Goal: Task Accomplishment & Management: Manage account settings

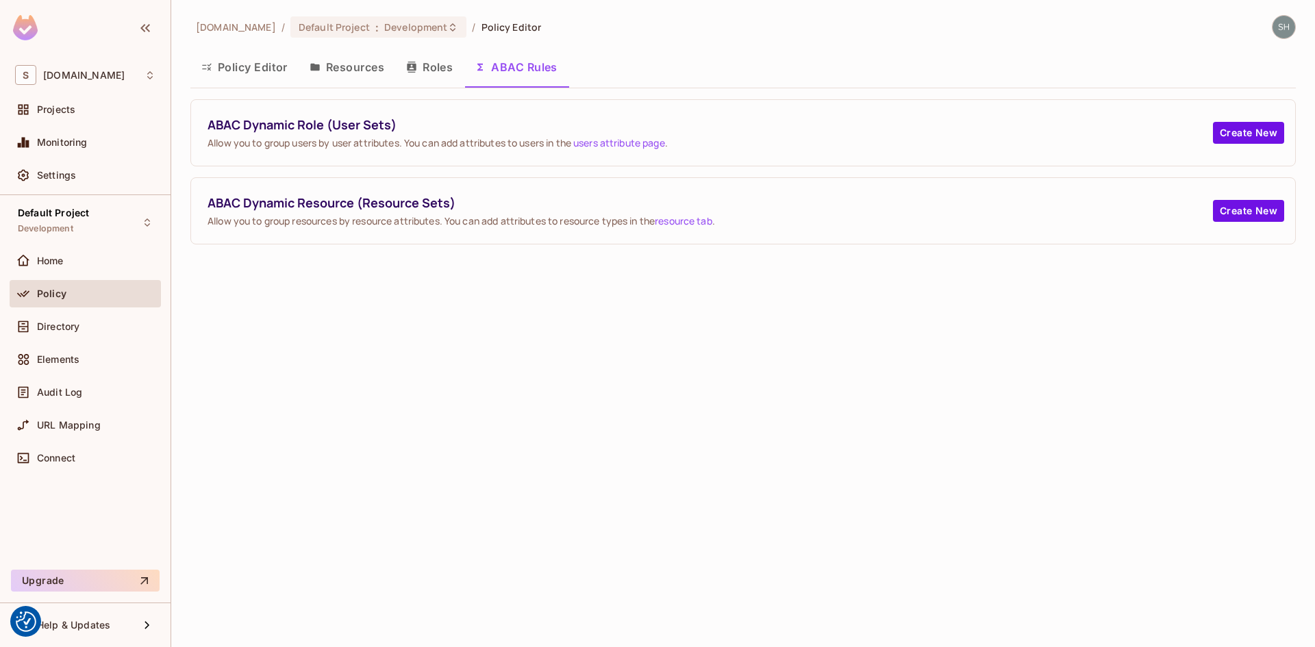
click at [245, 65] on button "Policy Editor" at bounding box center [244, 67] width 108 height 34
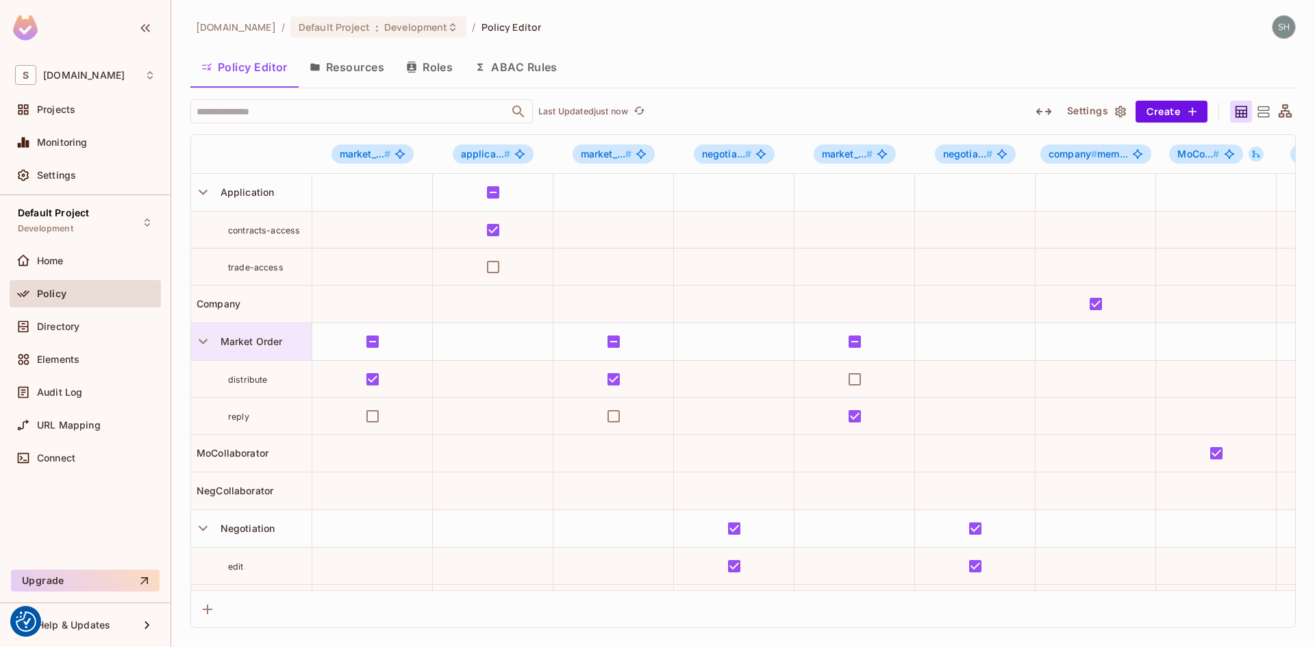
click at [260, 341] on span "Market Order" at bounding box center [249, 341] width 68 height 12
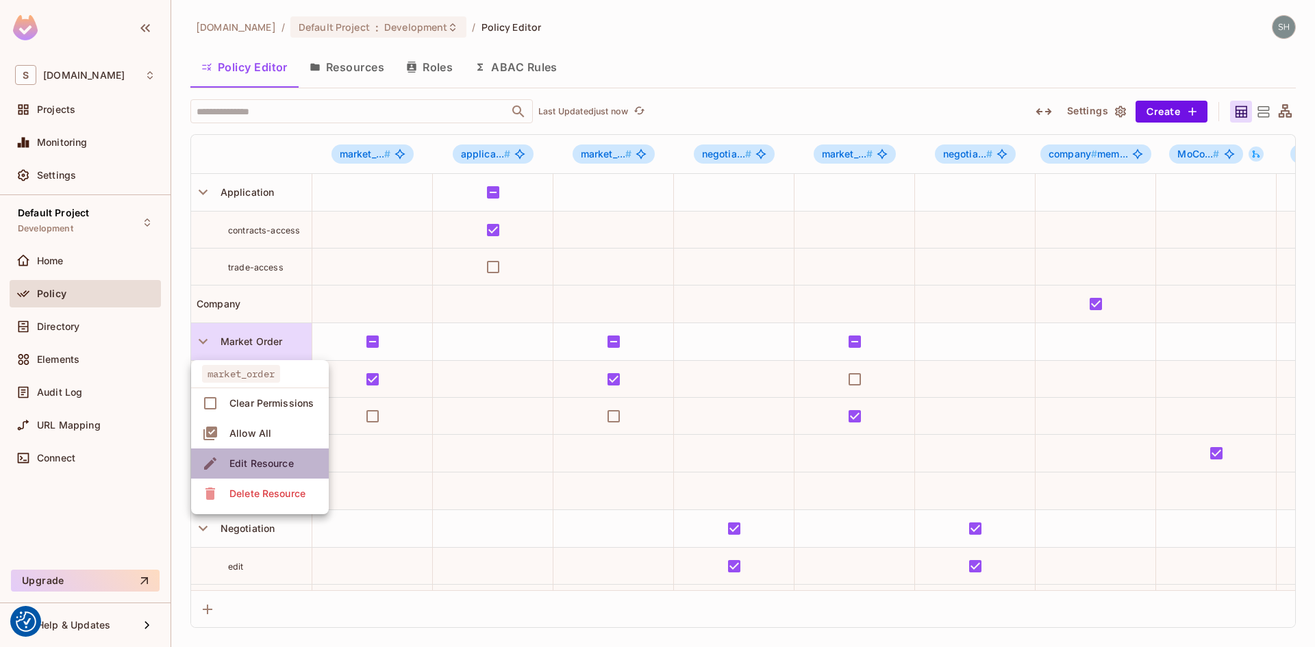
click at [249, 464] on div "Edit Resource" at bounding box center [261, 464] width 64 height 14
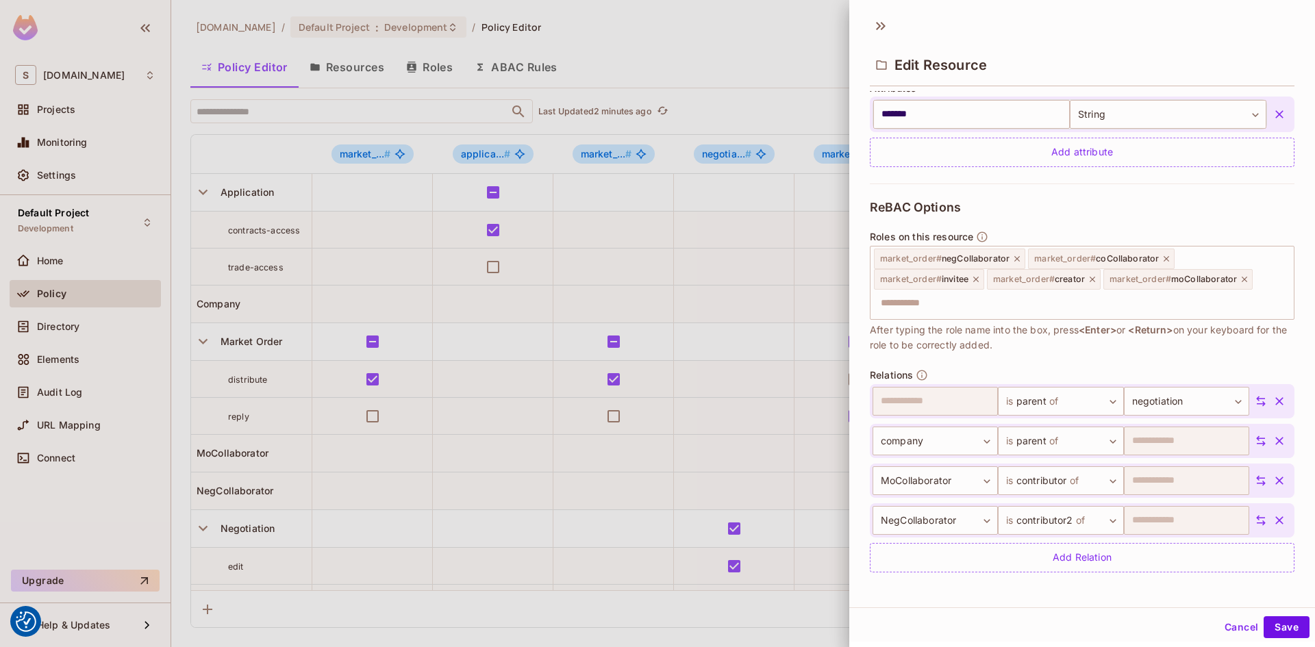
scroll to position [347, 0]
click at [1100, 480] on body "We use cookies to enhance your browsing experience, serve personalized ads or c…" at bounding box center [657, 323] width 1315 height 647
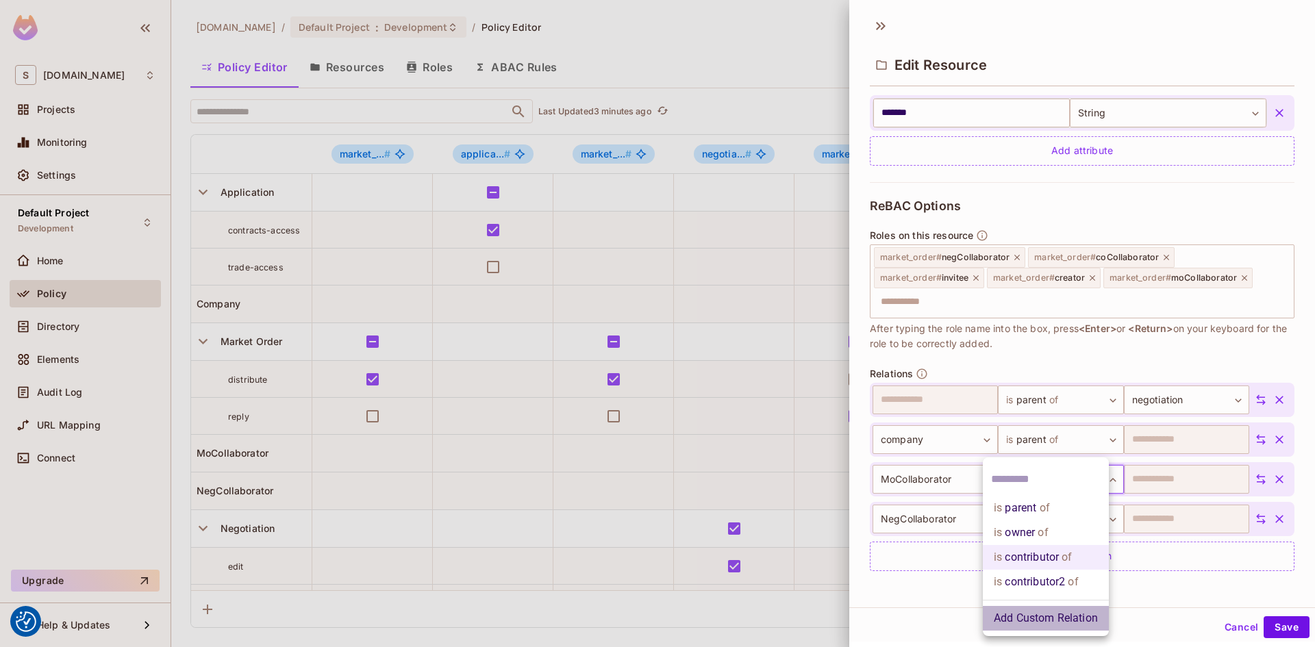
click at [1073, 621] on li "Add Custom Relation" at bounding box center [1046, 618] width 126 height 25
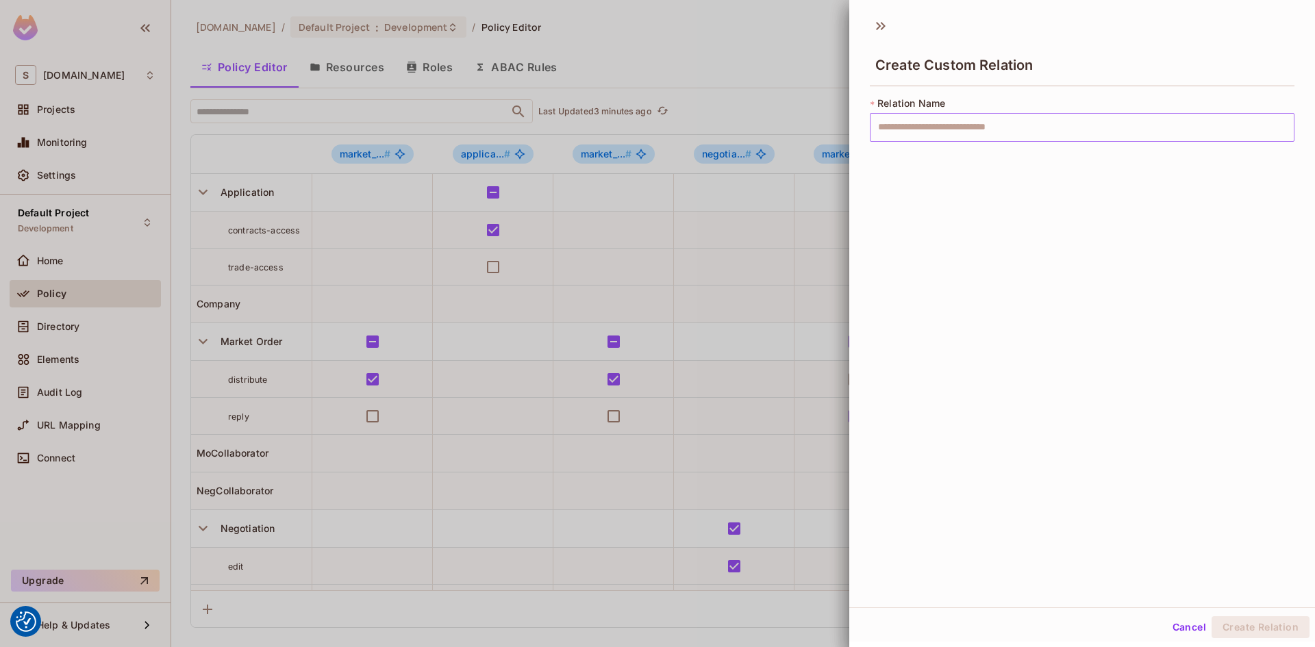
click at [933, 128] on input "text" at bounding box center [1082, 127] width 425 height 29
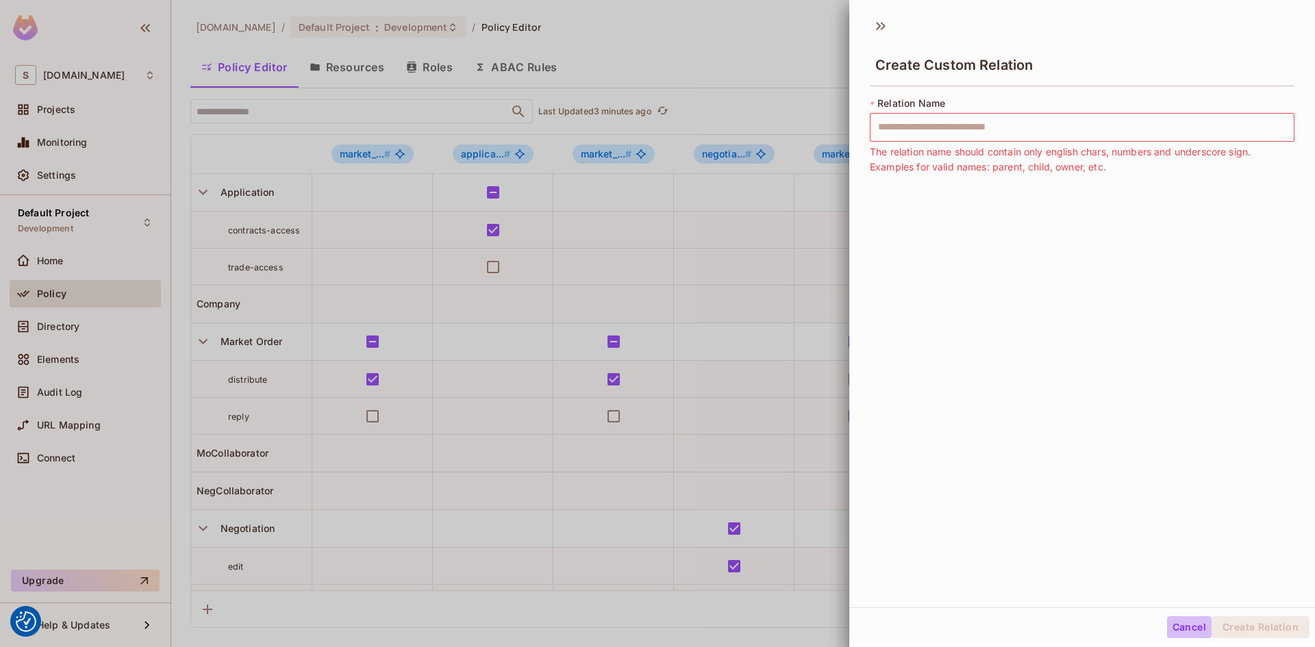
click at [1189, 633] on button "Cancel" at bounding box center [1189, 627] width 45 height 22
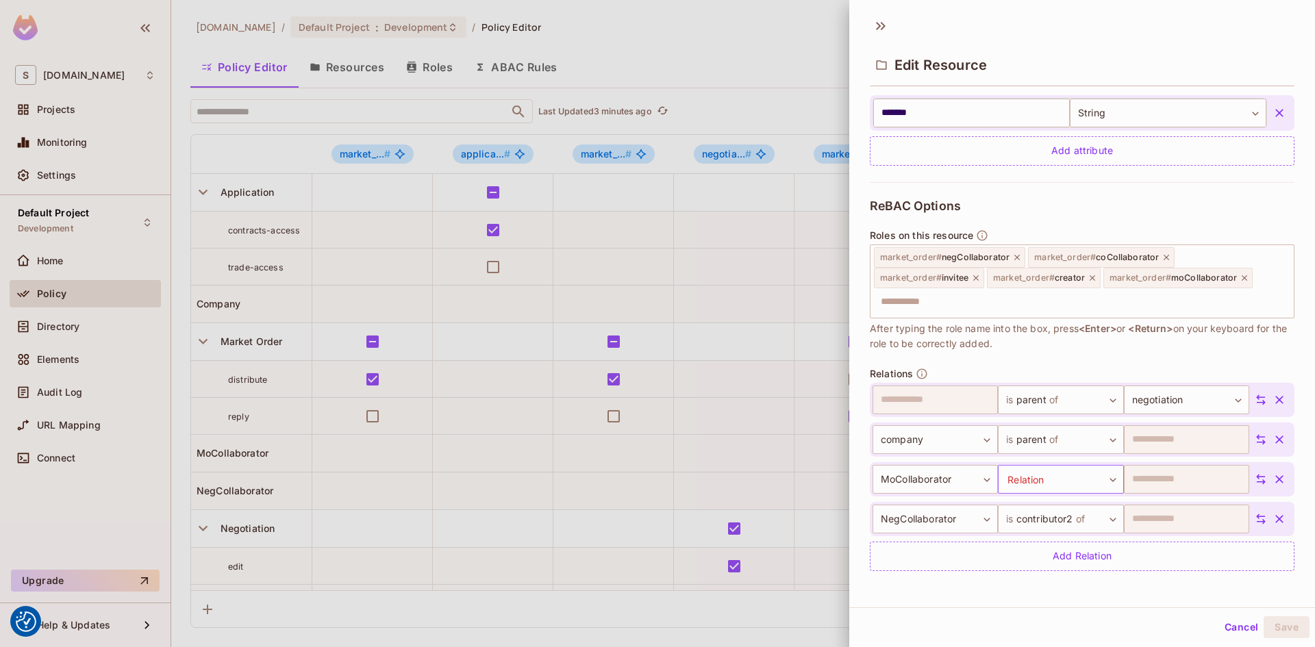
click at [1098, 480] on body "We use cookies to enhance your browsing experience, serve personalized ads or c…" at bounding box center [657, 323] width 1315 height 647
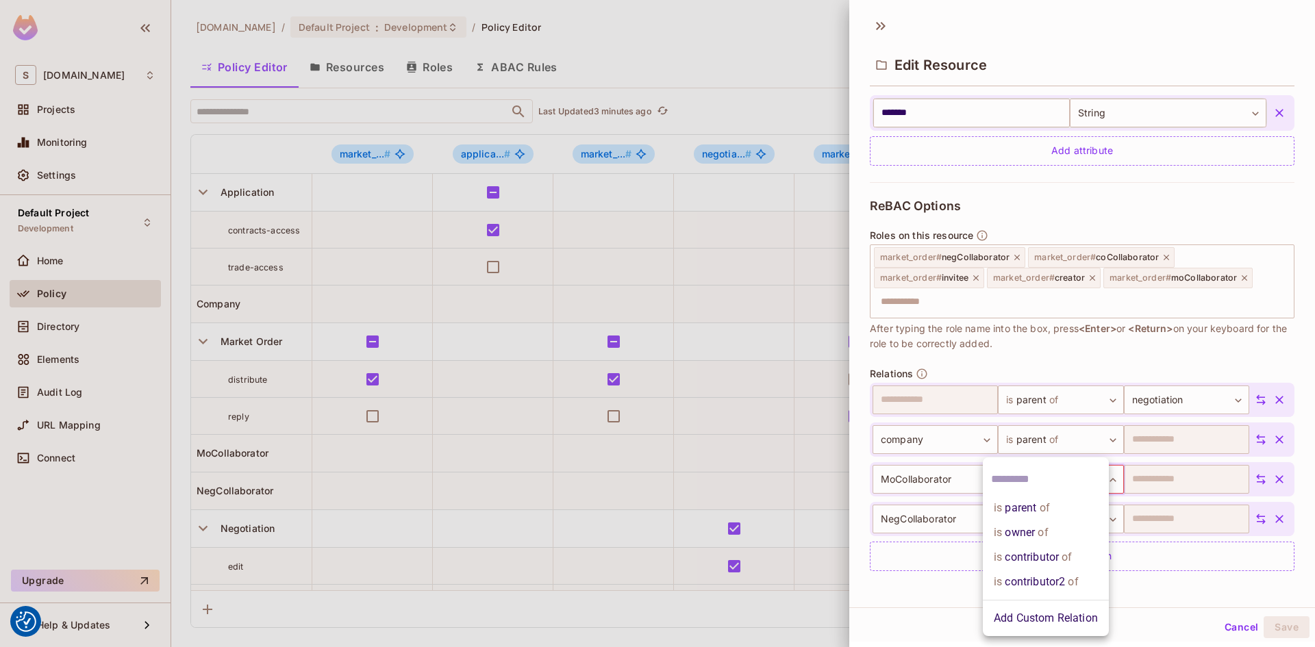
click at [1028, 623] on li "Add Custom Relation" at bounding box center [1046, 618] width 126 height 25
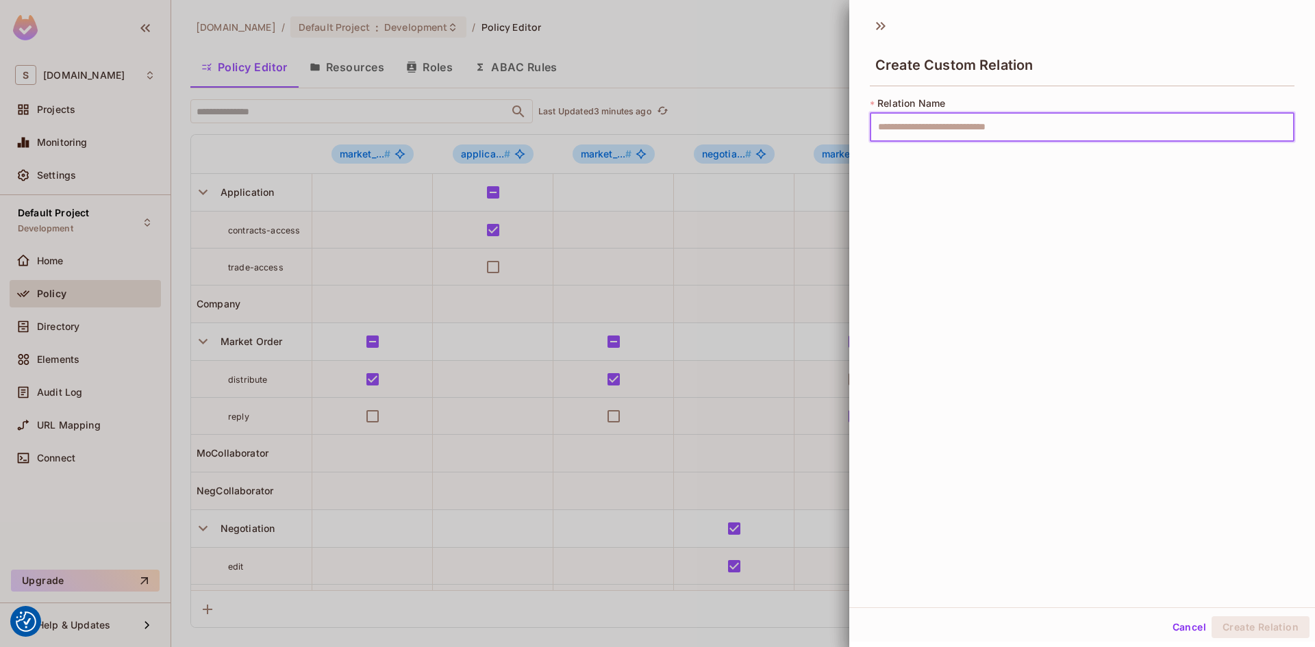
click at [913, 129] on input "text" at bounding box center [1082, 127] width 425 height 29
type input "*********"
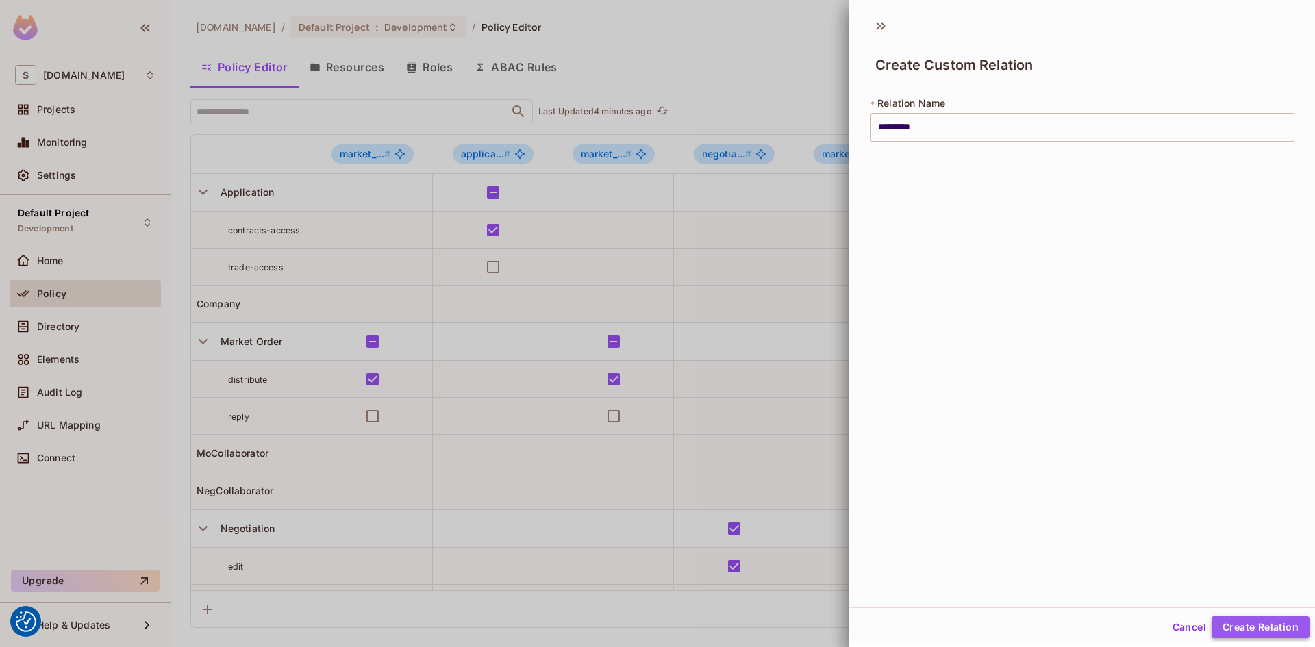
click at [1253, 626] on button "Create Relation" at bounding box center [1260, 627] width 98 height 22
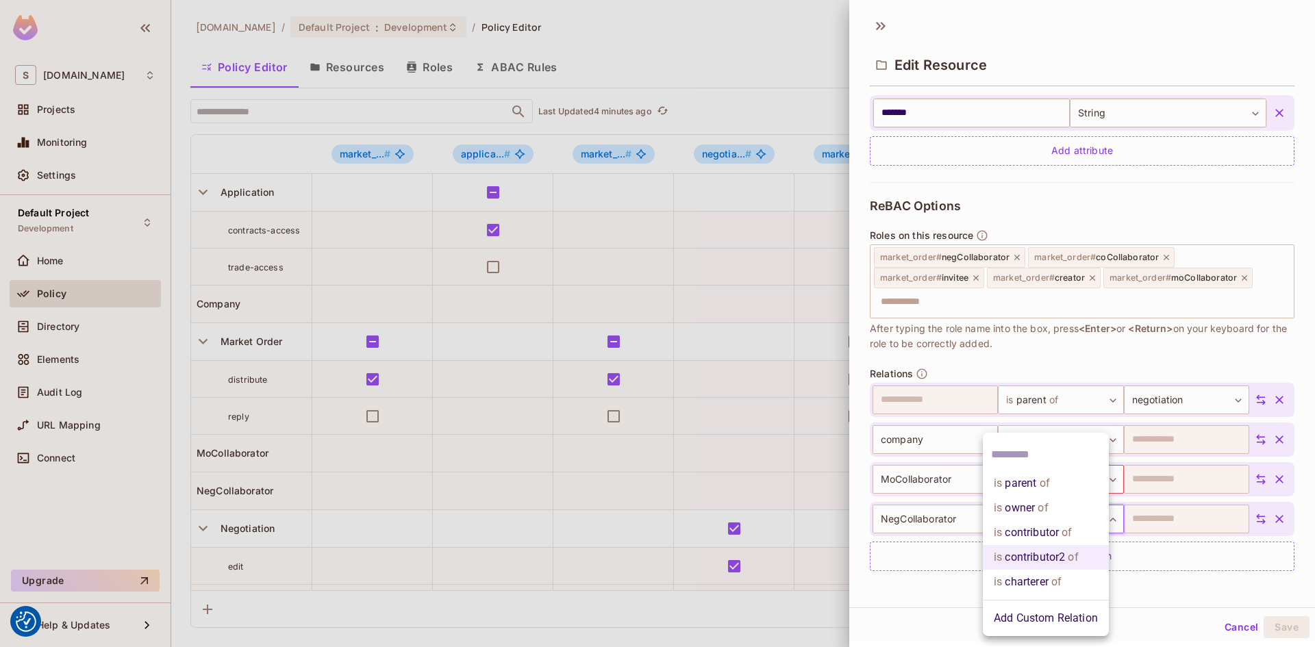
click at [1103, 520] on body "We use cookies to enhance your browsing experience, serve personalized ads or c…" at bounding box center [657, 323] width 1315 height 647
click at [1025, 615] on li "Add Custom Relation" at bounding box center [1046, 618] width 126 height 25
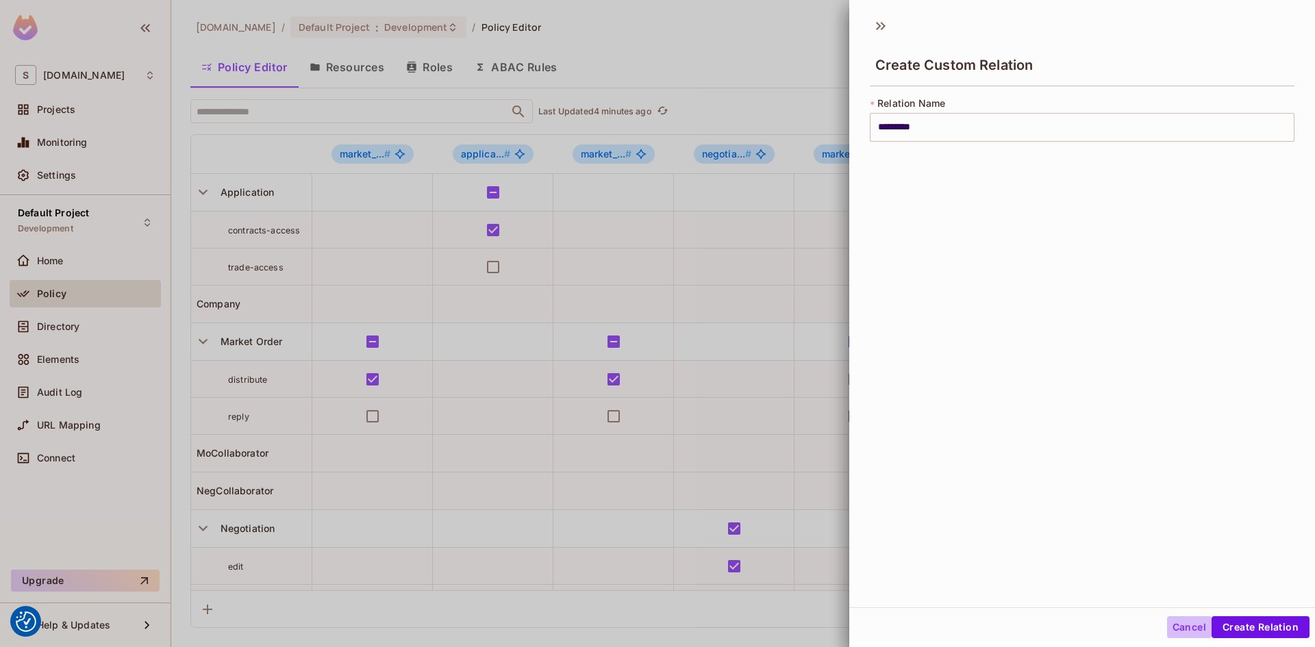
click at [1194, 629] on button "Cancel" at bounding box center [1189, 627] width 45 height 22
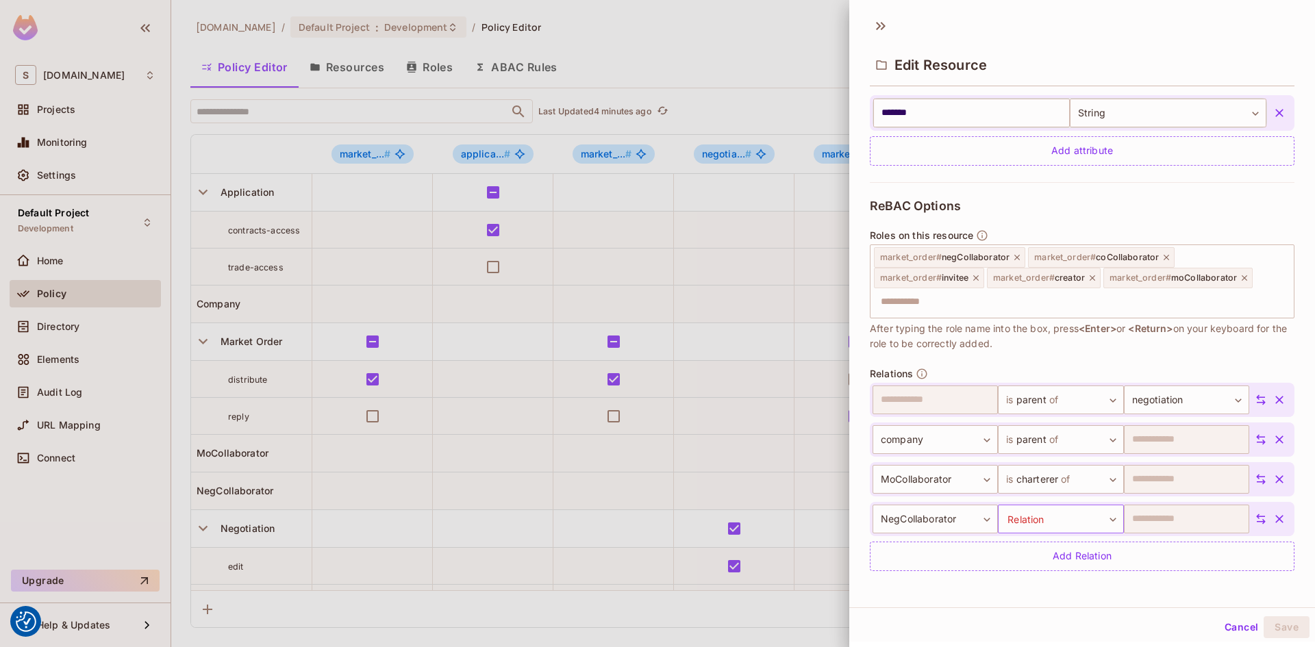
click at [1098, 516] on body "We use cookies to enhance your browsing experience, serve personalized ads or c…" at bounding box center [657, 323] width 1315 height 647
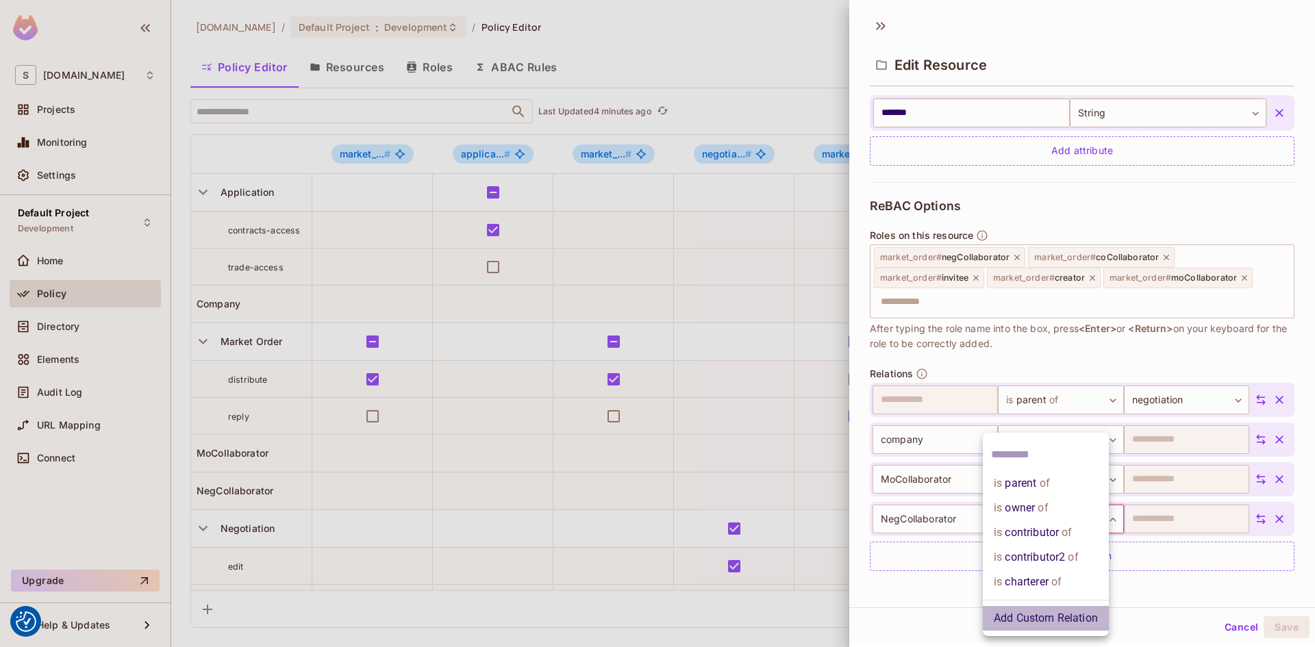
click at [1052, 616] on li "Add Custom Relation" at bounding box center [1046, 618] width 126 height 25
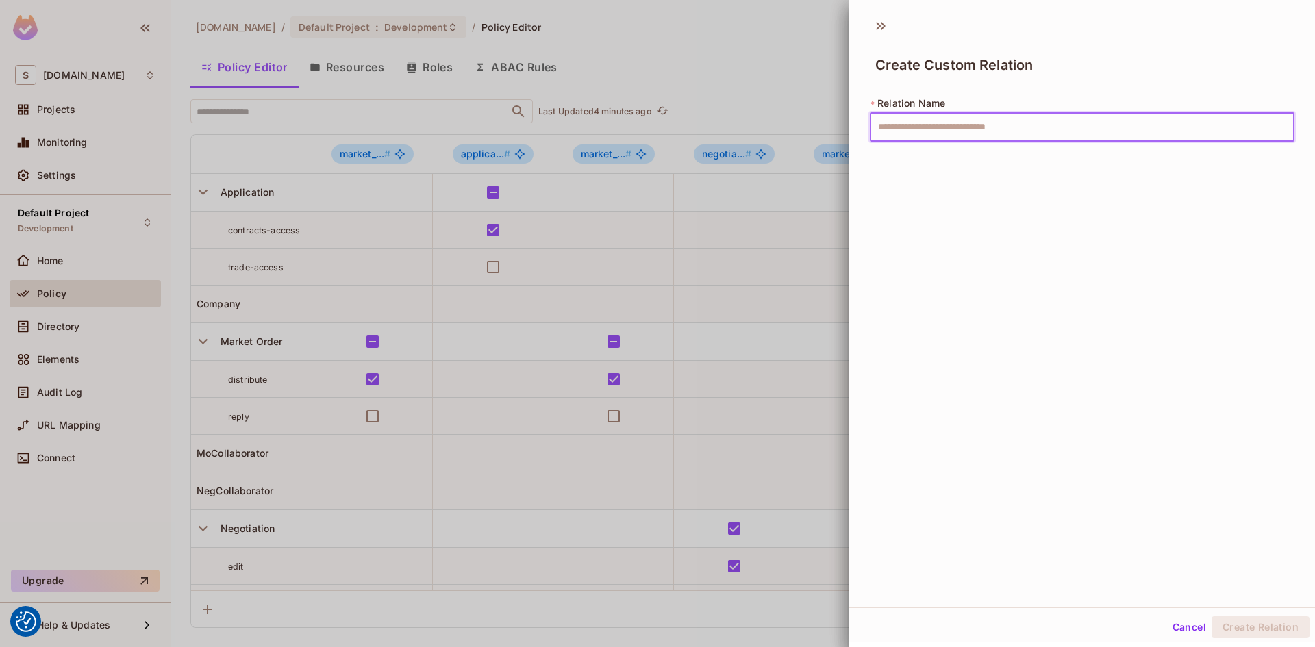
click at [925, 132] on input "text" at bounding box center [1082, 127] width 425 height 29
type input "*********"
click at [1244, 627] on button "Create Relation" at bounding box center [1260, 627] width 98 height 22
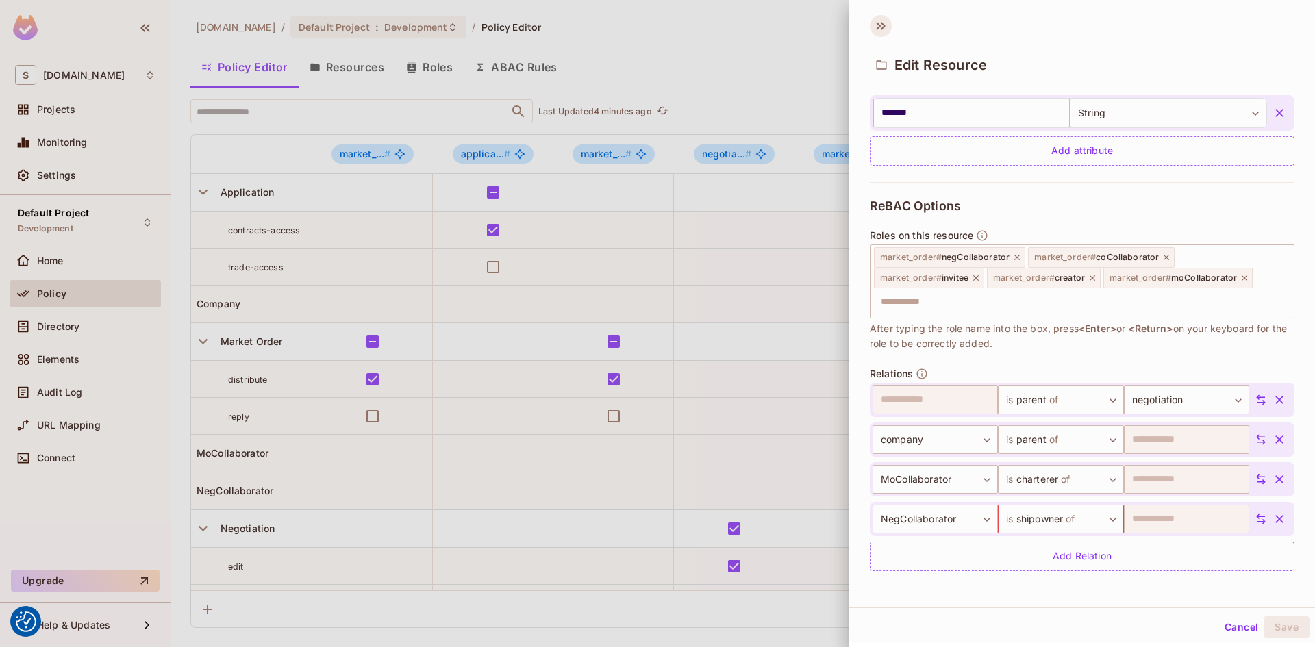
click at [883, 23] on icon at bounding box center [883, 26] width 5 height 8
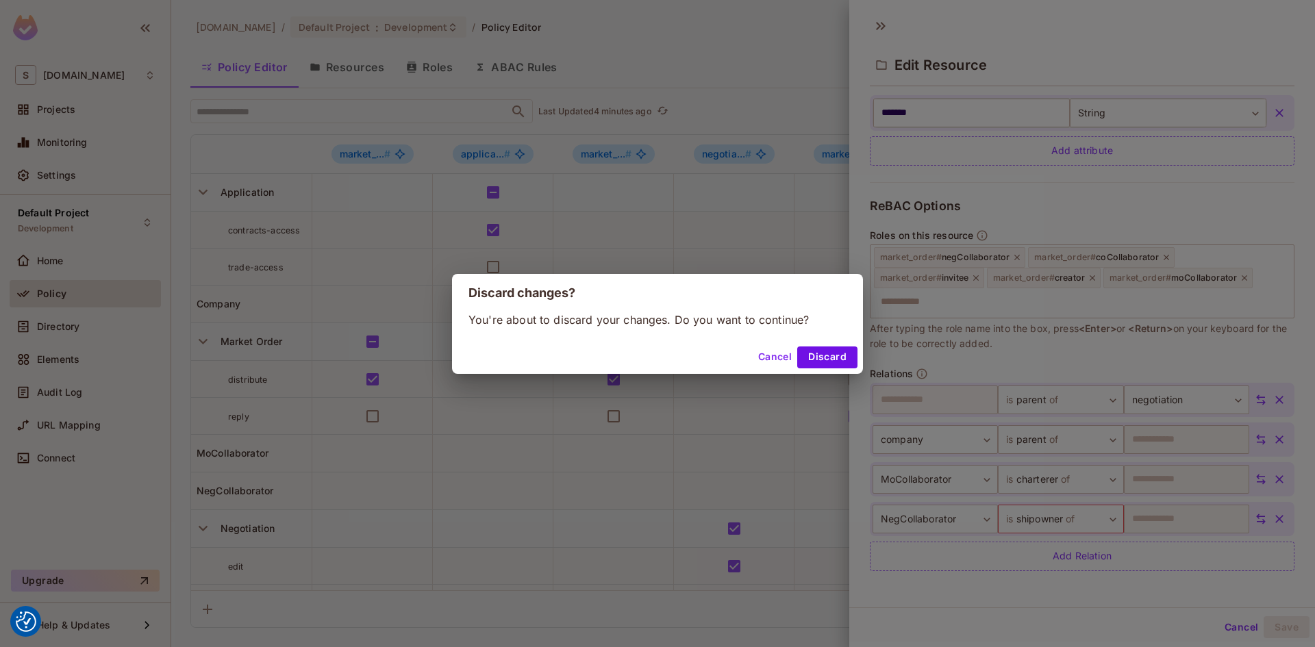
click at [776, 359] on button "Cancel" at bounding box center [774, 357] width 45 height 22
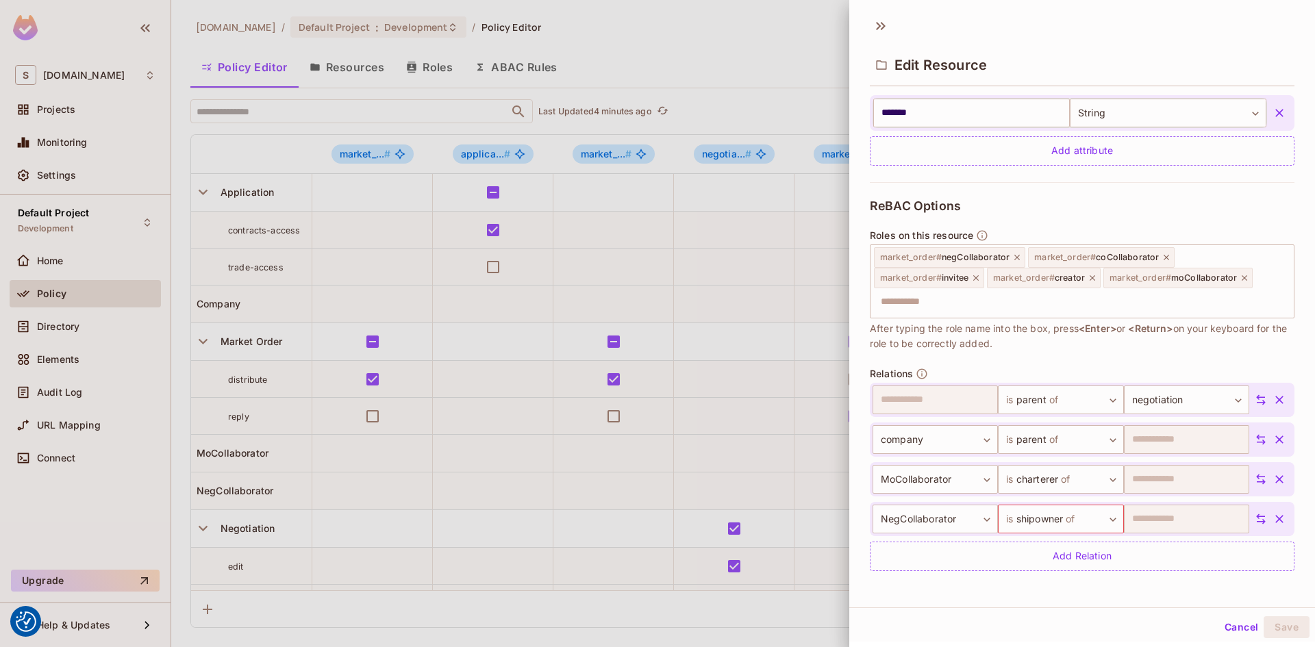
click at [1175, 590] on div "**********" at bounding box center [1082, 309] width 466 height 598
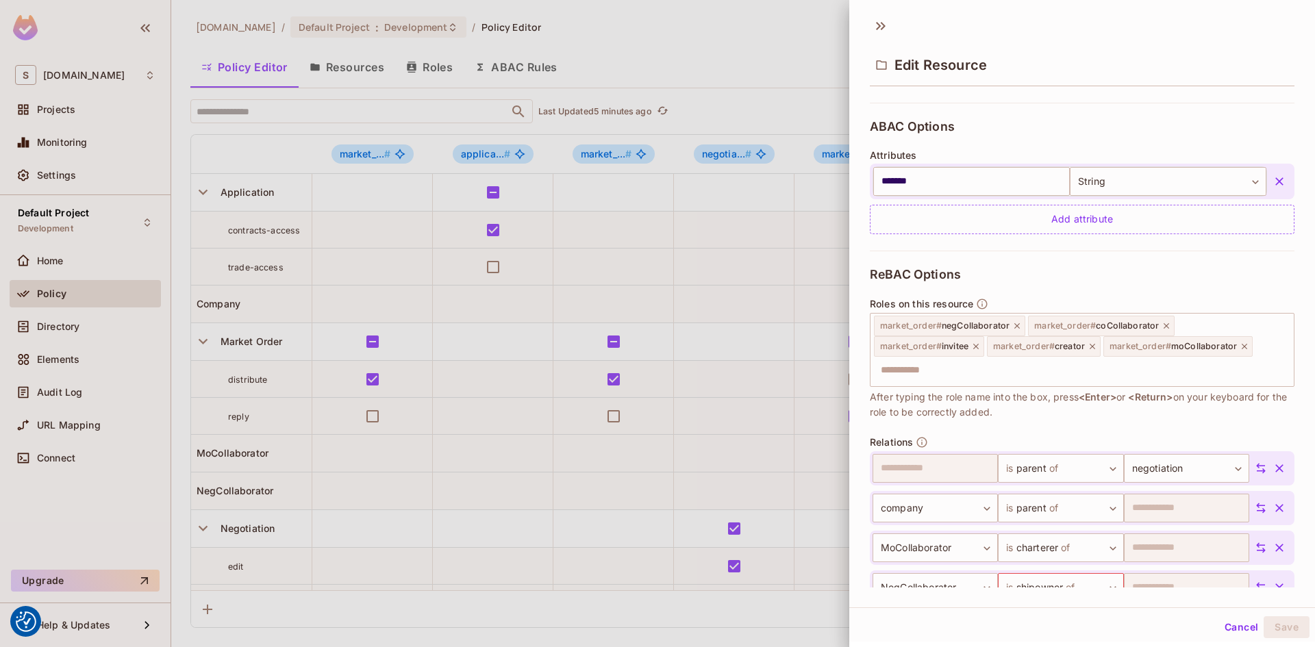
click at [1275, 181] on icon "button" at bounding box center [1279, 181] width 8 height 8
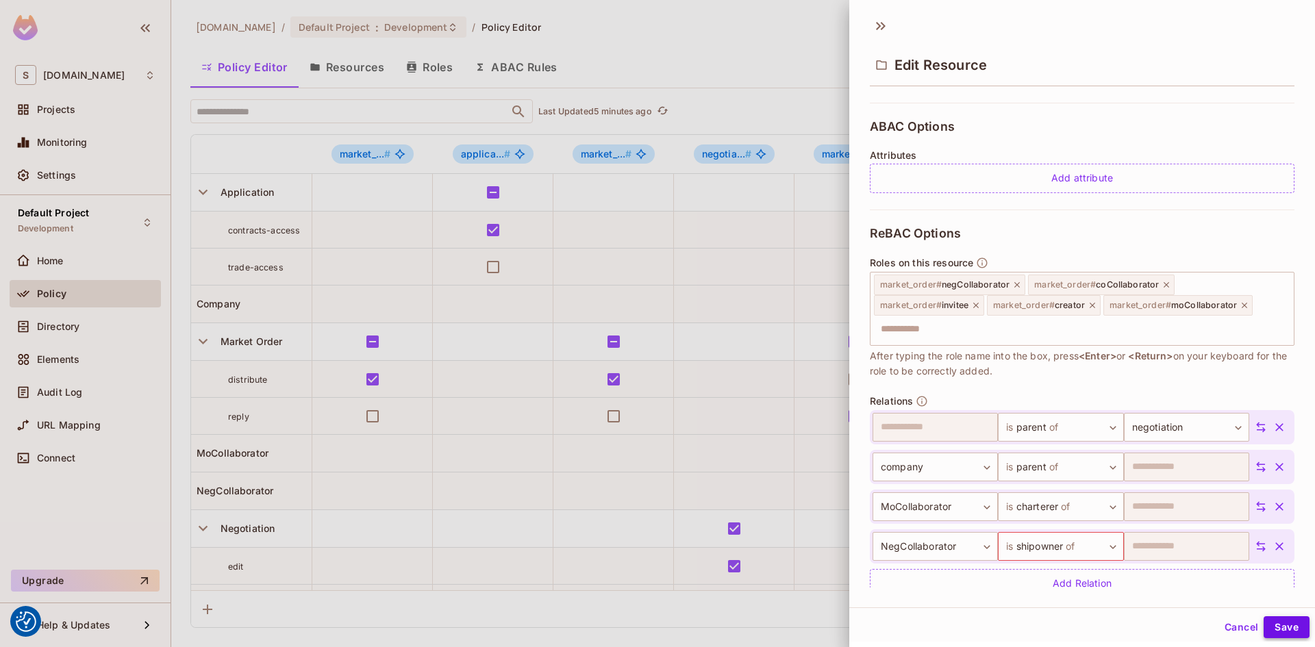
click at [1281, 629] on button "Save" at bounding box center [1286, 627] width 46 height 22
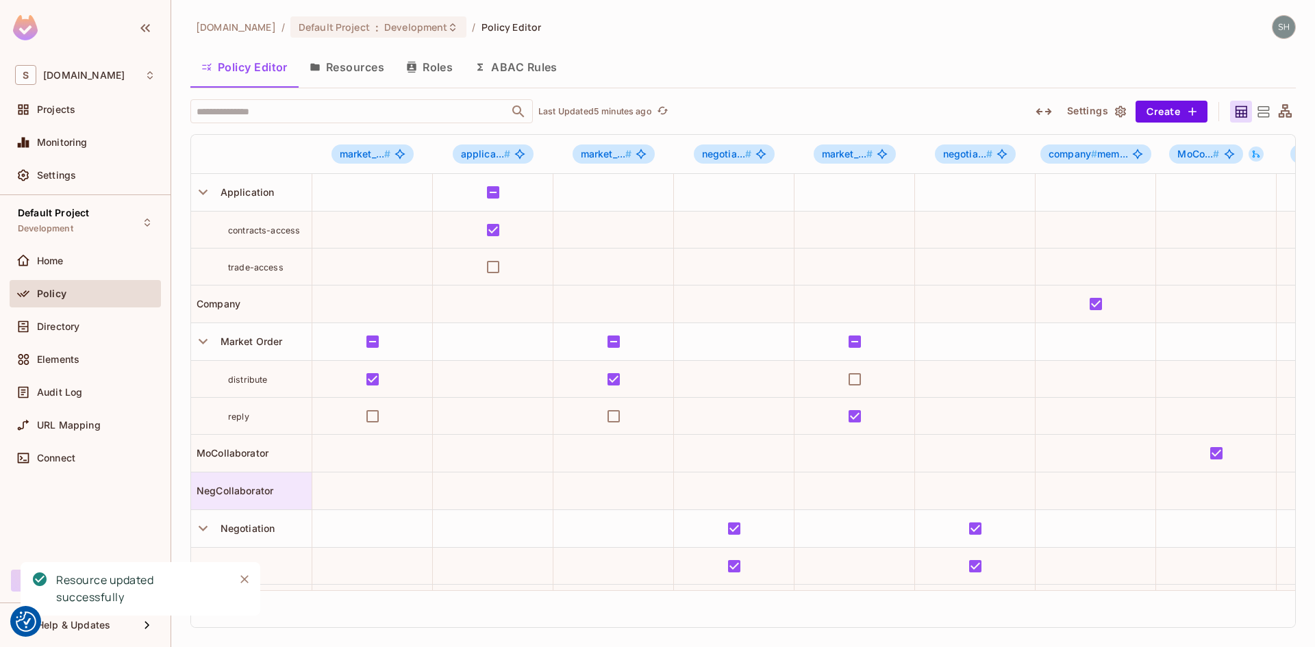
scroll to position [42, 0]
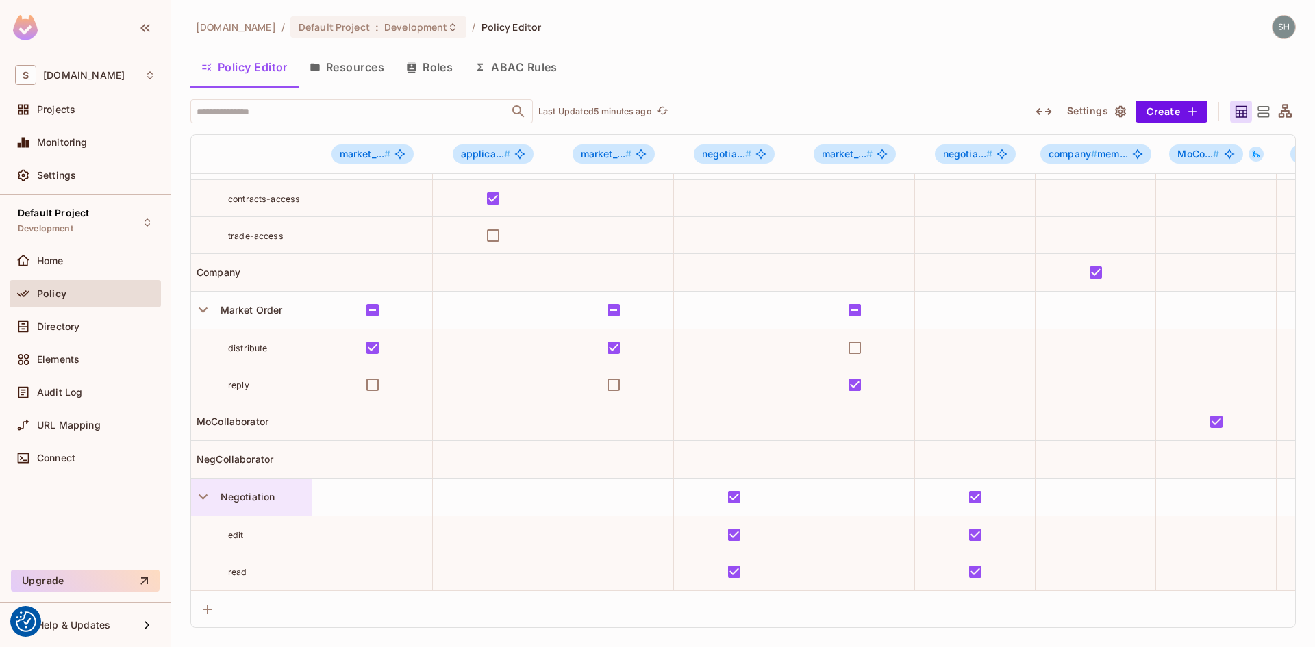
click at [236, 491] on span "Negotiation" at bounding box center [245, 497] width 60 height 12
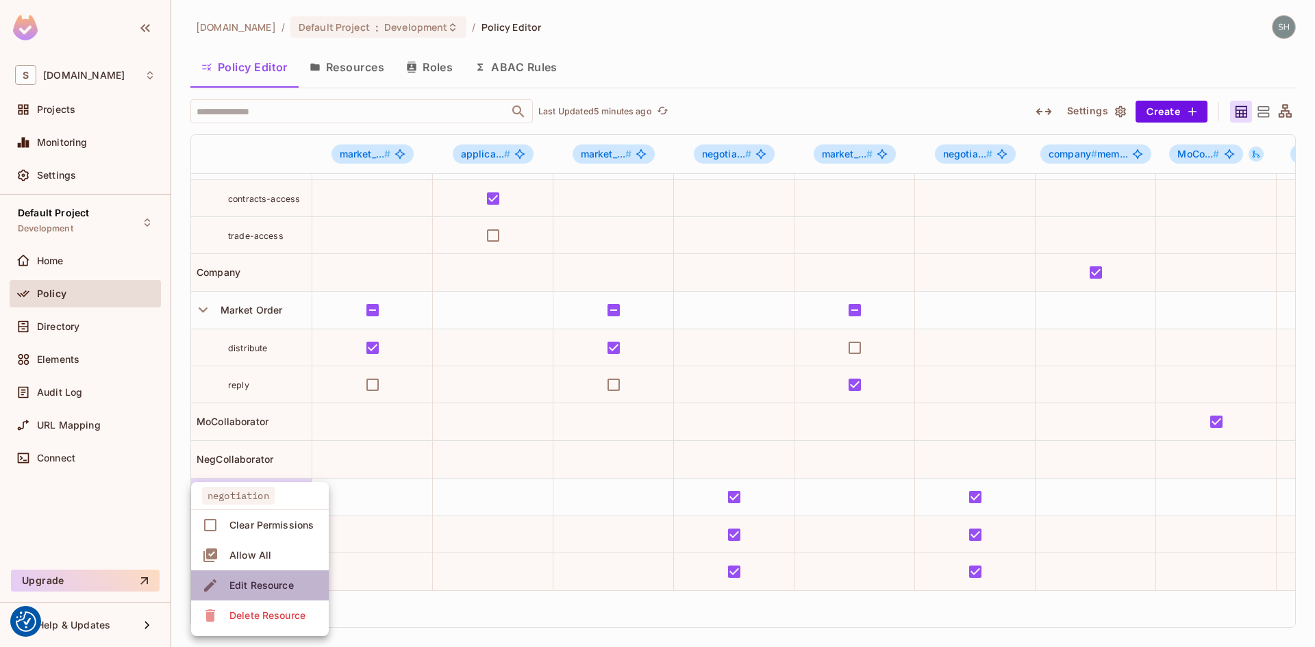
click at [272, 584] on div "Edit Resource" at bounding box center [261, 586] width 64 height 14
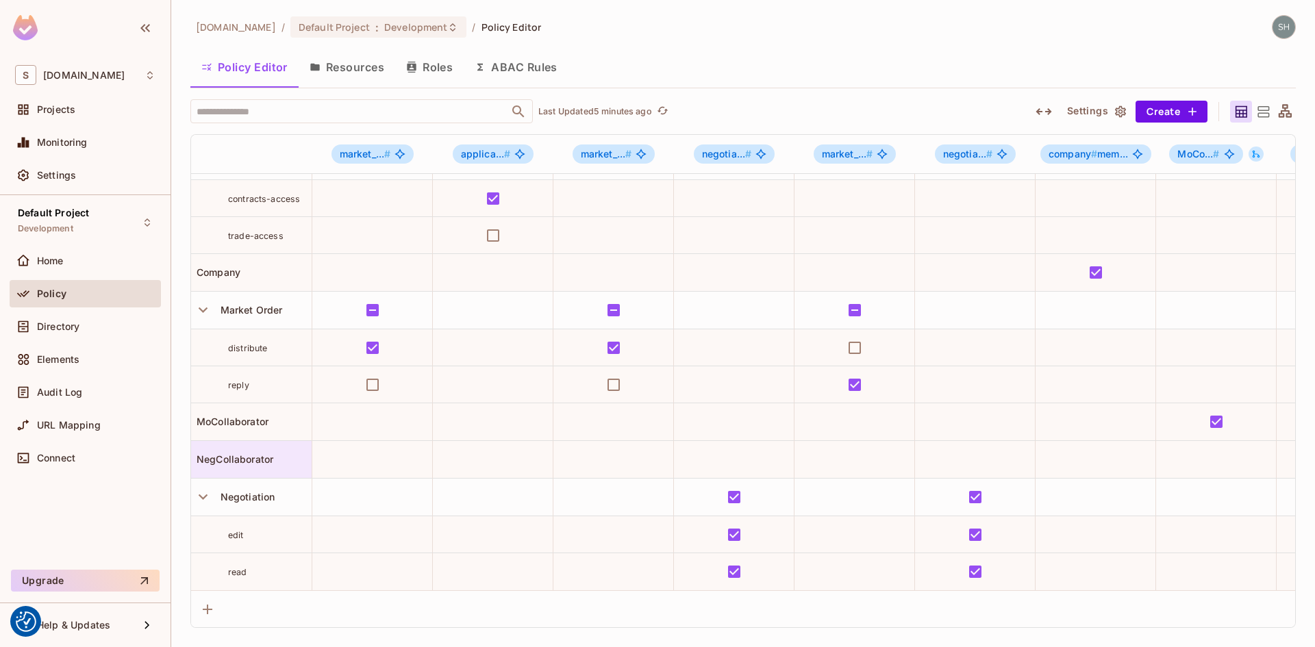
click at [241, 453] on span "NegCollaborator" at bounding box center [232, 459] width 82 height 12
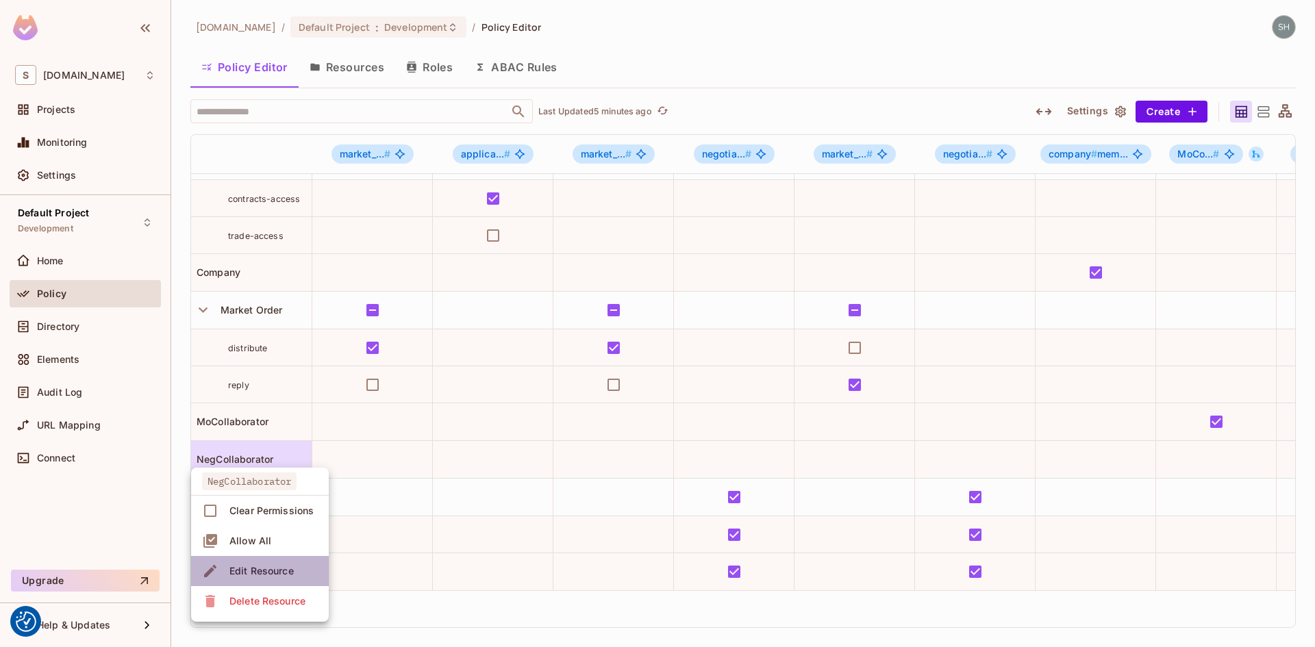
click at [252, 570] on div "Edit Resource" at bounding box center [261, 571] width 64 height 14
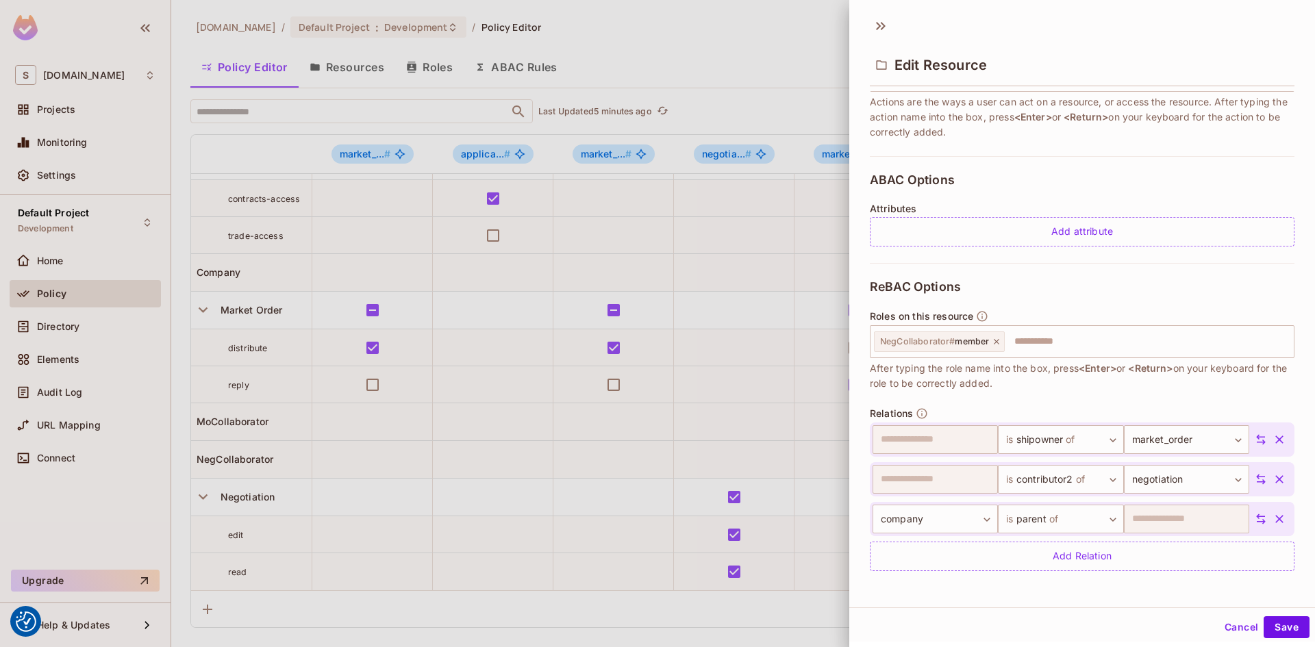
scroll to position [2, 0]
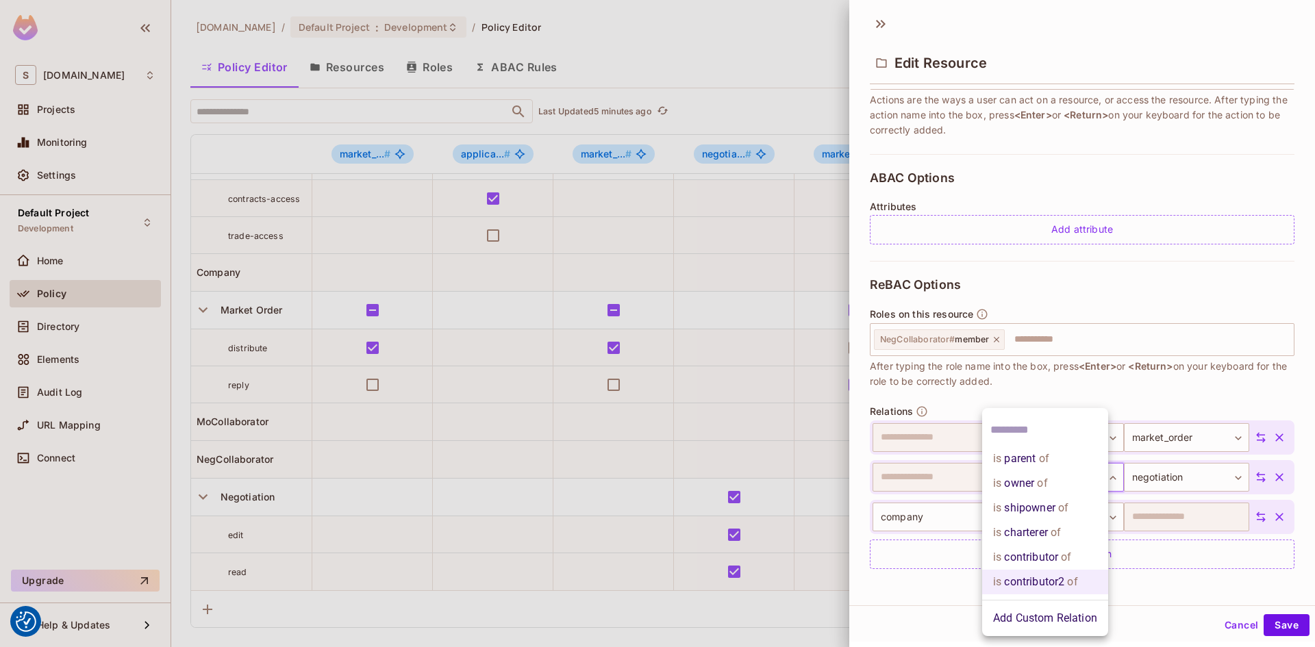
click at [1100, 478] on body "We use cookies to enhance your browsing experience, serve personalized ads or c…" at bounding box center [657, 323] width 1315 height 647
click at [1187, 393] on div at bounding box center [657, 323] width 1315 height 647
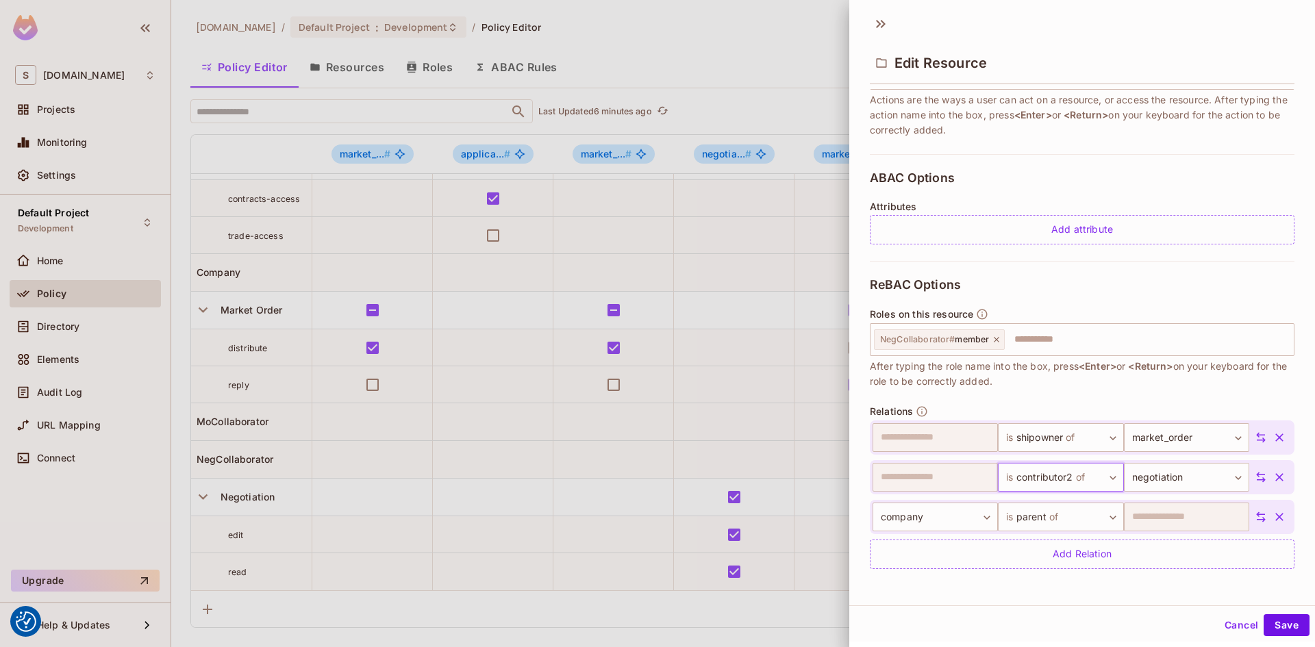
click at [1097, 477] on body "We use cookies to enhance your browsing experience, serve personalized ads or c…" at bounding box center [657, 323] width 1315 height 647
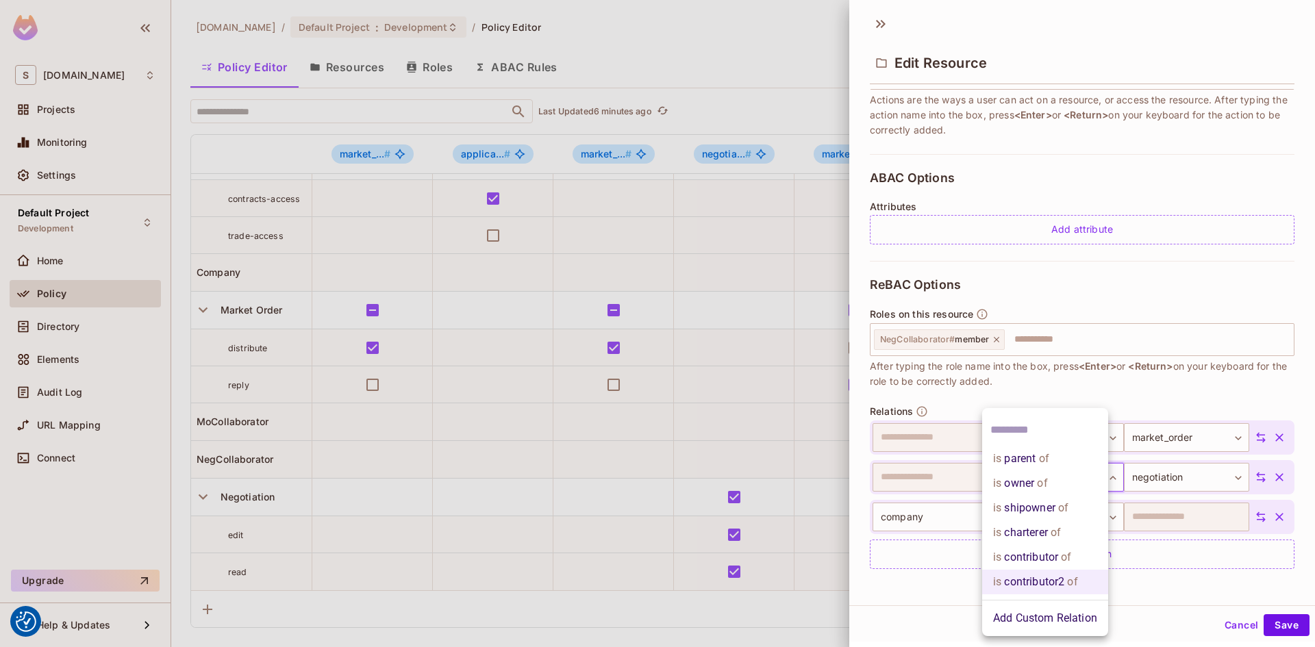
click at [1072, 555] on li "is contributor of" at bounding box center [1045, 557] width 126 height 25
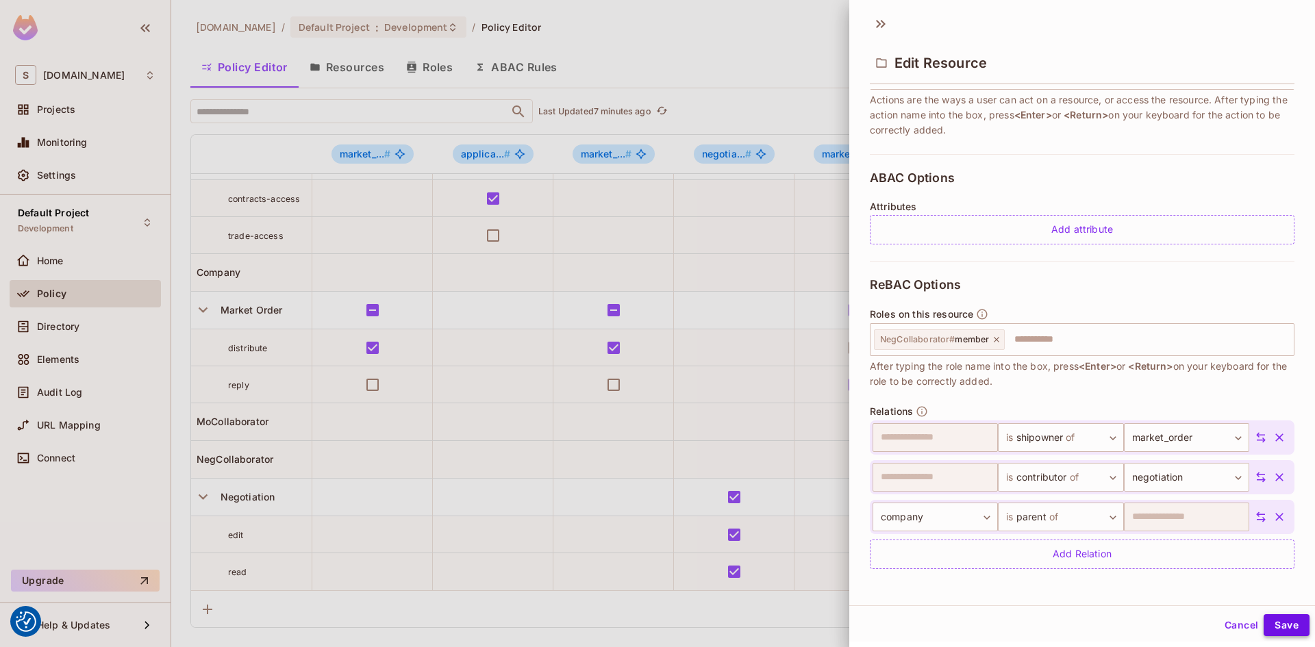
click at [1275, 628] on button "Save" at bounding box center [1286, 625] width 46 height 22
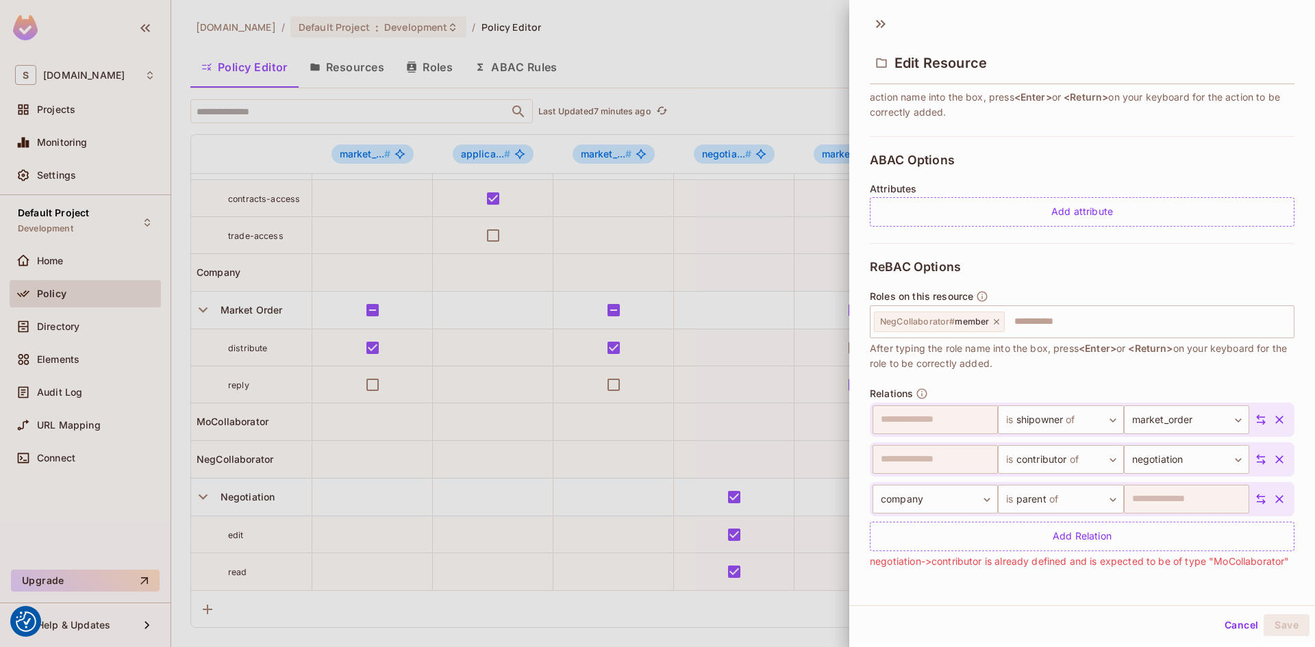
scroll to position [253, 0]
click at [1236, 631] on button "Cancel" at bounding box center [1241, 625] width 45 height 22
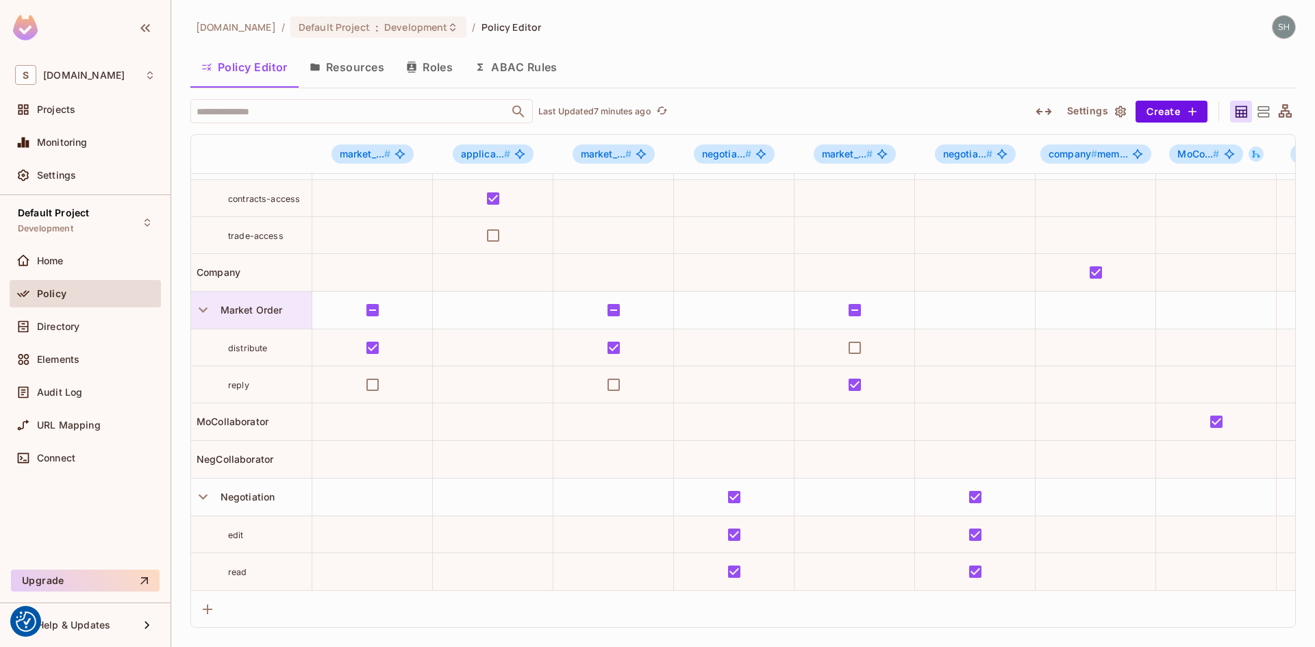
click at [266, 304] on span "Market Order" at bounding box center [249, 310] width 68 height 12
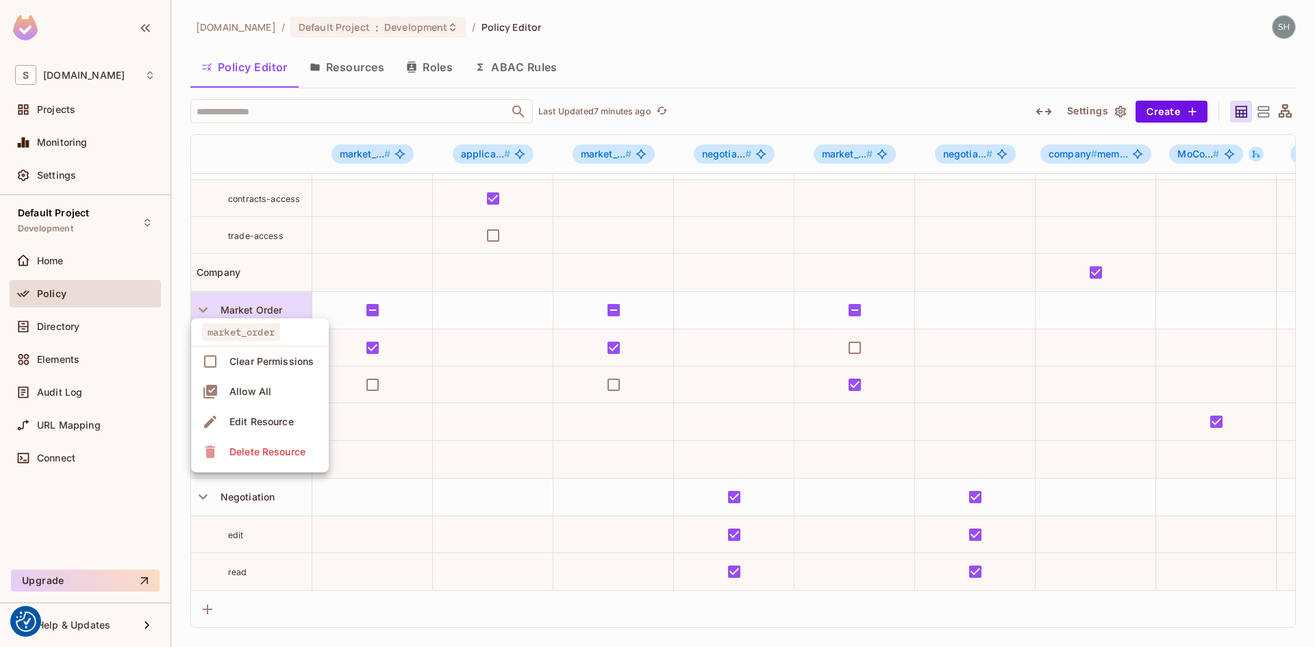
click at [269, 419] on div "Edit Resource" at bounding box center [261, 422] width 64 height 14
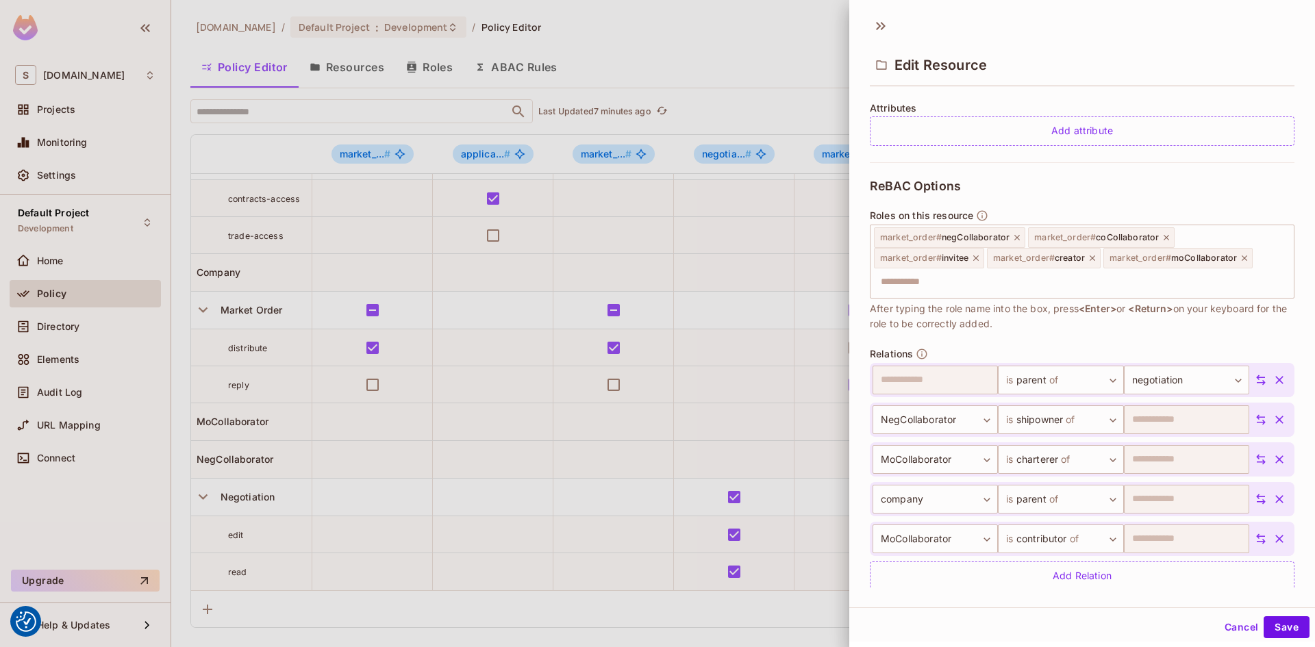
scroll to position [346, 0]
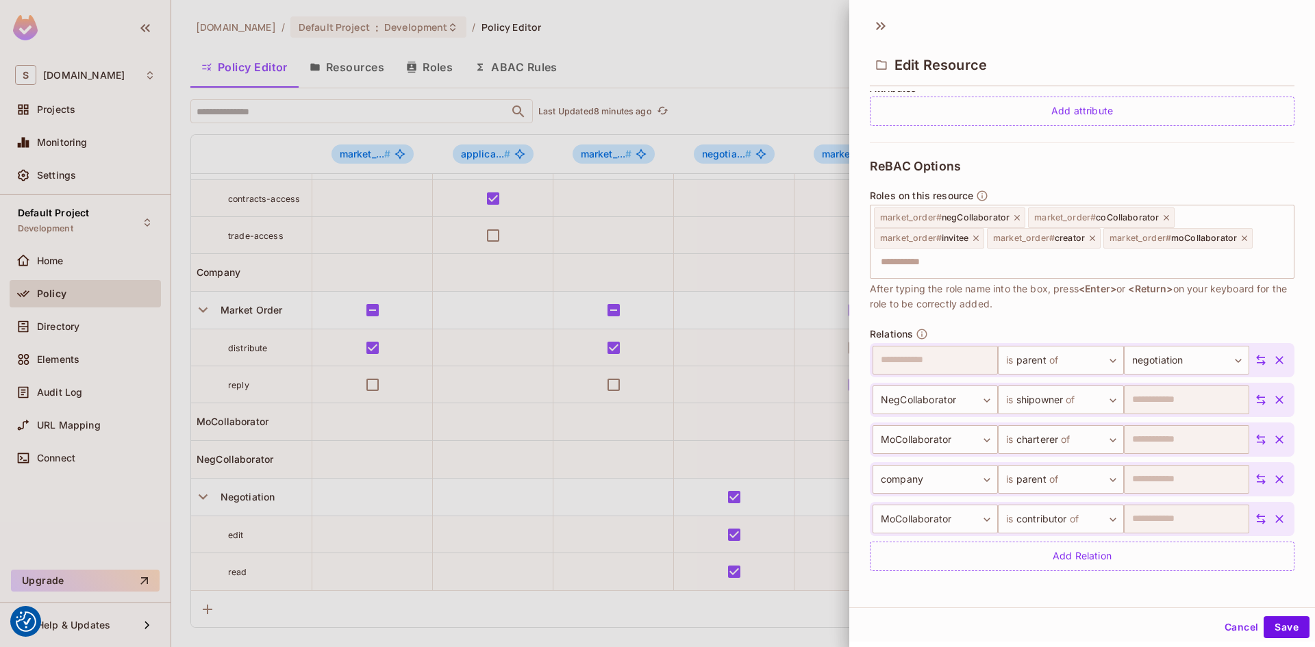
click at [1275, 438] on icon "button" at bounding box center [1279, 439] width 8 height 8
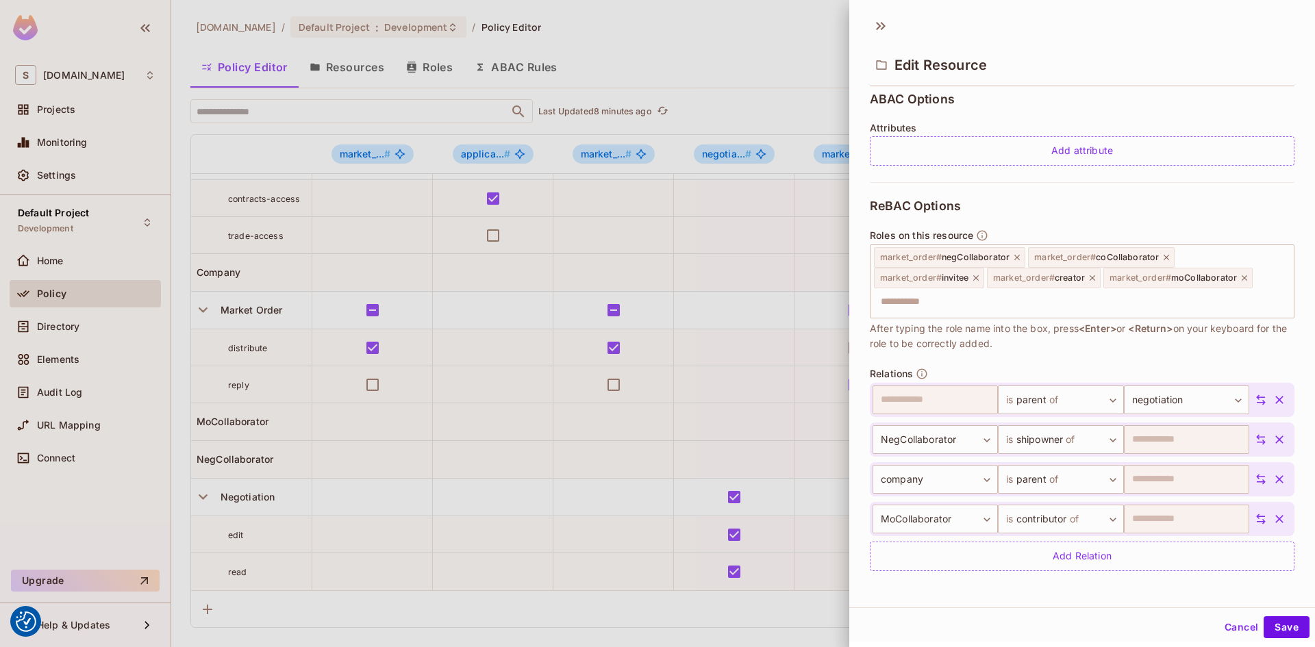
scroll to position [306, 0]
click at [1276, 630] on button "Save" at bounding box center [1286, 627] width 46 height 22
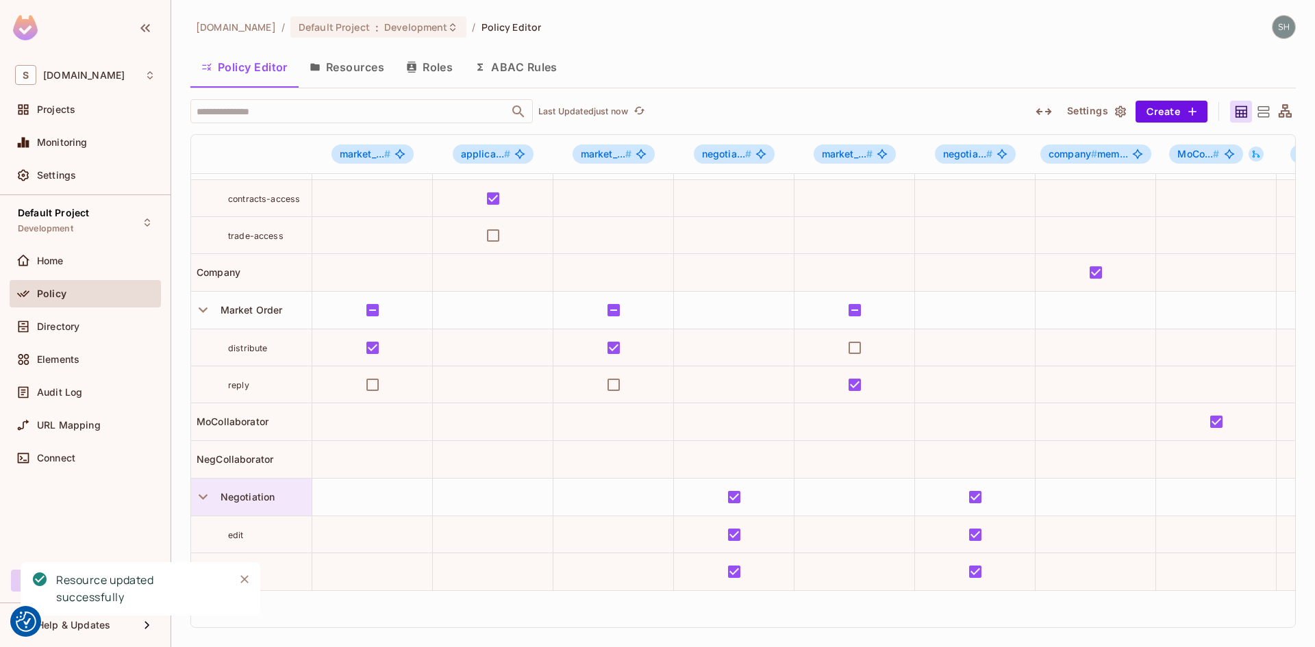
click at [257, 491] on span "Negotiation" at bounding box center [245, 497] width 60 height 12
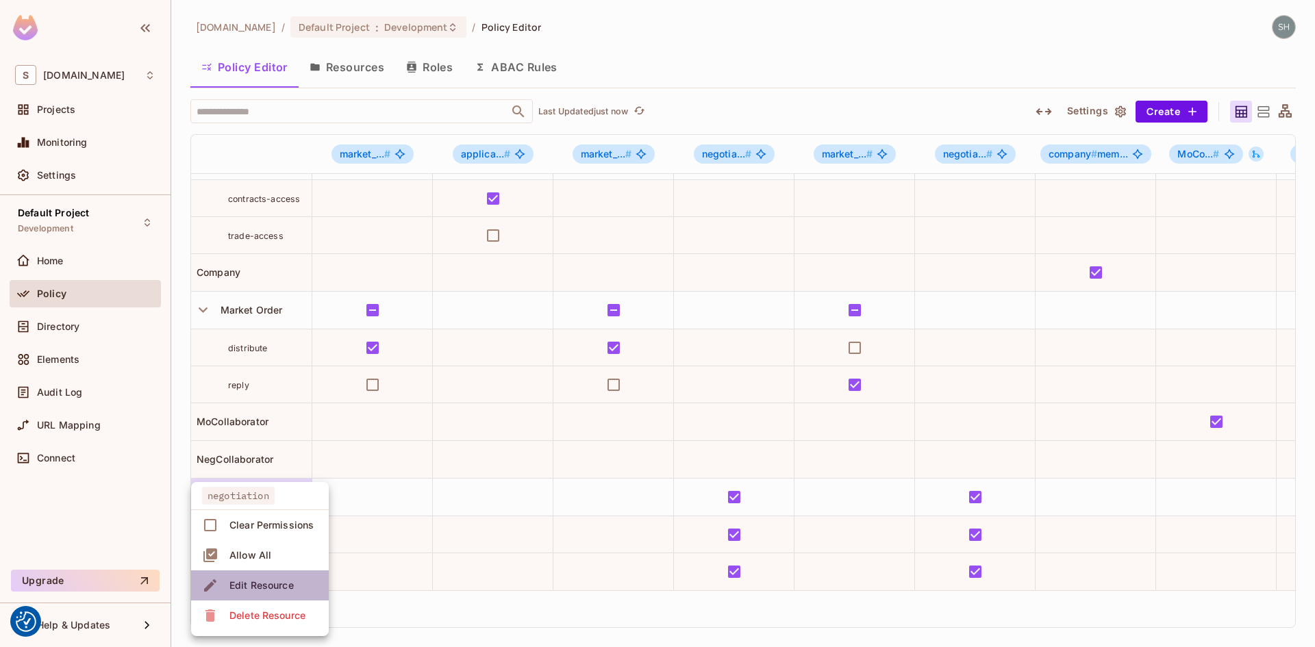
click at [286, 588] on div "Edit Resource" at bounding box center [261, 586] width 64 height 14
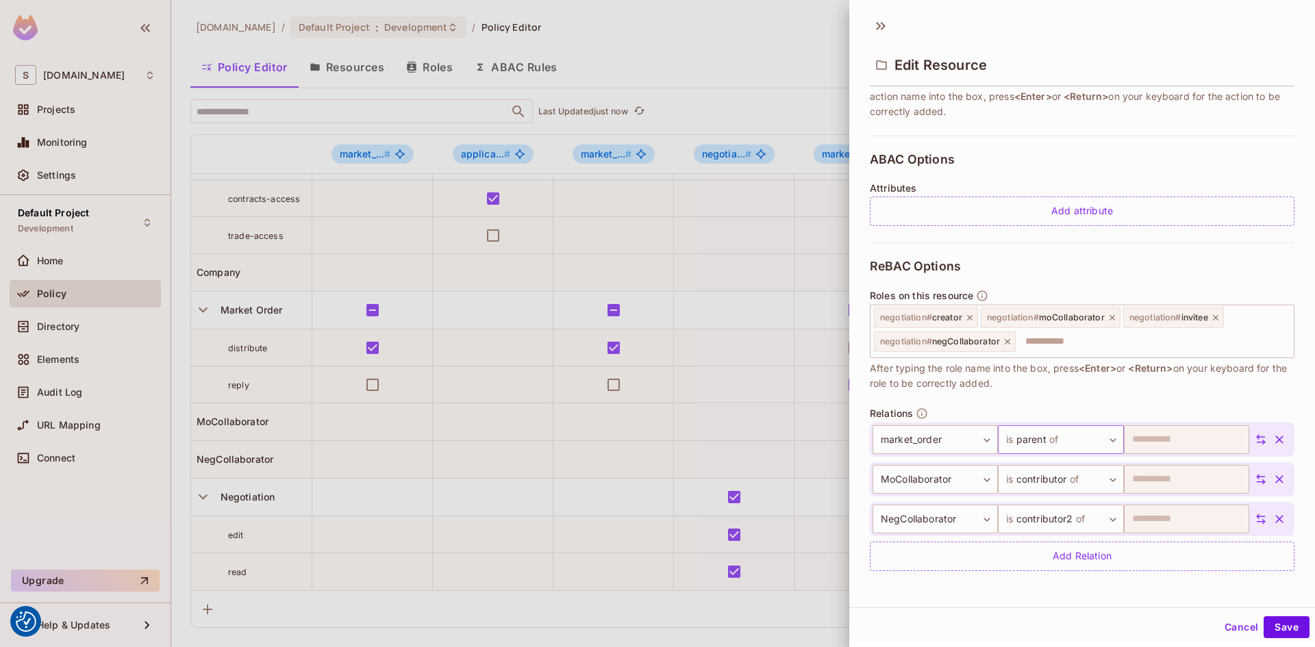
scroll to position [2, 0]
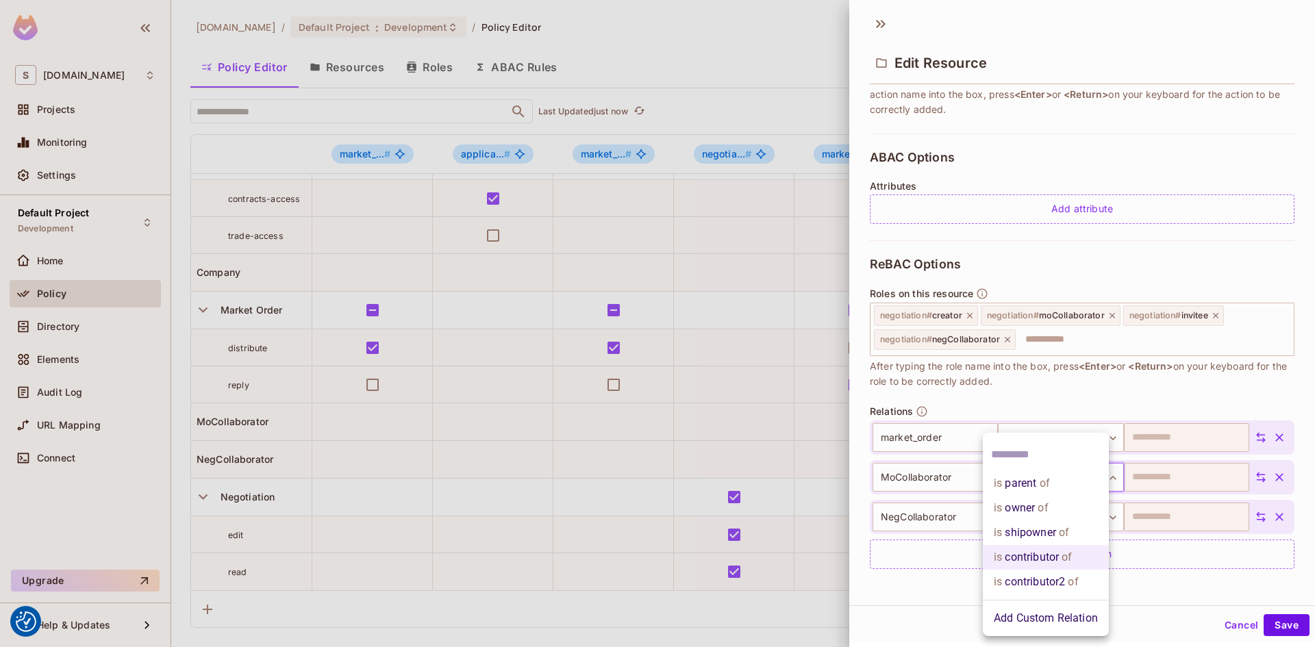
click at [1100, 478] on body "We use cookies to enhance your browsing experience, serve personalized ads or c…" at bounding box center [657, 323] width 1315 height 647
click at [1164, 401] on div at bounding box center [657, 323] width 1315 height 647
click at [1100, 478] on body "We use cookies to enhance your browsing experience, serve personalized ads or c…" at bounding box center [657, 323] width 1315 height 647
click at [1055, 617] on li "Add Custom Relation" at bounding box center [1046, 618] width 126 height 25
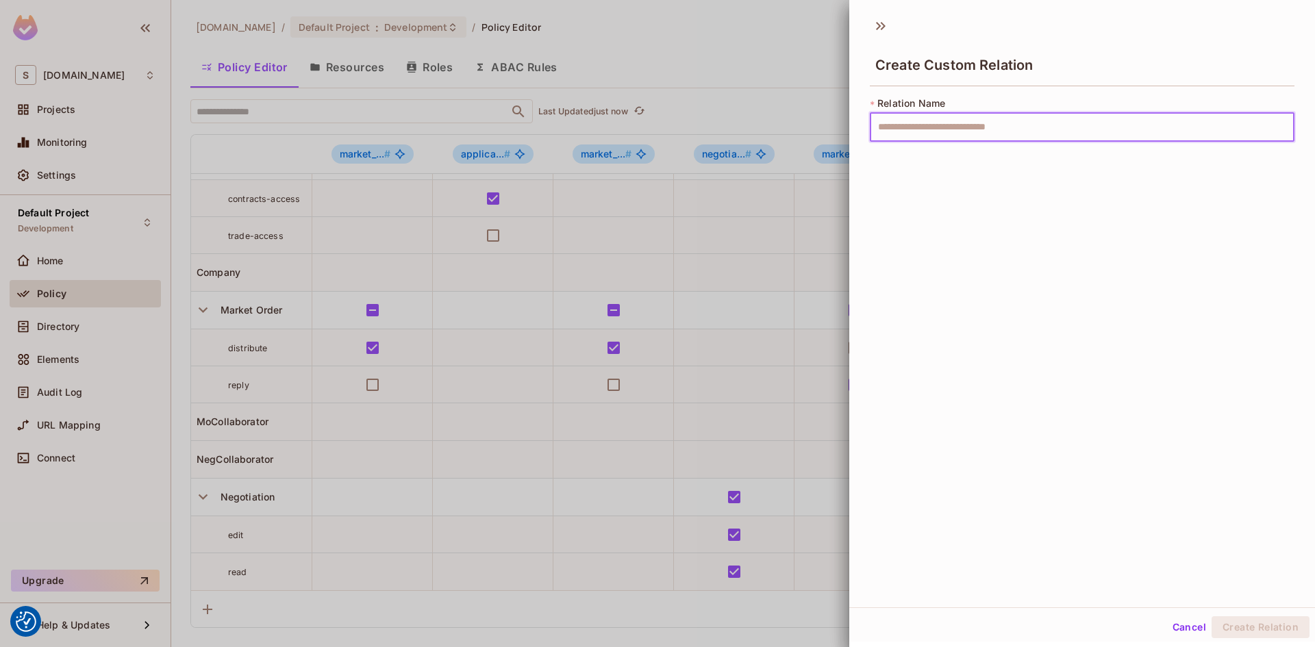
click at [933, 128] on input "text" at bounding box center [1082, 127] width 425 height 29
type input "*********"
click at [1261, 626] on button "Create Relation" at bounding box center [1260, 627] width 98 height 22
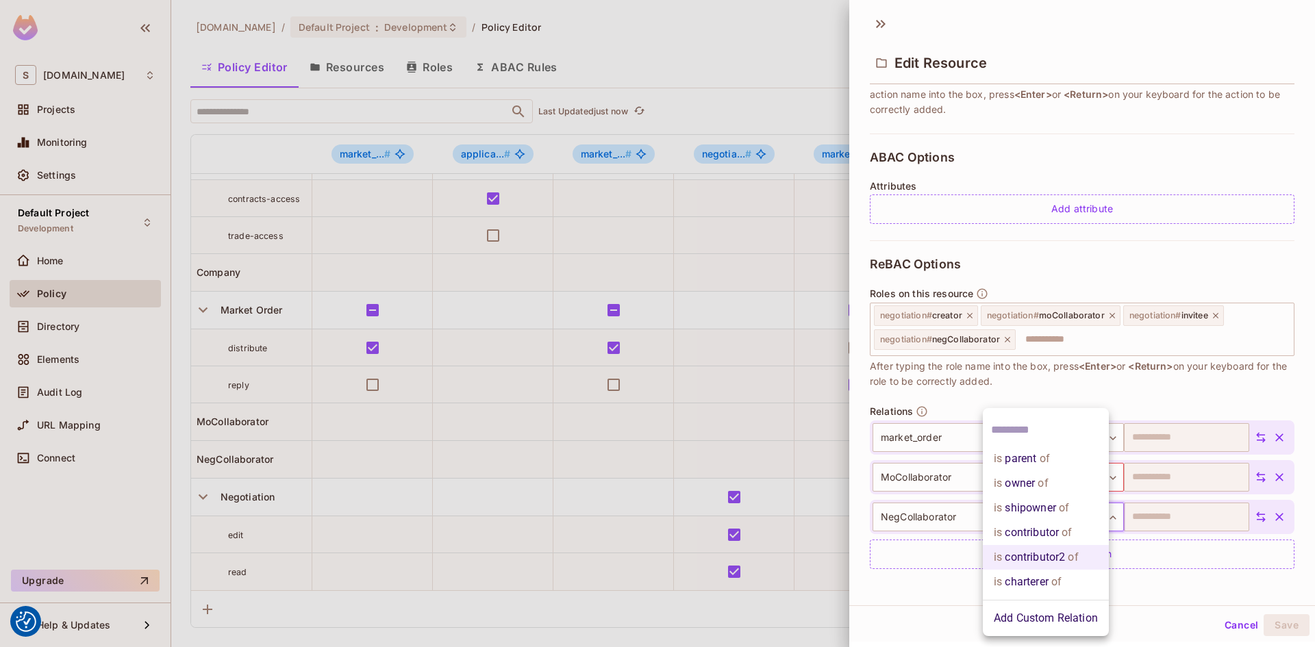
click at [1102, 516] on body "We use cookies to enhance your browsing experience, serve personalized ads or c…" at bounding box center [657, 323] width 1315 height 647
click at [1024, 532] on li "is contributor of" at bounding box center [1046, 532] width 126 height 25
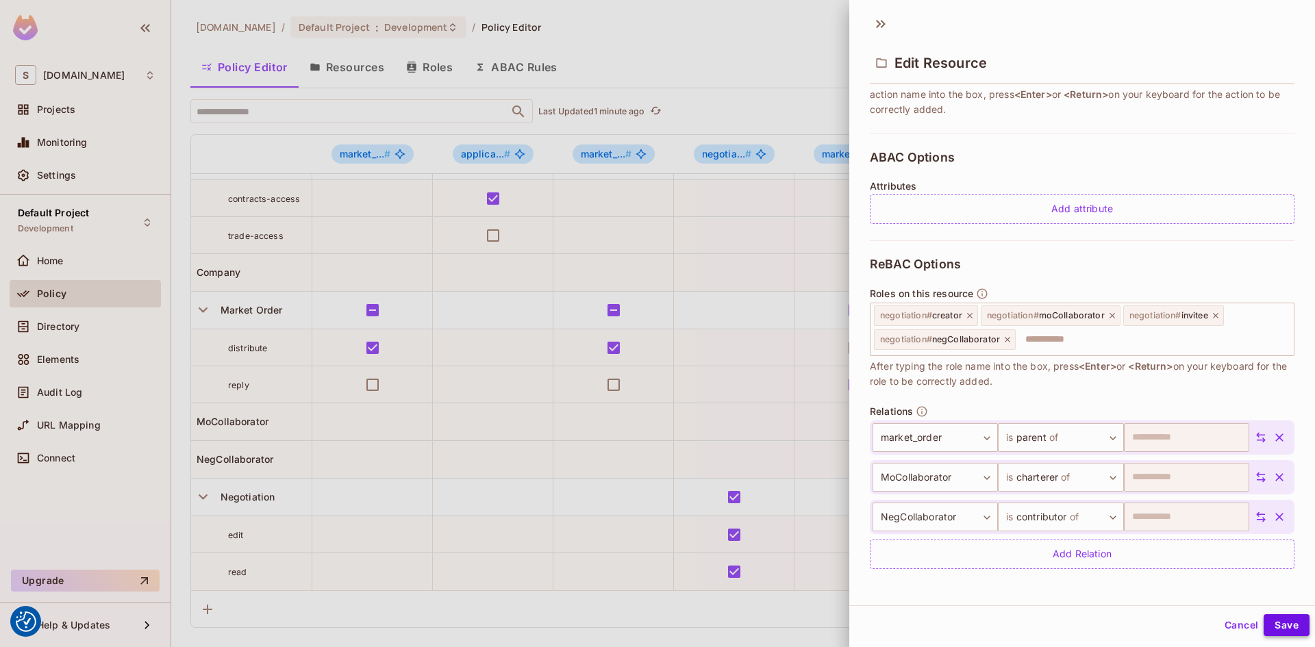
click at [1272, 624] on button "Save" at bounding box center [1286, 625] width 46 height 22
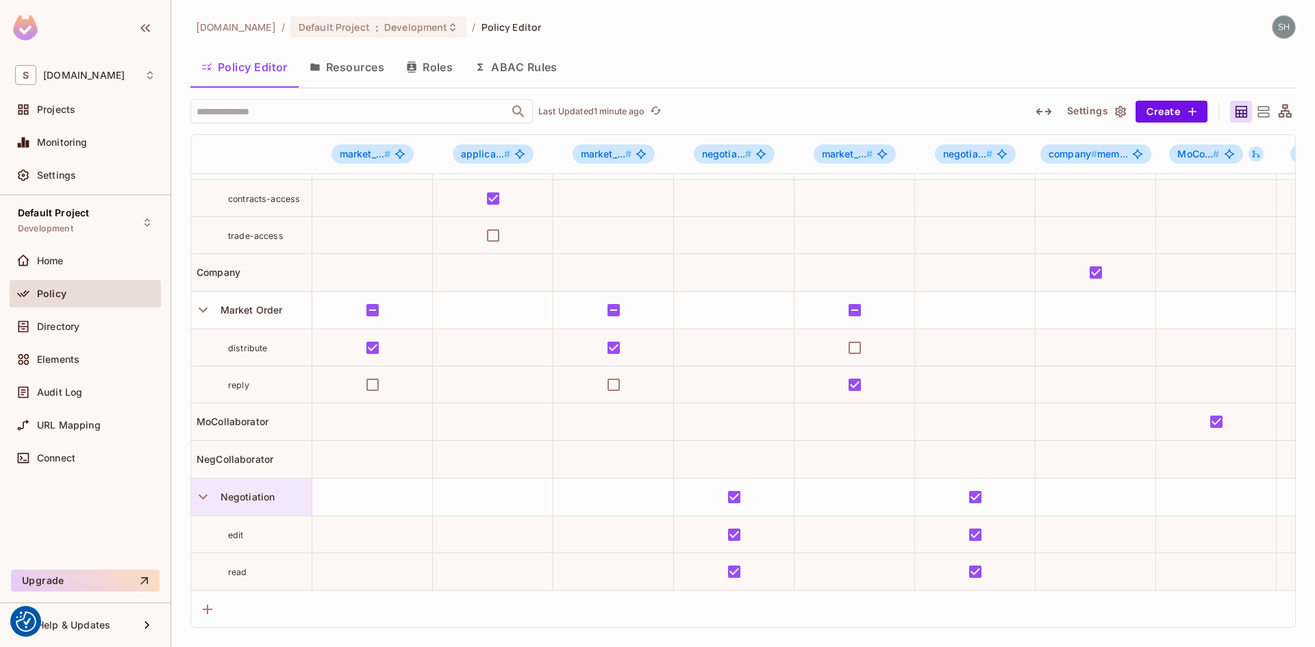
click at [249, 491] on span "Negotiation" at bounding box center [245, 497] width 60 height 12
click at [266, 585] on div "Edit Resource" at bounding box center [261, 586] width 64 height 14
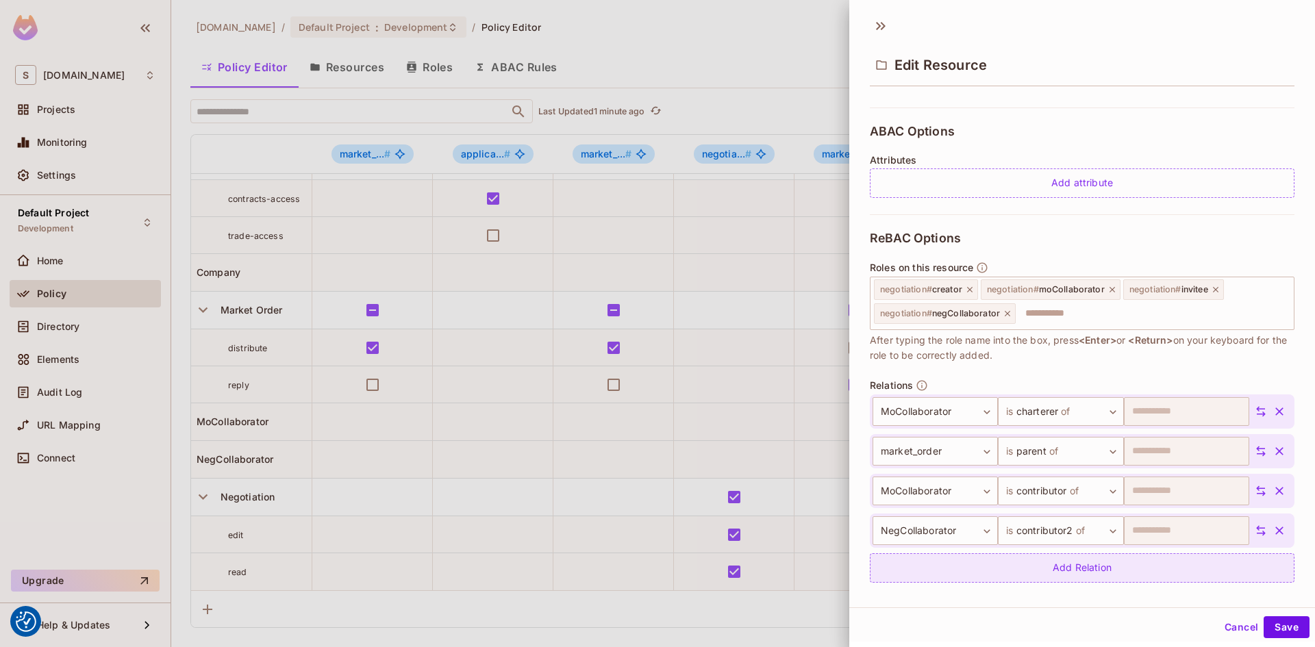
scroll to position [286, 0]
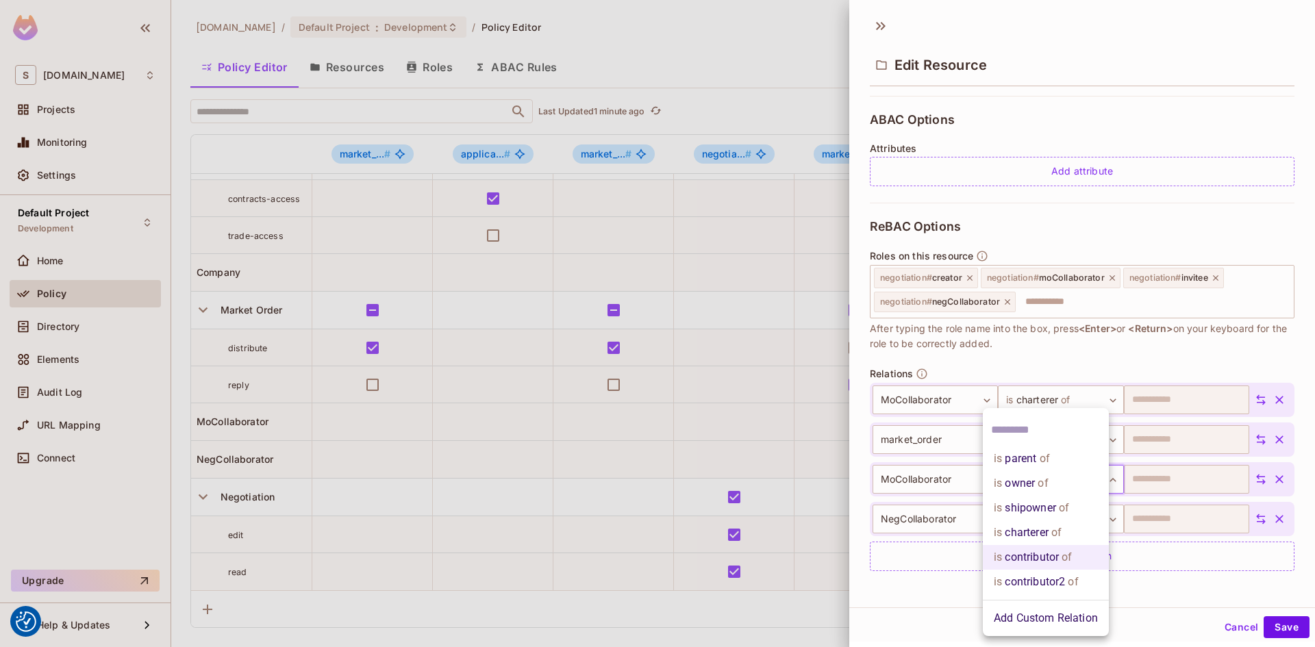
click at [1095, 479] on body "We use cookies to enhance your browsing experience, serve personalized ads or c…" at bounding box center [657, 323] width 1315 height 647
click at [1033, 525] on li "is charterer of" at bounding box center [1046, 532] width 126 height 25
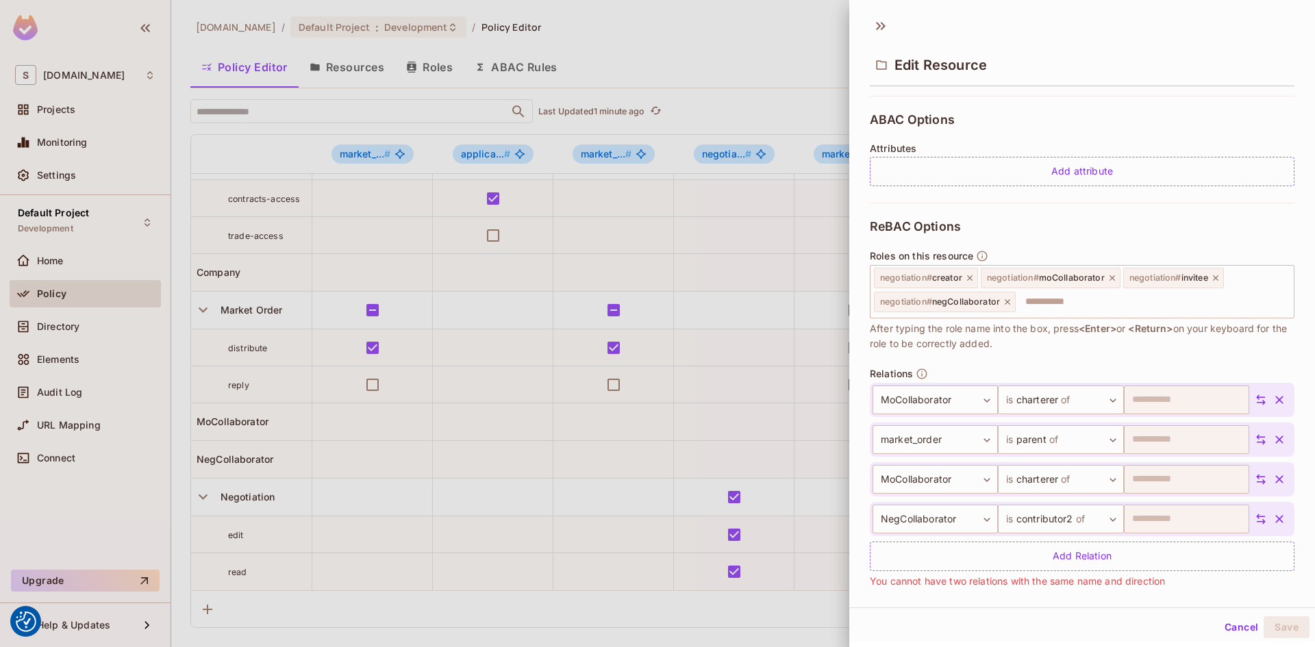
click at [1275, 477] on icon "button" at bounding box center [1279, 479] width 8 height 8
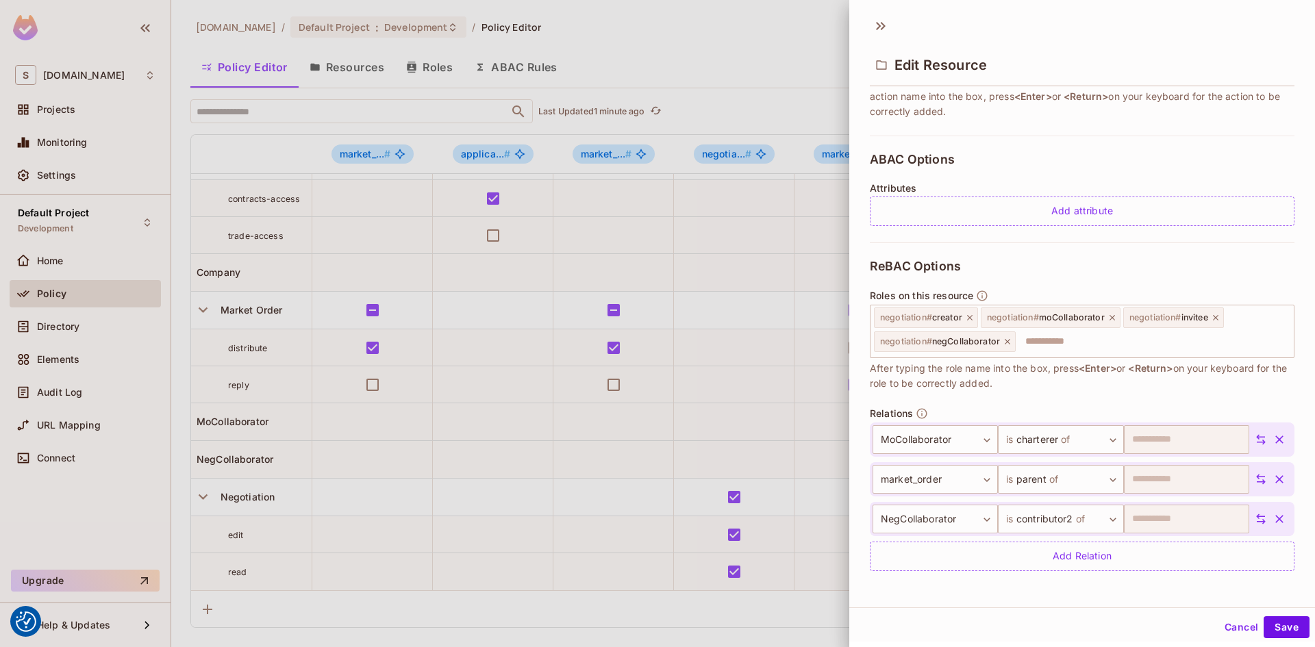
scroll to position [246, 0]
click at [1098, 523] on body "We use cookies to enhance your browsing experience, serve personalized ads or c…" at bounding box center [657, 323] width 1315 height 647
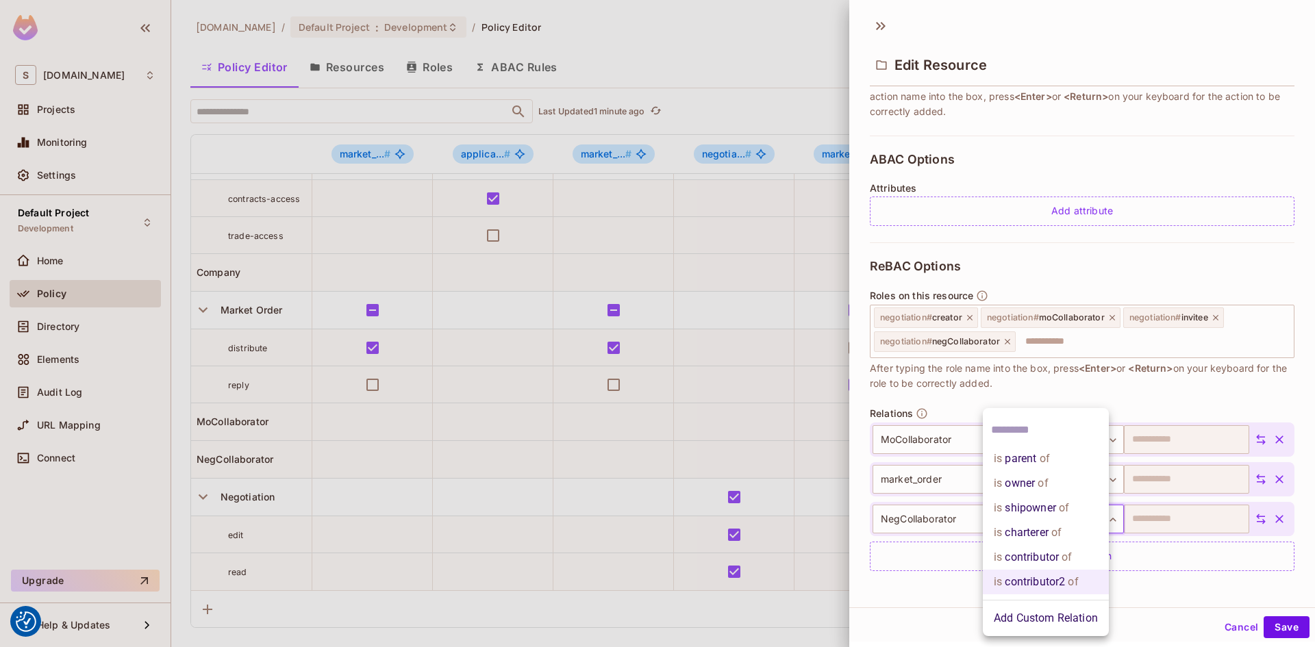
click at [1043, 552] on li "is contributor of" at bounding box center [1046, 557] width 126 height 25
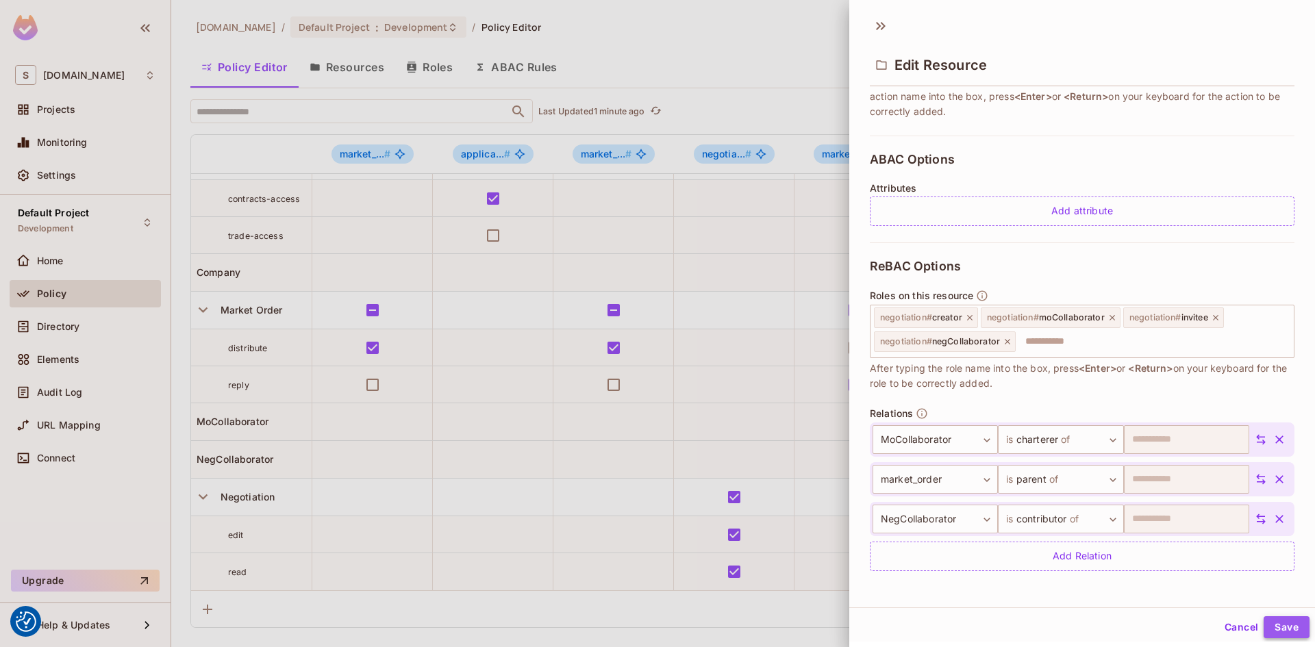
click at [1283, 629] on button "Save" at bounding box center [1286, 627] width 46 height 22
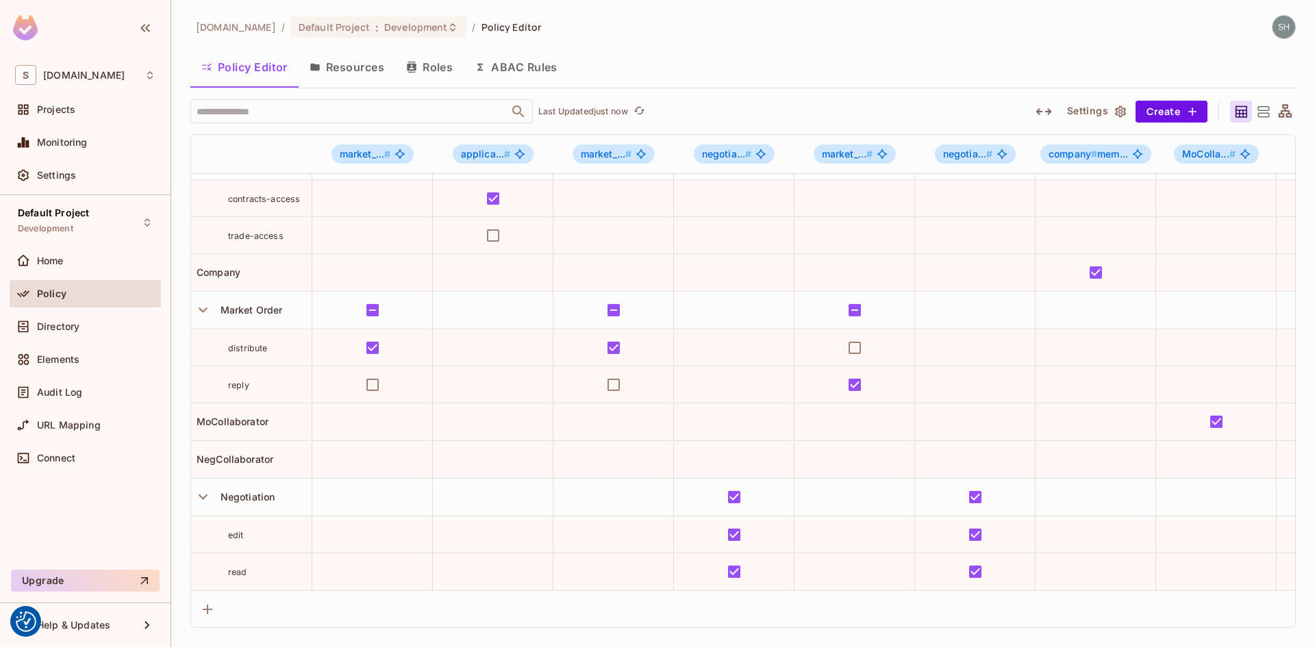
click at [938, 23] on div "[DOMAIN_NAME] / Default Project : Development / Policy Editor" at bounding box center [742, 27] width 1105 height 24
click at [233, 416] on span "MoCollaborator" at bounding box center [229, 422] width 77 height 12
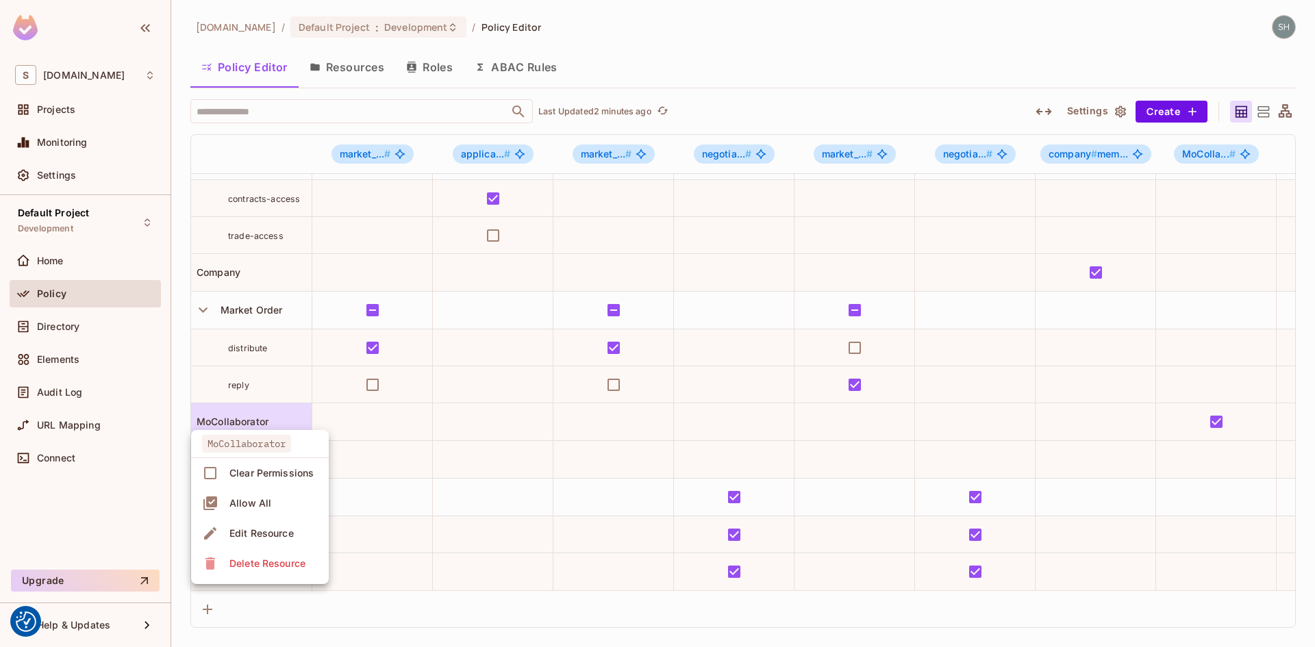
click at [275, 535] on div "Edit Resource" at bounding box center [261, 534] width 64 height 14
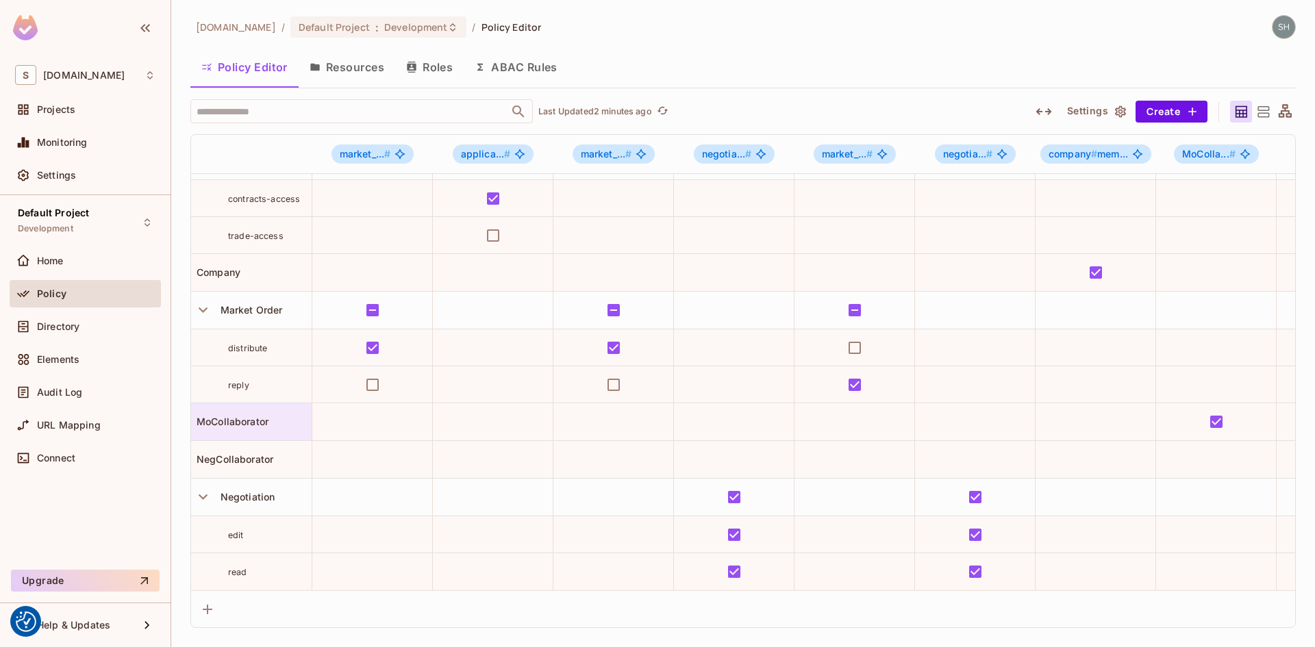
click at [240, 416] on span "MoCollaborator" at bounding box center [229, 422] width 77 height 12
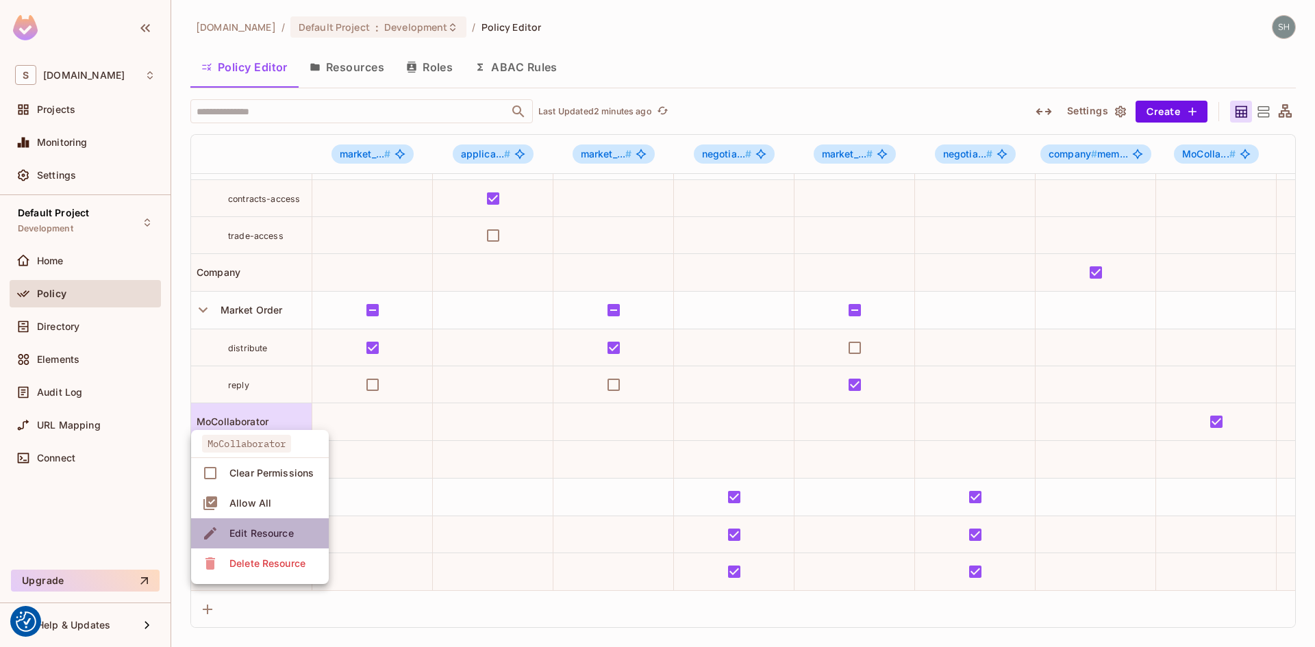
click at [254, 532] on div "Edit Resource" at bounding box center [261, 534] width 64 height 14
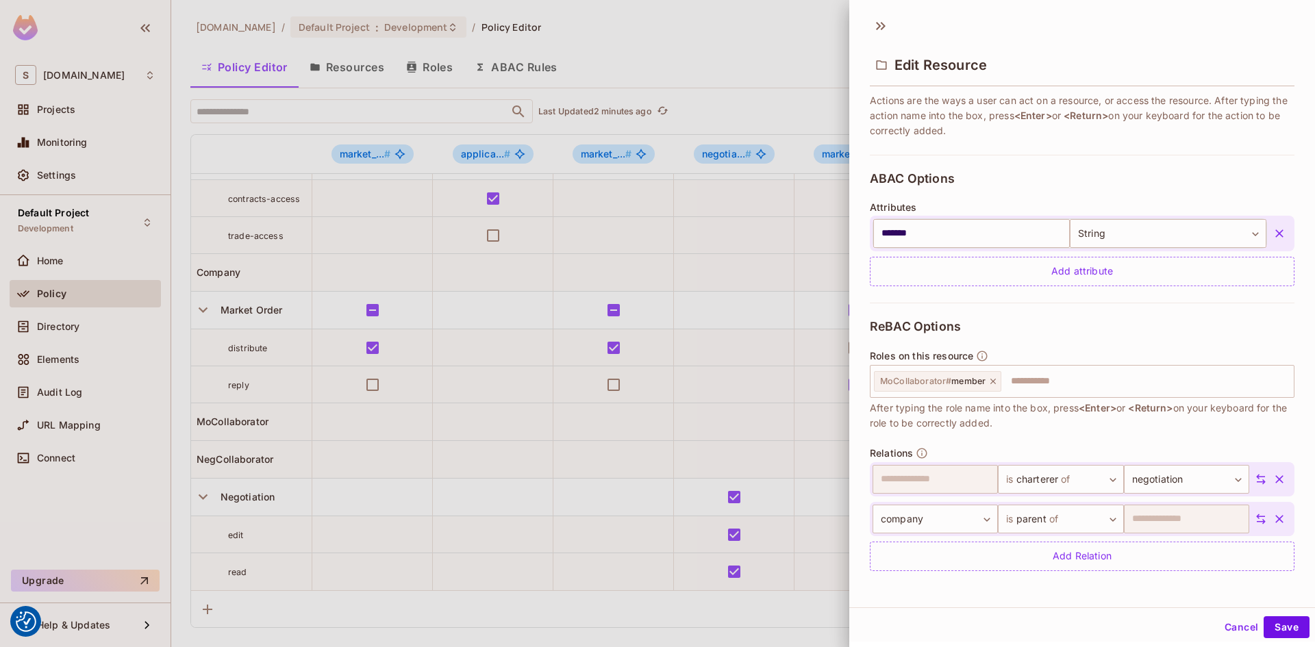
scroll to position [2, 0]
click at [1275, 232] on icon "button" at bounding box center [1279, 231] width 8 height 8
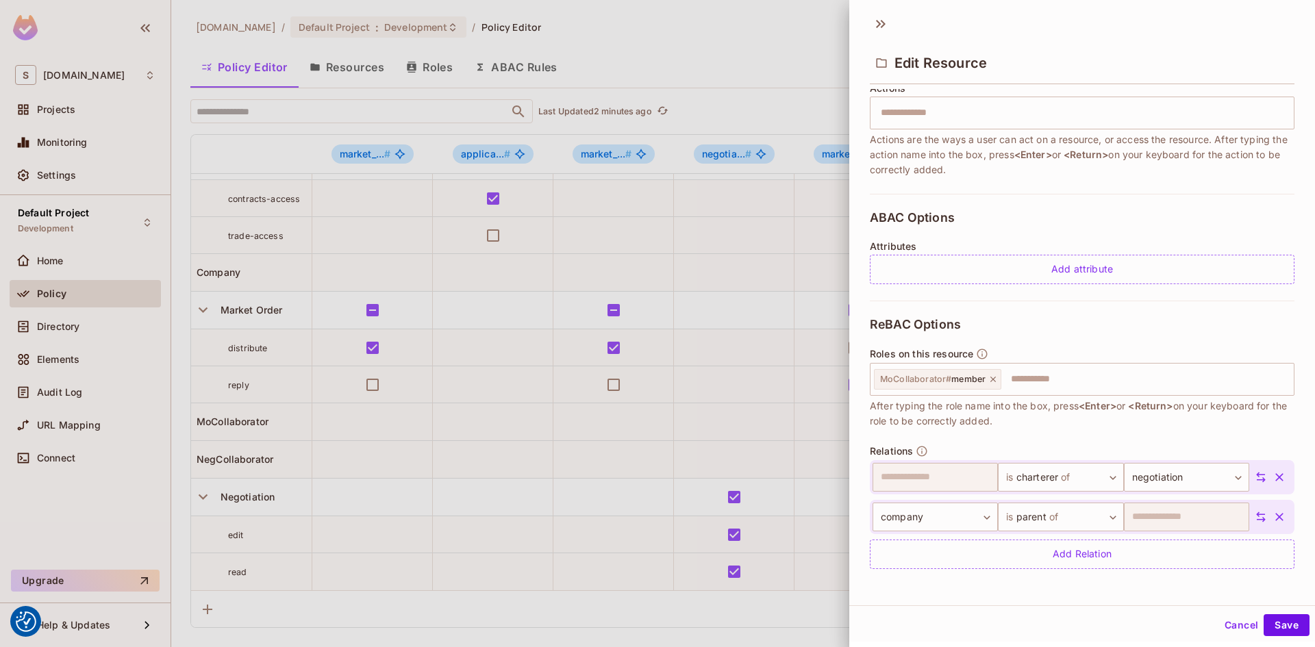
scroll to position [186, 0]
click at [1282, 623] on button "Save" at bounding box center [1286, 625] width 46 height 22
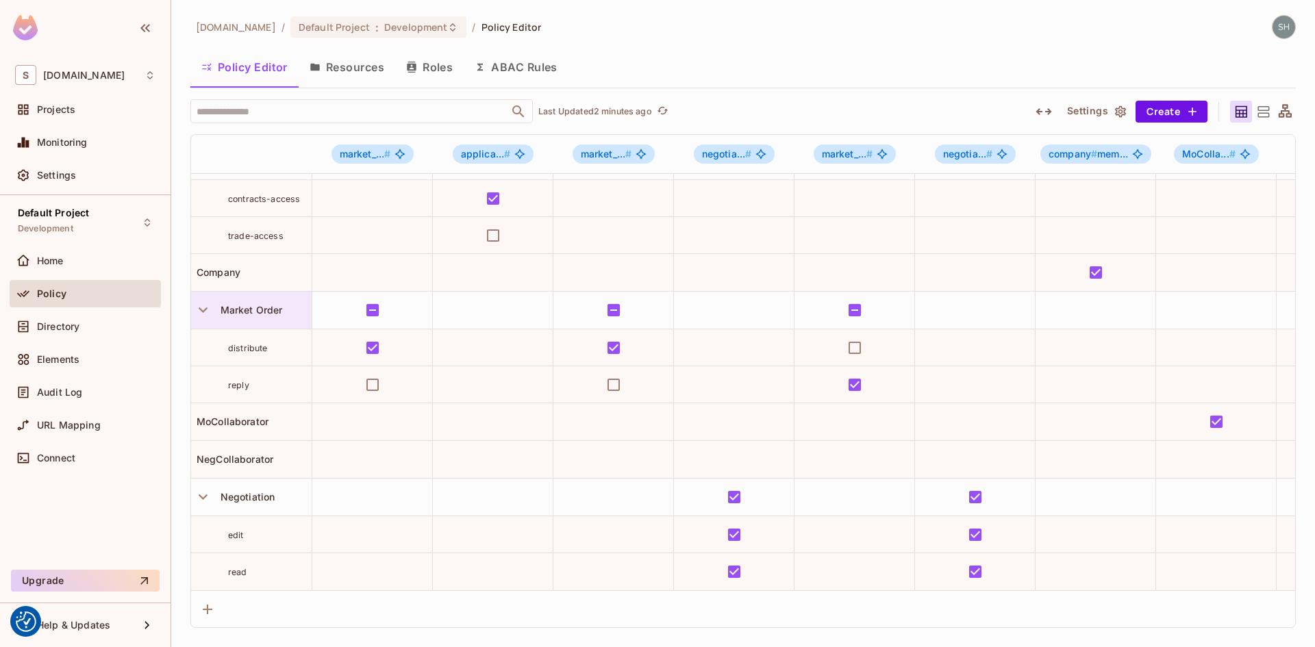
click at [242, 304] on span "Market Order" at bounding box center [249, 310] width 68 height 12
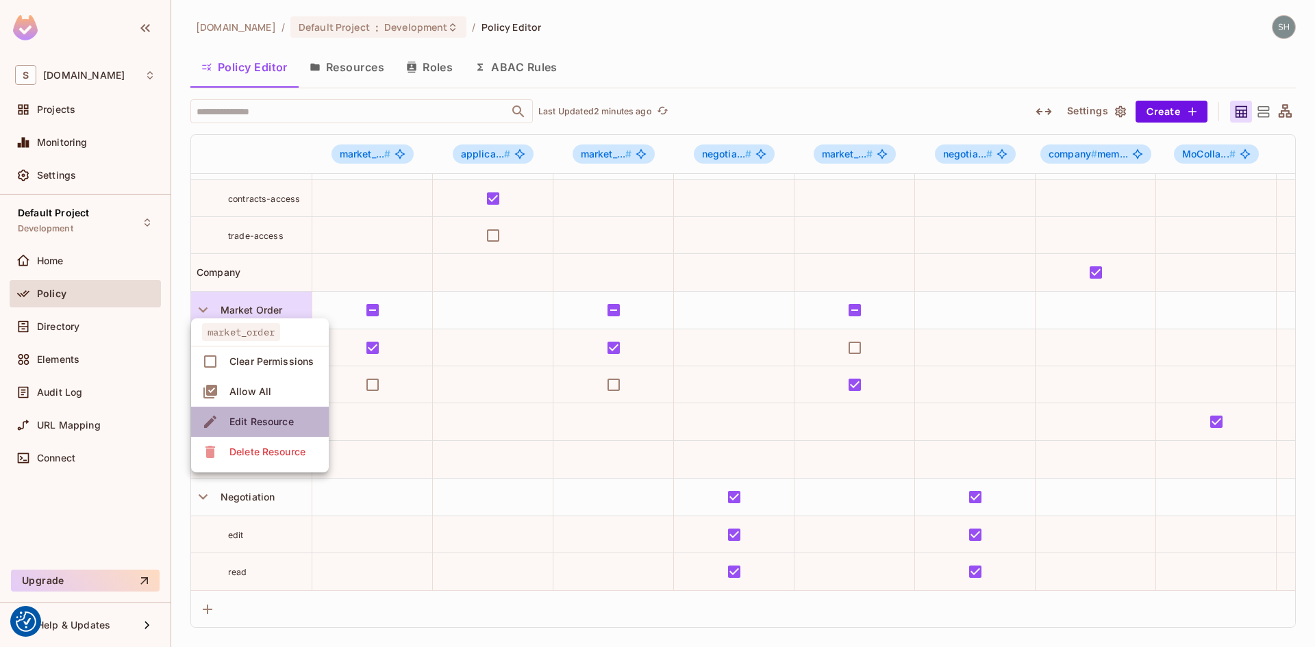
click at [270, 420] on div "Edit Resource" at bounding box center [261, 422] width 64 height 14
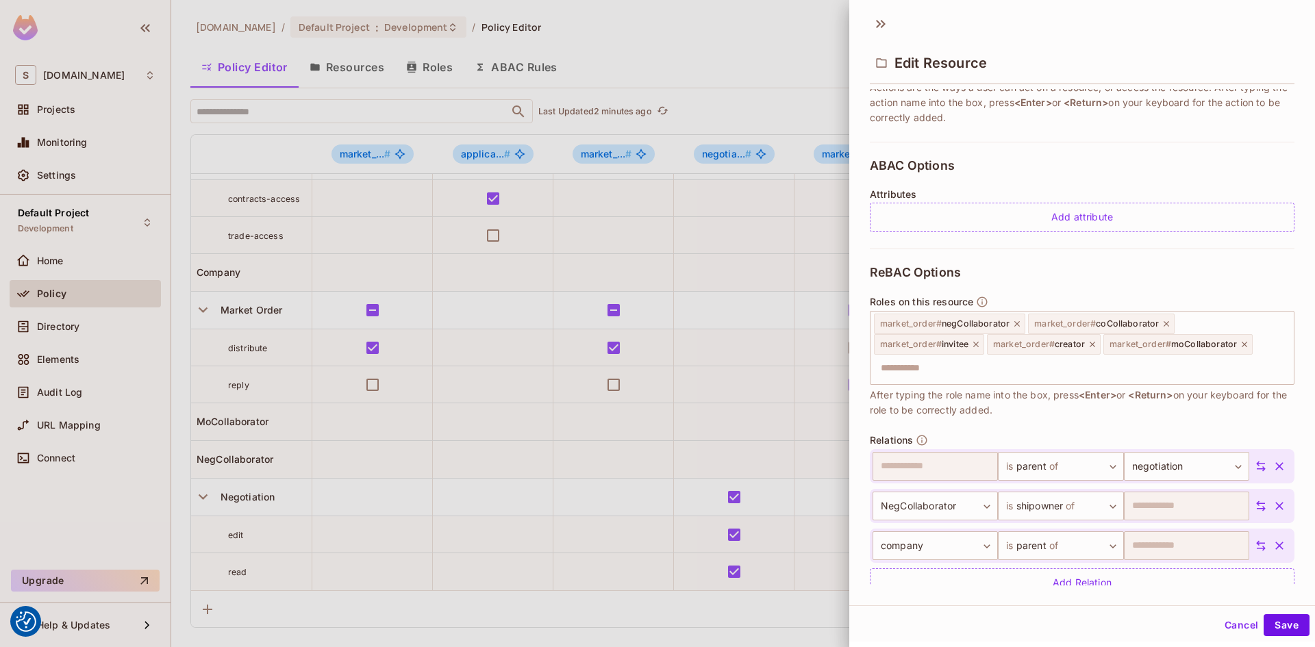
scroll to position [266, 0]
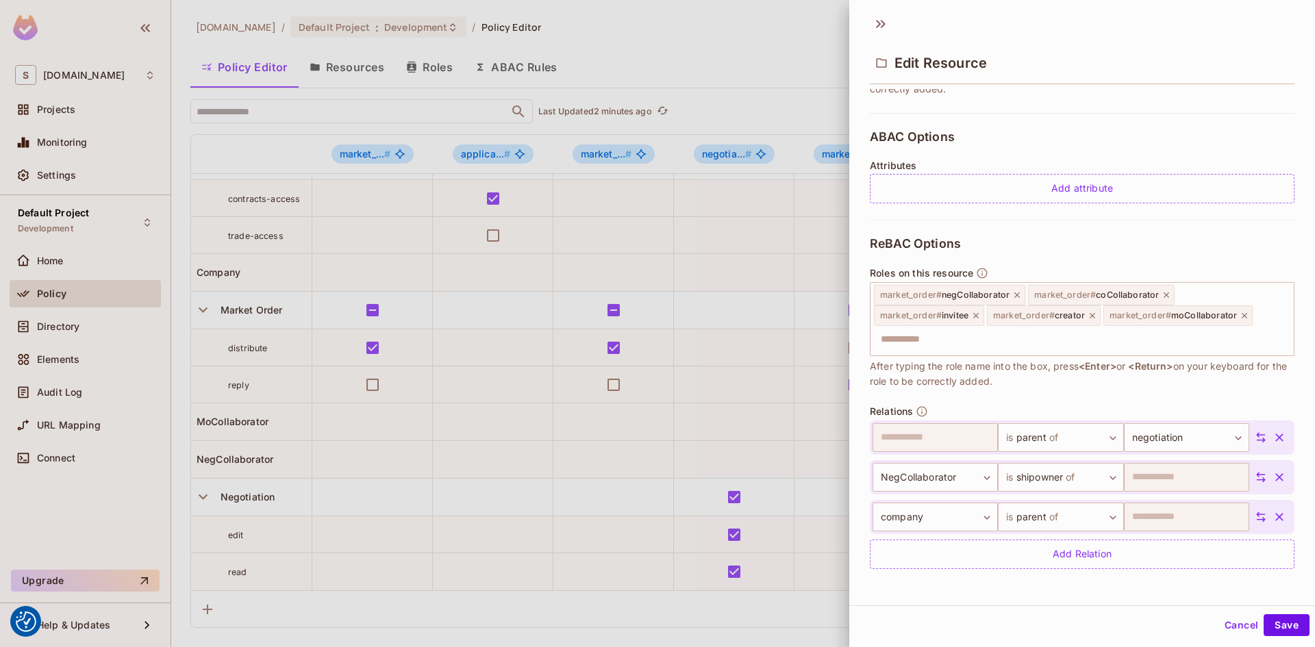
click at [1231, 628] on button "Cancel" at bounding box center [1241, 625] width 45 height 22
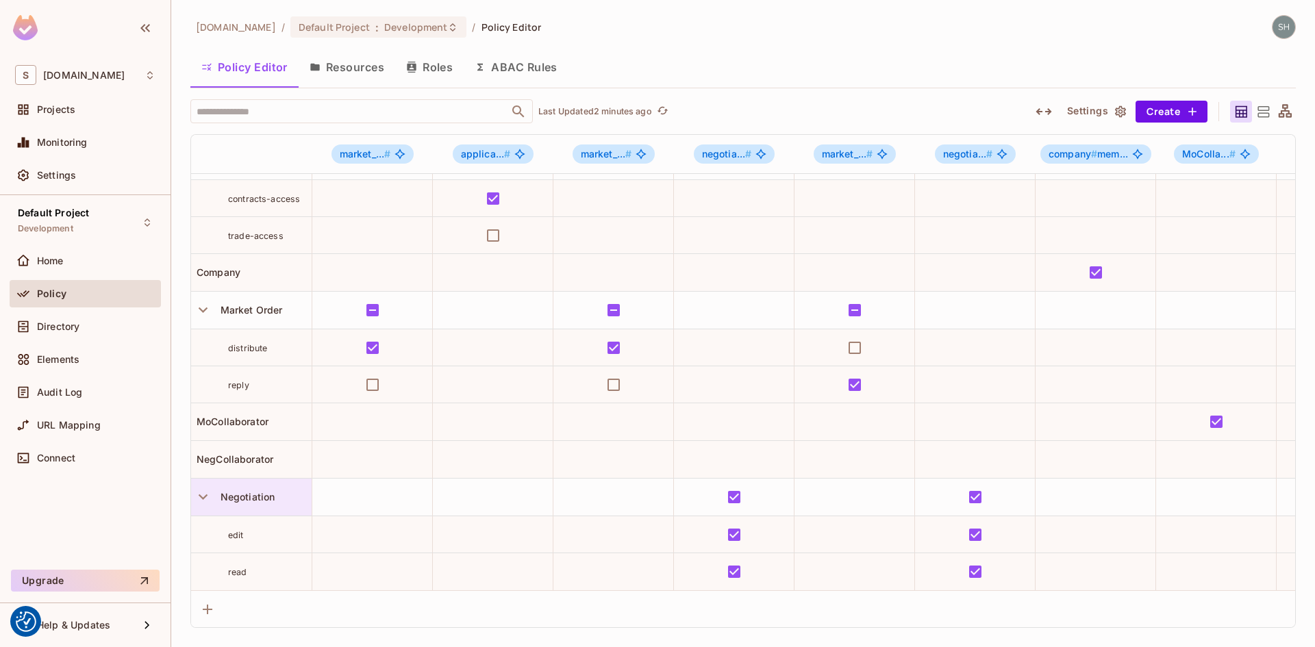
click at [253, 491] on span "Negotiation" at bounding box center [245, 497] width 60 height 12
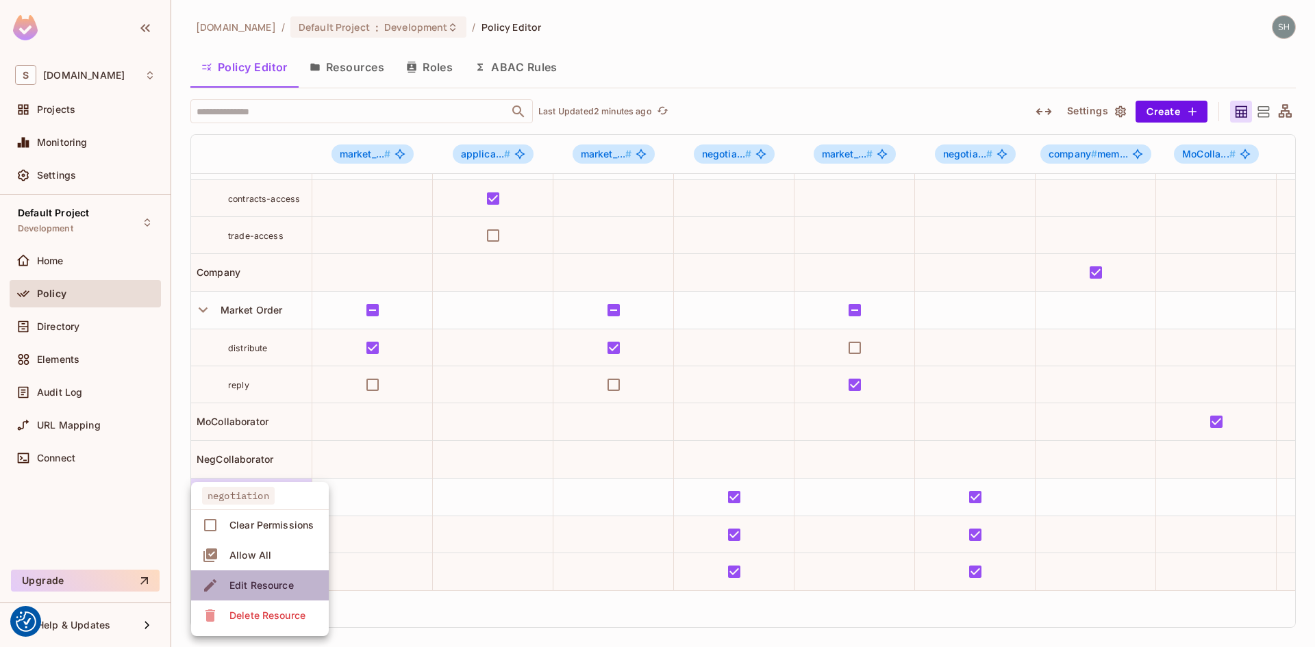
click at [269, 585] on div "Edit Resource" at bounding box center [261, 586] width 64 height 14
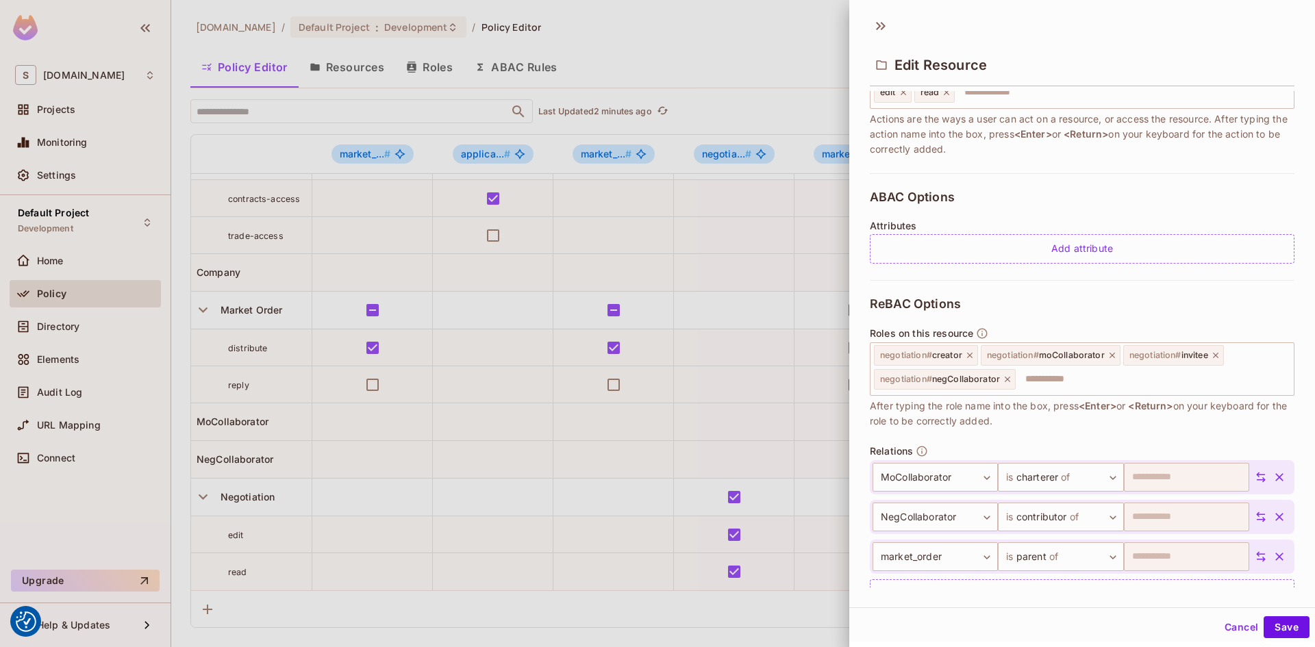
scroll to position [246, 0]
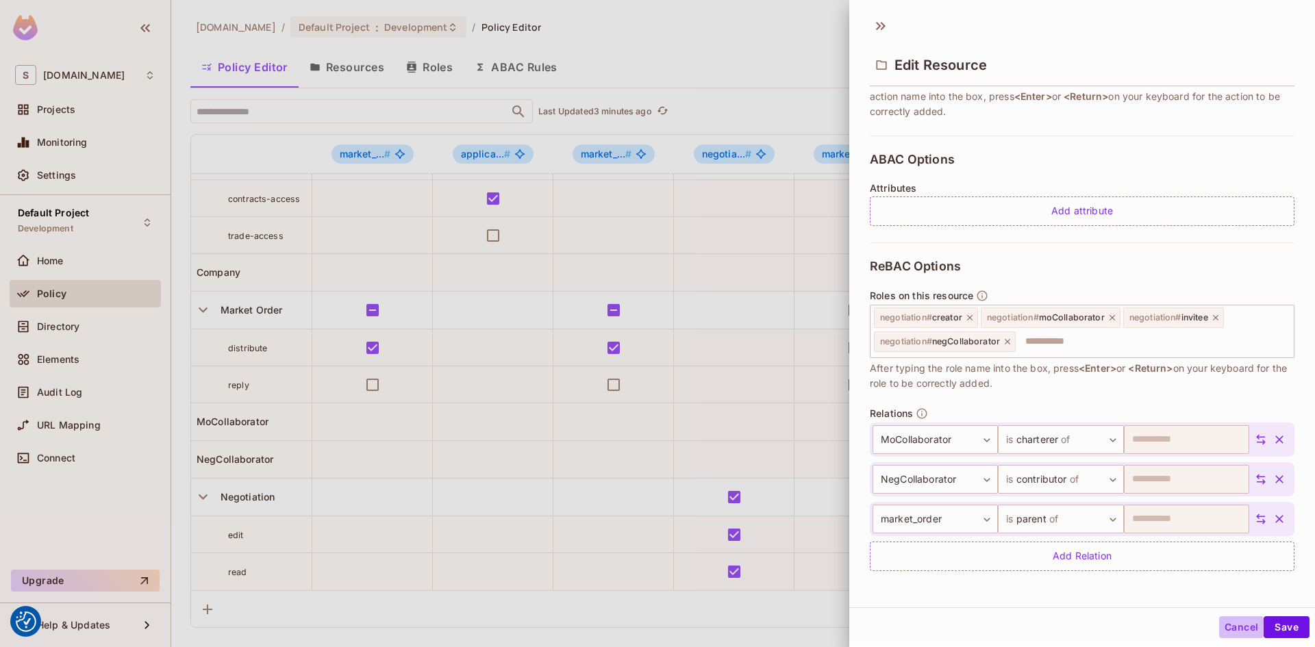
click at [1224, 628] on button "Cancel" at bounding box center [1241, 627] width 45 height 22
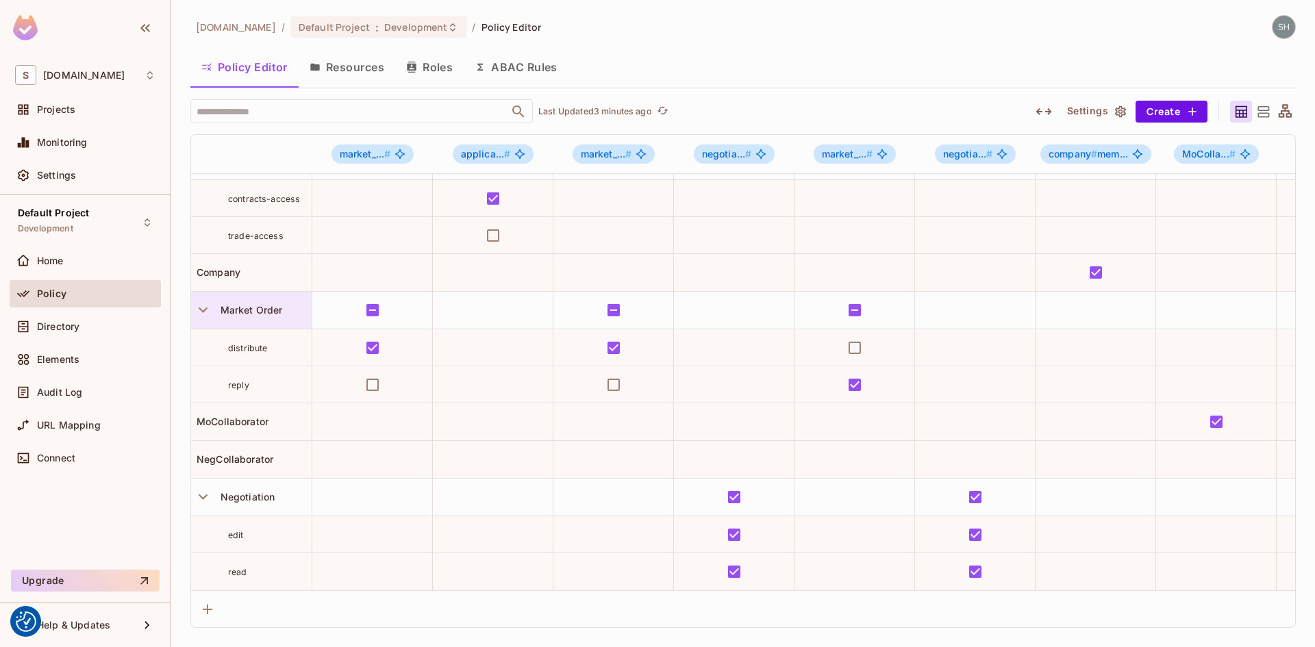
click at [246, 304] on span "Market Order" at bounding box center [249, 310] width 68 height 12
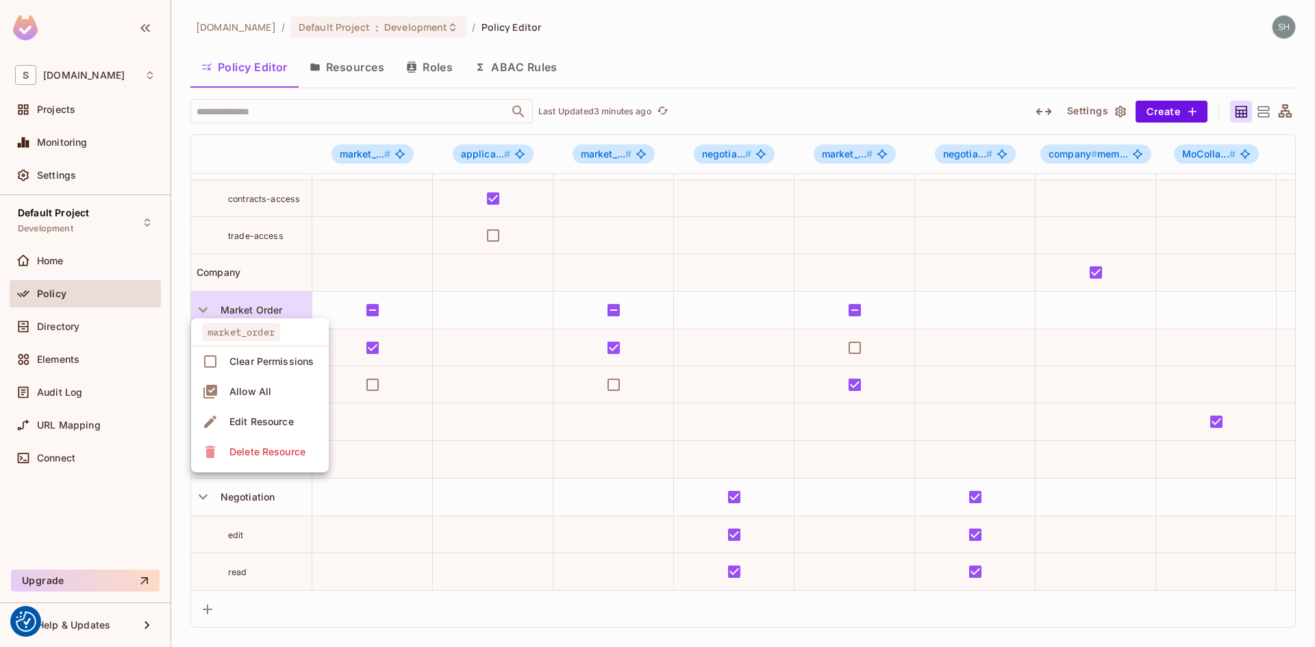
click at [258, 420] on div "Edit Resource" at bounding box center [261, 422] width 64 height 14
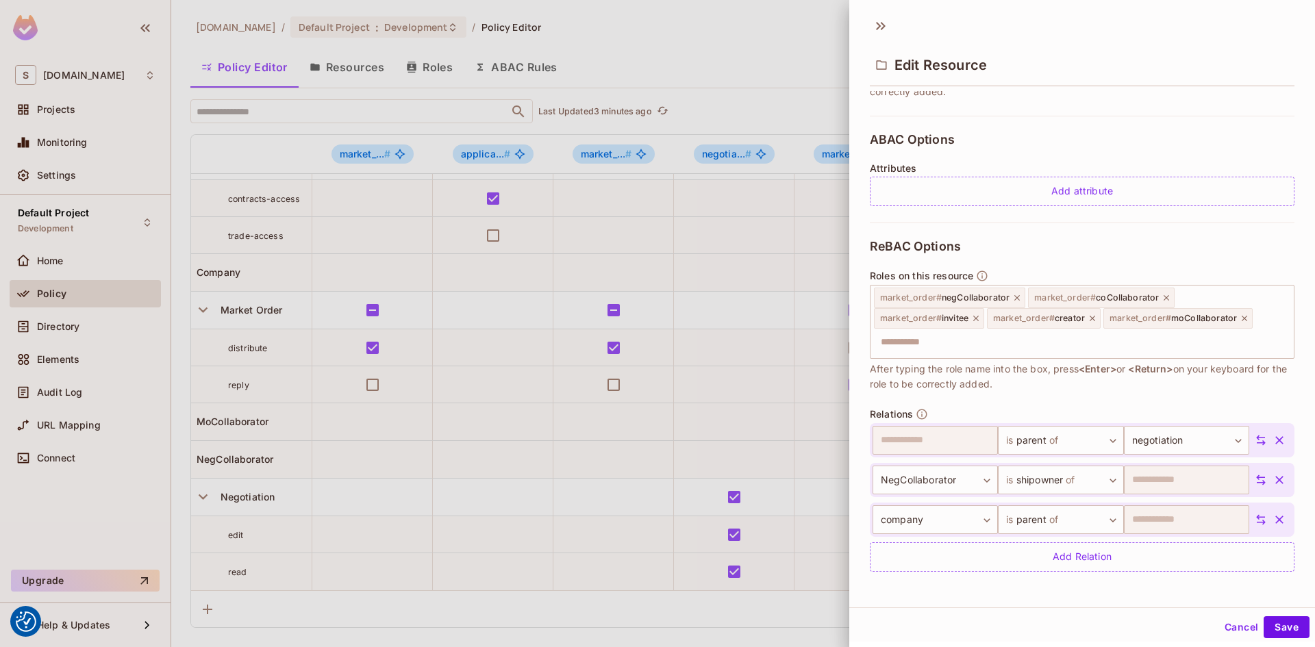
scroll to position [266, 0]
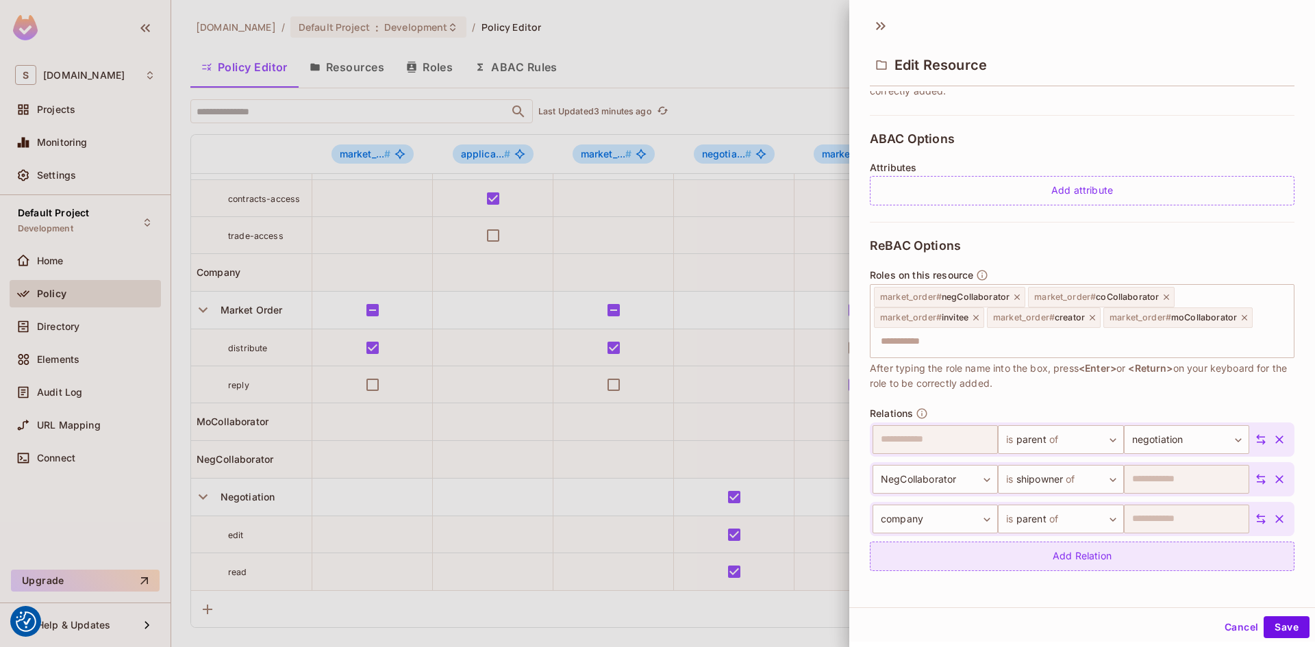
click at [1068, 559] on div "Add Relation" at bounding box center [1082, 556] width 425 height 29
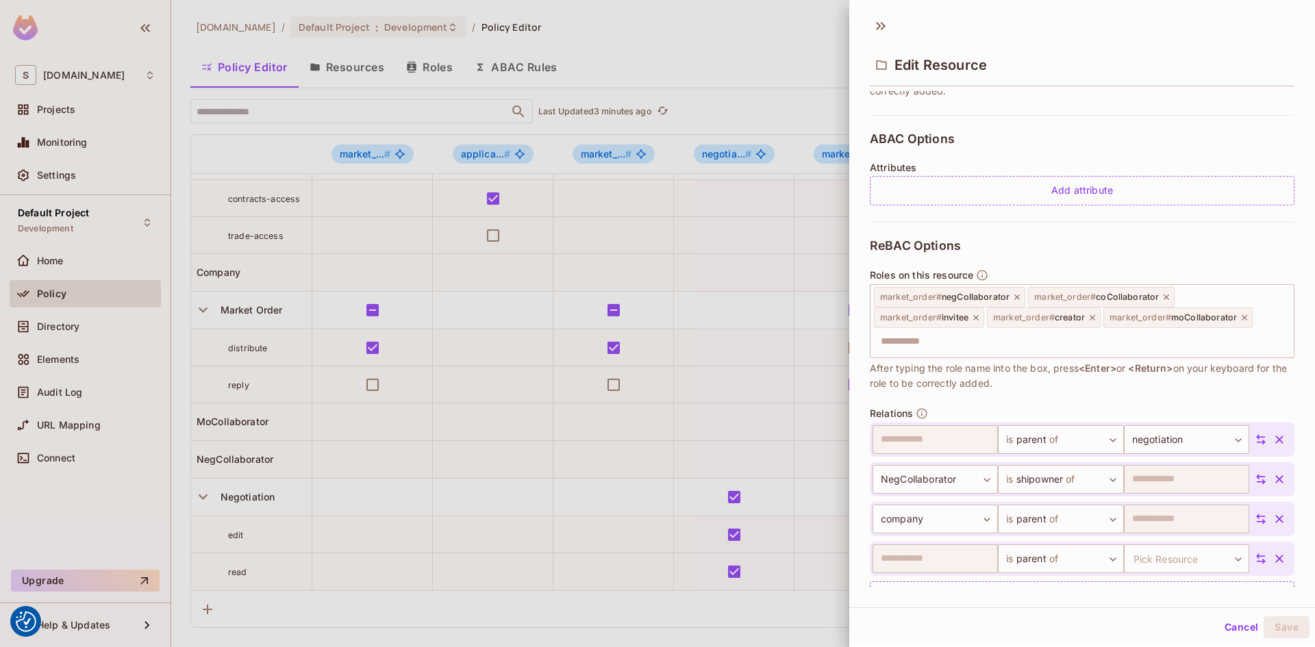
click at [1256, 557] on icon at bounding box center [1261, 559] width 10 height 10
click at [977, 556] on body "We use cookies to enhance your browsing experience, serve personalized ads or c…" at bounding box center [657, 323] width 1315 height 647
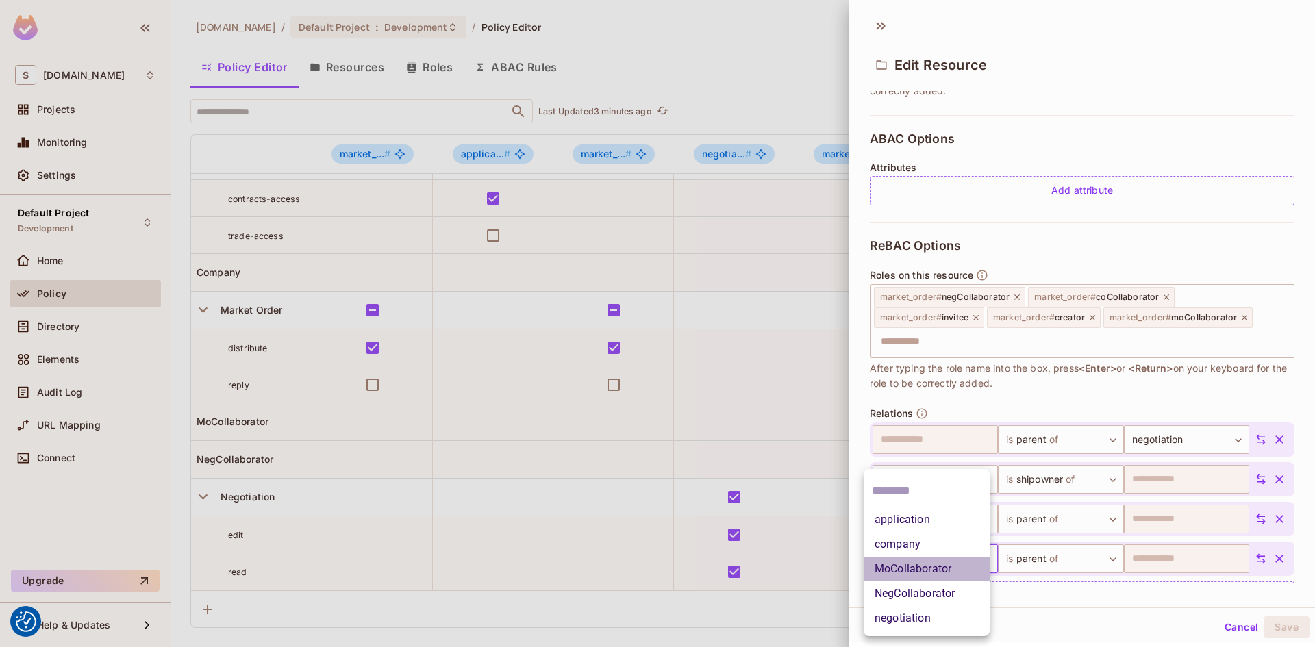
click at [935, 566] on li "MoCollaborator" at bounding box center [926, 569] width 126 height 25
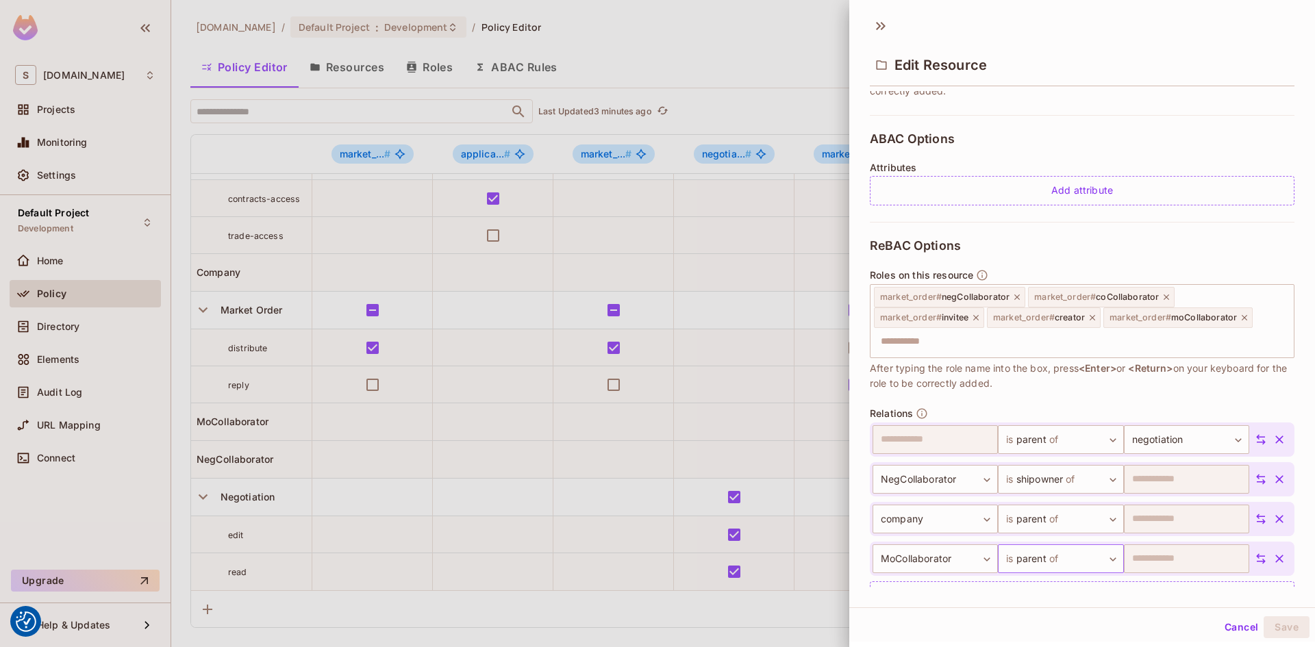
click at [1098, 559] on body "We use cookies to enhance your browsing experience, serve personalized ads or c…" at bounding box center [657, 323] width 1315 height 647
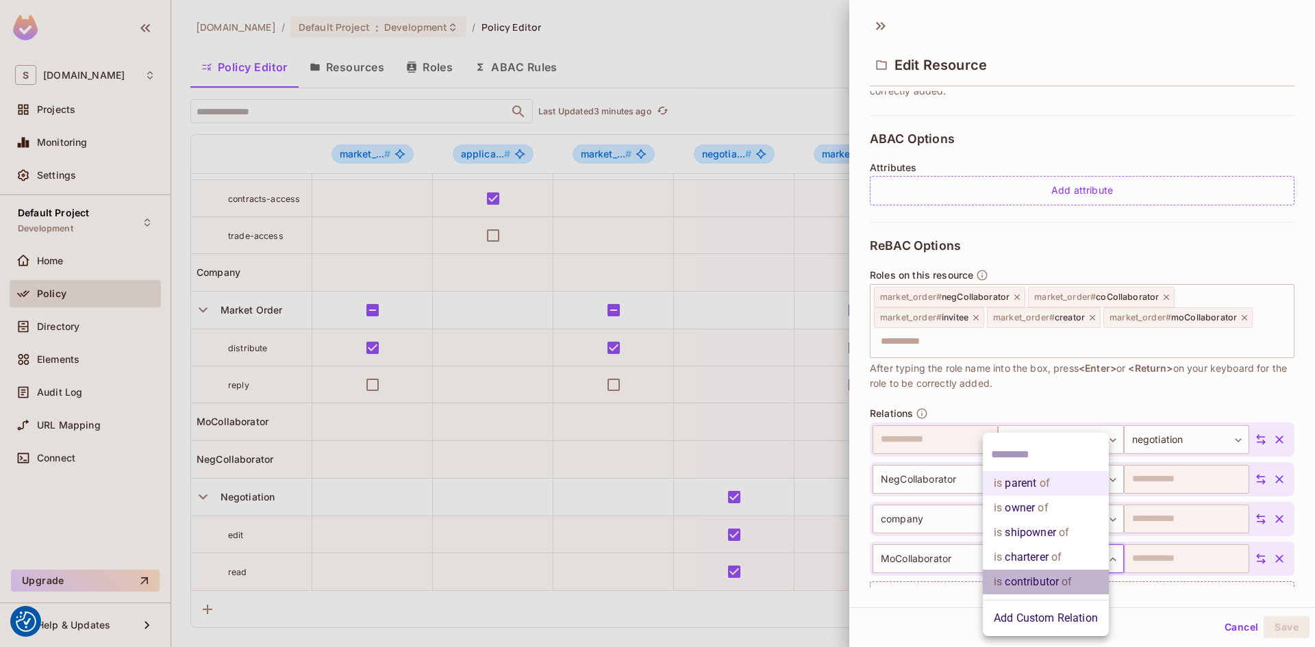
click at [1043, 580] on li "is contributor of" at bounding box center [1046, 582] width 126 height 25
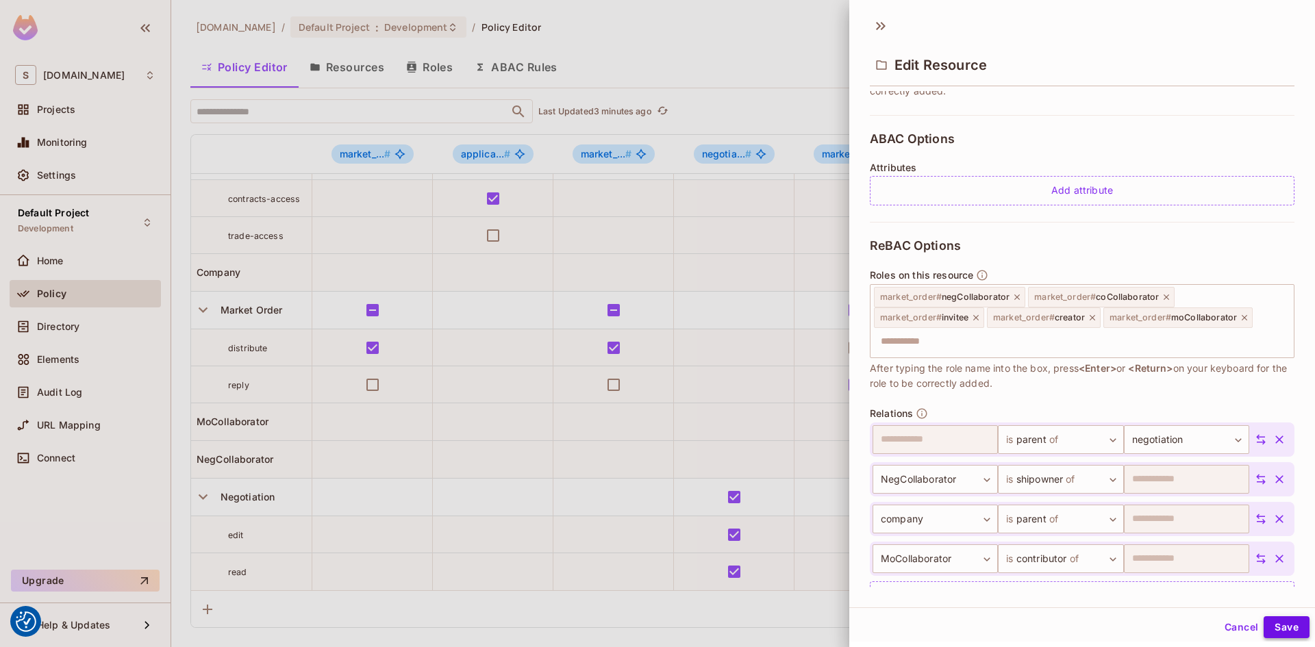
click at [1274, 626] on button "Save" at bounding box center [1286, 627] width 46 height 22
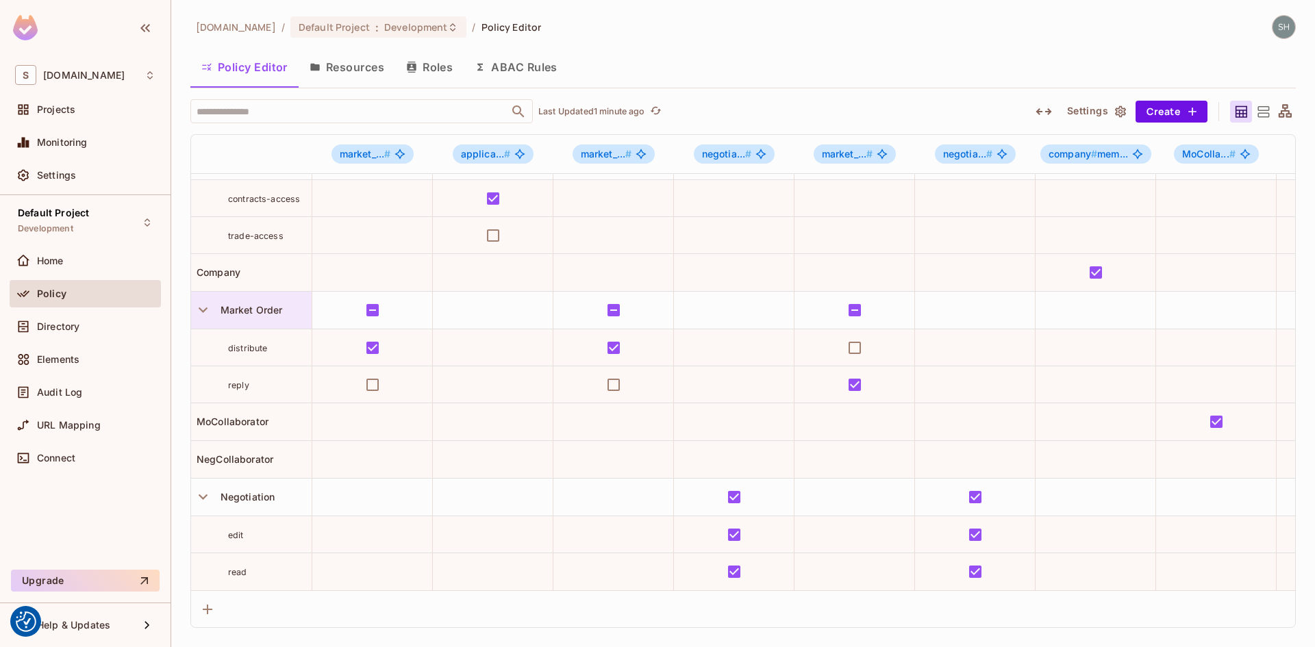
click at [262, 304] on span "Market Order" at bounding box center [249, 310] width 68 height 12
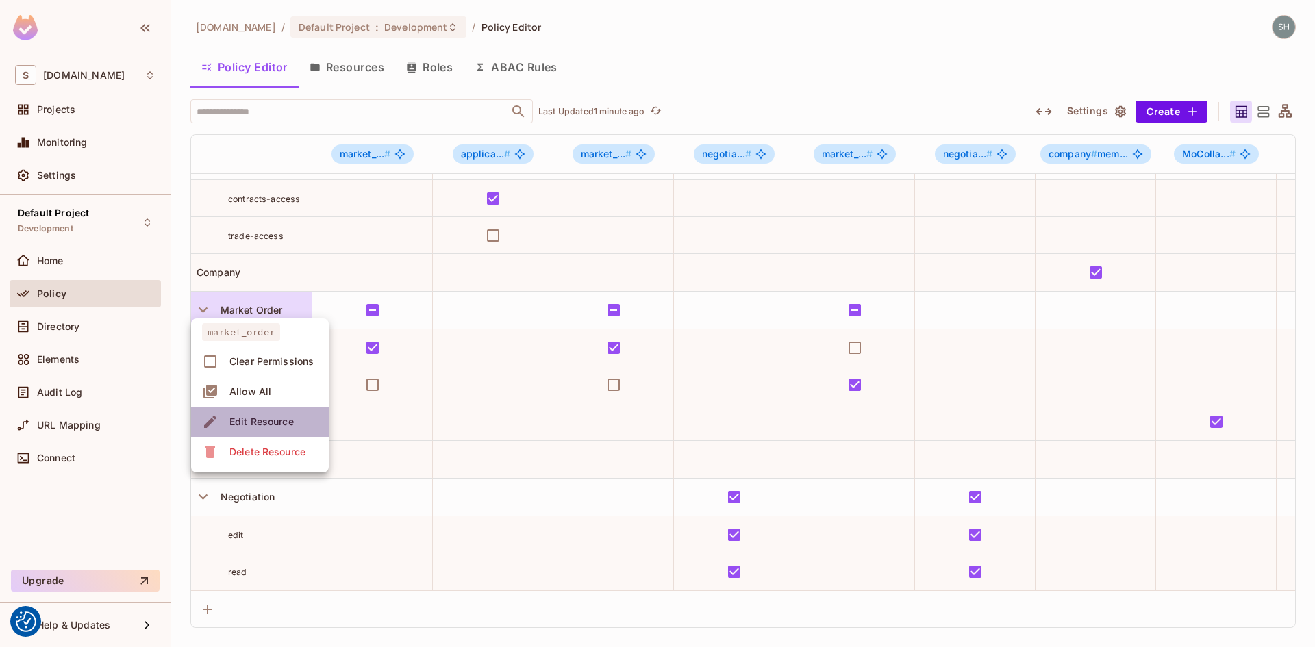
click at [266, 416] on div "Edit Resource" at bounding box center [261, 422] width 64 height 14
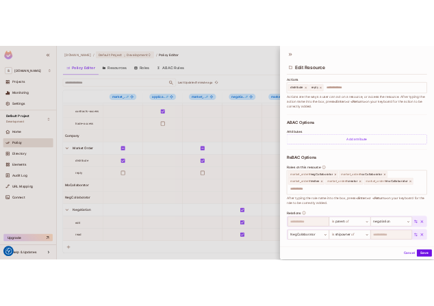
scroll to position [274, 0]
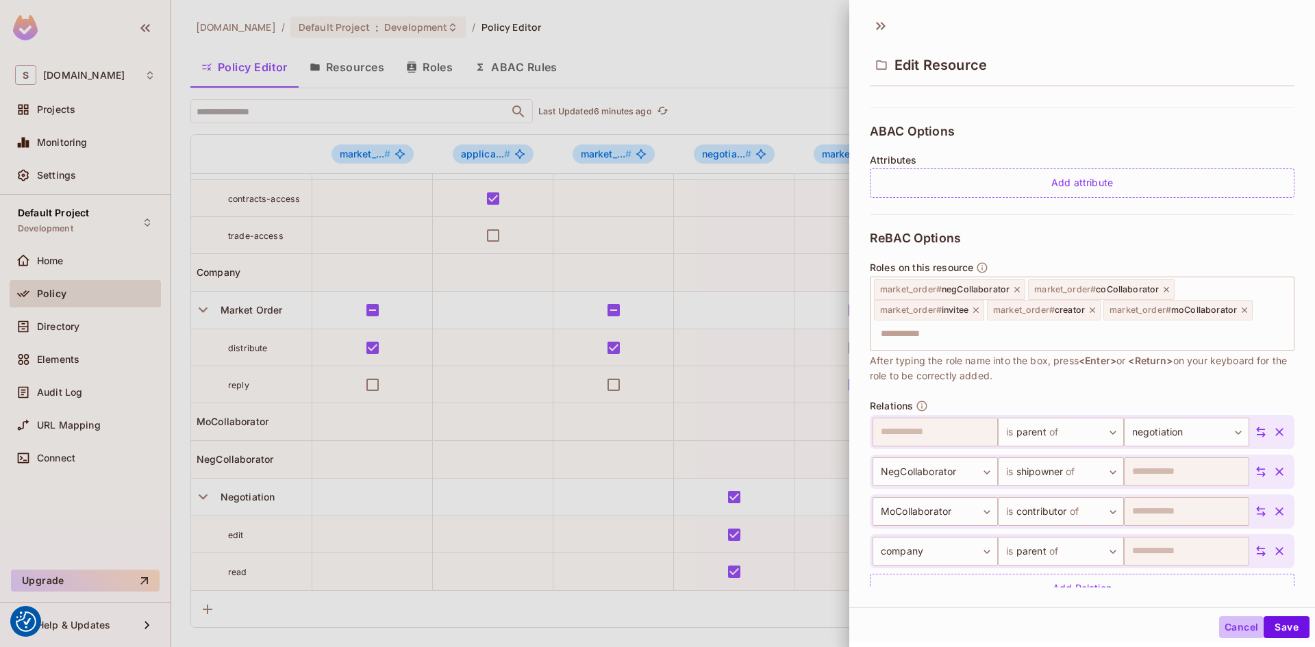
click at [1226, 629] on button "Cancel" at bounding box center [1241, 627] width 45 height 22
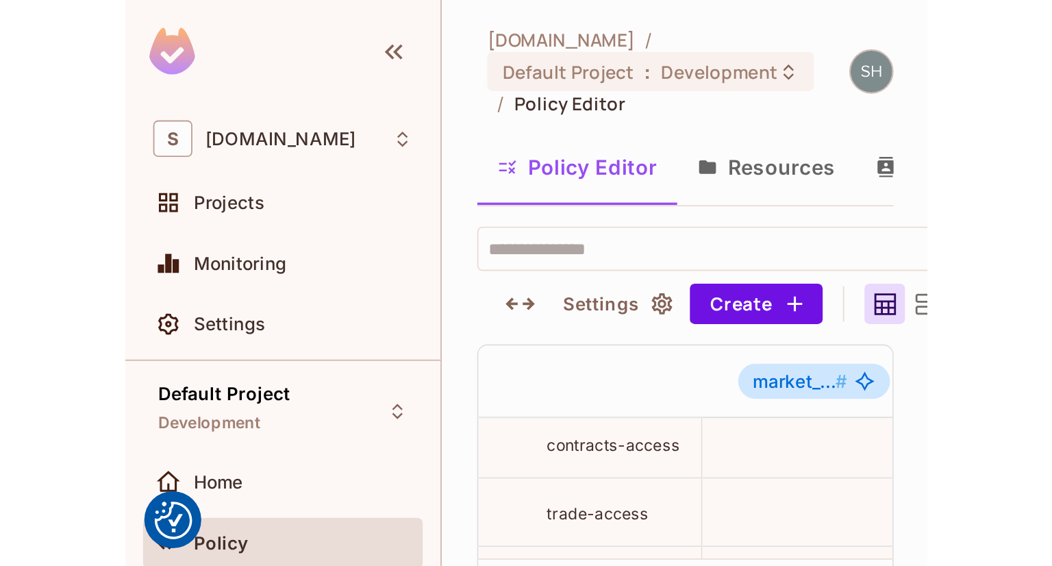
scroll to position [41, 0]
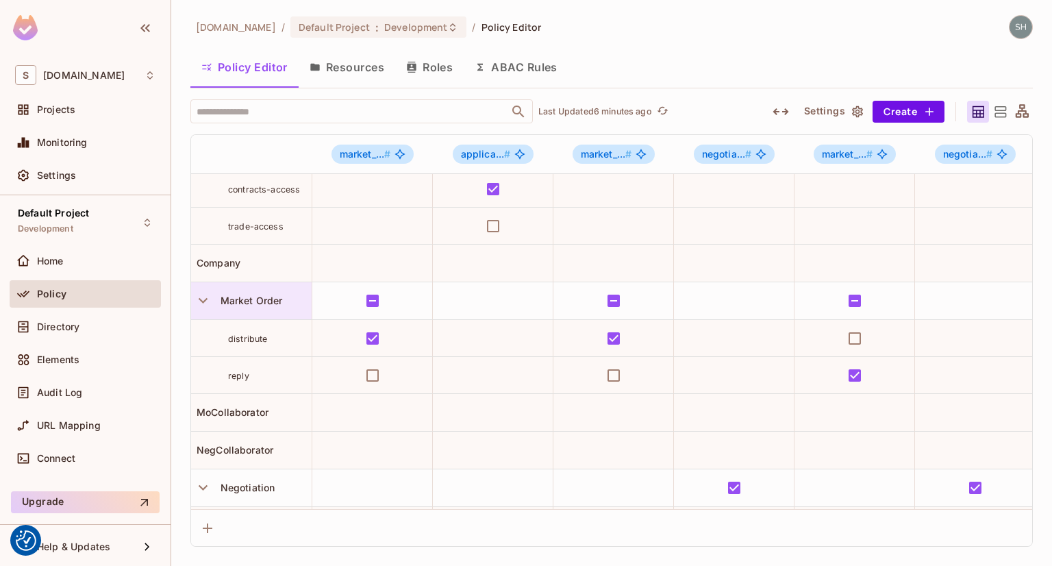
click at [239, 299] on span "Market Order" at bounding box center [249, 300] width 68 height 12
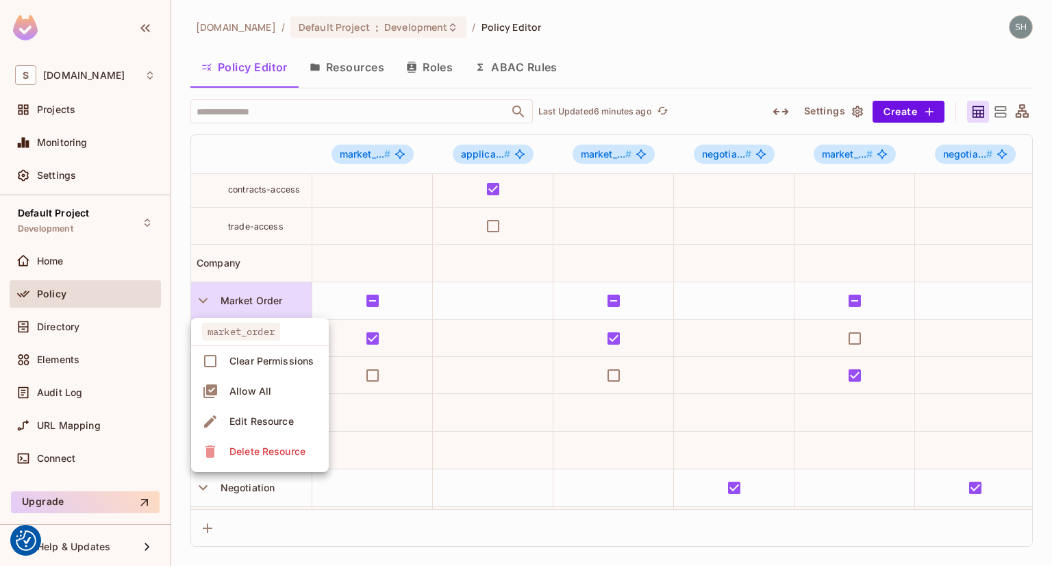
click at [257, 420] on div "Edit Resource" at bounding box center [261, 421] width 64 height 14
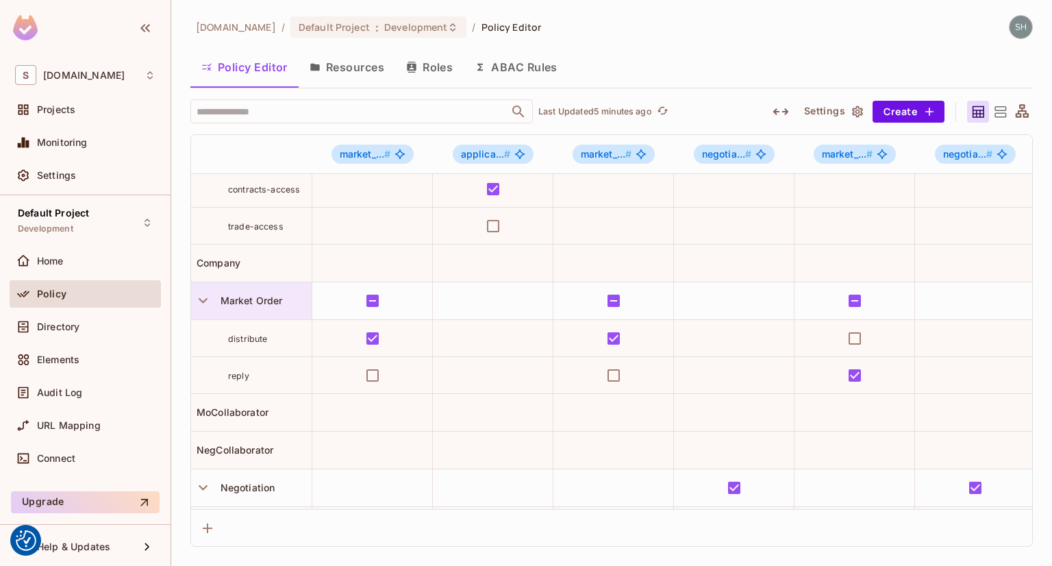
click at [246, 299] on span "Market Order" at bounding box center [249, 300] width 68 height 12
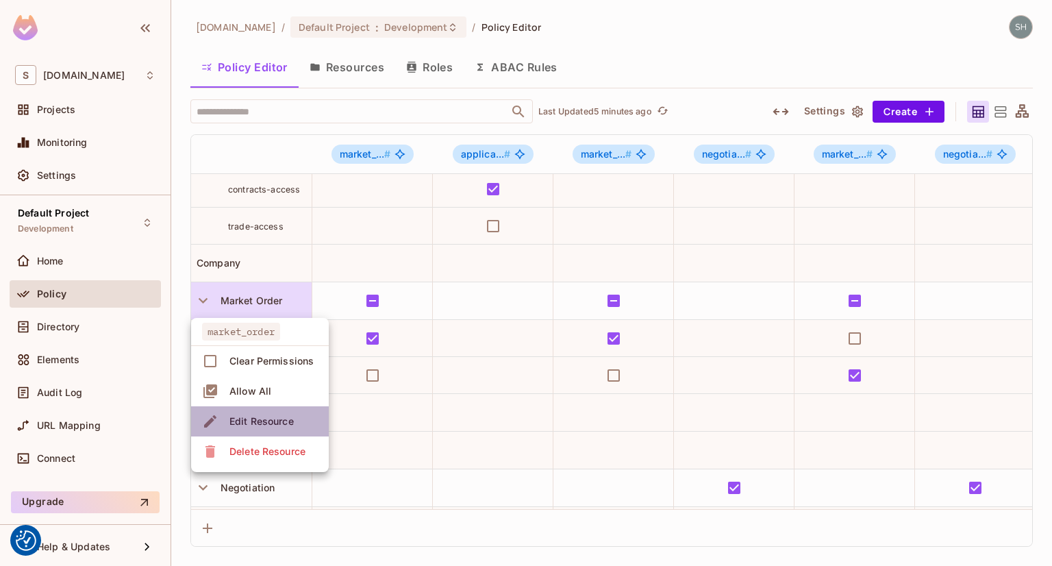
click at [246, 413] on span "Edit Resource" at bounding box center [261, 421] width 73 height 22
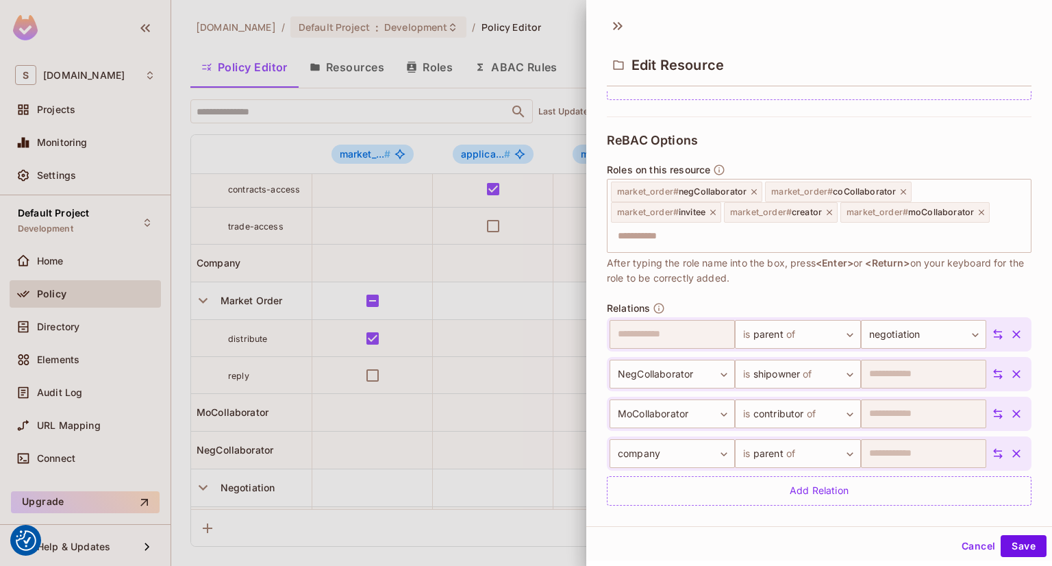
scroll to position [388, 0]
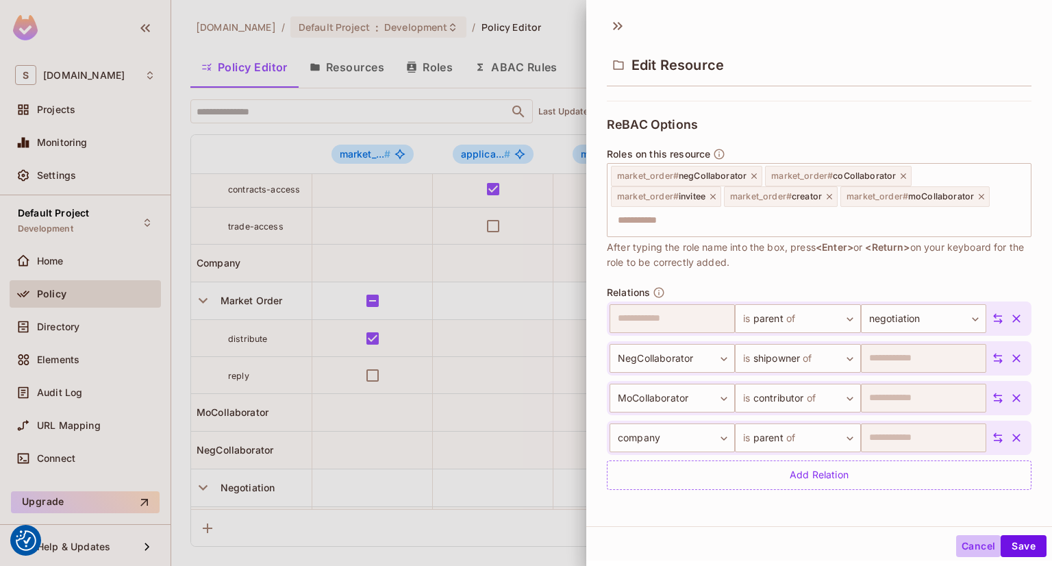
click at [974, 546] on button "Cancel" at bounding box center [978, 546] width 45 height 22
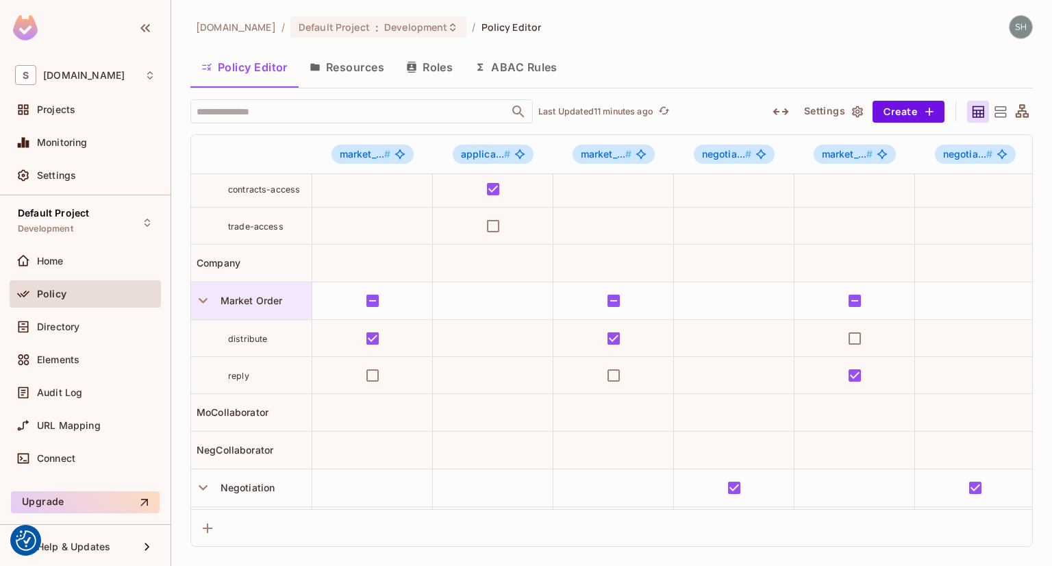
click at [248, 302] on span "Market Order" at bounding box center [249, 300] width 68 height 12
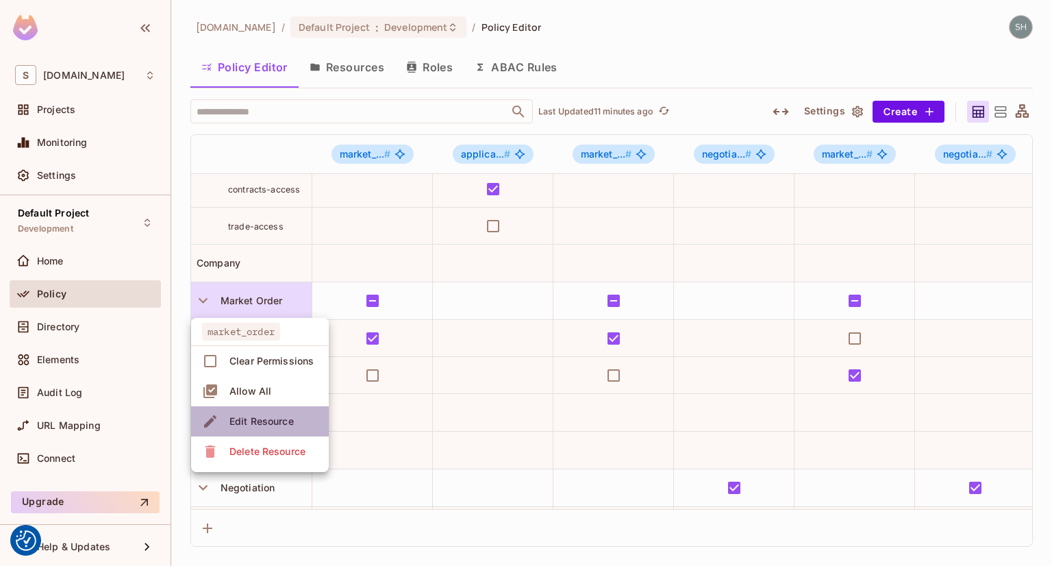
click at [257, 424] on div "Edit Resource" at bounding box center [261, 421] width 64 height 14
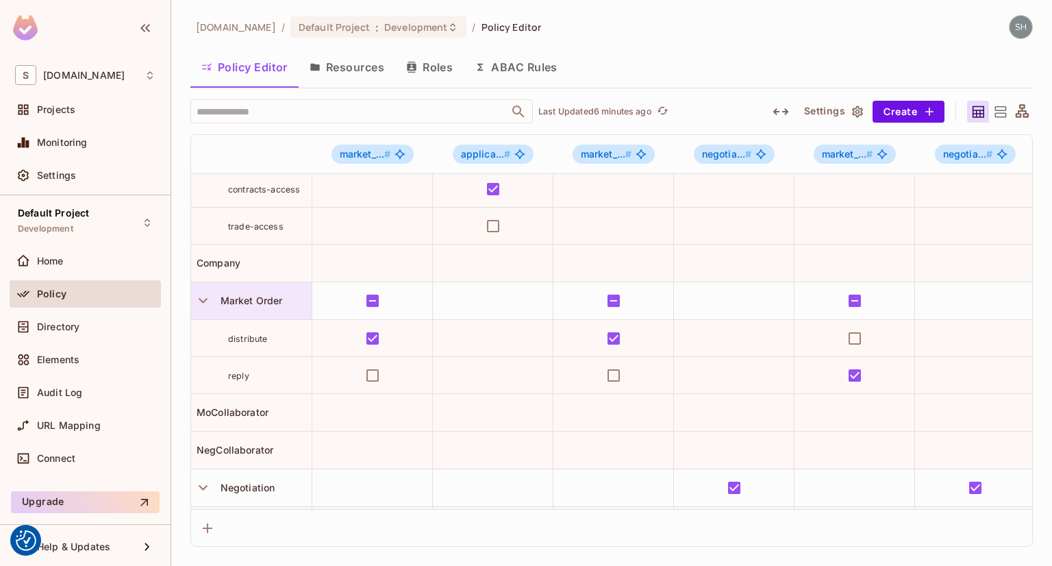
click at [263, 300] on span "Market Order" at bounding box center [249, 300] width 68 height 12
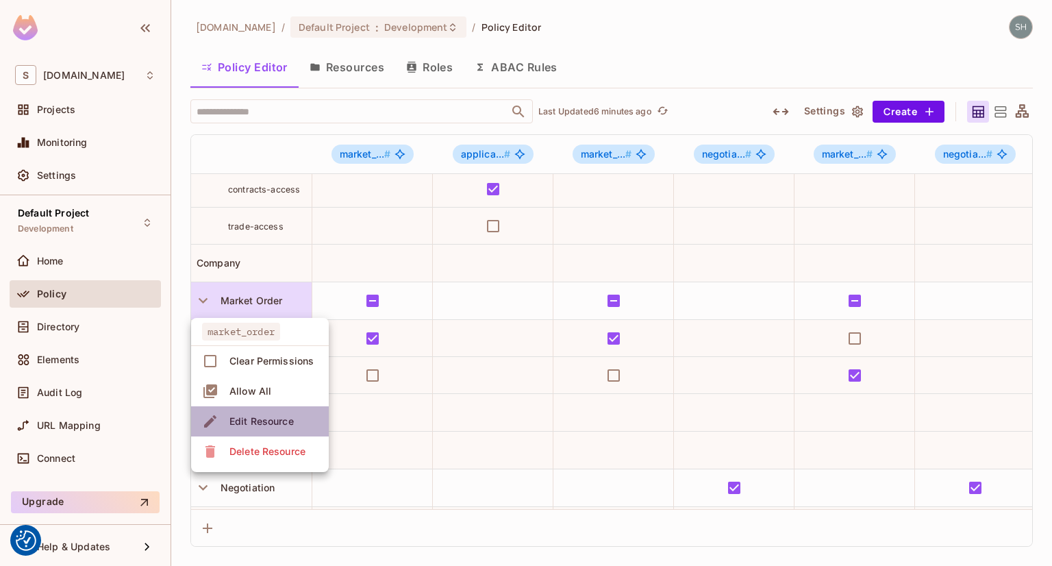
click at [270, 423] on div "Edit Resource" at bounding box center [261, 421] width 64 height 14
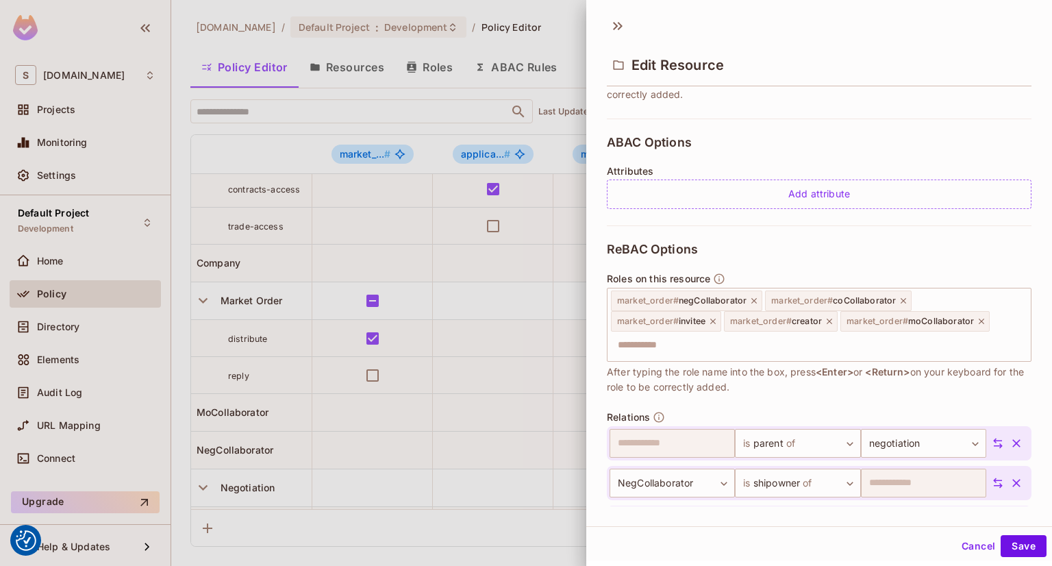
scroll to position [342, 0]
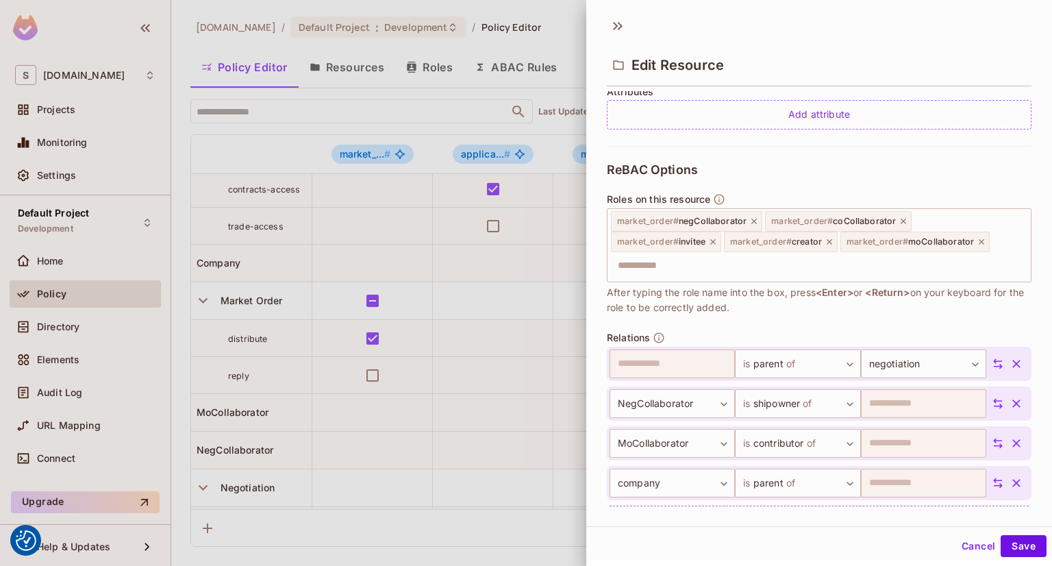
click at [967, 543] on button "Cancel" at bounding box center [978, 546] width 45 height 22
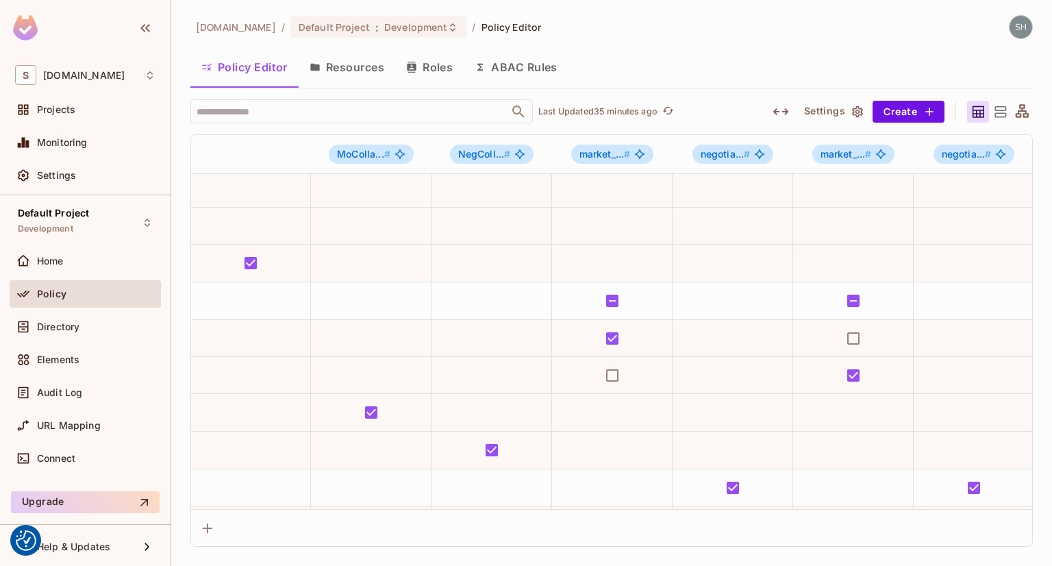
scroll to position [41, 857]
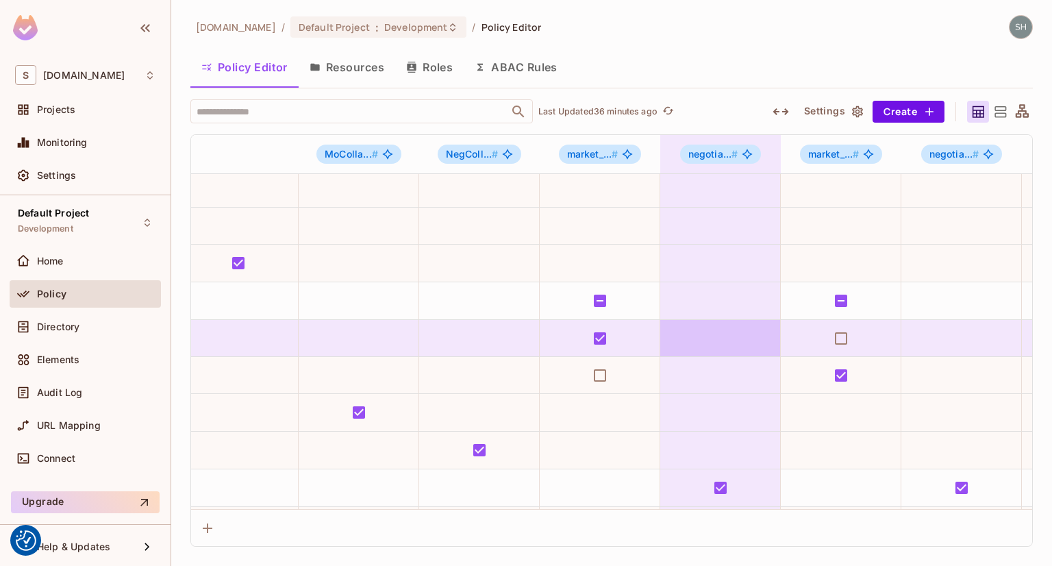
click at [709, 342] on td at bounding box center [720, 338] width 121 height 37
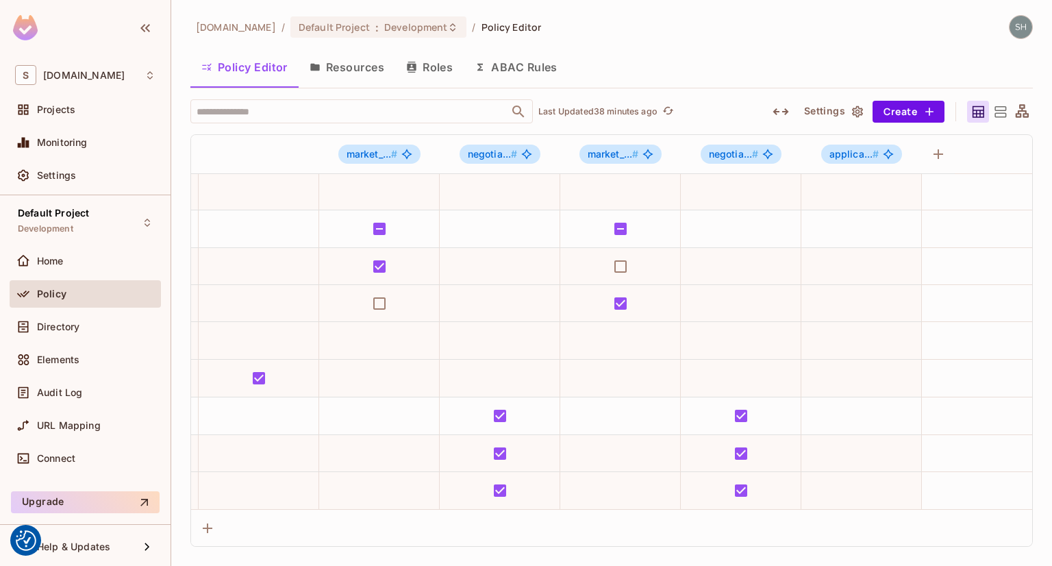
scroll to position [123, 1079]
click at [57, 335] on div "Directory" at bounding box center [85, 326] width 151 height 27
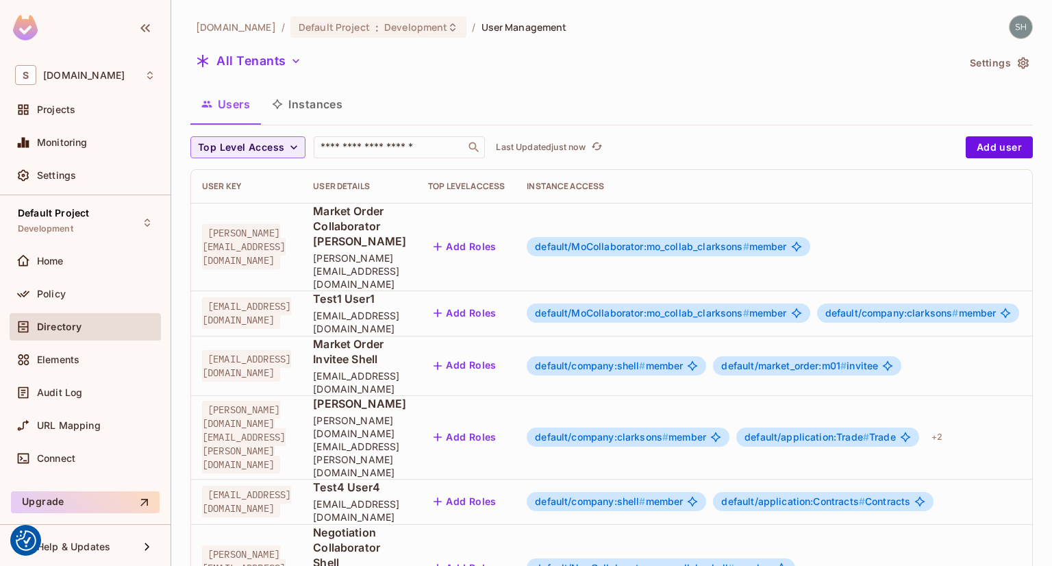
click at [311, 99] on button "Instances" at bounding box center [307, 104] width 92 height 34
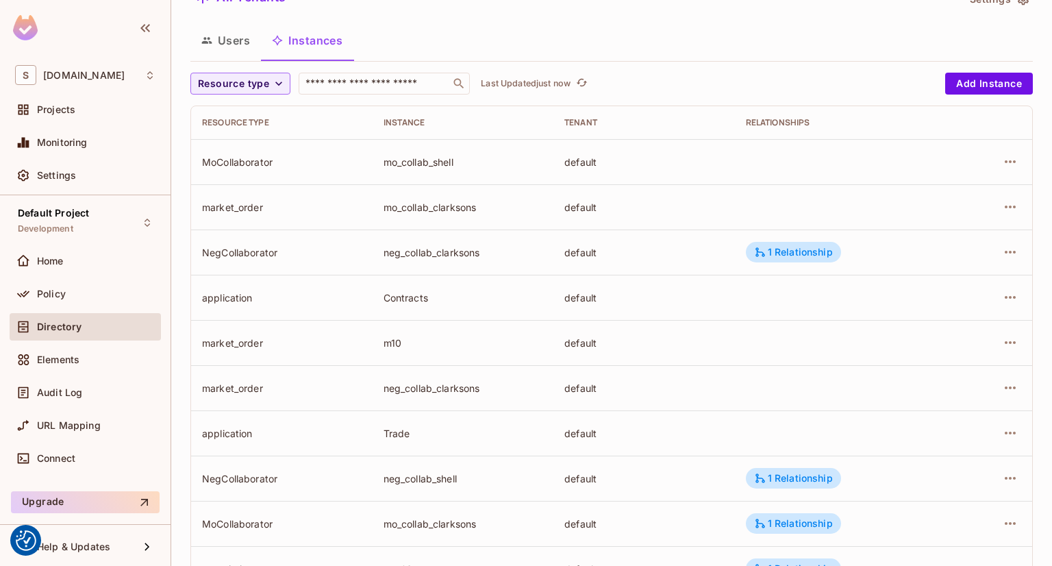
scroll to position [49, 0]
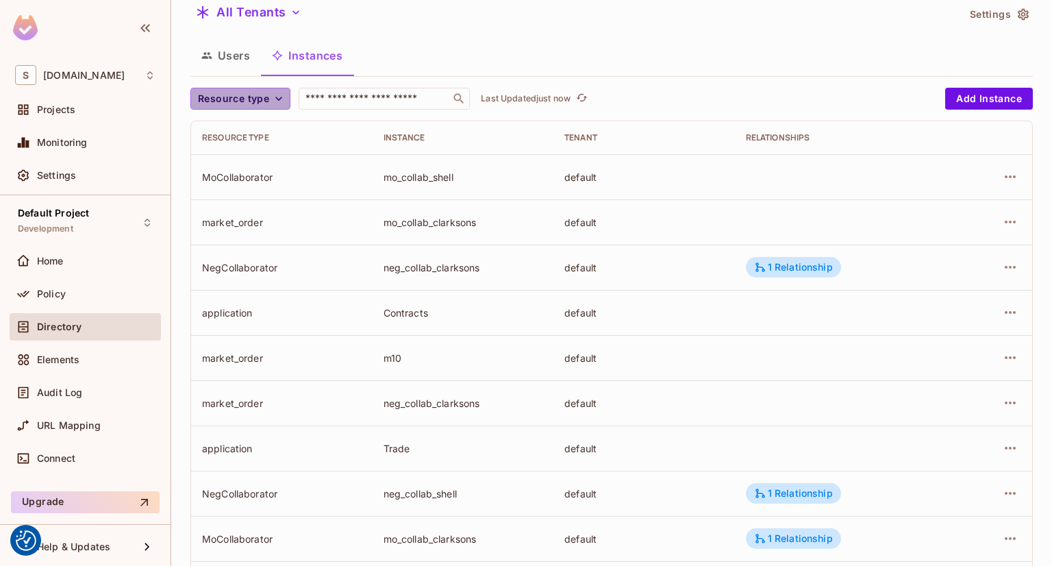
click at [281, 97] on icon "button" at bounding box center [279, 99] width 14 height 14
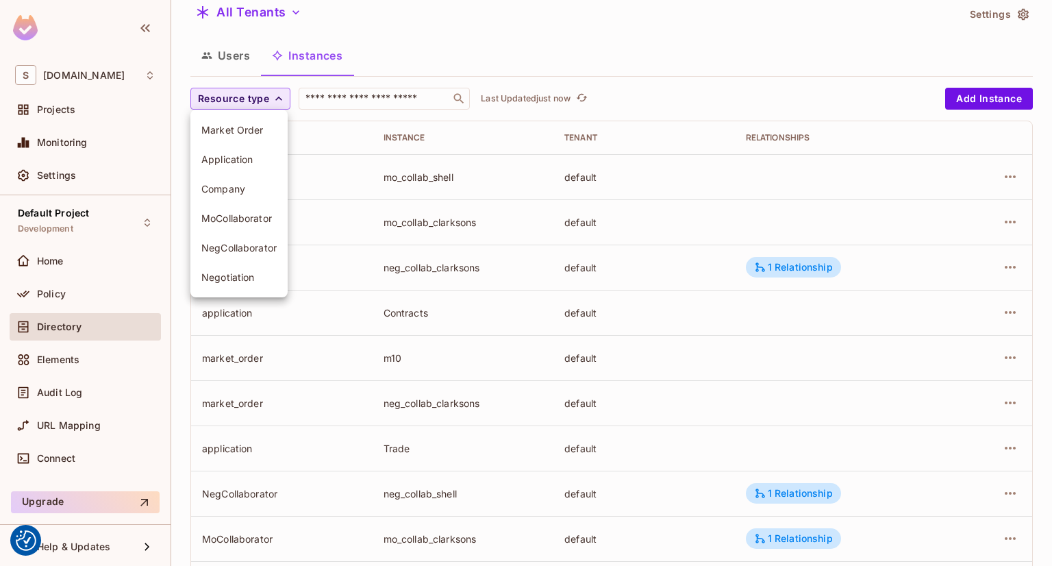
click at [253, 129] on span "Market Order" at bounding box center [238, 129] width 75 height 13
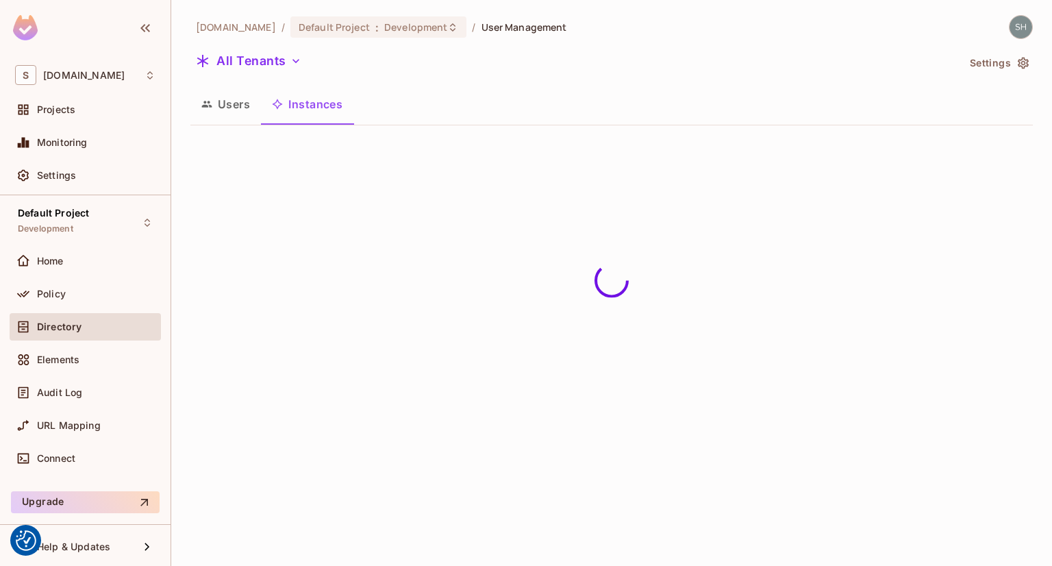
scroll to position [0, 0]
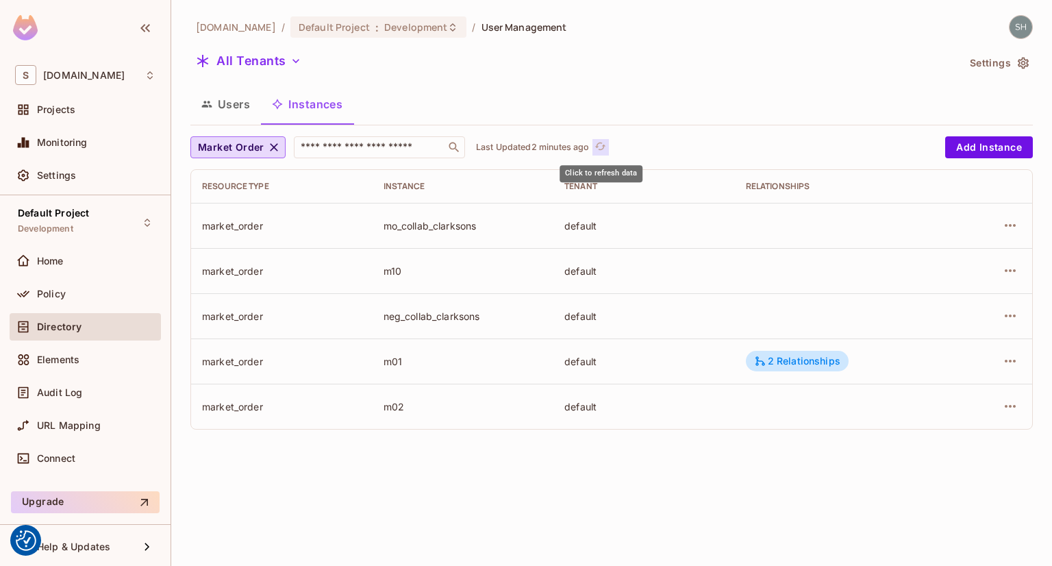
click at [602, 146] on icon "refresh" at bounding box center [600, 146] width 12 height 12
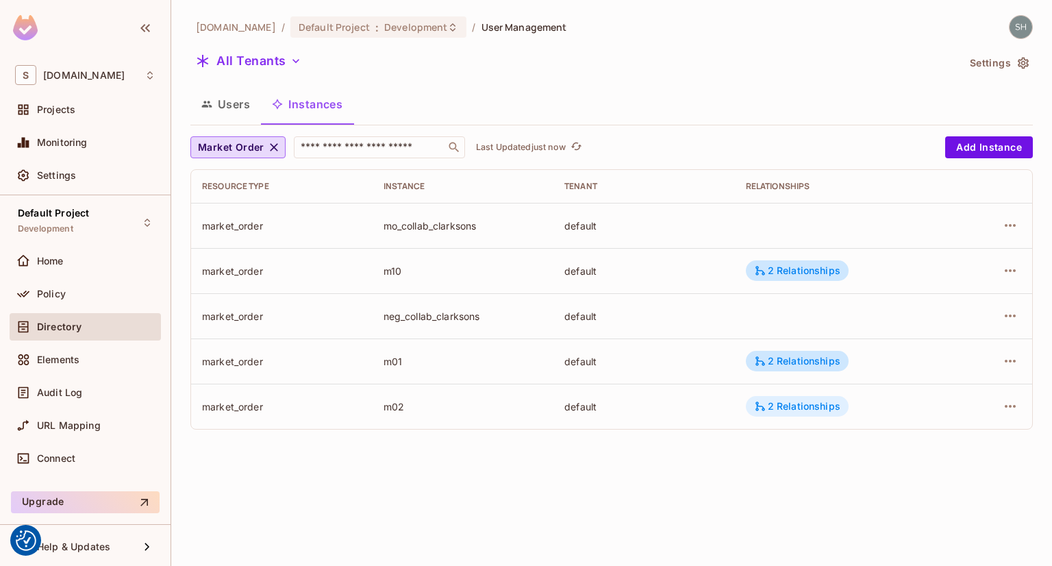
click at [806, 407] on div "2 Relationships" at bounding box center [797, 406] width 86 height 12
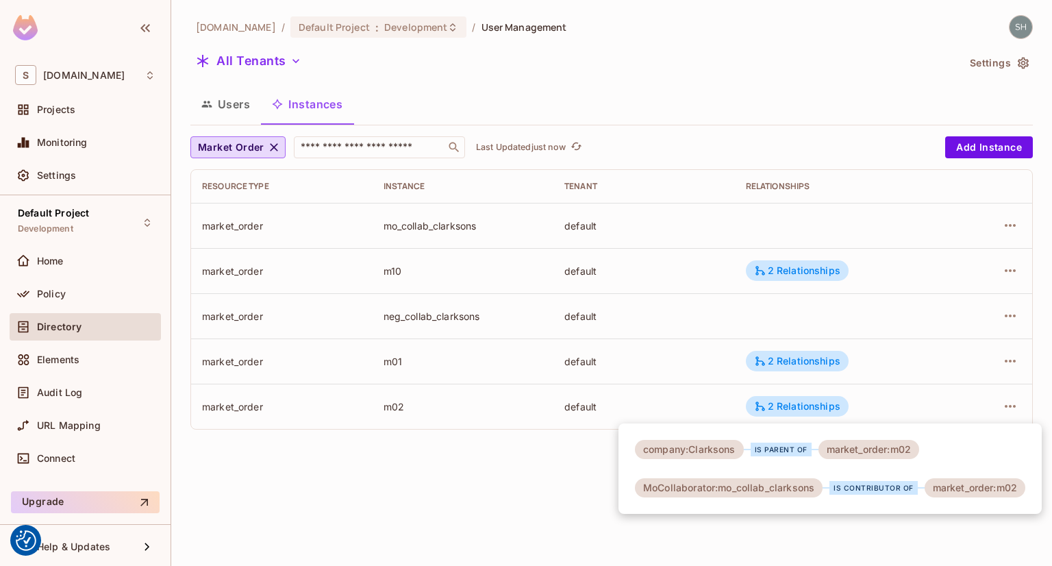
click at [802, 360] on div at bounding box center [526, 283] width 1052 height 566
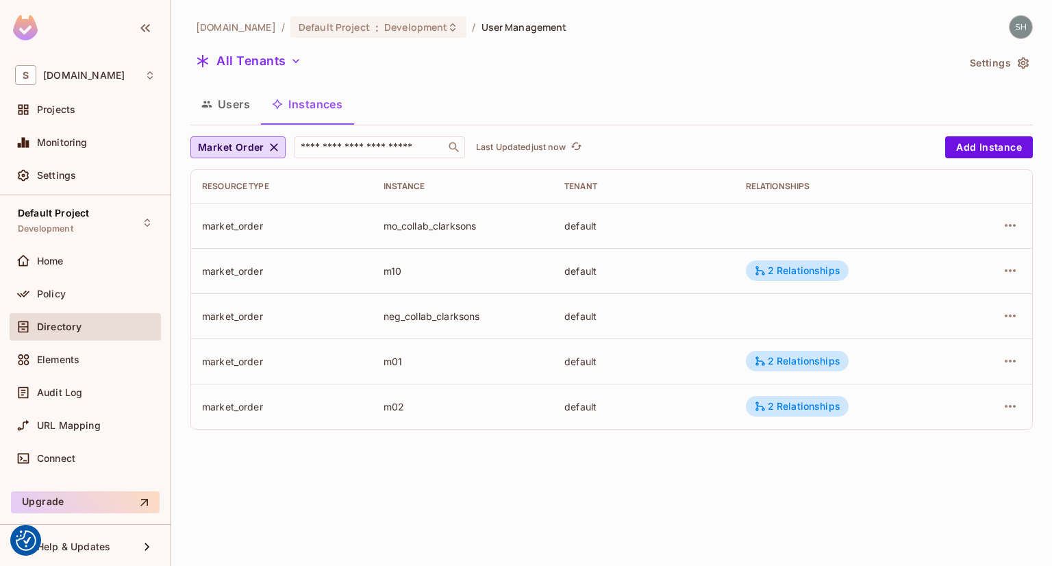
click at [802, 360] on div "2 Relationships" at bounding box center [797, 361] width 86 height 12
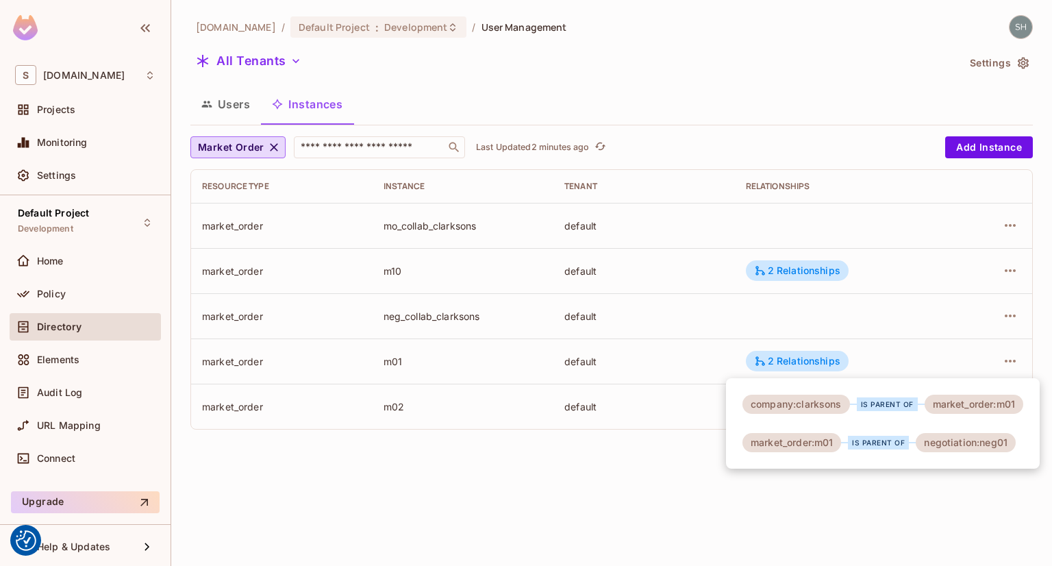
click at [413, 512] on div at bounding box center [526, 283] width 1052 height 566
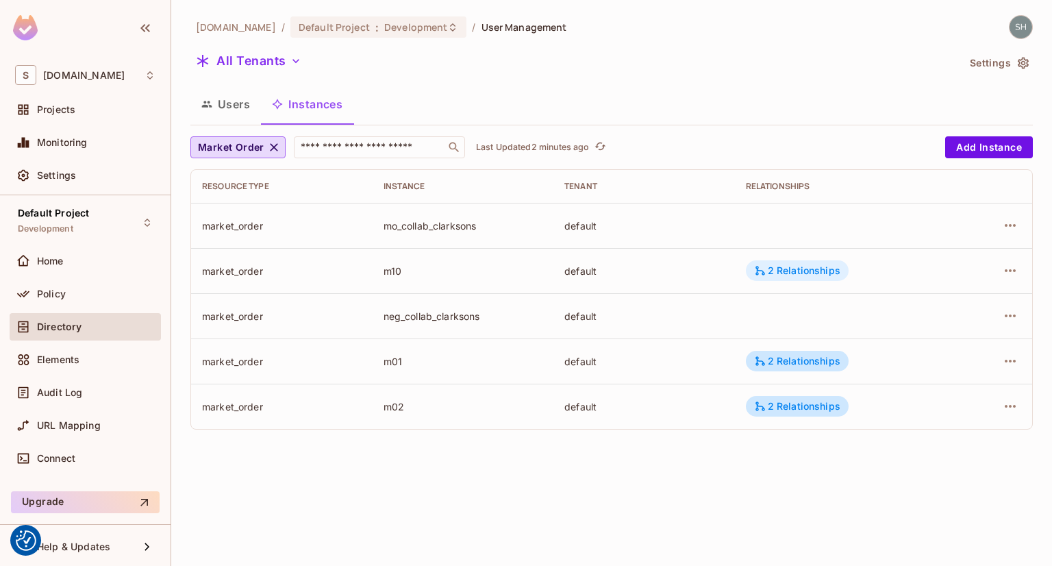
click at [806, 273] on div "2 Relationships" at bounding box center [797, 270] width 86 height 12
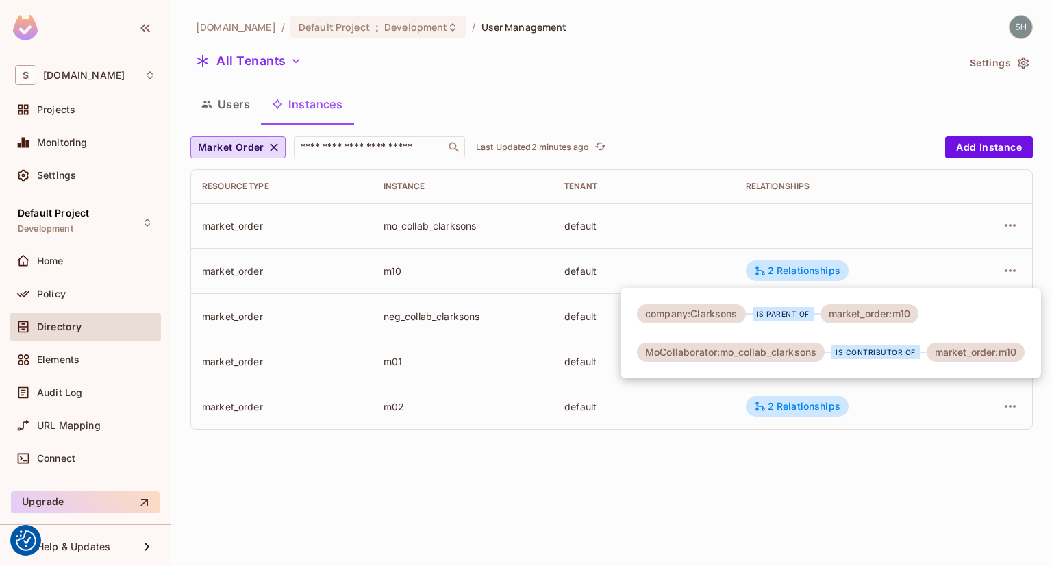
click at [49, 299] on div at bounding box center [526, 283] width 1052 height 566
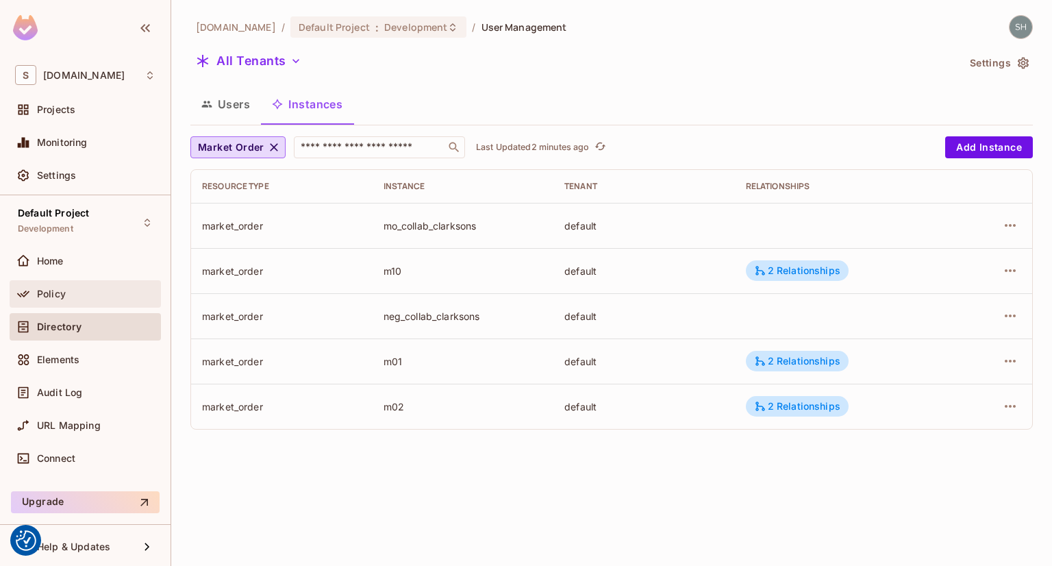
click at [40, 294] on span "Policy" at bounding box center [51, 293] width 29 height 11
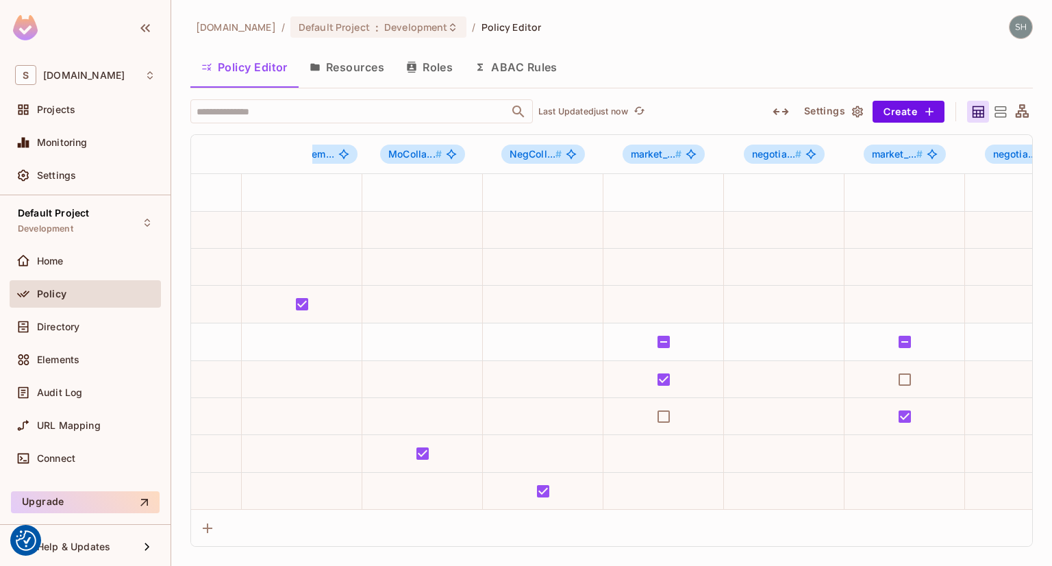
scroll to position [0, 843]
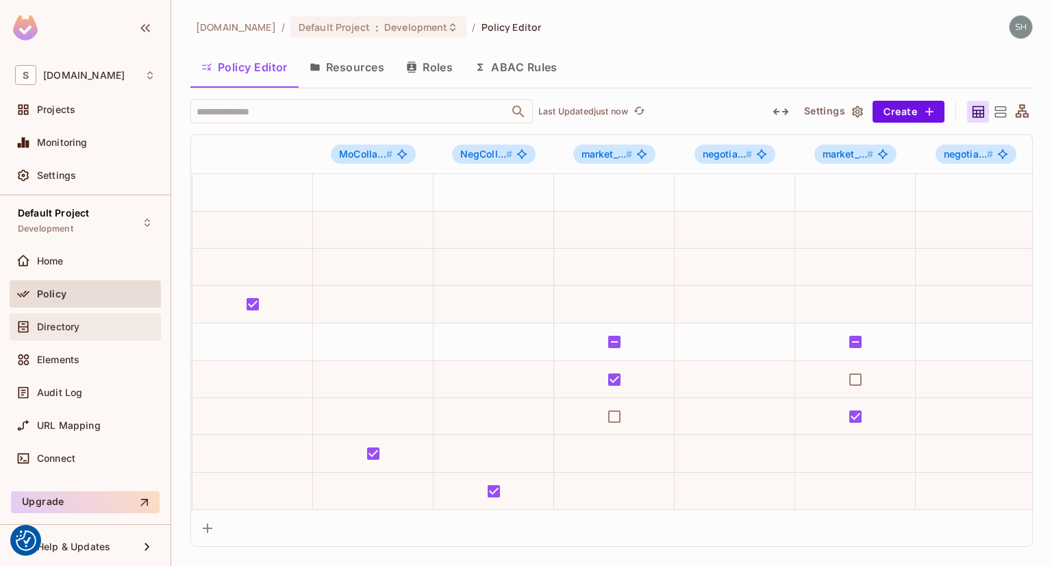
click at [35, 329] on div at bounding box center [26, 326] width 22 height 16
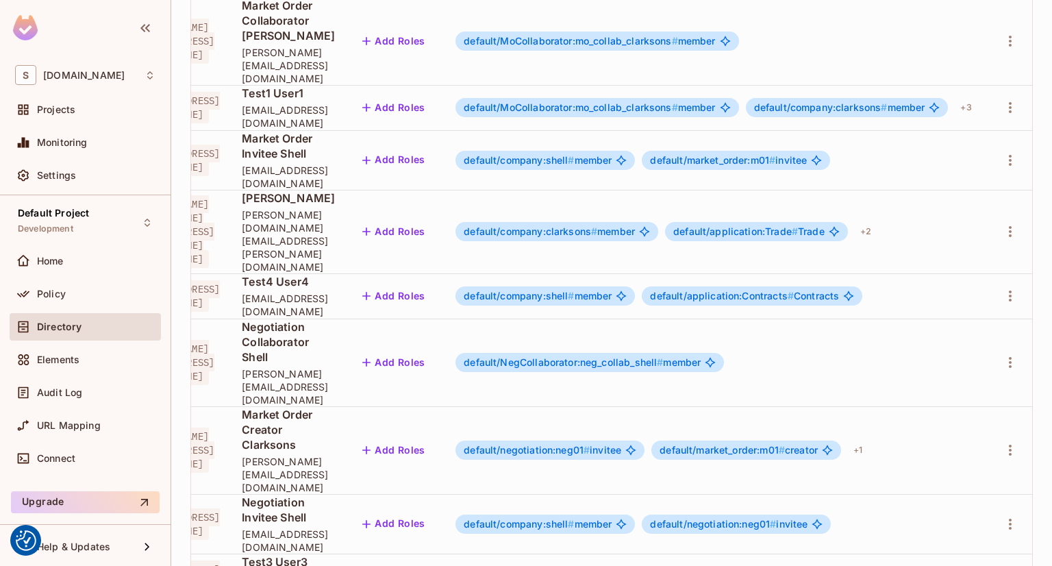
scroll to position [0, 123]
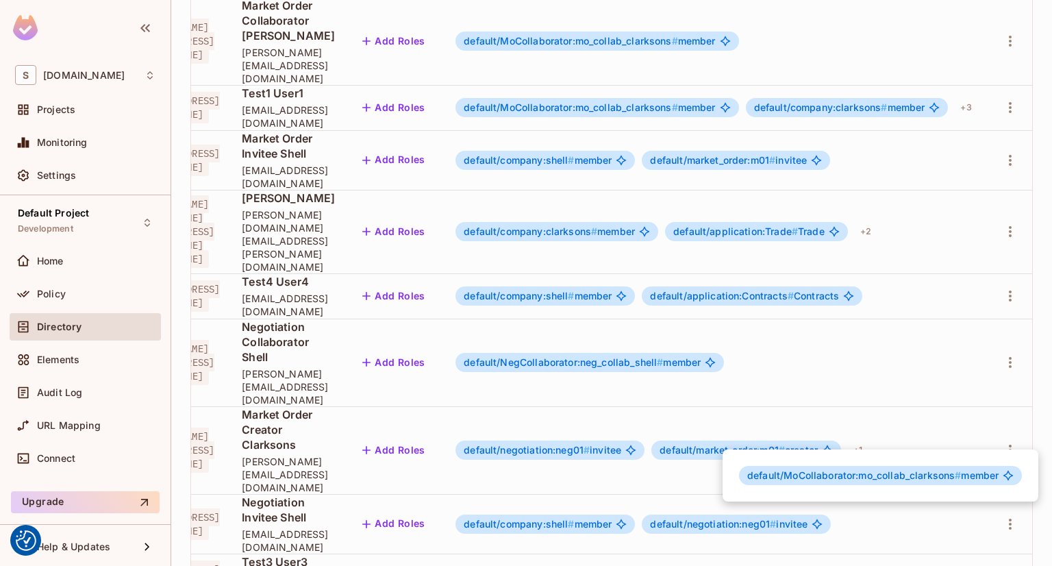
click at [263, 510] on div at bounding box center [526, 283] width 1052 height 566
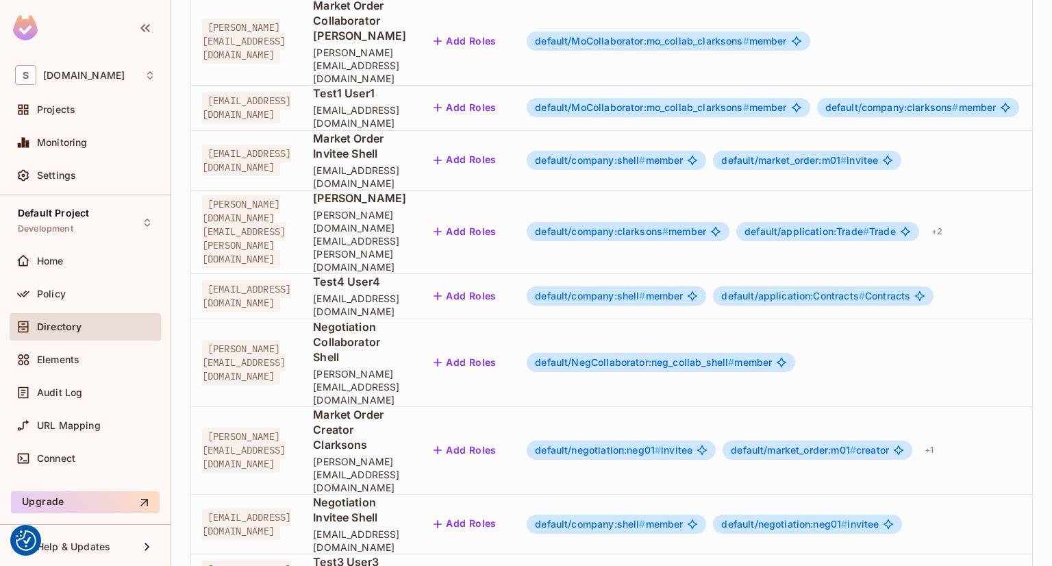
scroll to position [0, 0]
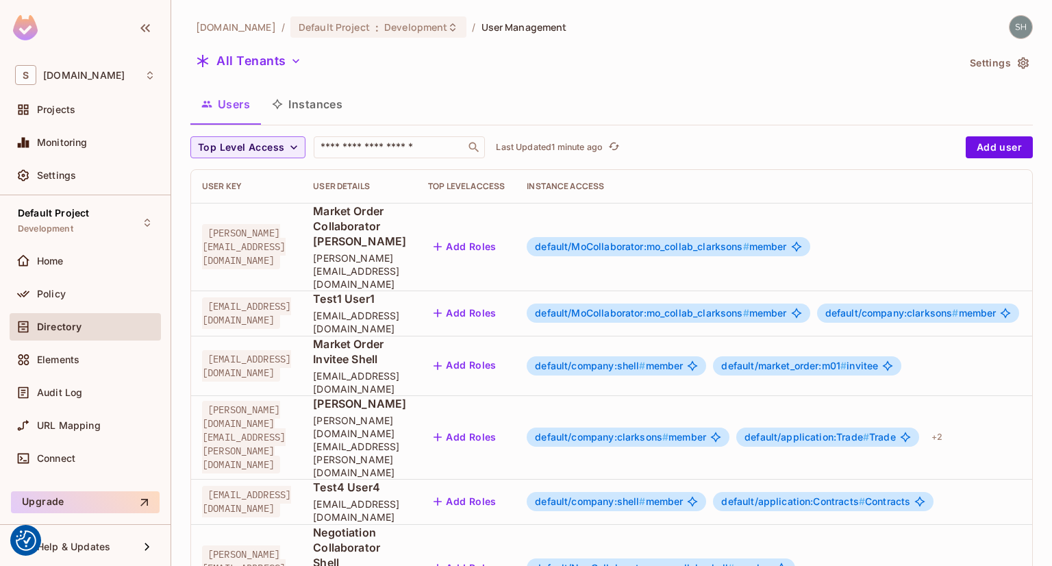
click at [301, 105] on button "Instances" at bounding box center [307, 104] width 92 height 34
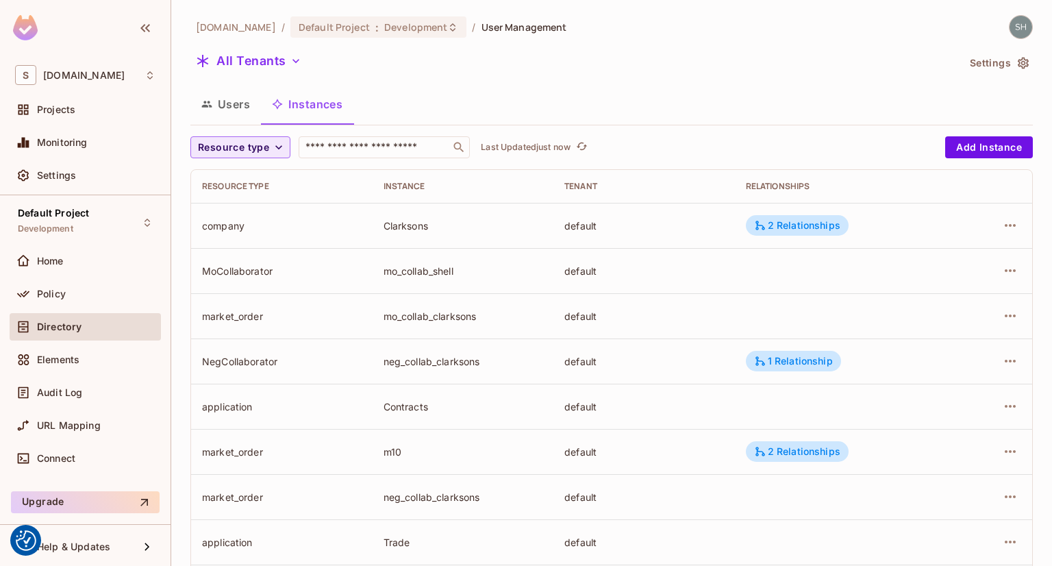
click at [284, 149] on icon "button" at bounding box center [279, 147] width 14 height 14
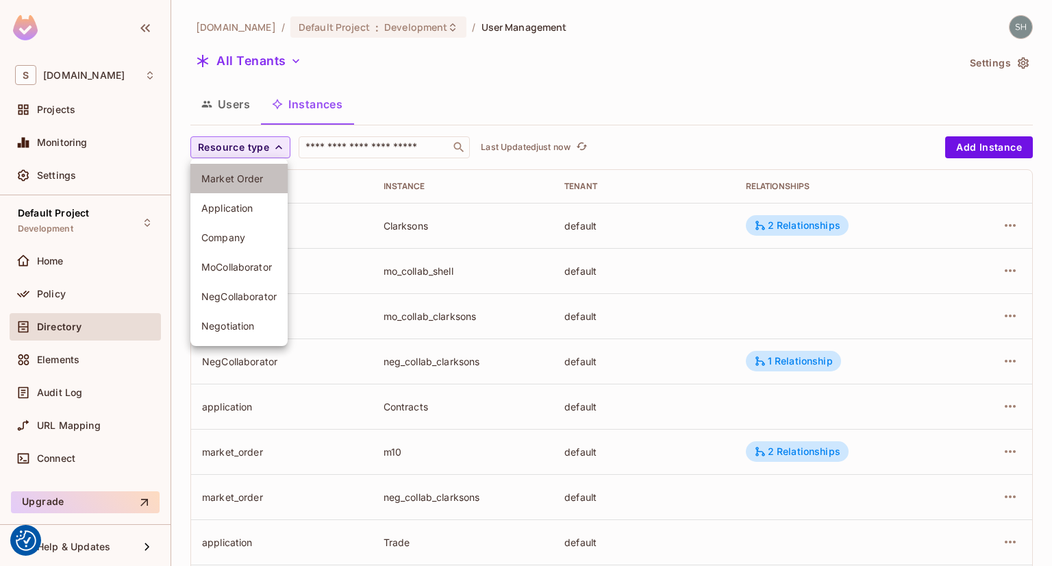
click at [229, 182] on span "Market Order" at bounding box center [238, 178] width 75 height 13
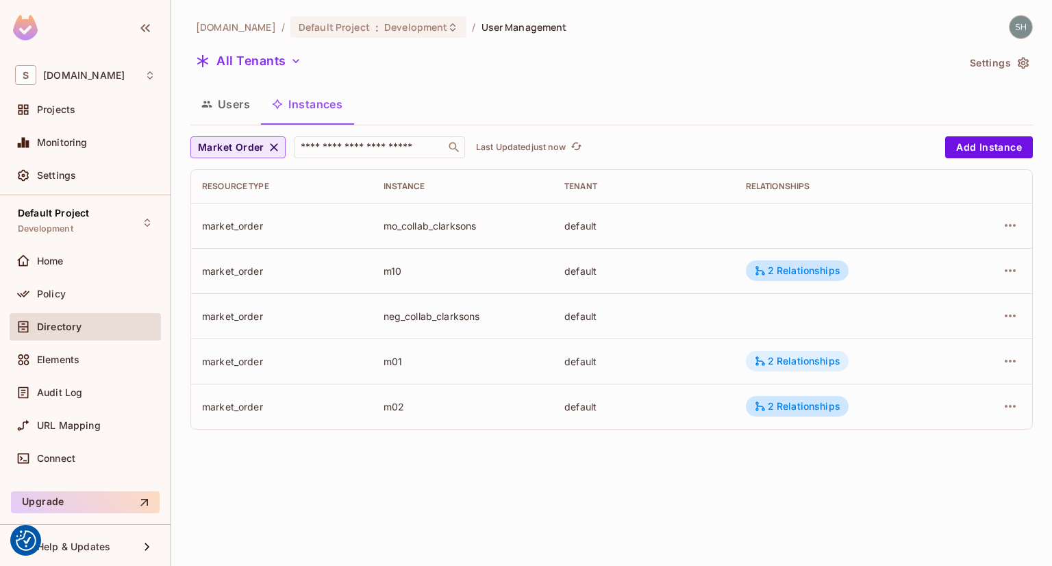
click at [827, 359] on div "2 Relationships" at bounding box center [797, 361] width 86 height 12
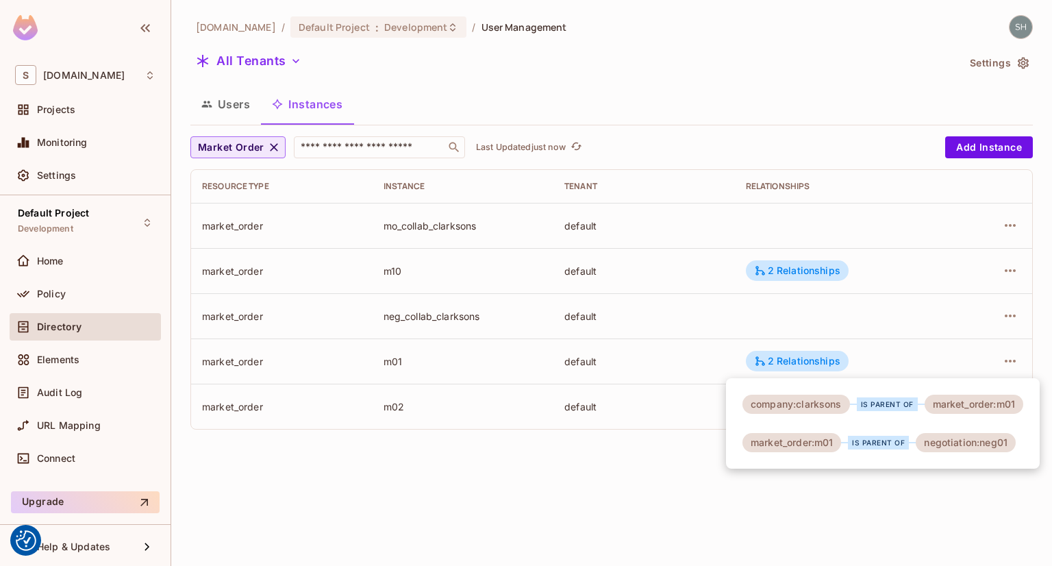
click at [655, 506] on div at bounding box center [526, 283] width 1052 height 566
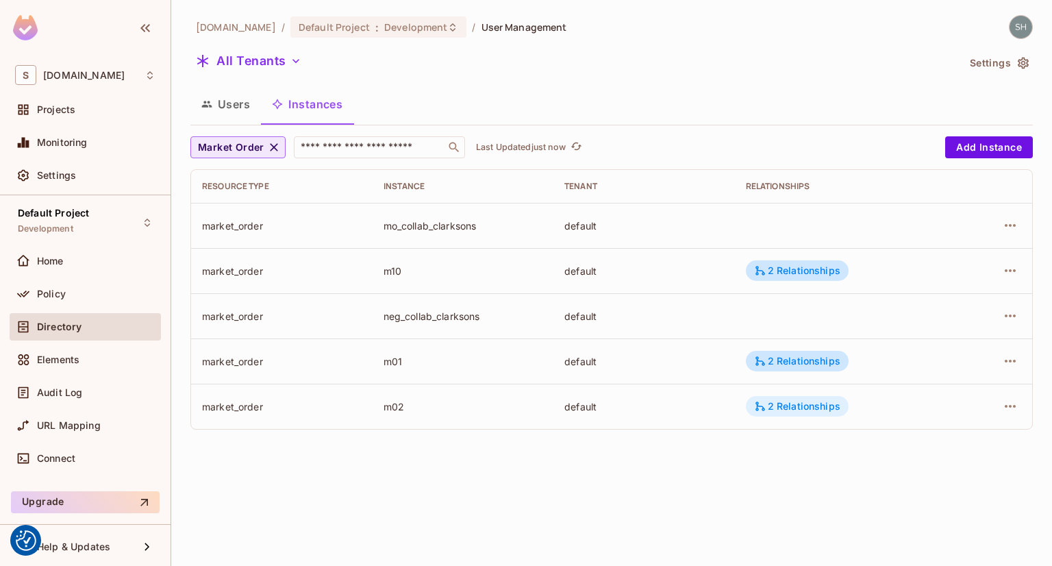
click at [789, 411] on div "2 Relationships" at bounding box center [797, 406] width 86 height 12
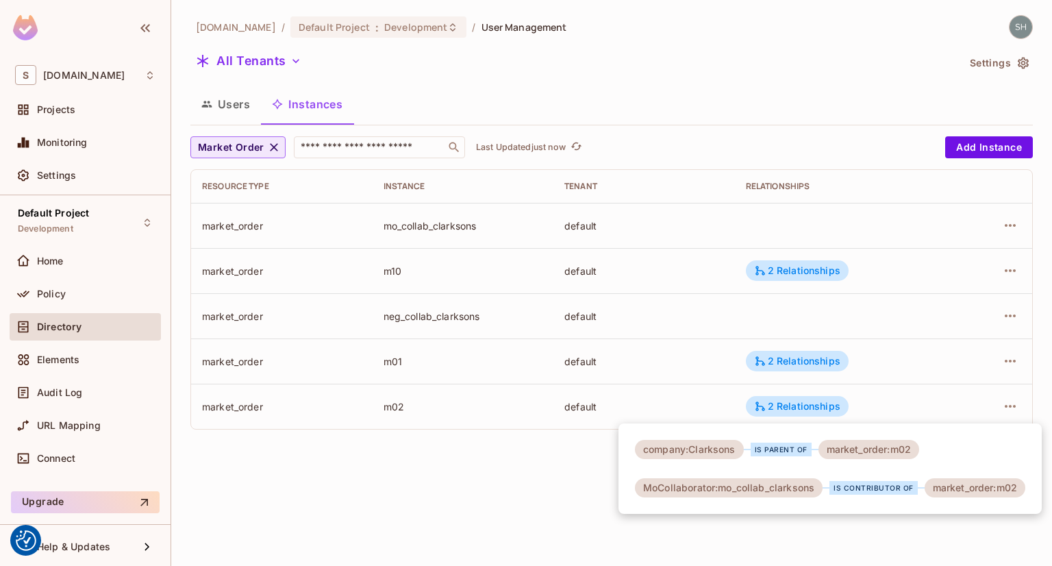
click at [811, 364] on div at bounding box center [526, 283] width 1052 height 566
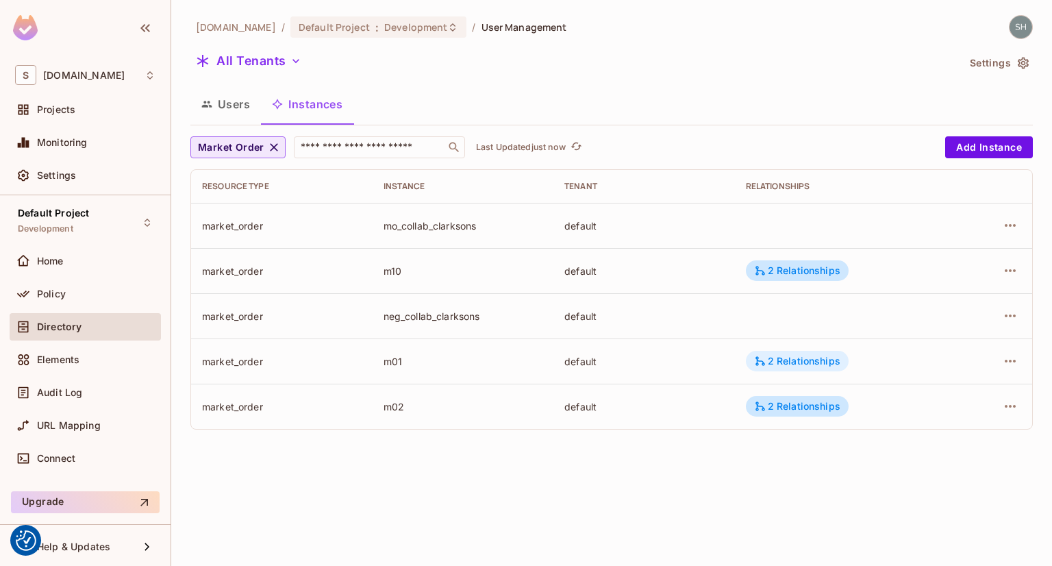
click at [805, 359] on div "2 Relationships" at bounding box center [797, 361] width 86 height 12
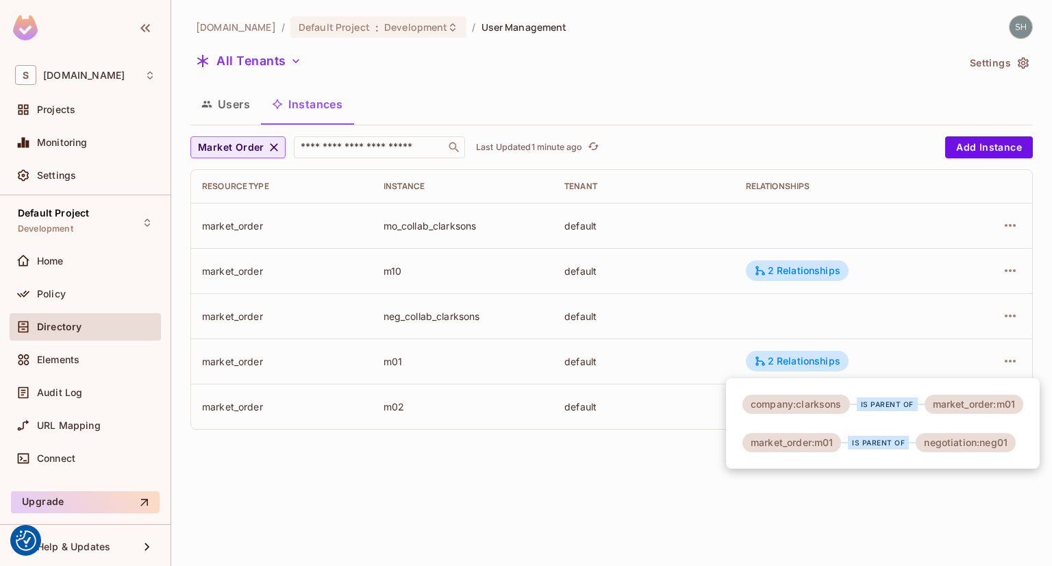
click at [226, 105] on div at bounding box center [526, 283] width 1052 height 566
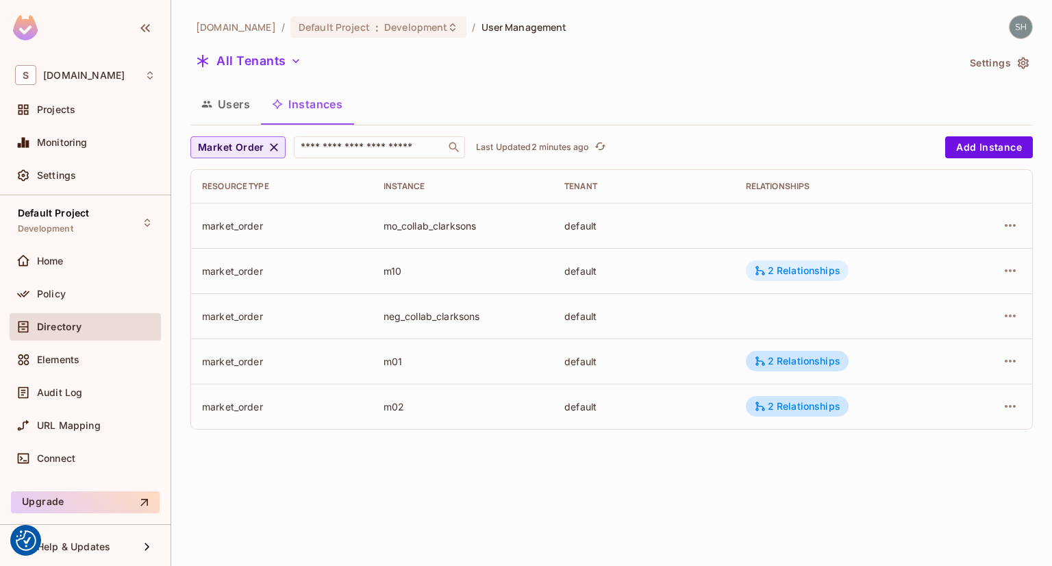
click at [811, 268] on div "2 Relationships" at bounding box center [797, 270] width 86 height 12
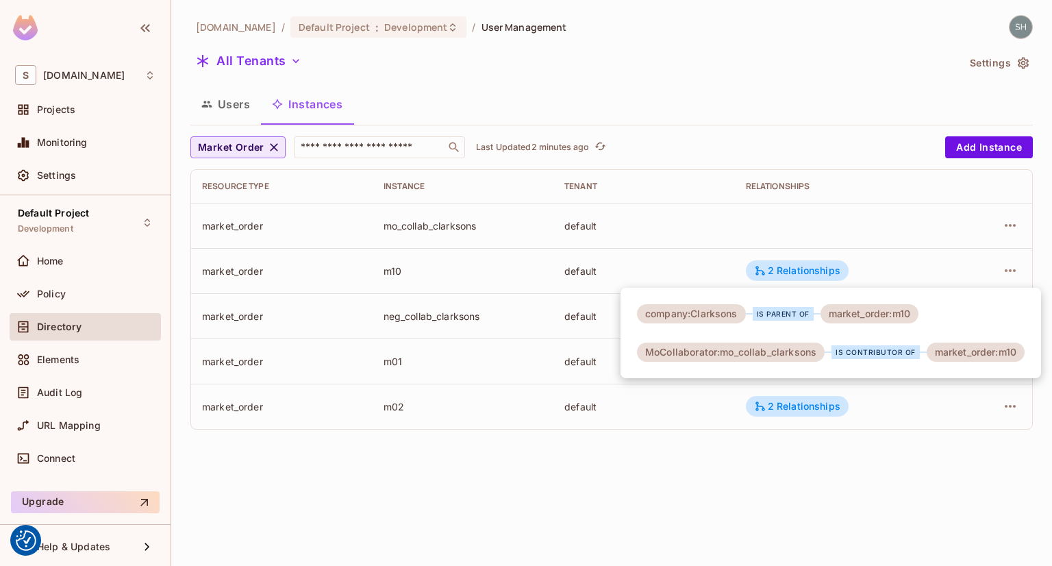
click at [707, 496] on div at bounding box center [526, 283] width 1052 height 566
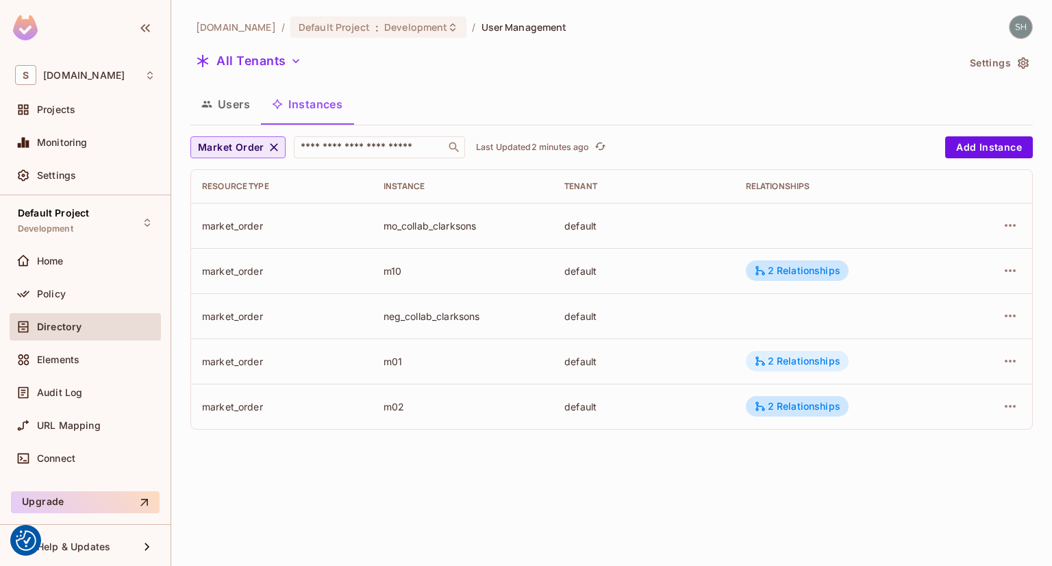
click at [794, 362] on div "2 Relationships" at bounding box center [797, 361] width 86 height 12
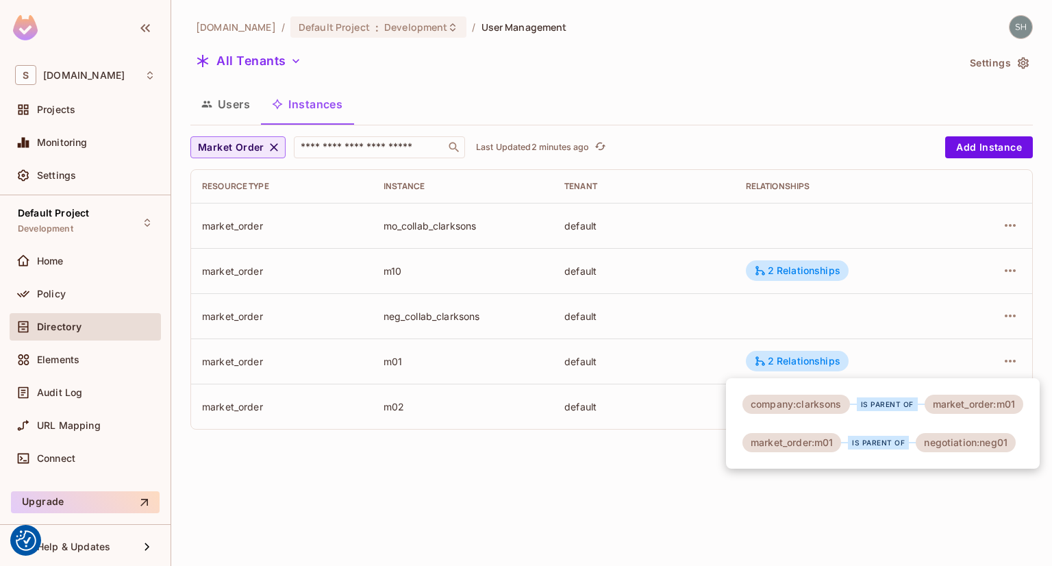
click at [581, 494] on div at bounding box center [526, 283] width 1052 height 566
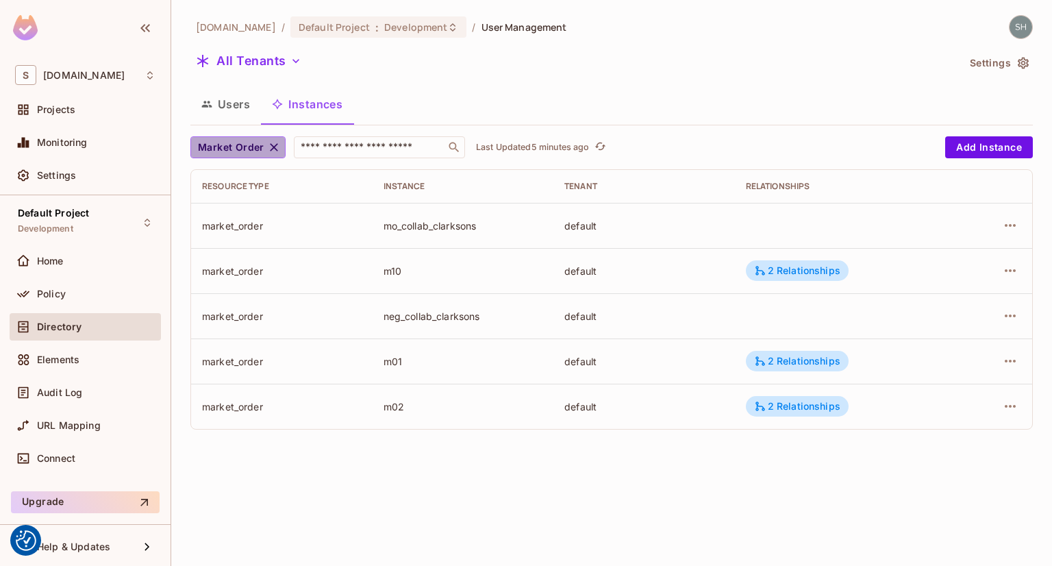
click at [271, 149] on icon "button" at bounding box center [274, 147] width 14 height 14
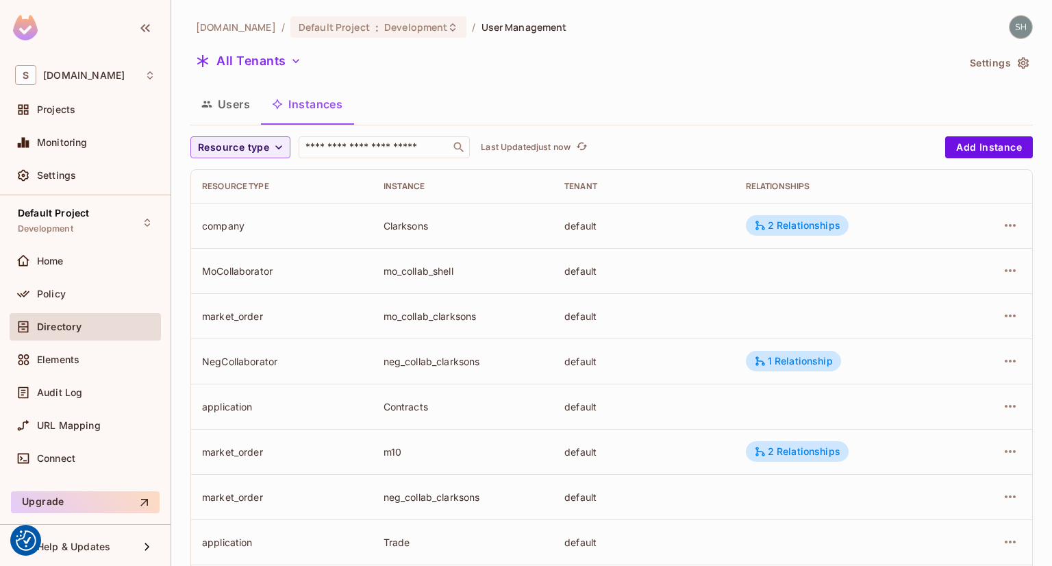
click at [272, 149] on icon "button" at bounding box center [279, 147] width 14 height 14
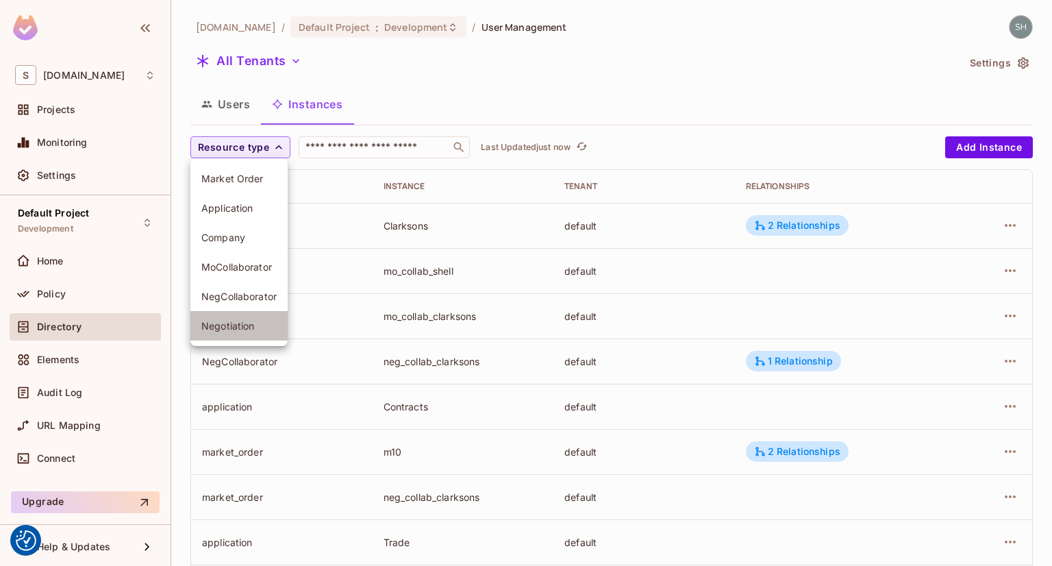
click at [242, 324] on span "Negotiation" at bounding box center [238, 325] width 75 height 13
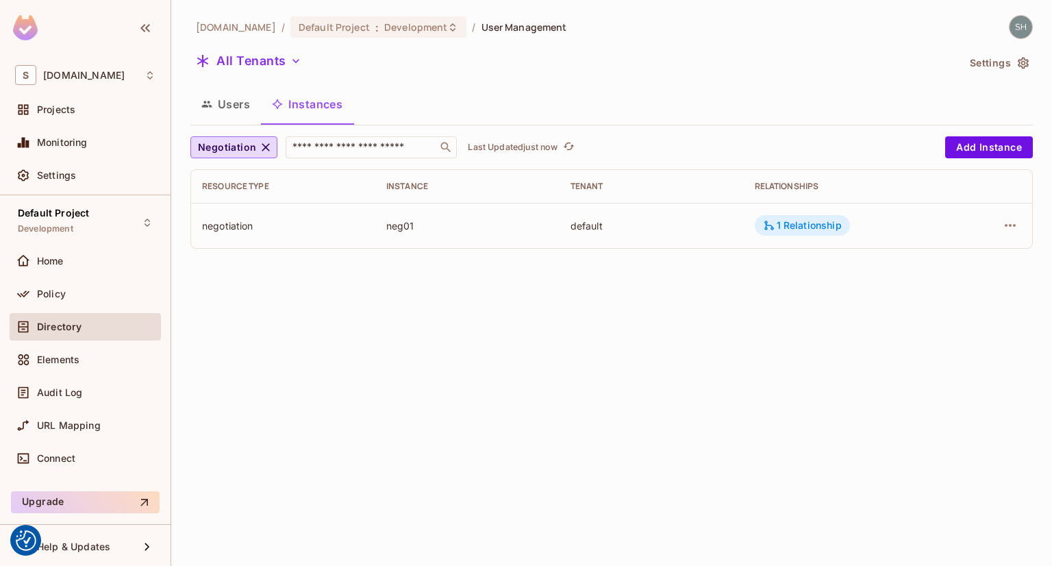
click at [807, 219] on div "1 Relationship" at bounding box center [802, 225] width 79 height 12
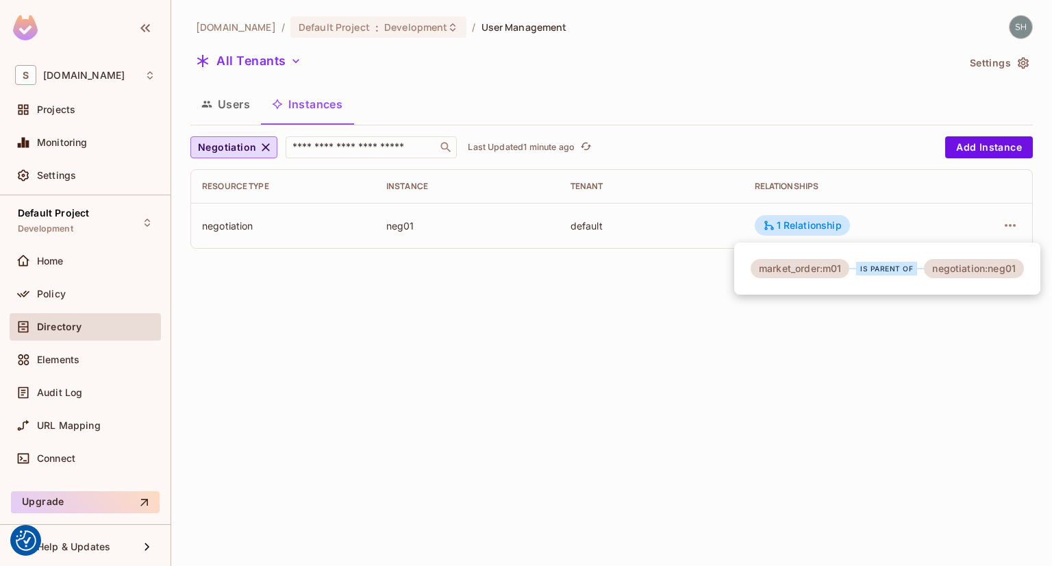
click at [262, 147] on div at bounding box center [526, 283] width 1052 height 566
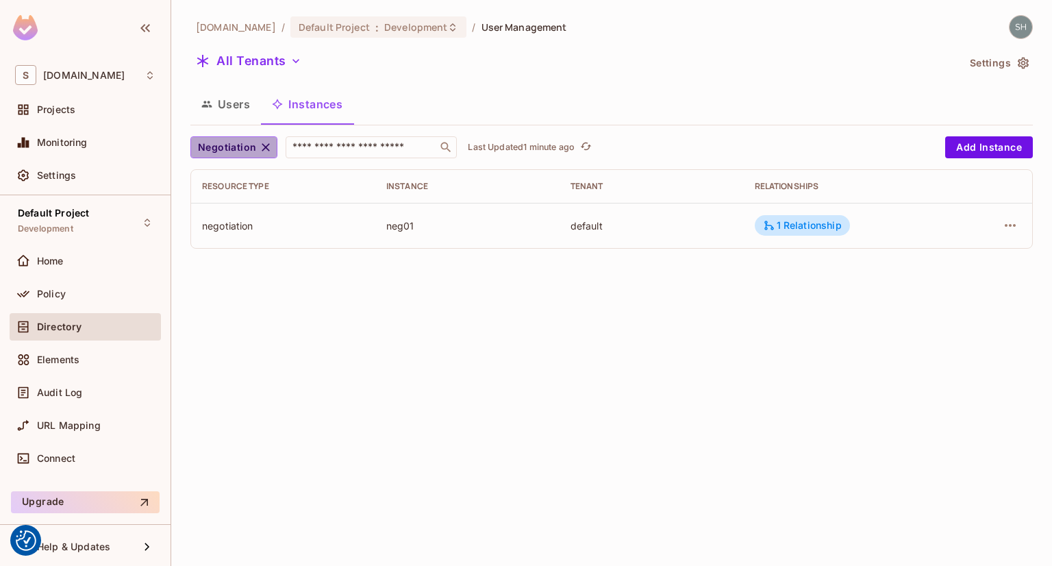
click at [264, 149] on icon "button" at bounding box center [266, 147] width 14 height 14
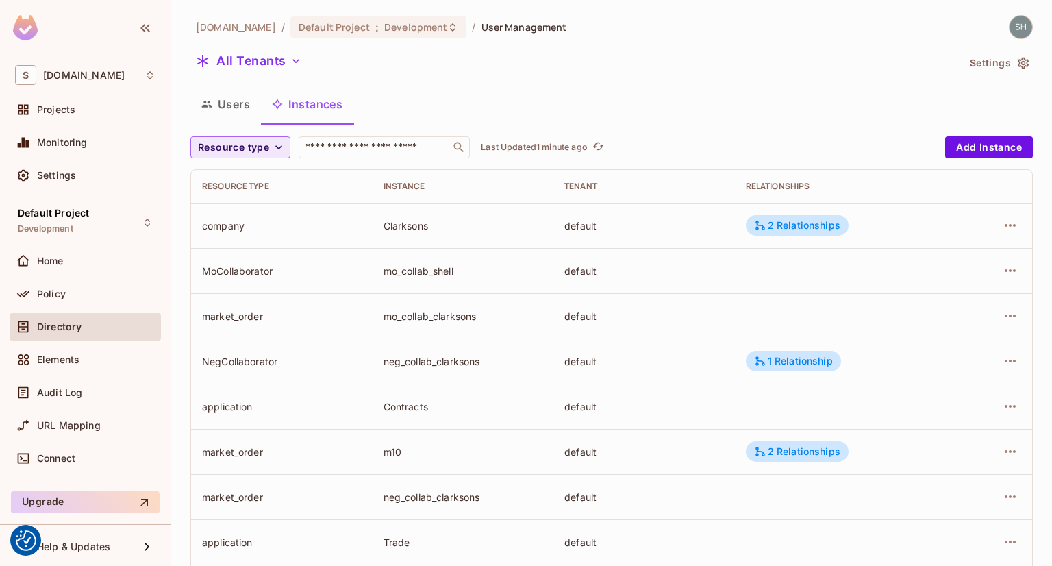
click at [277, 147] on icon "button" at bounding box center [279, 147] width 14 height 14
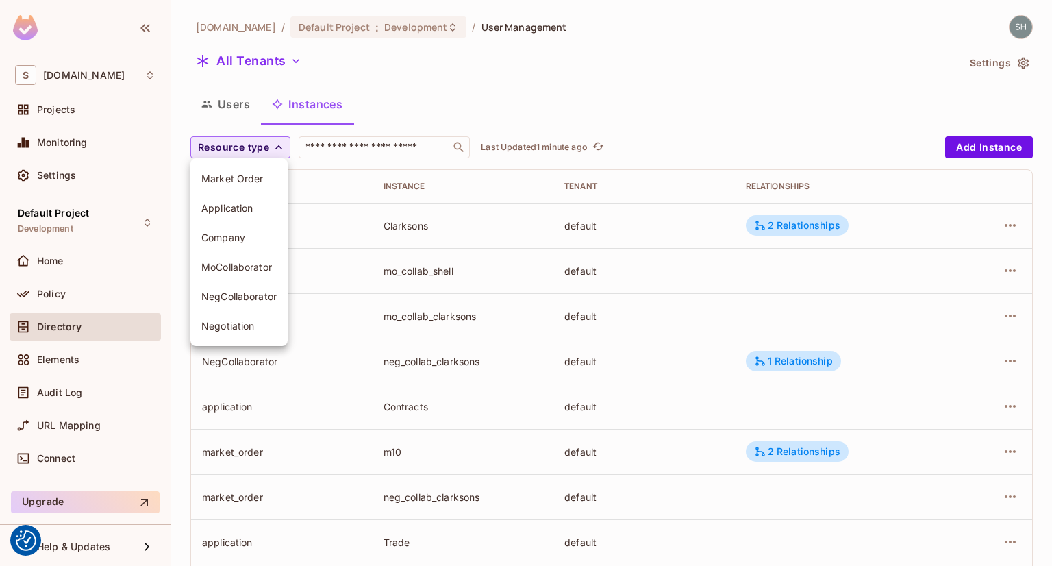
click at [228, 180] on span "Market Order" at bounding box center [238, 178] width 75 height 13
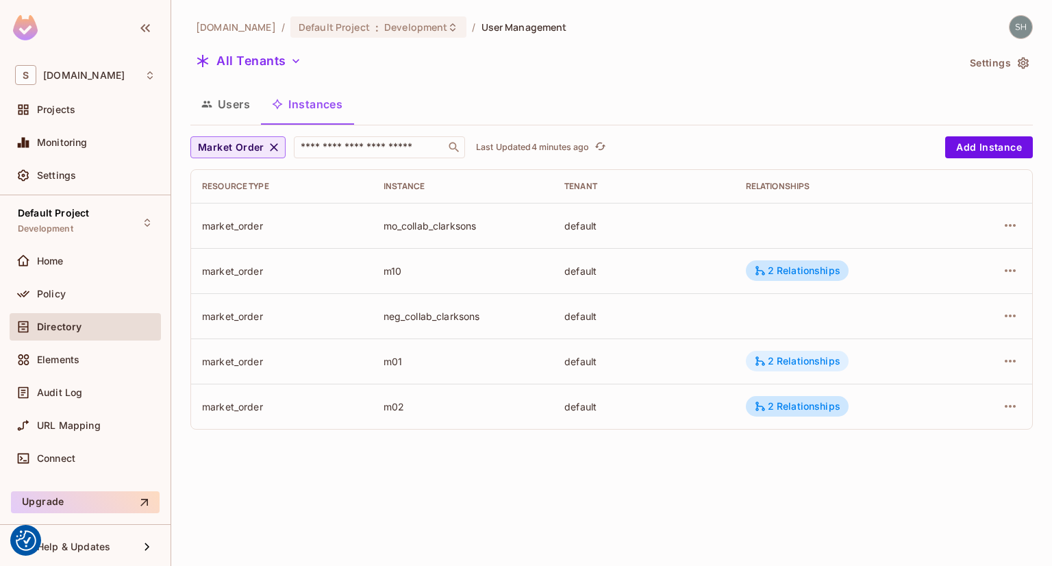
click at [805, 364] on div "2 Relationships" at bounding box center [797, 361] width 86 height 12
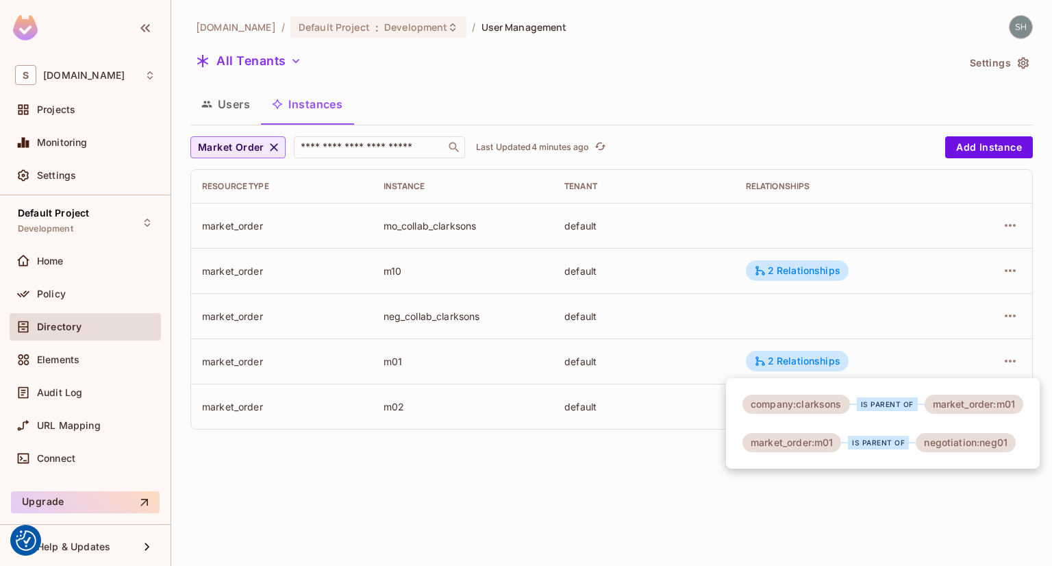
click at [230, 107] on div at bounding box center [526, 283] width 1052 height 566
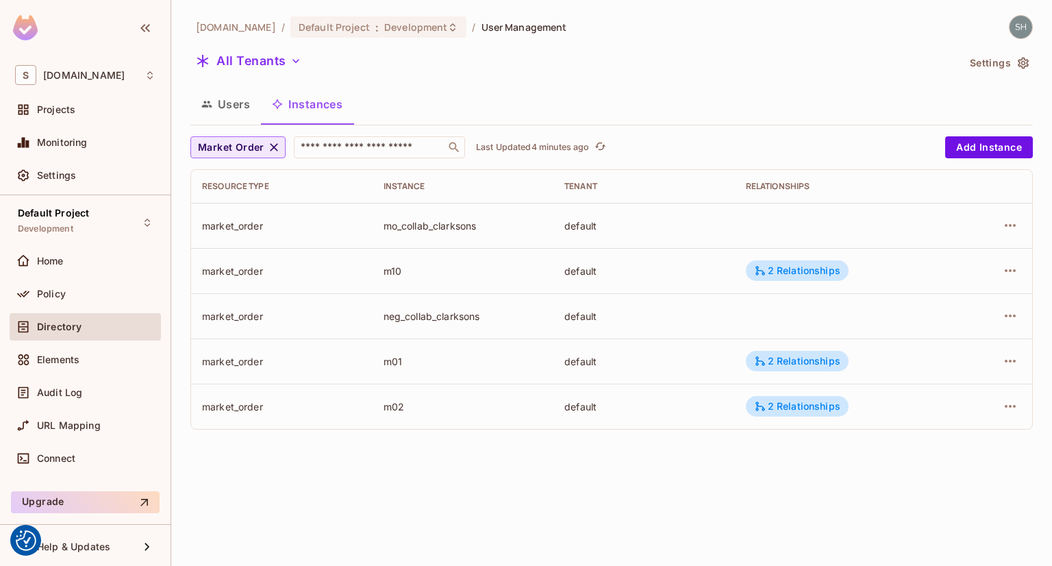
click at [231, 103] on button "Users" at bounding box center [225, 104] width 71 height 34
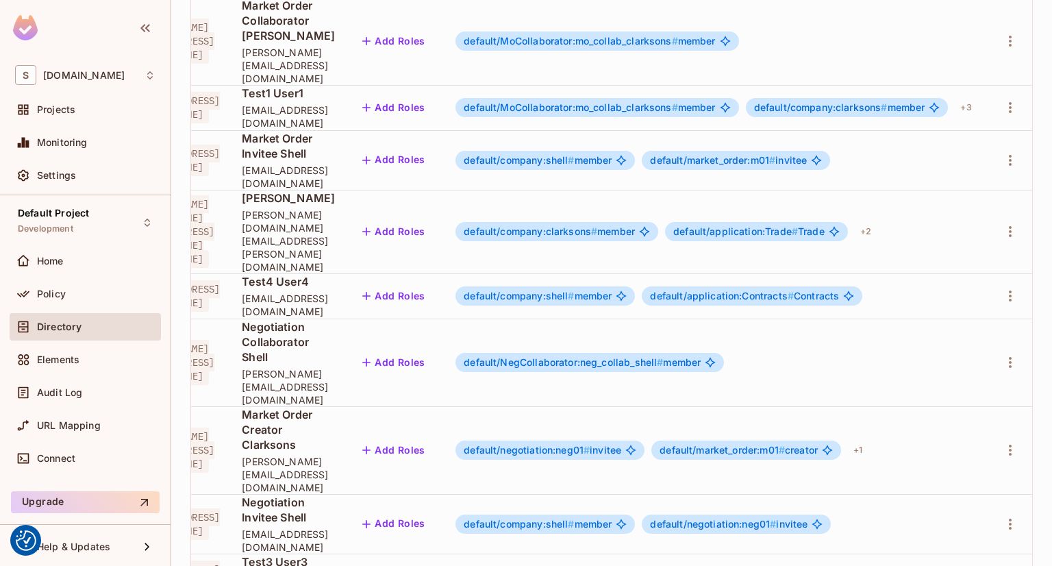
scroll to position [0, 105]
click at [867, 439] on div "+ 1" at bounding box center [858, 450] width 20 height 22
drag, startPoint x: 752, startPoint y: 505, endPoint x: 579, endPoint y: 520, distance: 173.9
click at [579, 520] on div at bounding box center [526, 283] width 1052 height 566
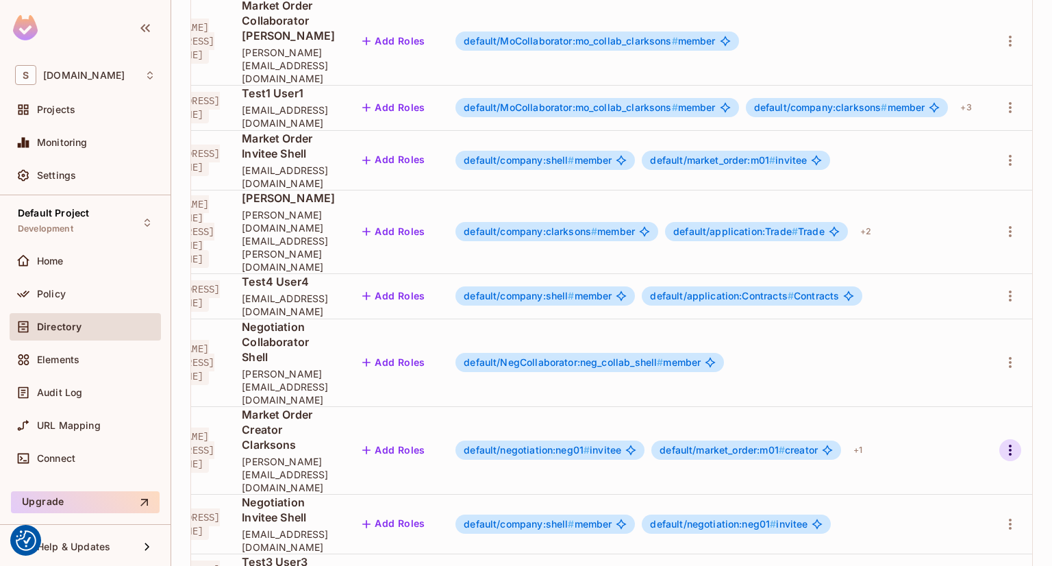
click at [1002, 442] on icon "button" at bounding box center [1010, 450] width 16 height 16
click at [919, 327] on div "Edit" at bounding box center [920, 327] width 18 height 14
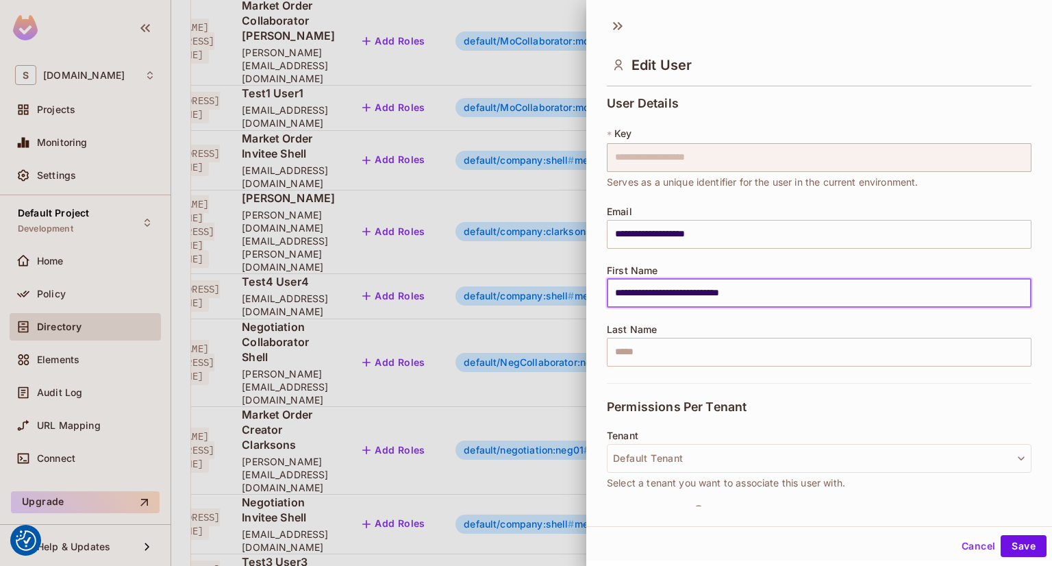
drag, startPoint x: 764, startPoint y: 292, endPoint x: 616, endPoint y: 291, distance: 147.9
click at [616, 291] on input "**********" at bounding box center [819, 293] width 425 height 29
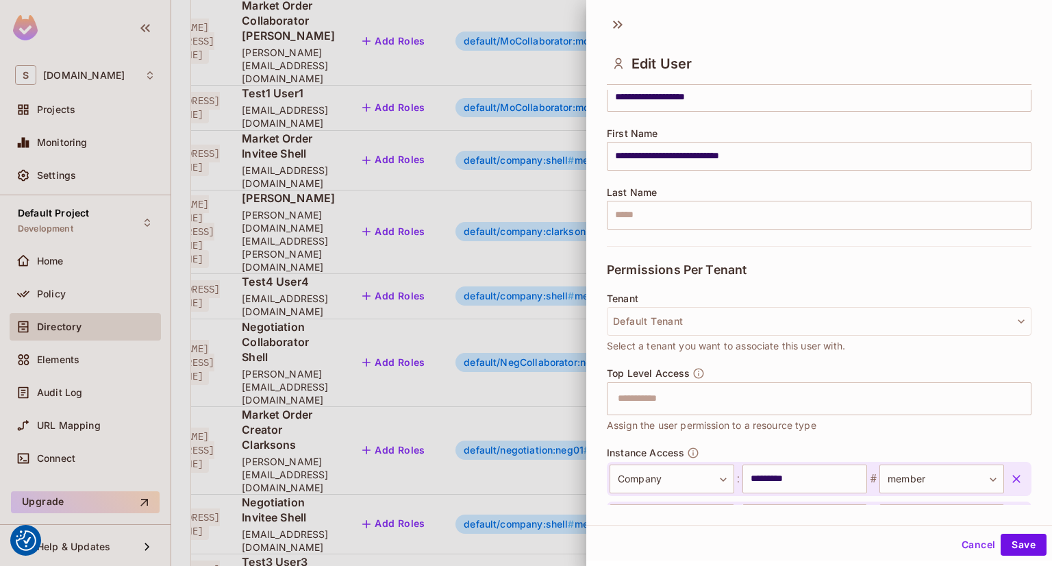
scroll to position [137, 0]
click at [968, 548] on button "Cancel" at bounding box center [978, 544] width 45 height 22
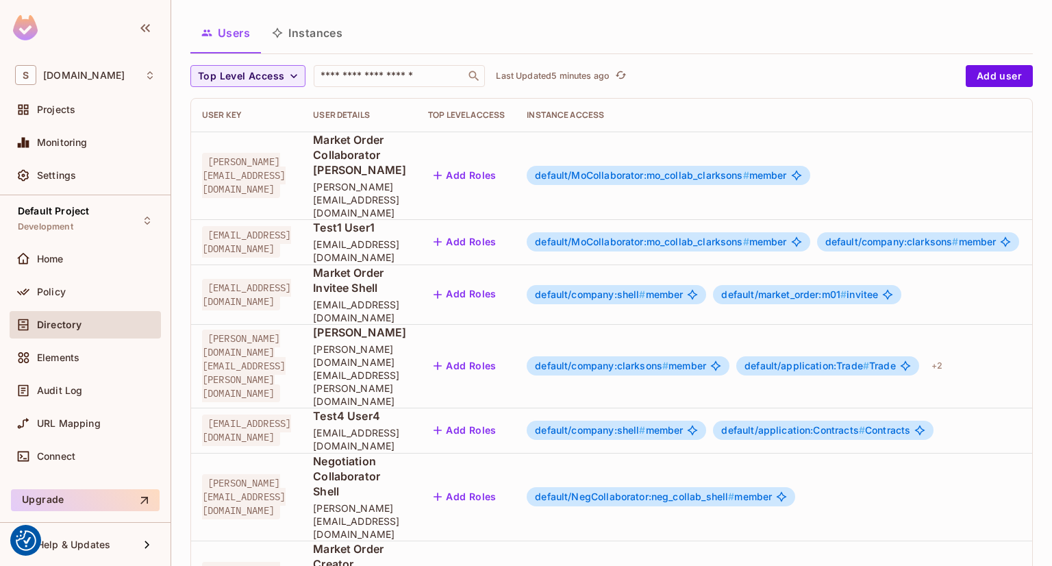
scroll to position [0, 0]
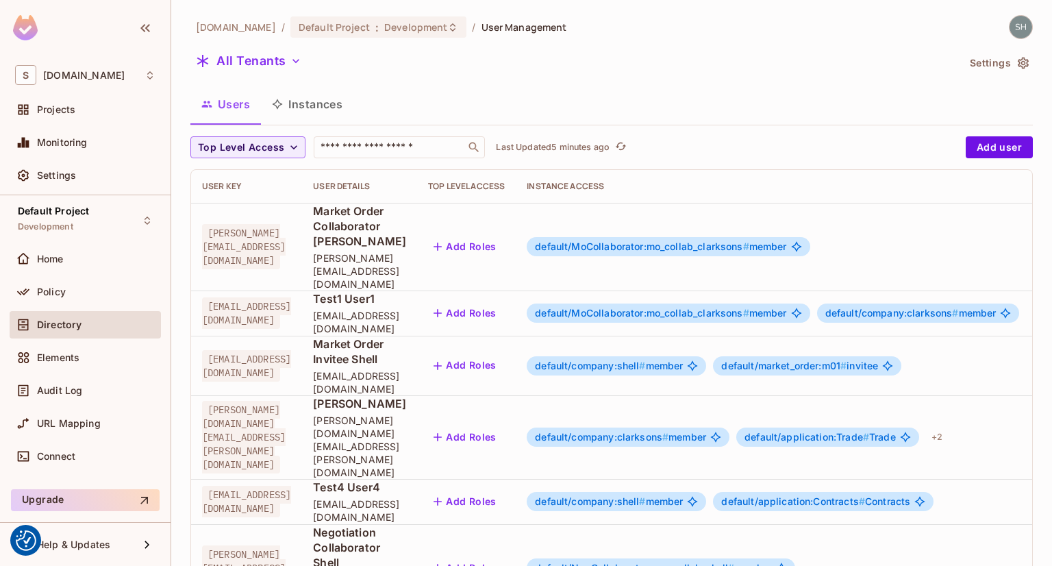
click at [317, 110] on button "Instances" at bounding box center [307, 104] width 92 height 34
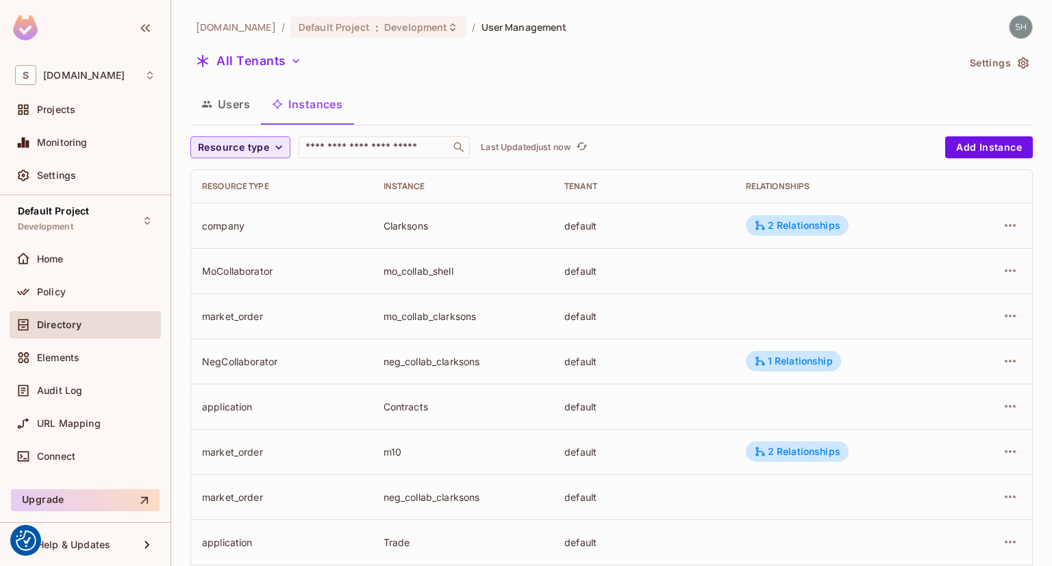
click at [276, 147] on icon "button" at bounding box center [278, 147] width 7 height 4
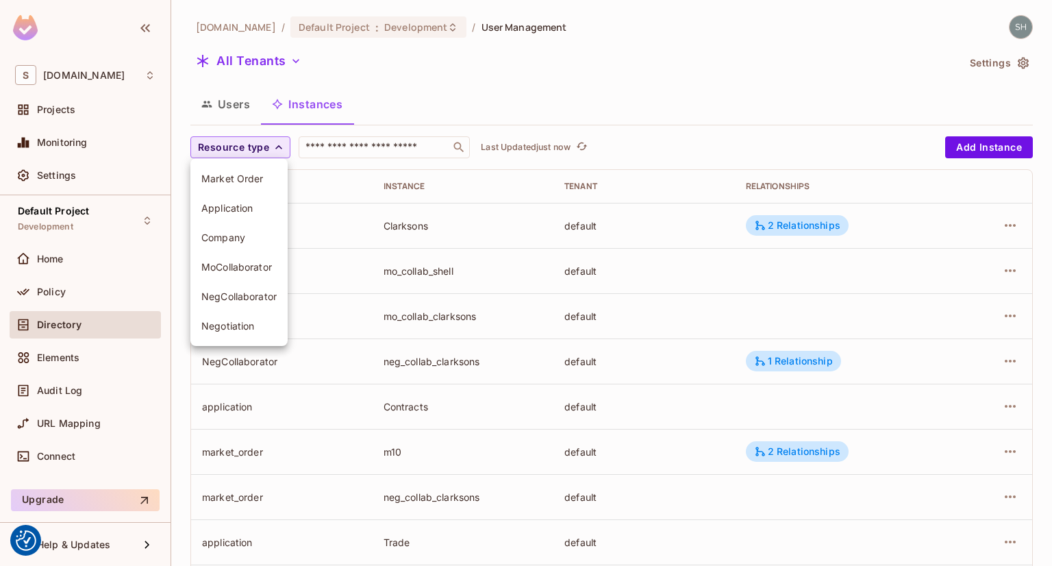
click at [253, 265] on span "MoCollaborator" at bounding box center [238, 266] width 75 height 13
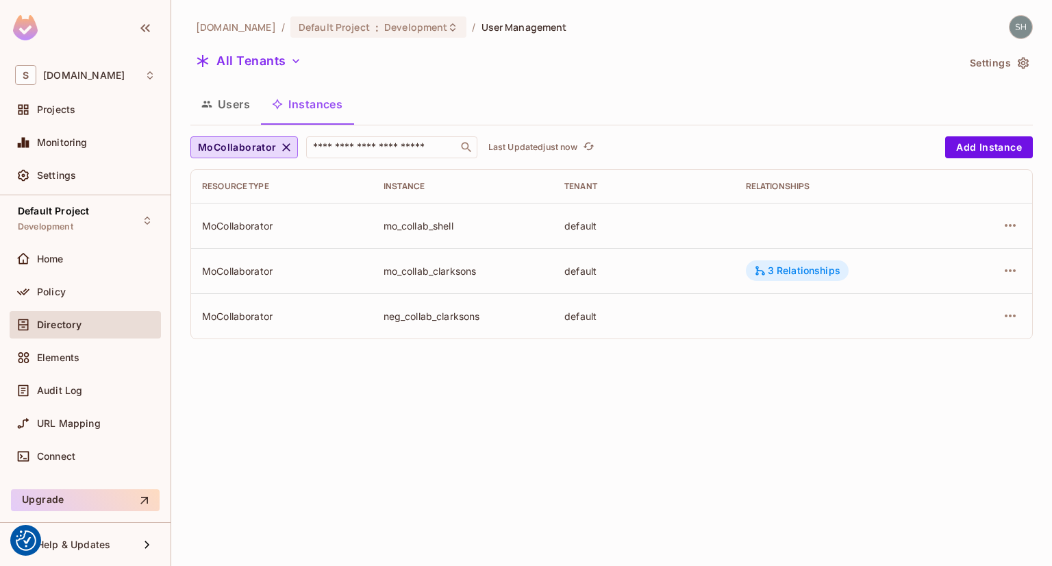
click at [804, 265] on div "3 Relationships" at bounding box center [797, 270] width 86 height 12
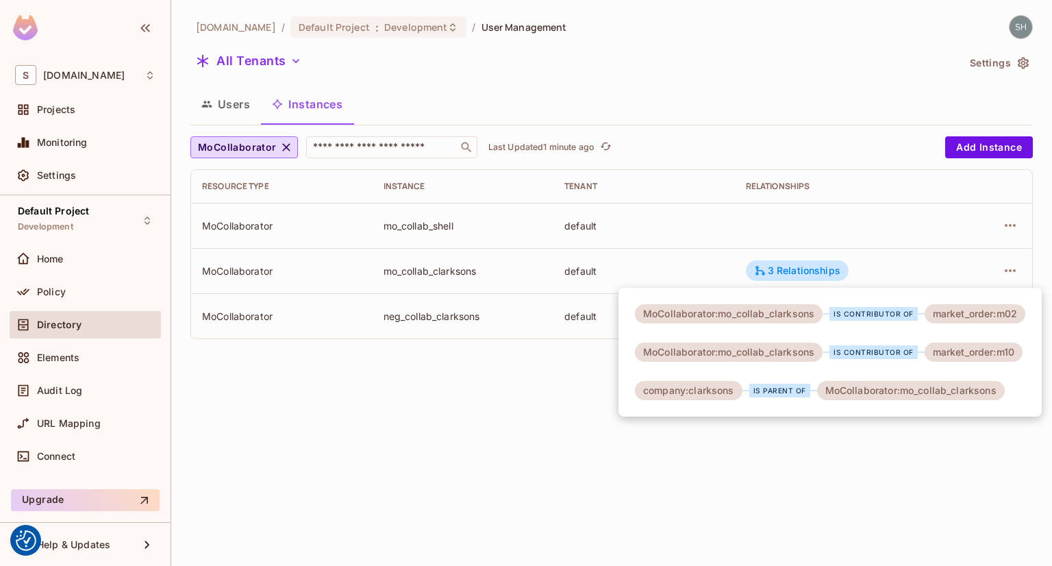
click at [556, 399] on div at bounding box center [526, 283] width 1052 height 566
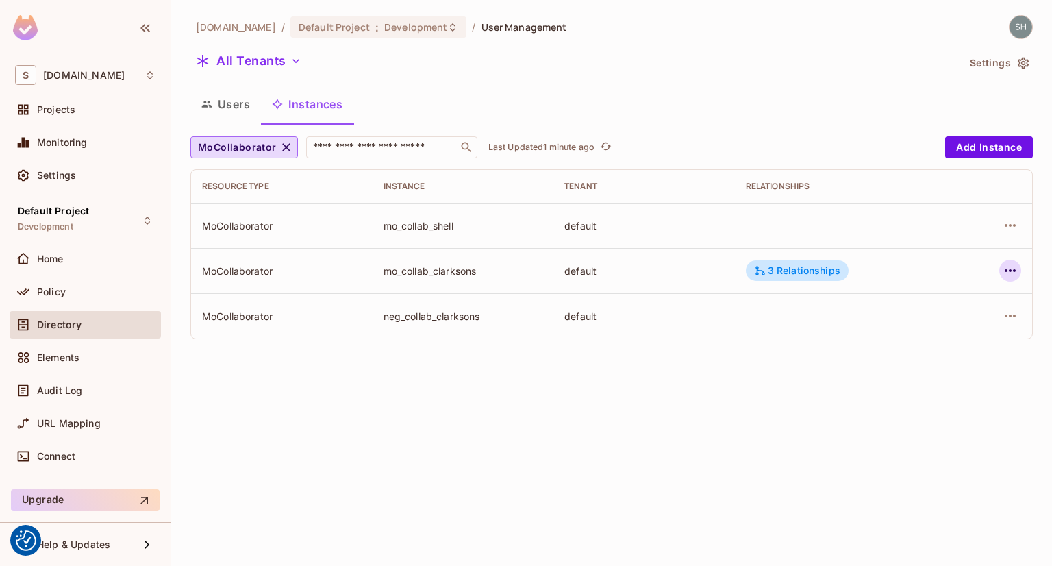
click at [1013, 272] on icon "button" at bounding box center [1010, 270] width 16 height 16
click at [691, 383] on div at bounding box center [526, 283] width 1052 height 566
click at [789, 264] on div "3 Relationships" at bounding box center [797, 270] width 86 height 12
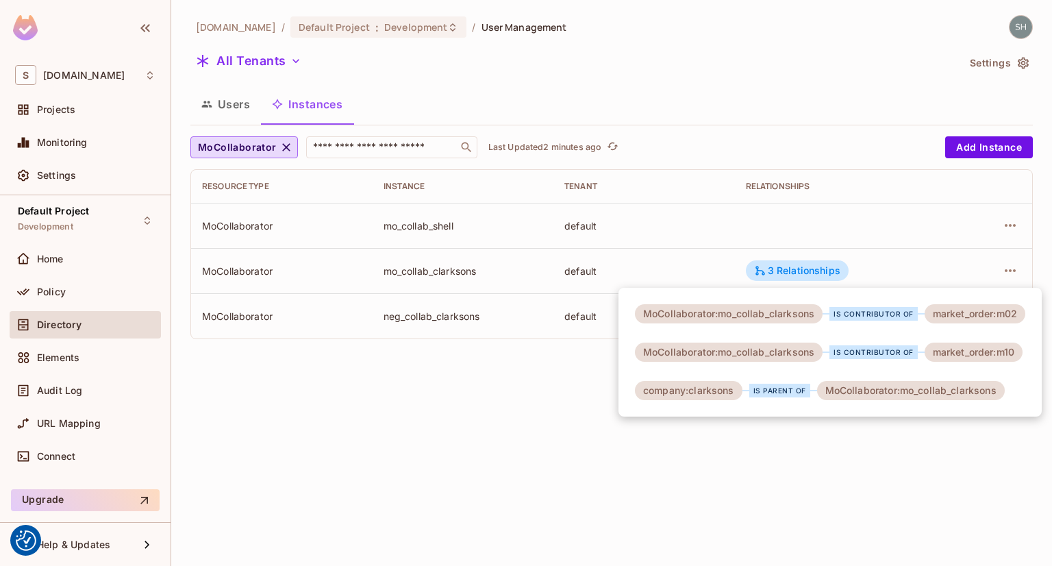
click at [485, 438] on div at bounding box center [526, 283] width 1052 height 566
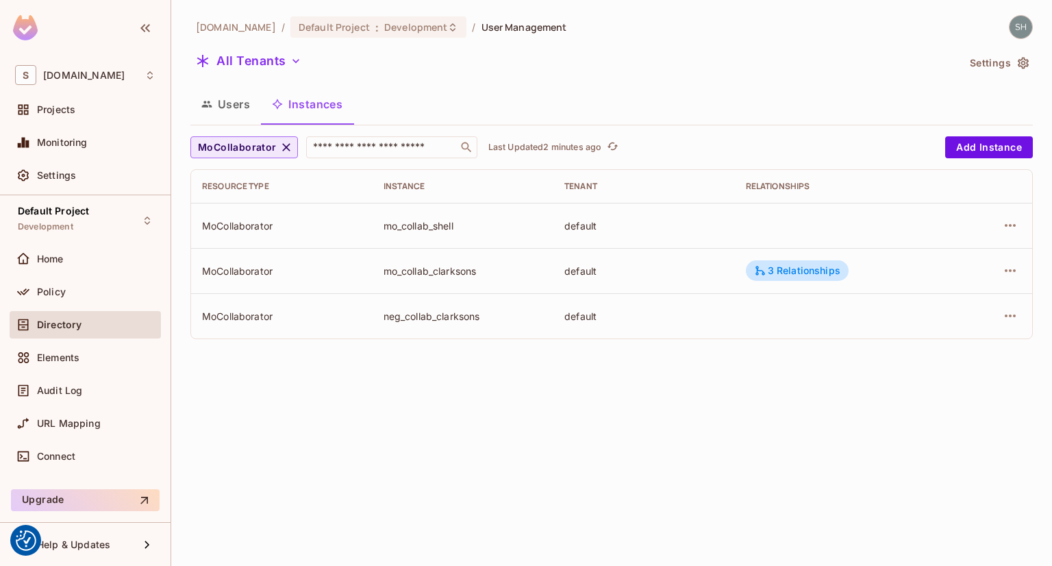
click at [282, 145] on icon "button" at bounding box center [286, 147] width 8 height 8
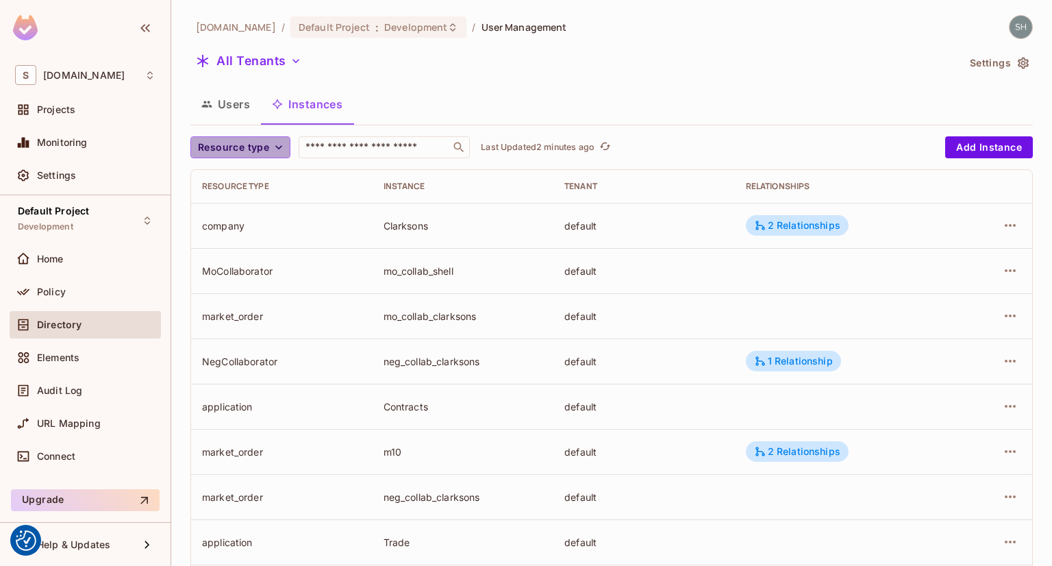
click at [281, 149] on icon "button" at bounding box center [279, 147] width 14 height 14
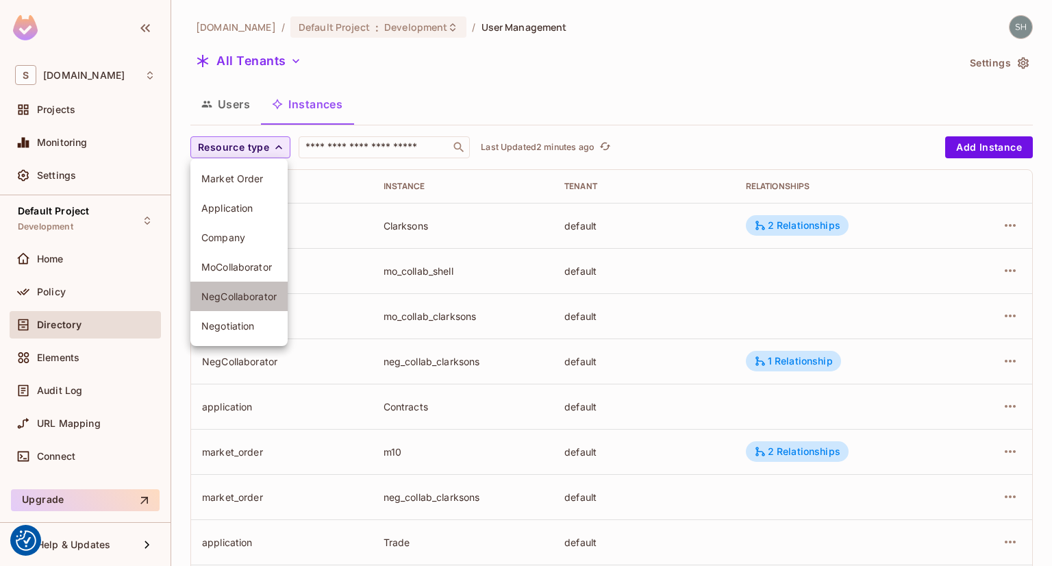
click at [248, 292] on span "NegCollaborator" at bounding box center [238, 296] width 75 height 13
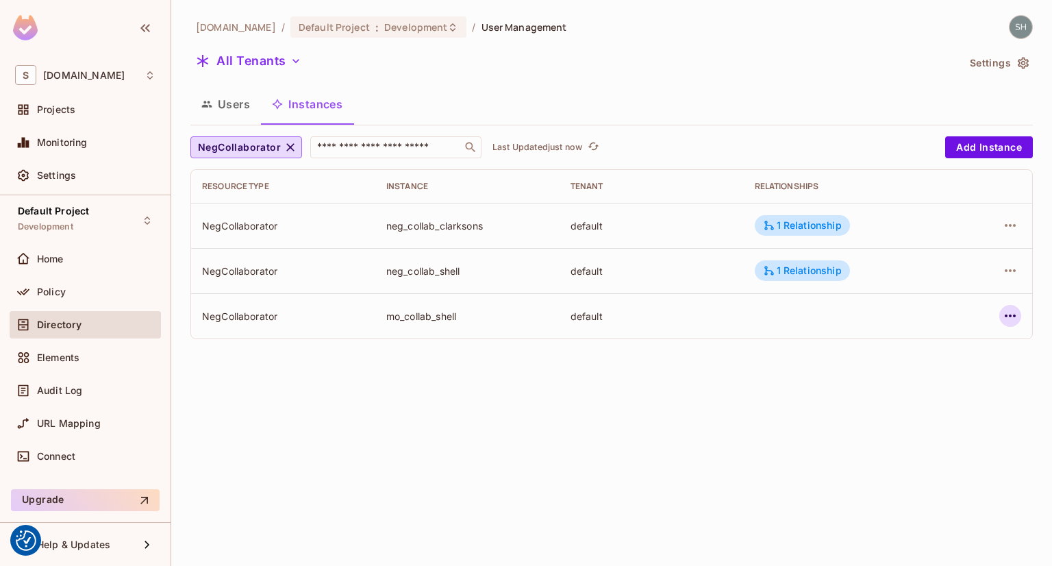
click at [1011, 316] on icon "button" at bounding box center [1009, 315] width 11 height 3
click at [1011, 316] on div at bounding box center [526, 283] width 1052 height 566
click at [1012, 316] on icon "button" at bounding box center [1010, 315] width 16 height 16
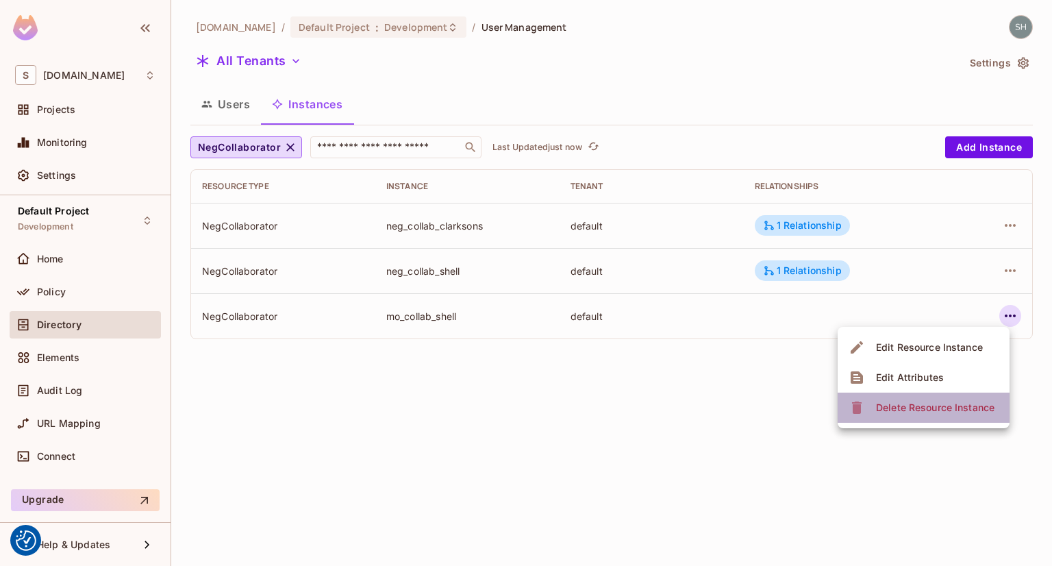
click at [948, 403] on div "Delete Resource Instance" at bounding box center [935, 408] width 118 height 14
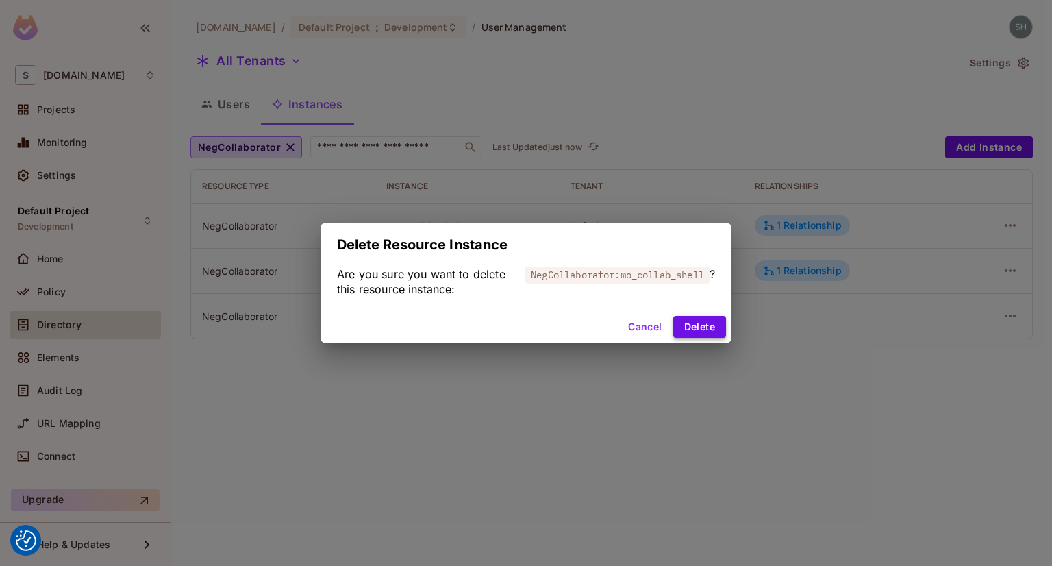
click at [718, 331] on button "Delete" at bounding box center [699, 327] width 53 height 22
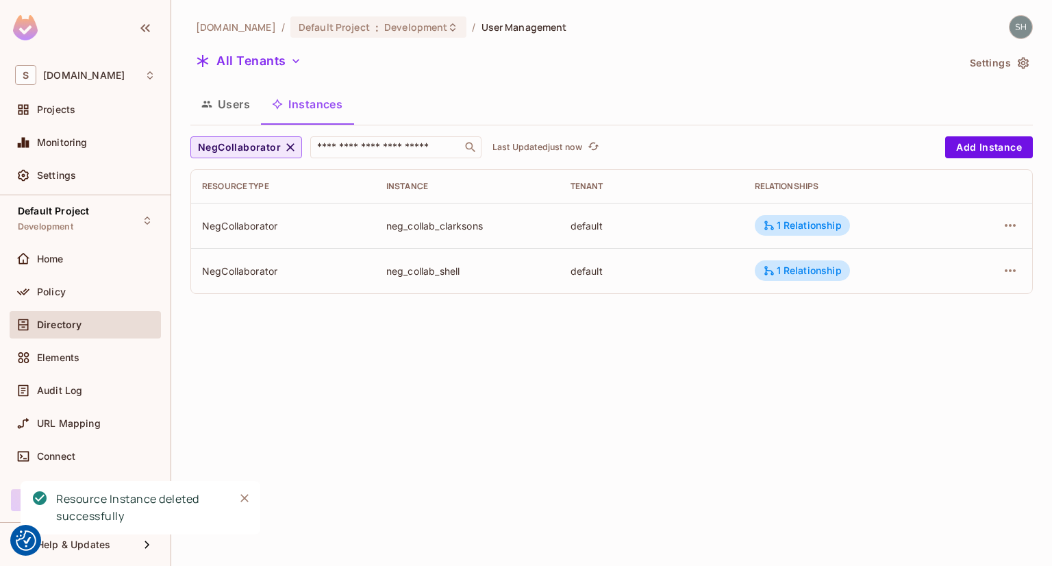
click at [293, 149] on icon "button" at bounding box center [290, 147] width 14 height 14
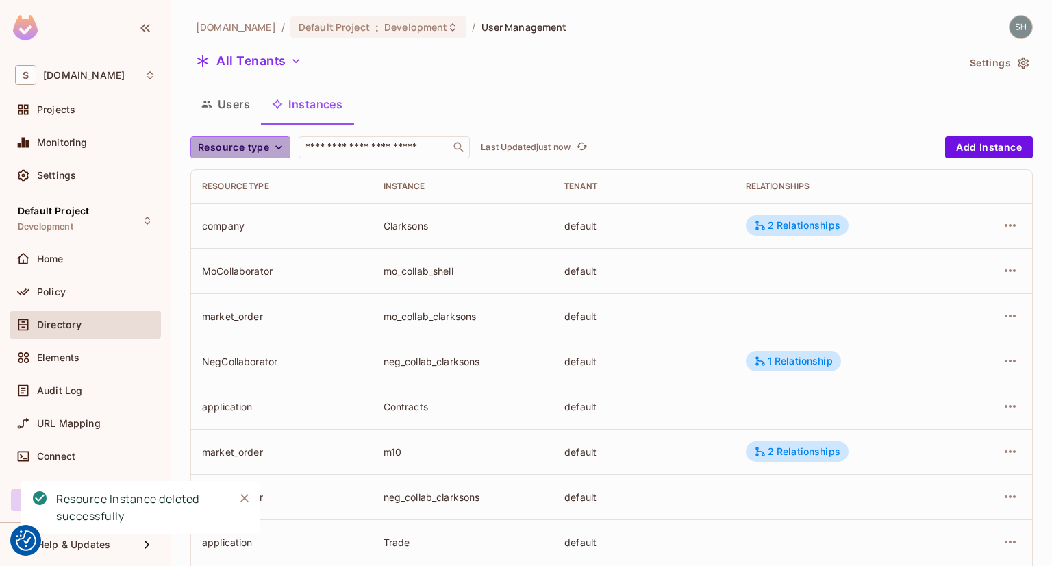
click at [282, 144] on icon "button" at bounding box center [279, 147] width 14 height 14
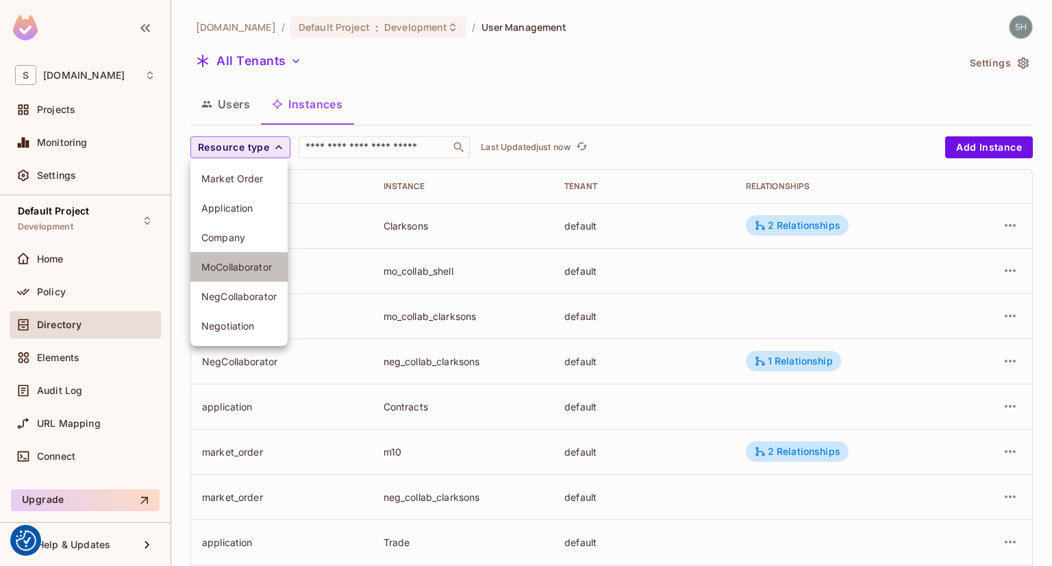
click at [241, 266] on span "MoCollaborator" at bounding box center [238, 266] width 75 height 13
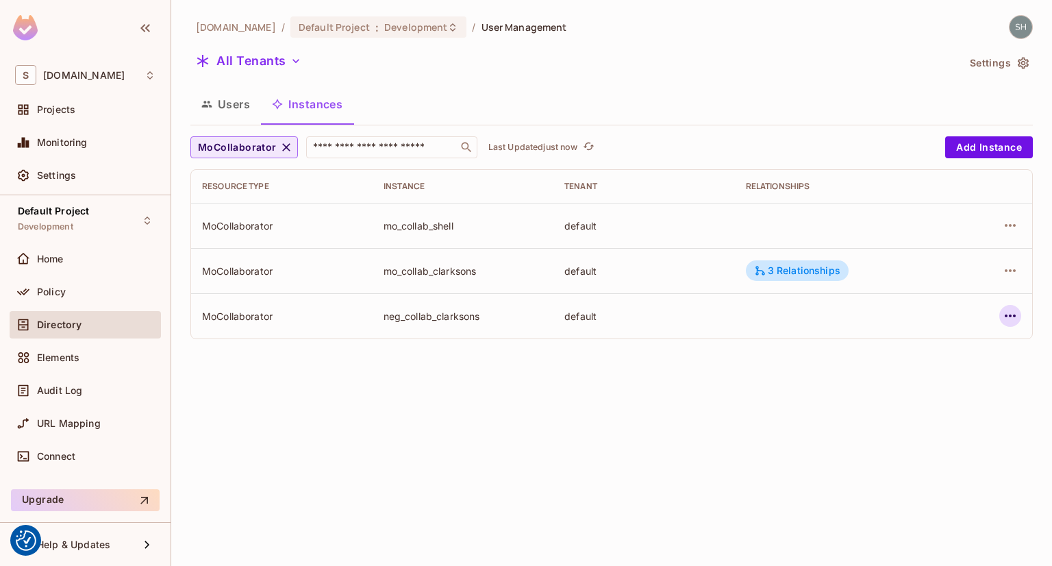
click at [1008, 318] on icon "button" at bounding box center [1010, 315] width 16 height 16
click at [931, 407] on div "Delete Resource Instance" at bounding box center [935, 408] width 118 height 14
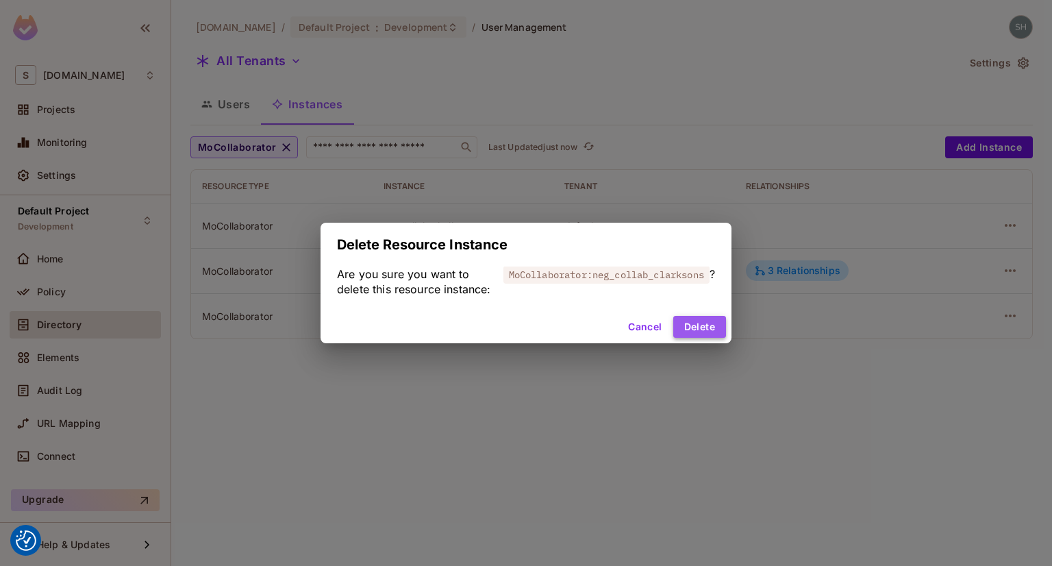
click at [705, 335] on button "Delete" at bounding box center [699, 327] width 53 height 22
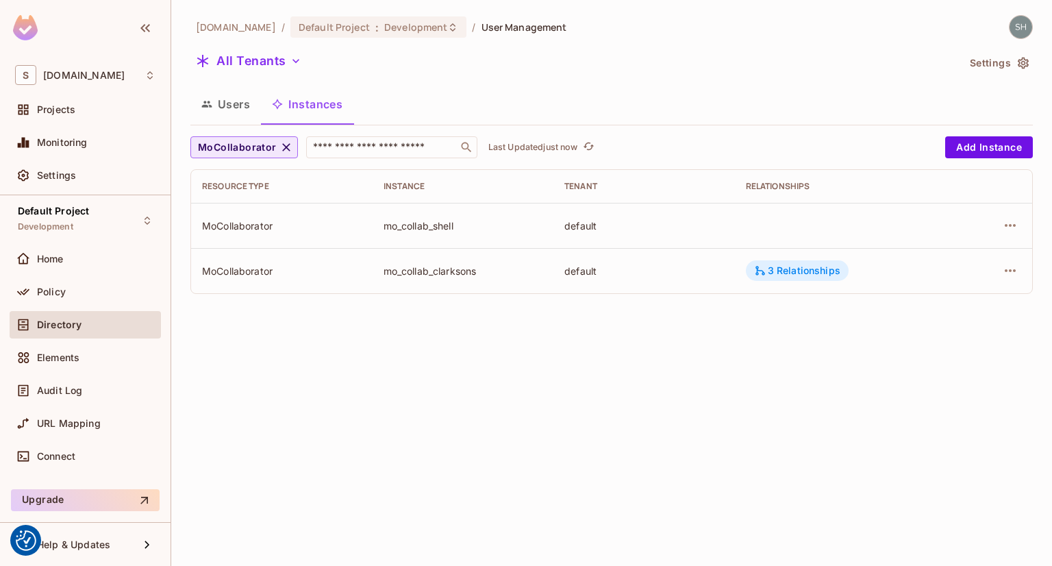
click at [795, 277] on div "3 Relationships" at bounding box center [797, 270] width 103 height 21
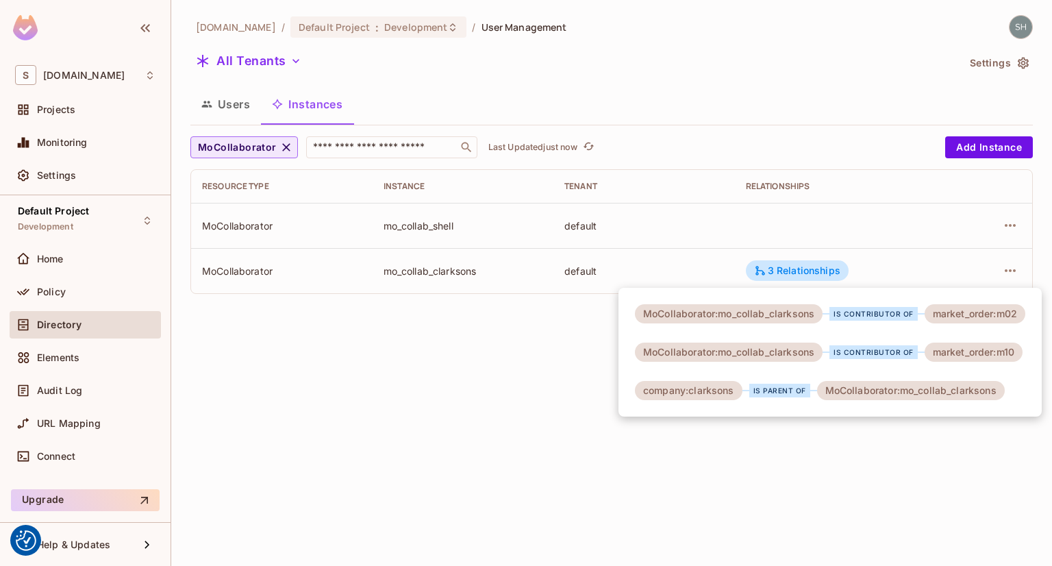
click at [430, 355] on div at bounding box center [526, 283] width 1052 height 566
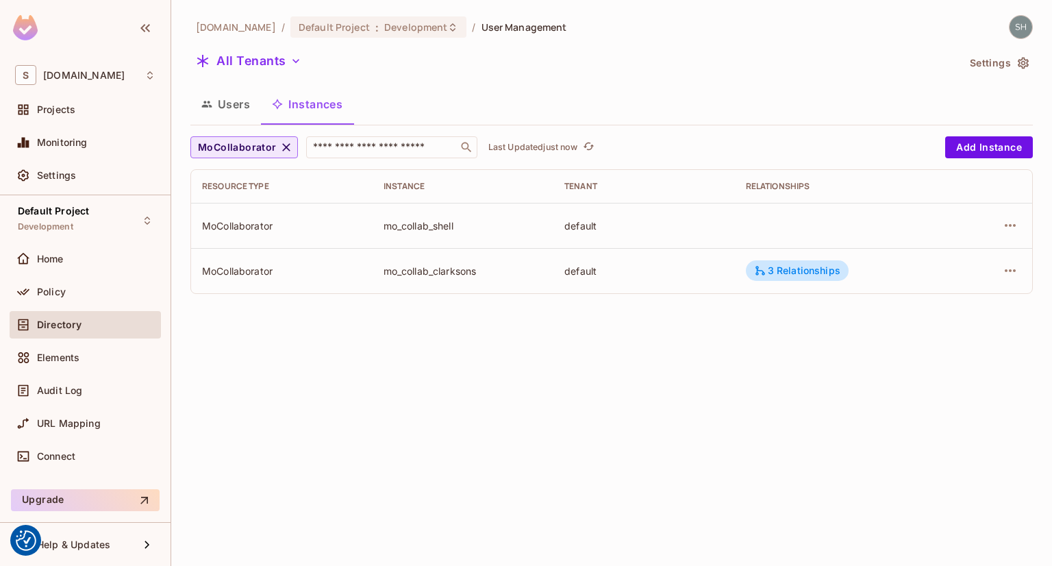
click at [216, 116] on button "Users" at bounding box center [225, 104] width 71 height 34
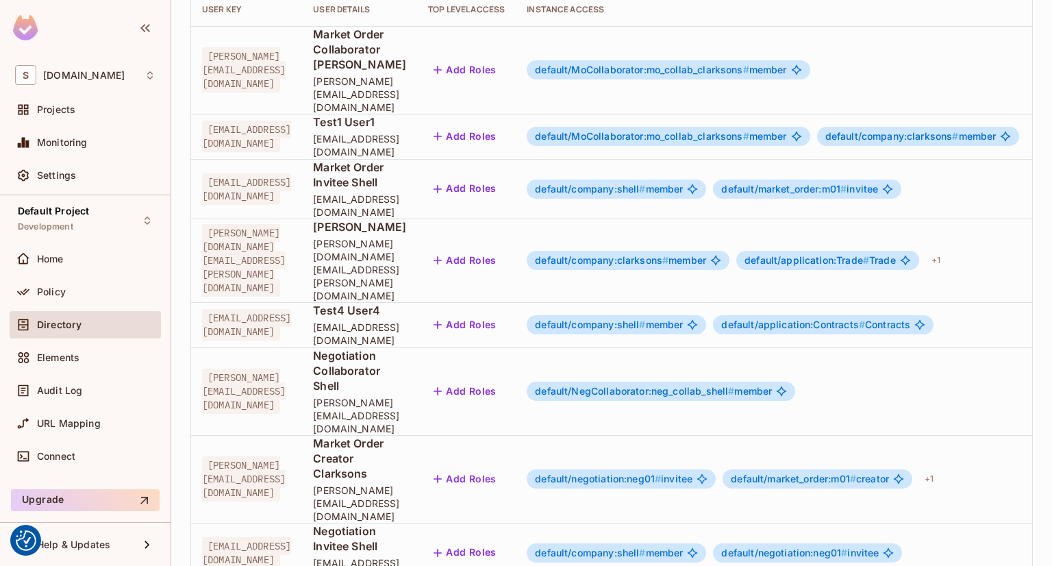
scroll to position [0, 88]
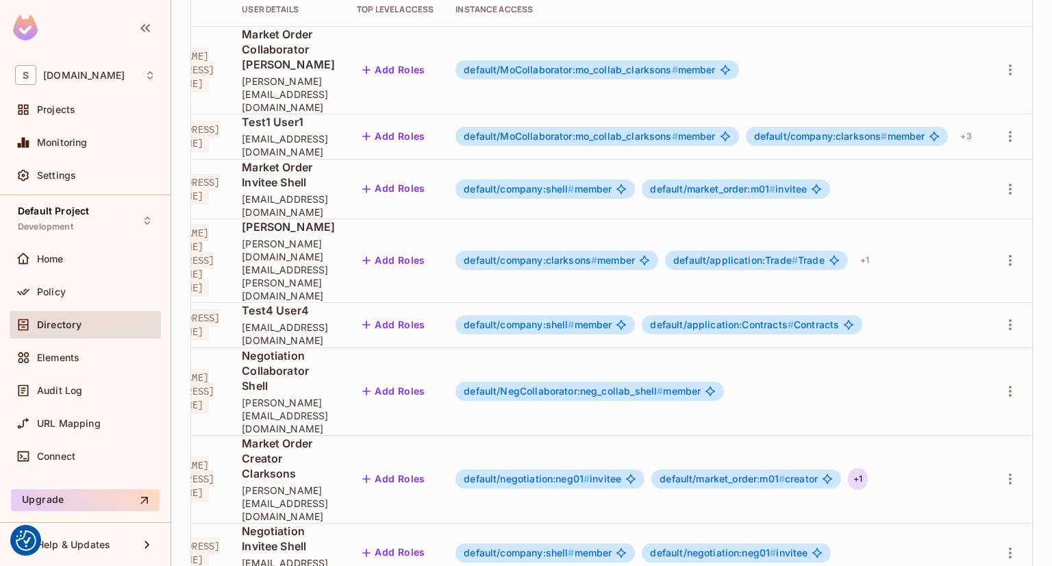
click at [867, 468] on div "+ 1" at bounding box center [858, 479] width 20 height 22
drag, startPoint x: 785, startPoint y: 532, endPoint x: 750, endPoint y: 532, distance: 34.9
click at [750, 532] on div at bounding box center [526, 283] width 1052 height 566
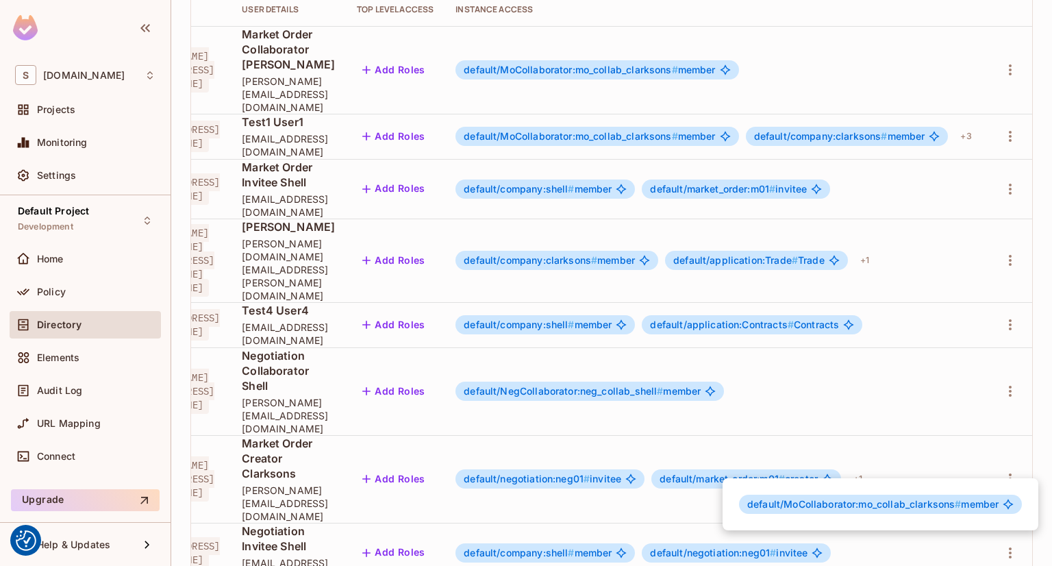
click at [227, 535] on div at bounding box center [526, 283] width 1052 height 566
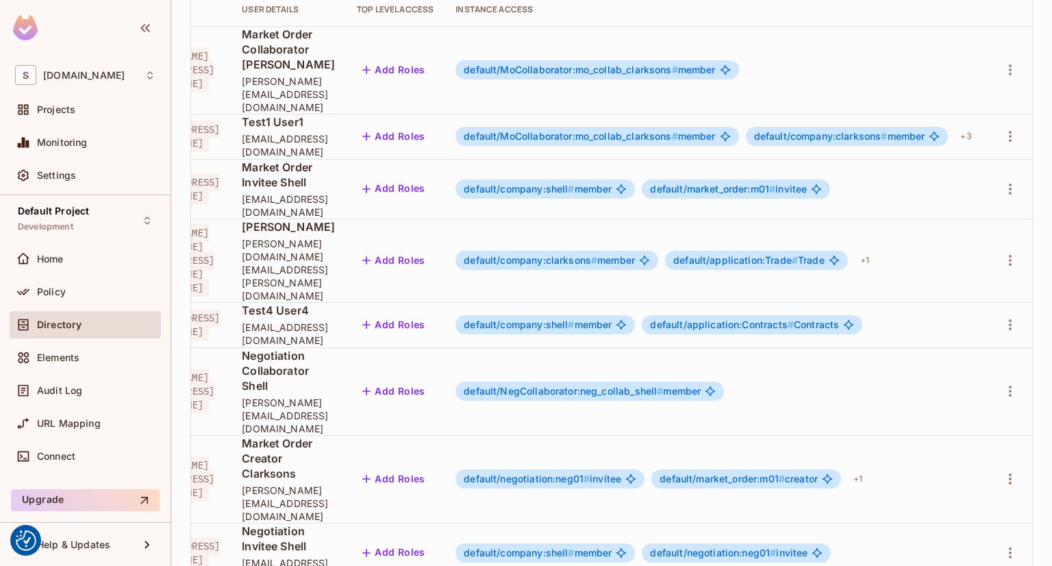
scroll to position [0, 212]
click at [1002, 62] on icon "button" at bounding box center [1010, 70] width 16 height 16
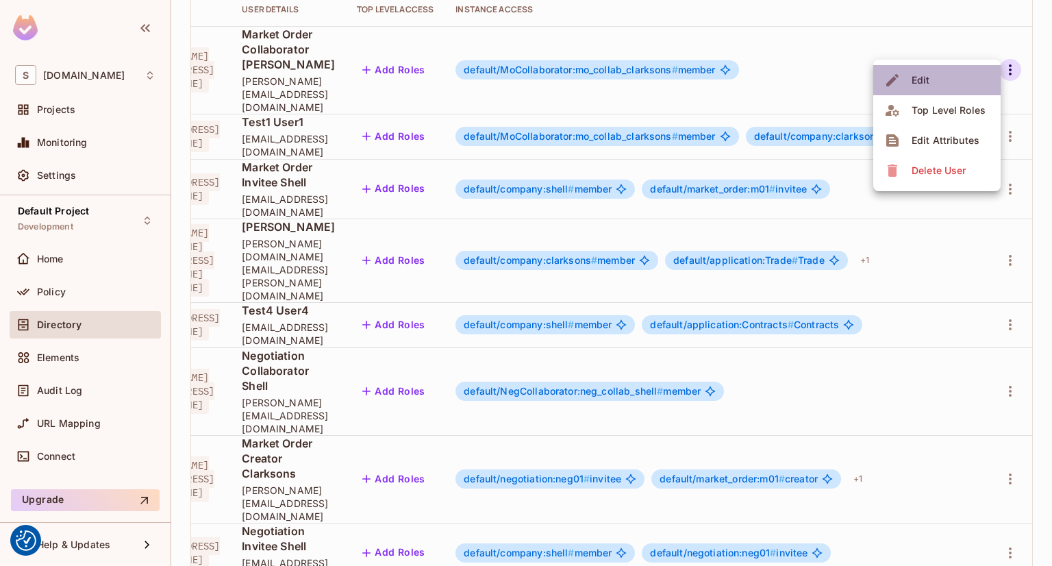
click at [915, 79] on div "Edit" at bounding box center [920, 80] width 18 height 14
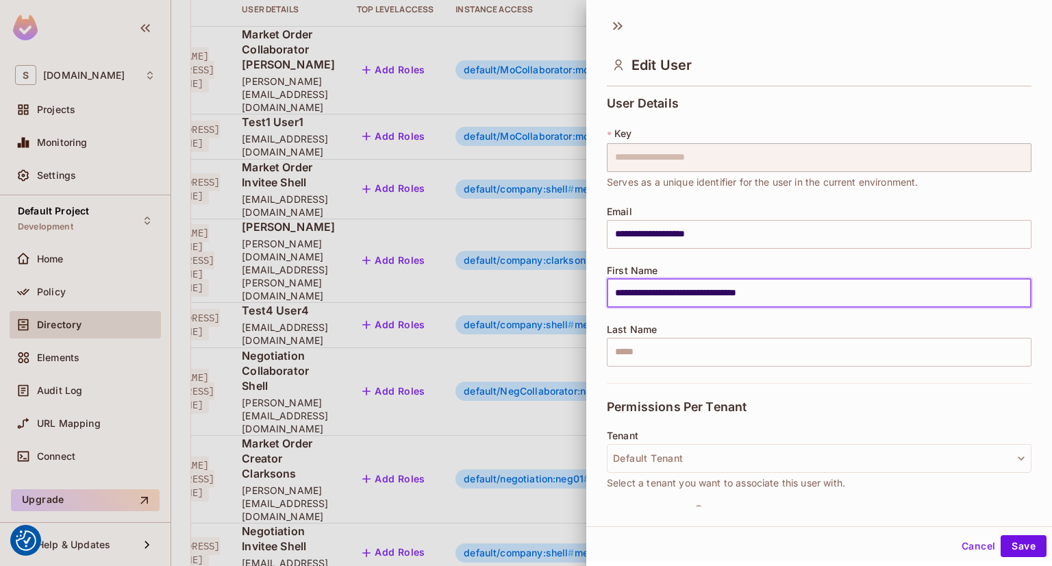
drag, startPoint x: 789, startPoint y: 294, endPoint x: 613, endPoint y: 292, distance: 175.3
click at [613, 292] on input "**********" at bounding box center [819, 293] width 425 height 29
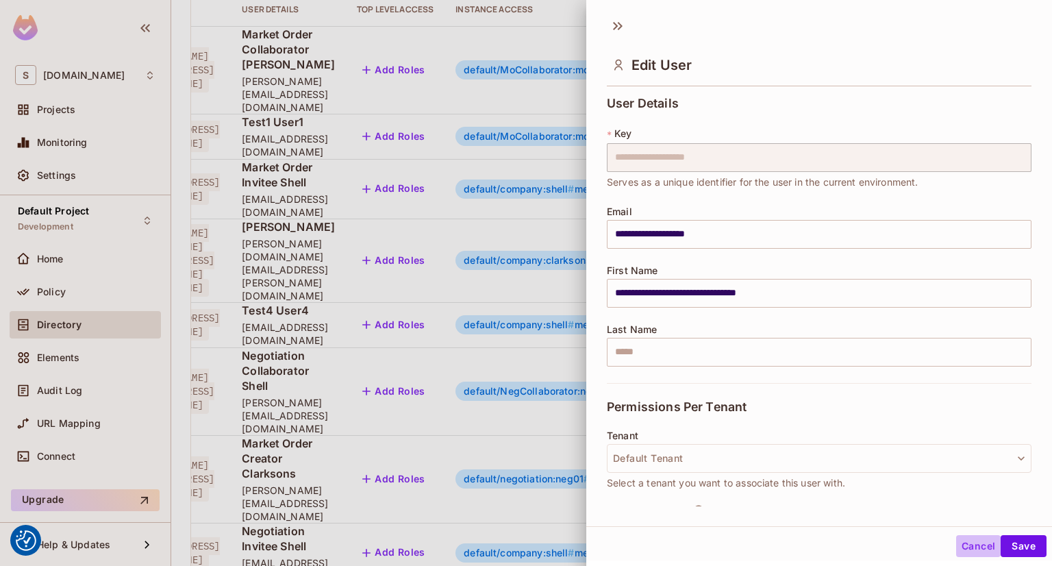
click at [963, 545] on button "Cancel" at bounding box center [978, 546] width 45 height 22
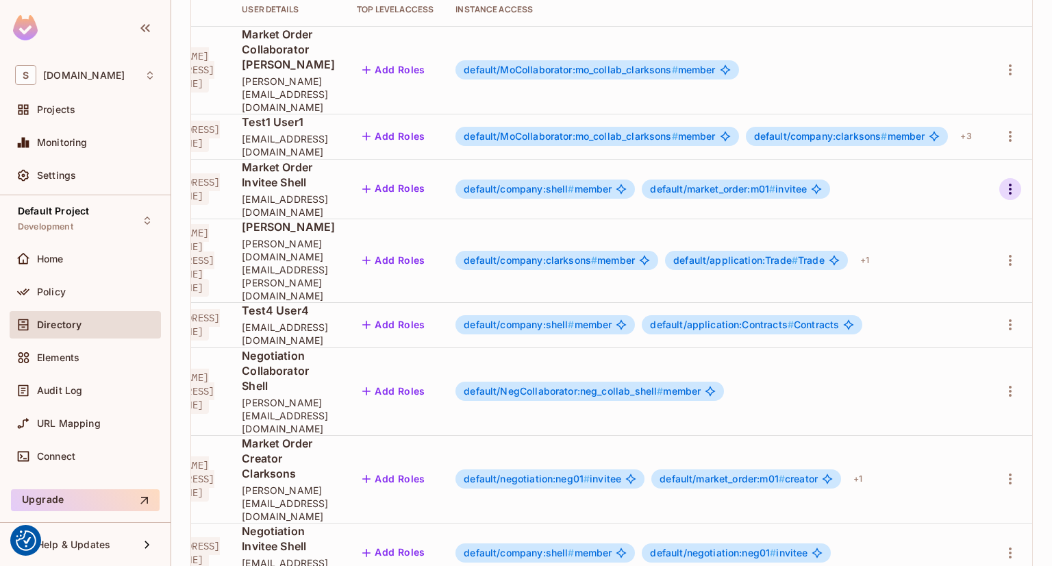
click at [1004, 181] on icon "button" at bounding box center [1010, 189] width 16 height 16
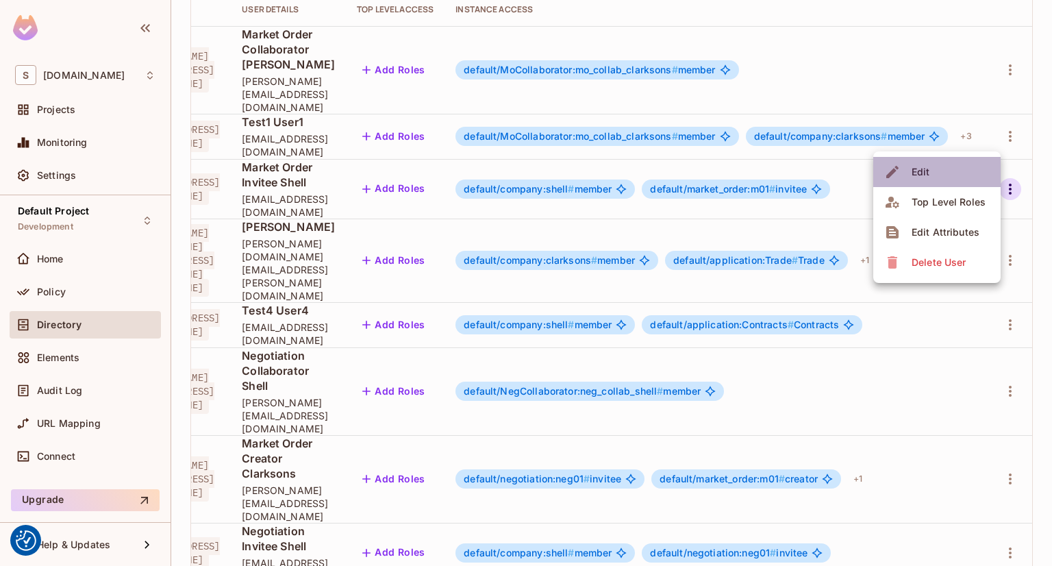
click at [922, 170] on div "Edit" at bounding box center [920, 172] width 18 height 14
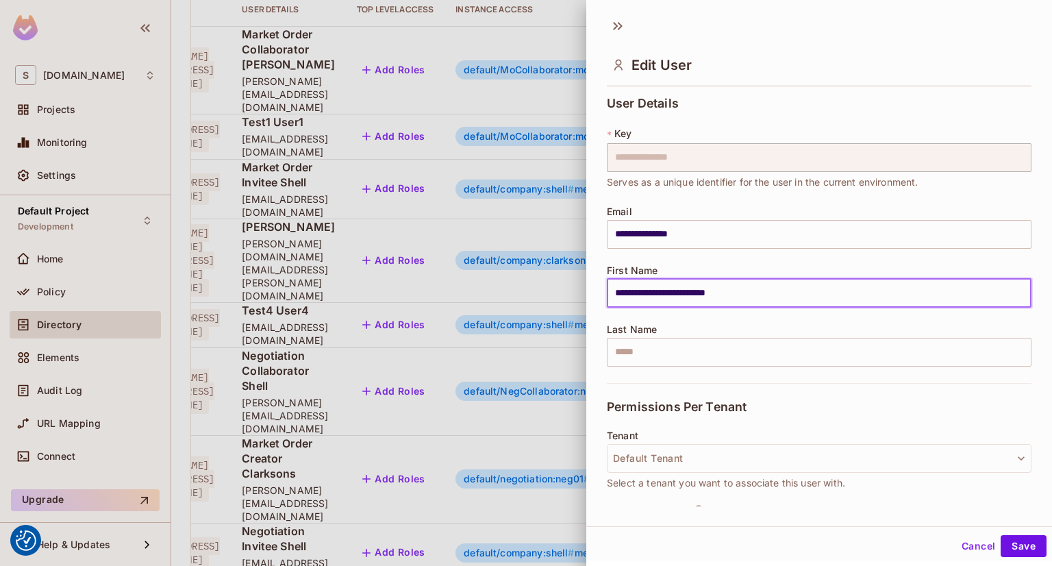
drag, startPoint x: 751, startPoint y: 293, endPoint x: 613, endPoint y: 296, distance: 138.3
click at [613, 296] on input "**********" at bounding box center [819, 293] width 425 height 29
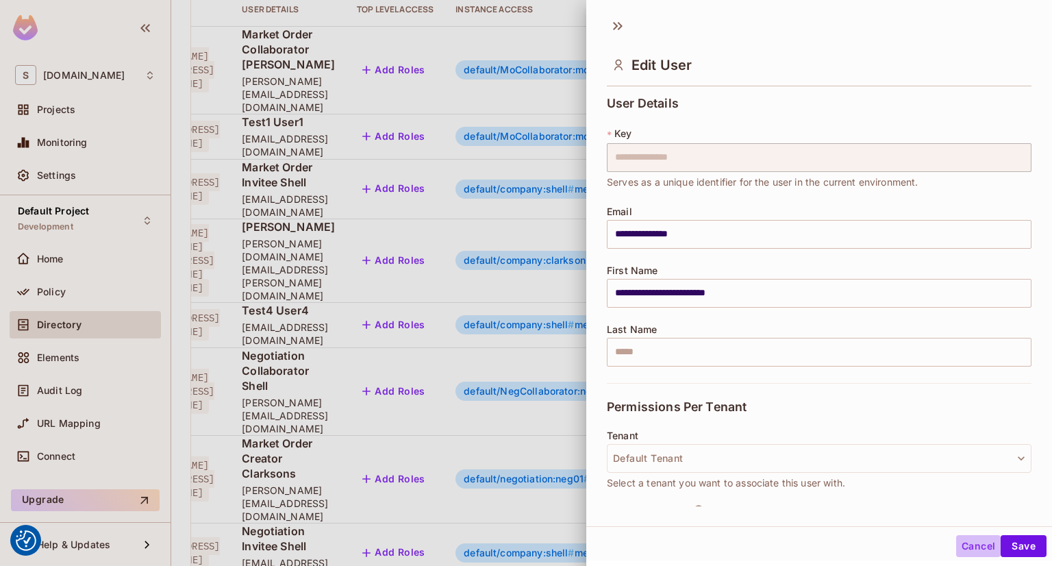
click at [967, 544] on button "Cancel" at bounding box center [978, 546] width 45 height 22
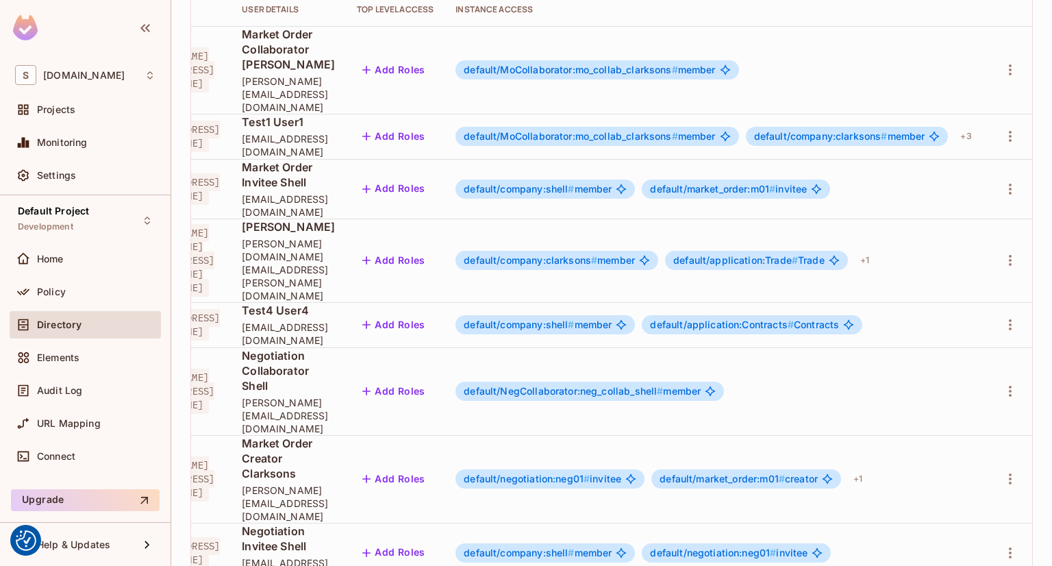
scroll to position [0, 151]
click at [874, 249] on div "+ 1" at bounding box center [864, 260] width 20 height 22
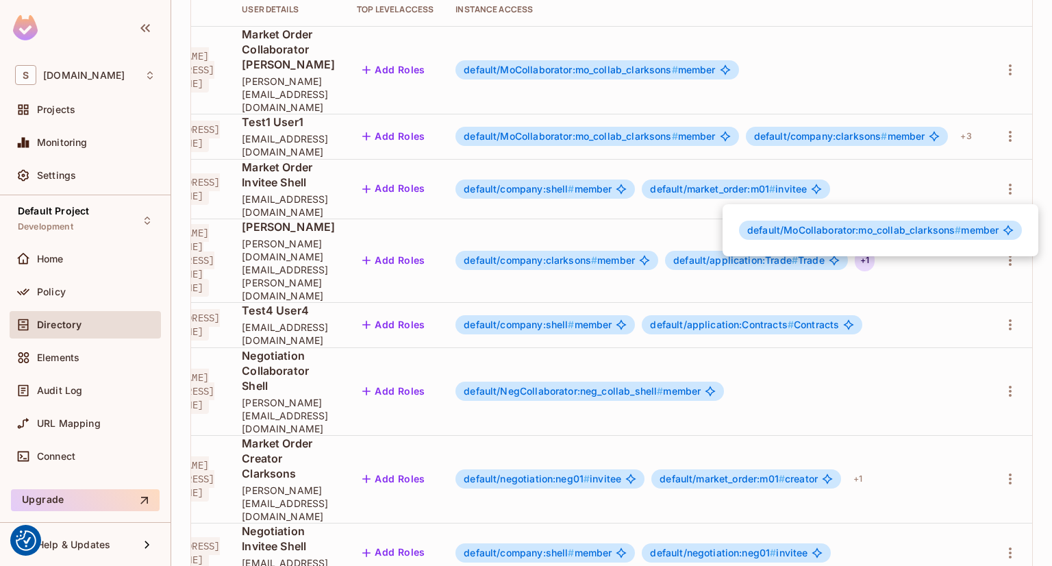
click at [912, 186] on div at bounding box center [526, 283] width 1052 height 566
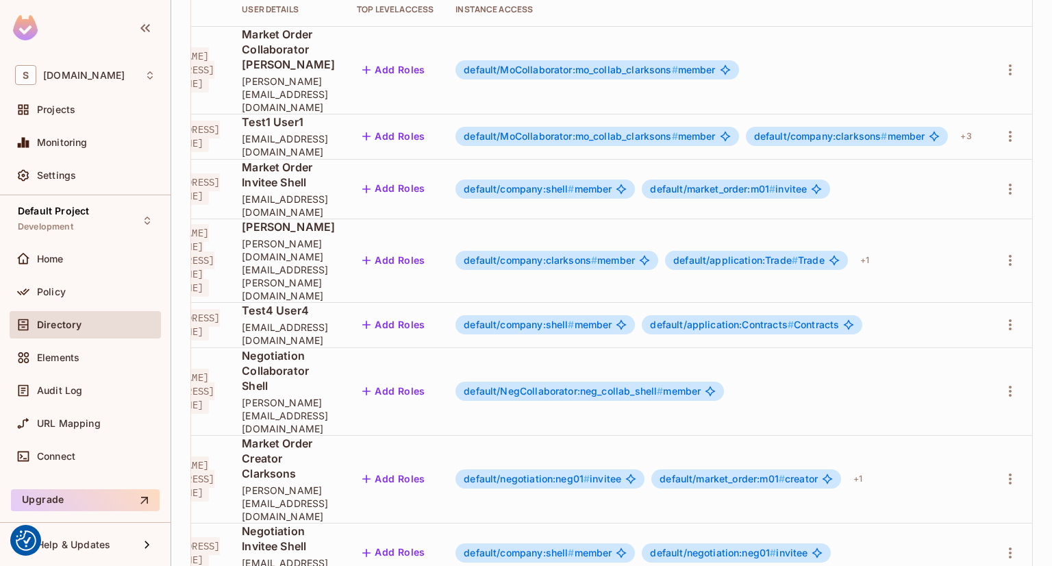
scroll to position [0, 212]
click at [1002, 252] on icon "button" at bounding box center [1010, 260] width 16 height 16
click at [920, 212] on div "Edit" at bounding box center [920, 218] width 18 height 14
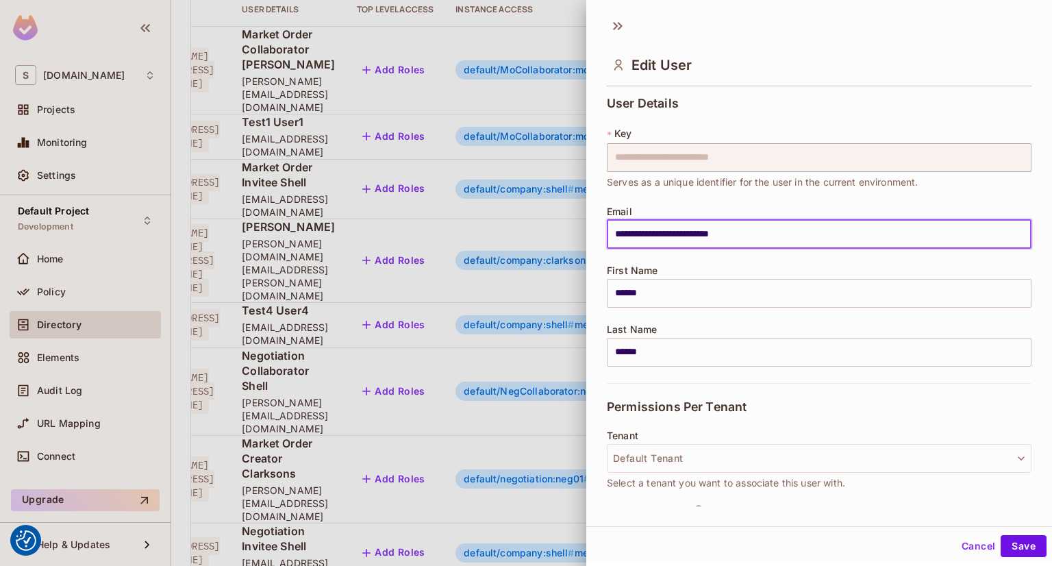
drag, startPoint x: 779, startPoint y: 233, endPoint x: 603, endPoint y: 247, distance: 176.5
click at [603, 247] on div "**********" at bounding box center [819, 298] width 466 height 415
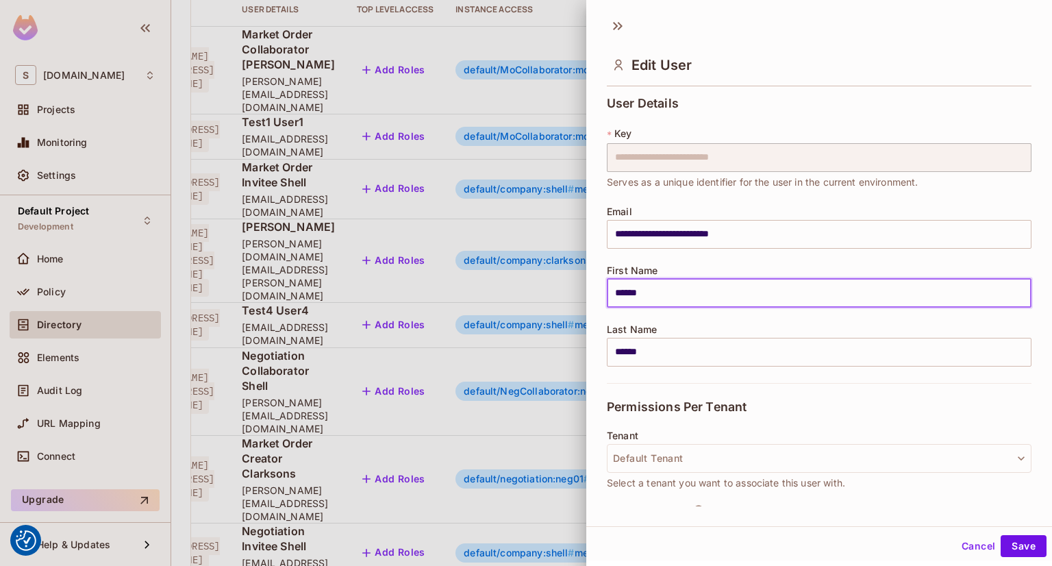
drag, startPoint x: 652, startPoint y: 290, endPoint x: 613, endPoint y: 294, distance: 38.6
click at [613, 294] on input "******" at bounding box center [819, 293] width 425 height 29
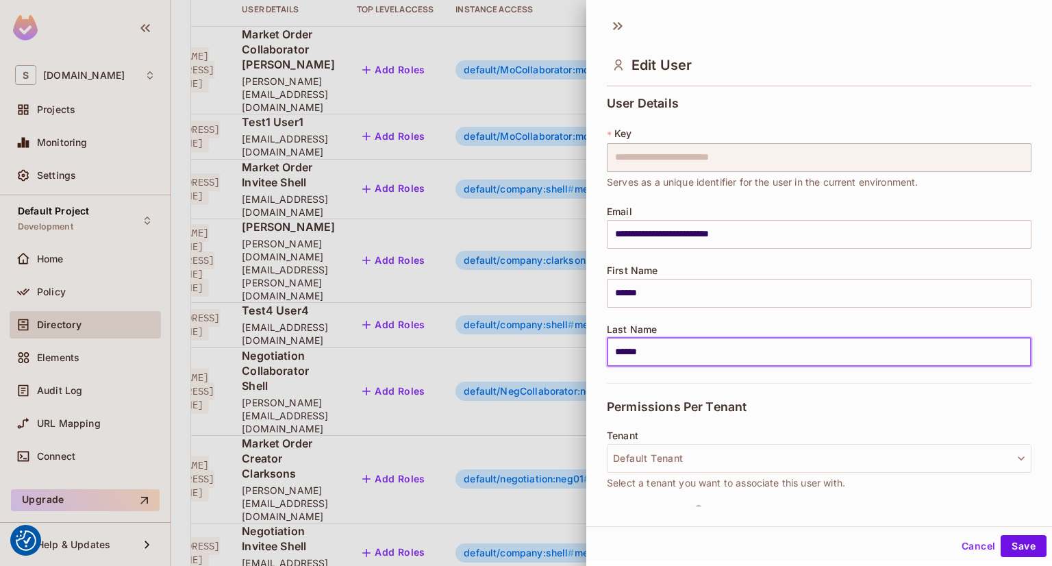
drag, startPoint x: 651, startPoint y: 351, endPoint x: 611, endPoint y: 357, distance: 40.8
click at [611, 357] on input "******" at bounding box center [819, 352] width 425 height 29
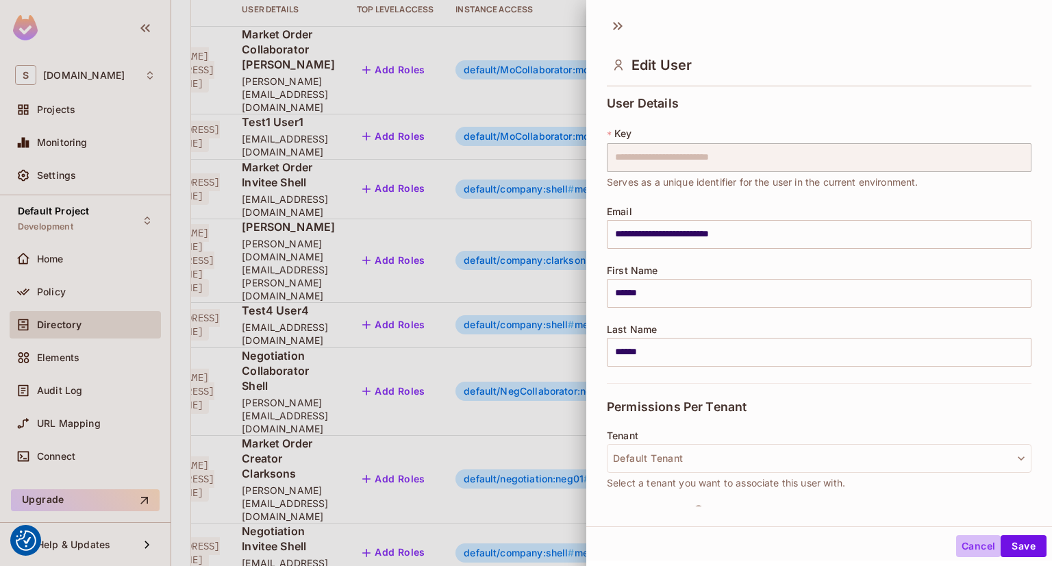
click at [967, 544] on button "Cancel" at bounding box center [978, 546] width 45 height 22
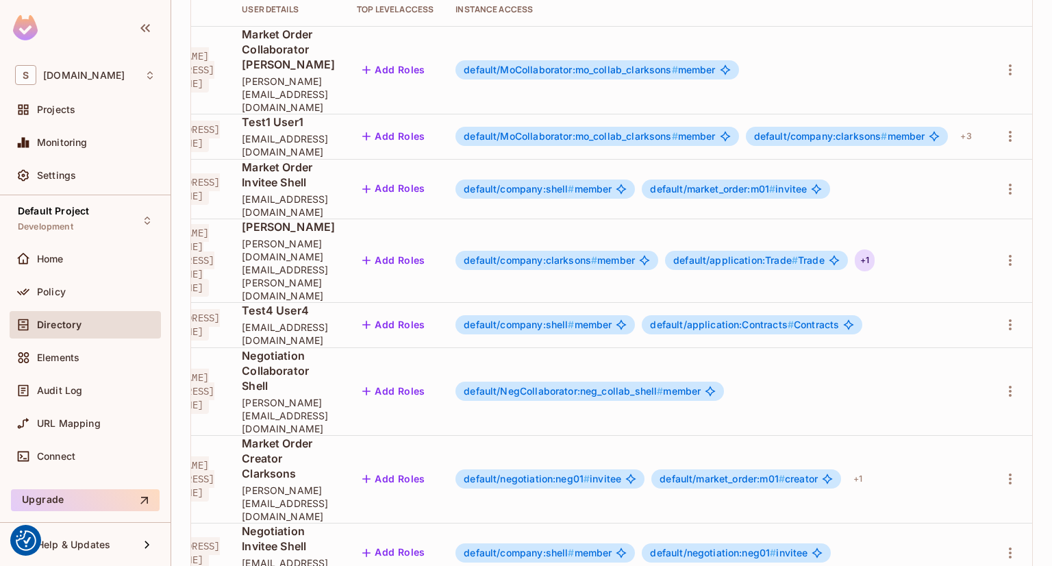
click at [857, 249] on div "+ 1" at bounding box center [864, 260] width 20 height 22
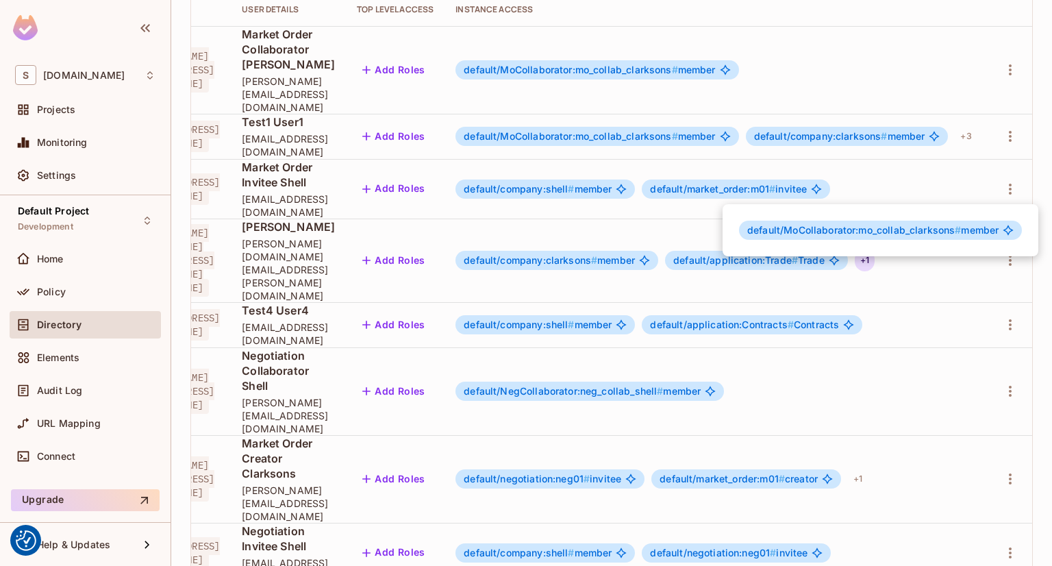
click at [271, 533] on div at bounding box center [526, 283] width 1052 height 566
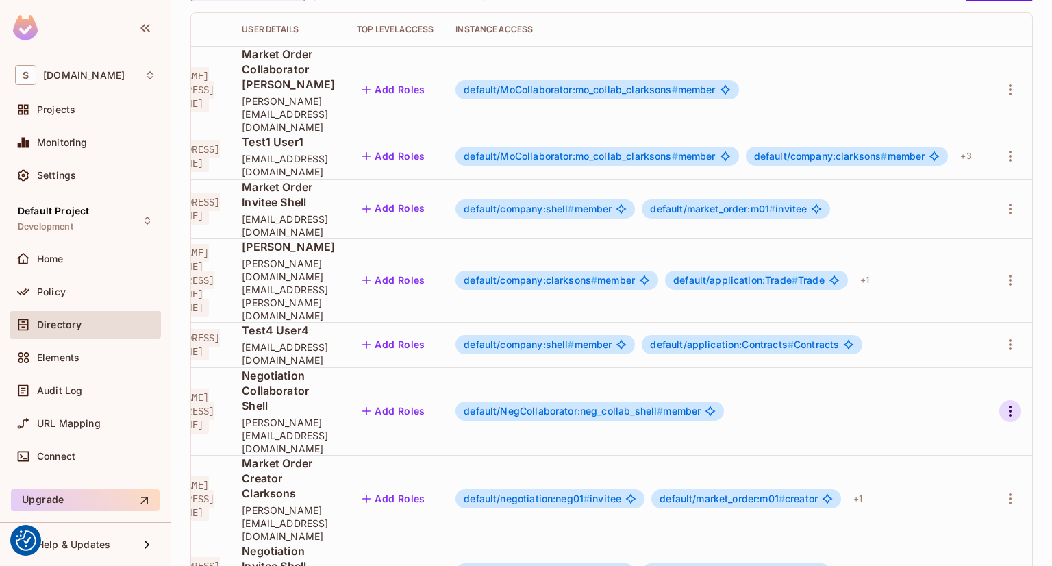
click at [1002, 403] on icon "button" at bounding box center [1010, 411] width 16 height 16
click at [922, 327] on div "Edit" at bounding box center [920, 329] width 18 height 14
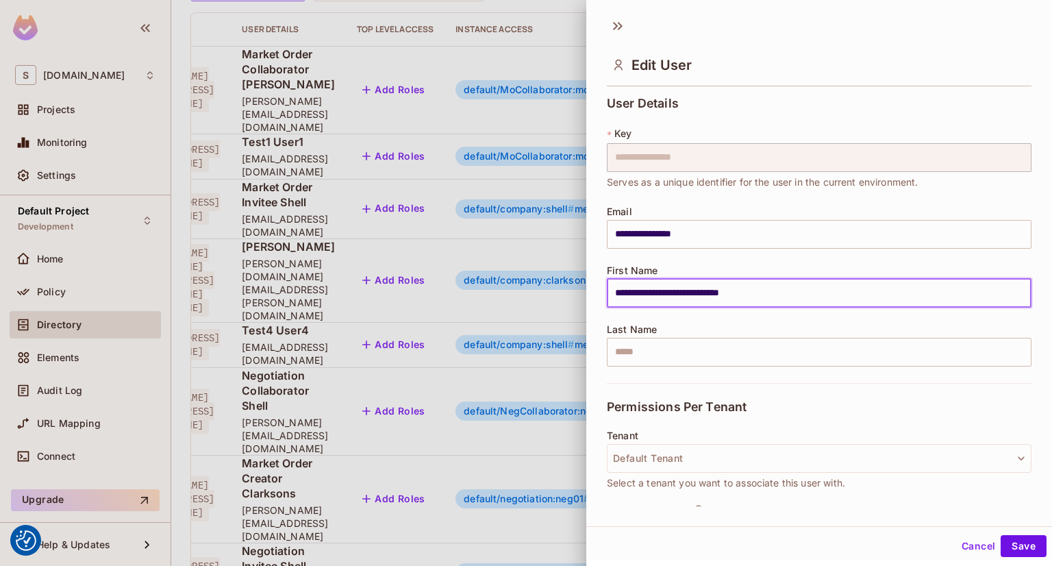
drag, startPoint x: 765, startPoint y: 292, endPoint x: 615, endPoint y: 296, distance: 150.0
click at [615, 296] on input "**********" at bounding box center [819, 293] width 425 height 29
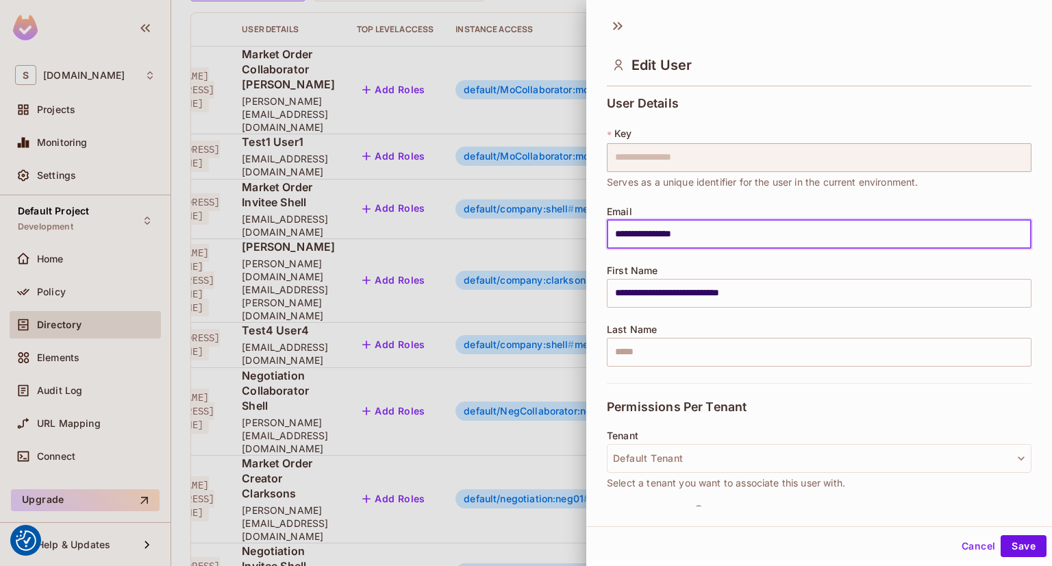
drag, startPoint x: 722, startPoint y: 235, endPoint x: 603, endPoint y: 243, distance: 118.7
click at [603, 243] on div "**********" at bounding box center [819, 298] width 466 height 415
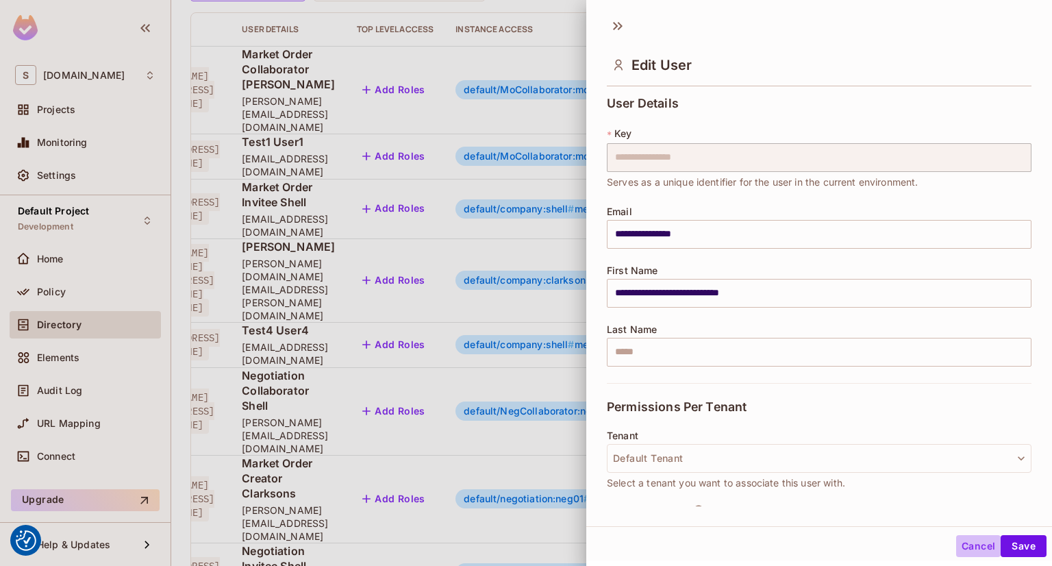
click at [962, 547] on button "Cancel" at bounding box center [978, 546] width 45 height 22
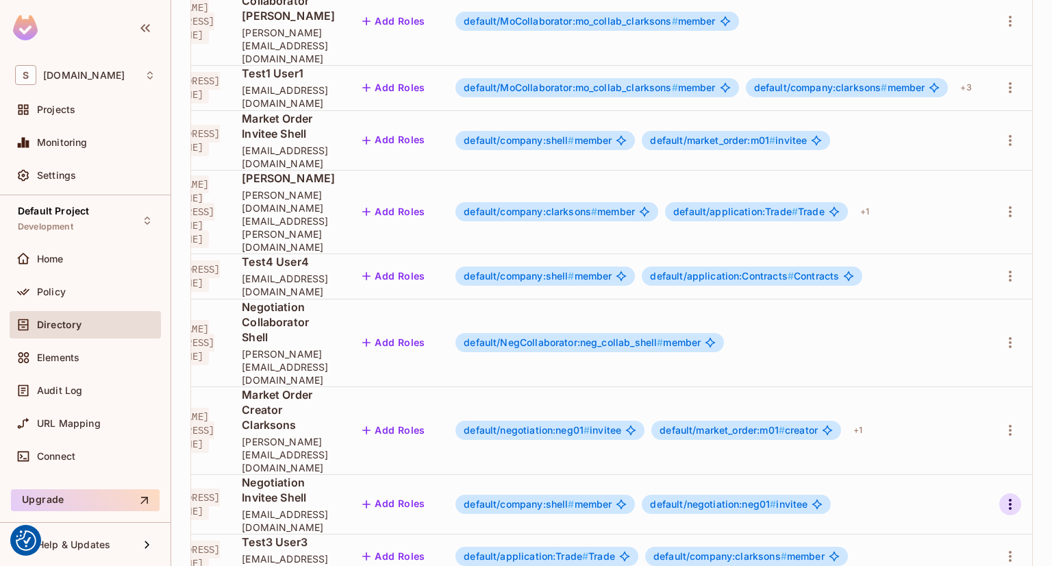
click at [1009, 498] on icon "button" at bounding box center [1010, 503] width 3 height 11
click at [928, 357] on div "Edit" at bounding box center [920, 352] width 18 height 14
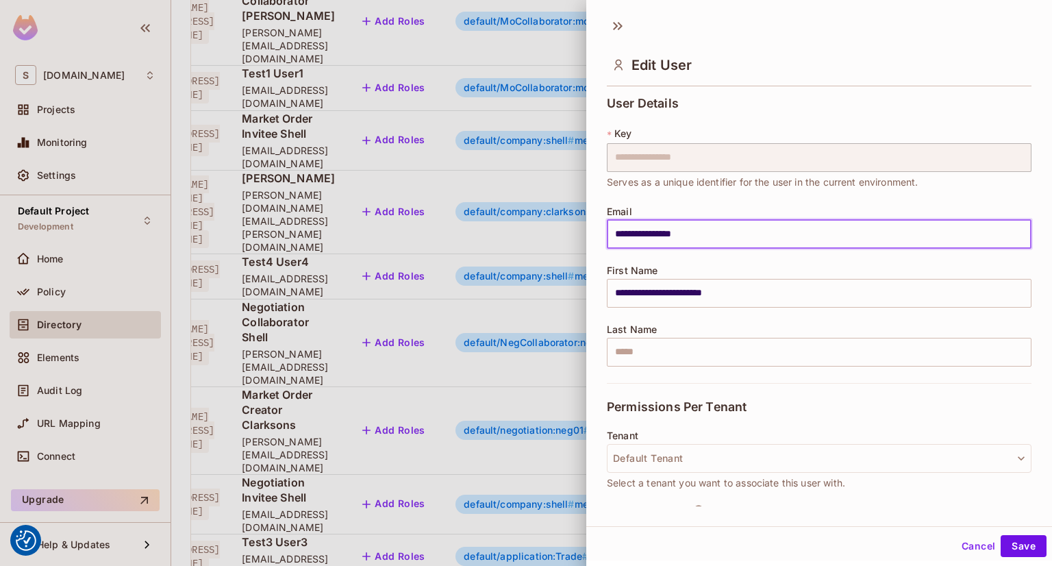
drag, startPoint x: 716, startPoint y: 236, endPoint x: 615, endPoint y: 236, distance: 101.3
click at [615, 236] on input "**********" at bounding box center [819, 234] width 425 height 29
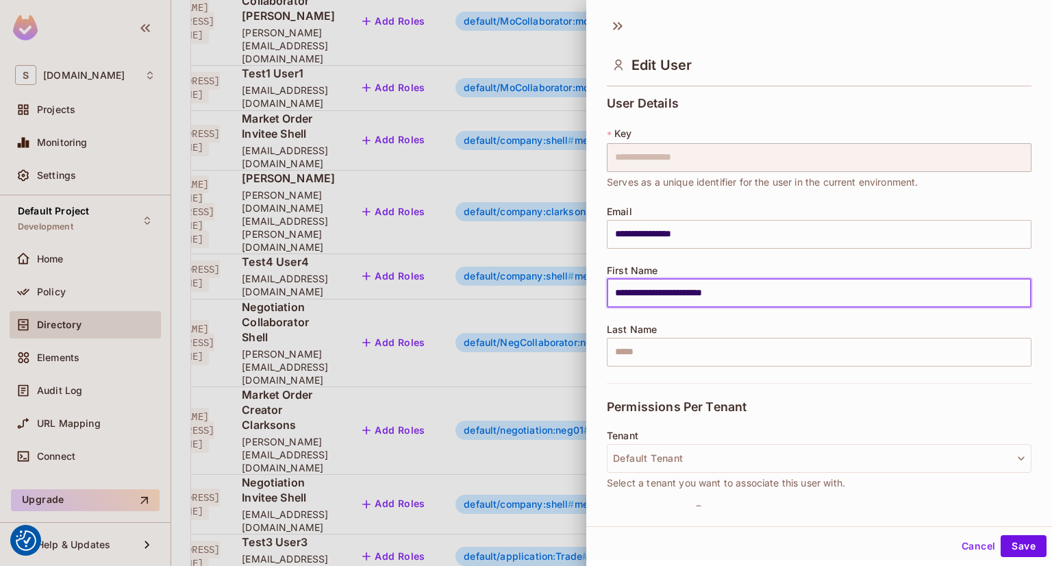
drag, startPoint x: 733, startPoint y: 290, endPoint x: 612, endPoint y: 296, distance: 120.6
click at [612, 296] on input "**********" at bounding box center [819, 293] width 425 height 29
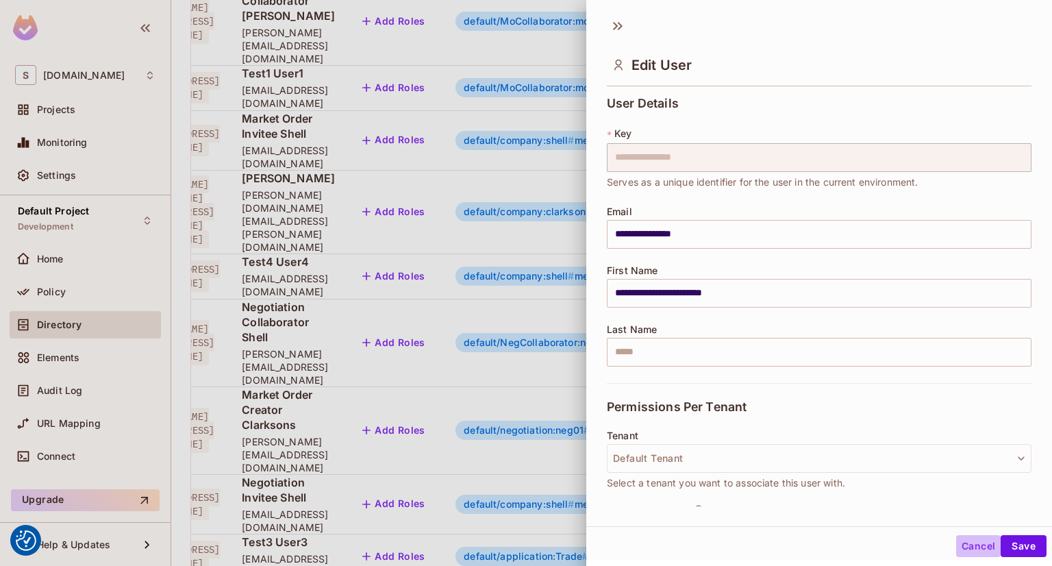
click at [969, 545] on button "Cancel" at bounding box center [978, 546] width 45 height 22
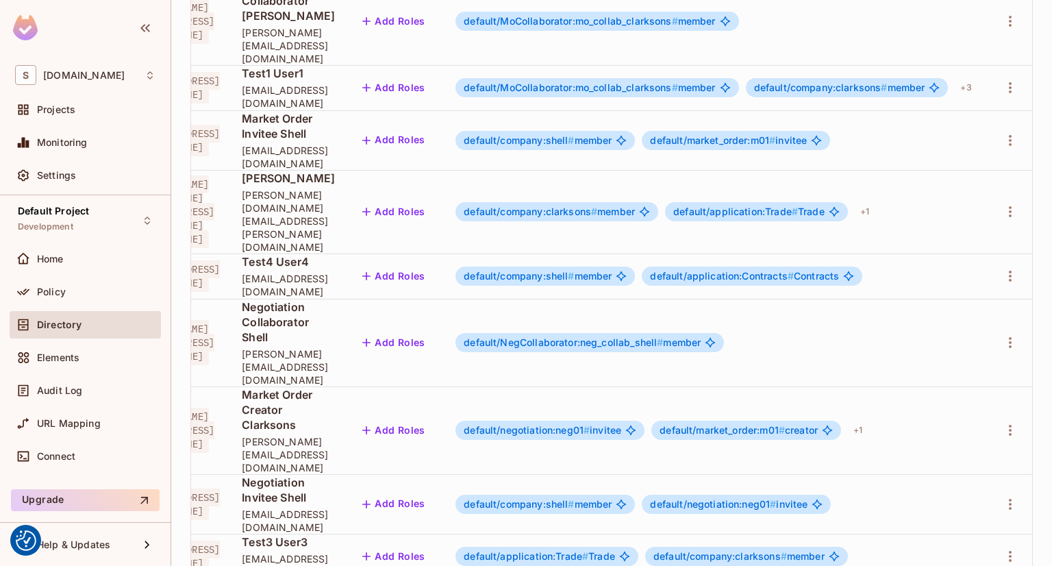
scroll to position [0, 104]
click at [874, 201] on div "+ 1" at bounding box center [864, 212] width 20 height 22
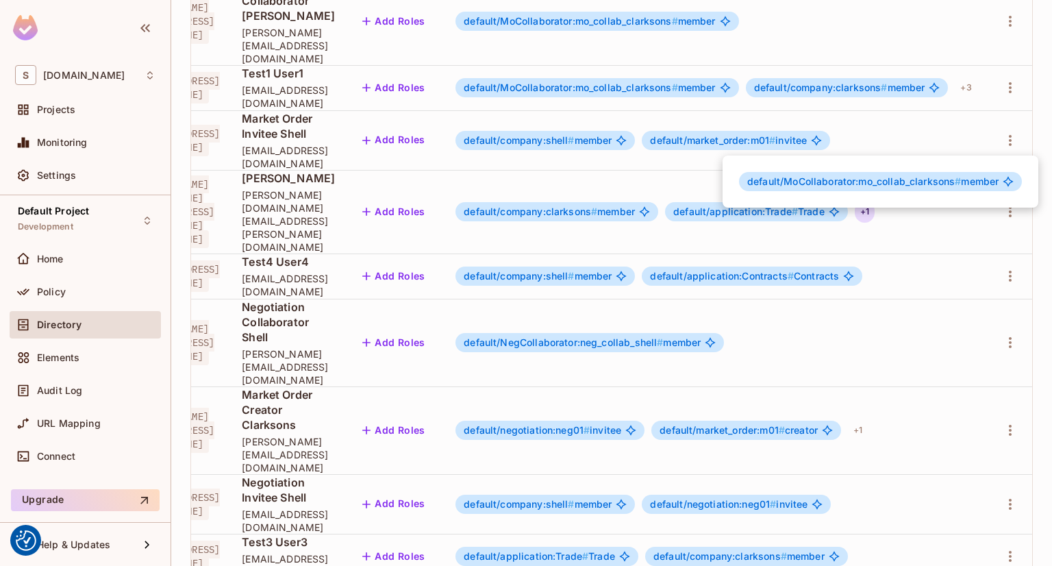
drag, startPoint x: 540, startPoint y: 483, endPoint x: 501, endPoint y: 483, distance: 39.0
click at [501, 483] on div at bounding box center [526, 283] width 1052 height 566
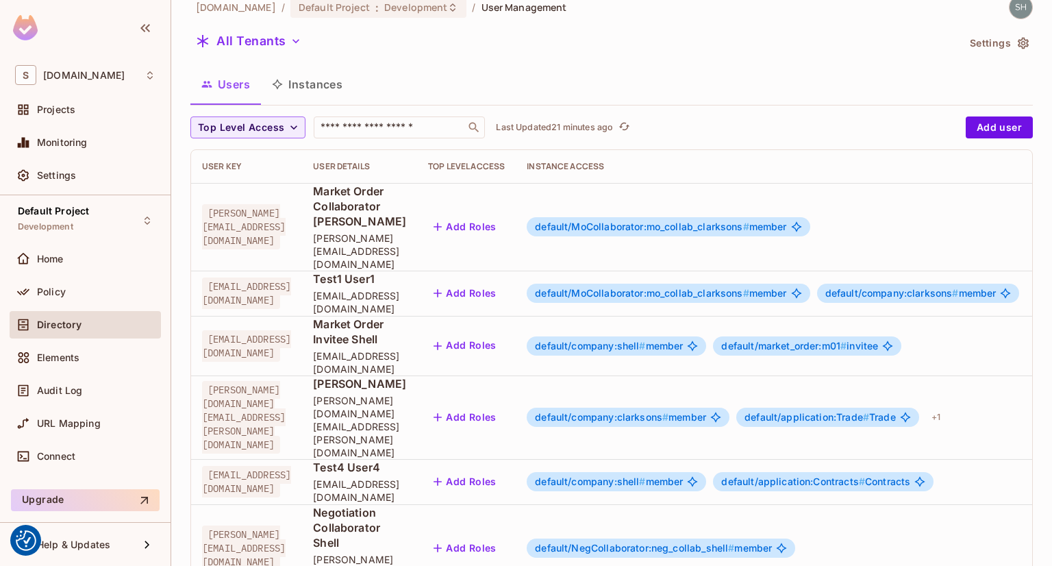
scroll to position [88, 0]
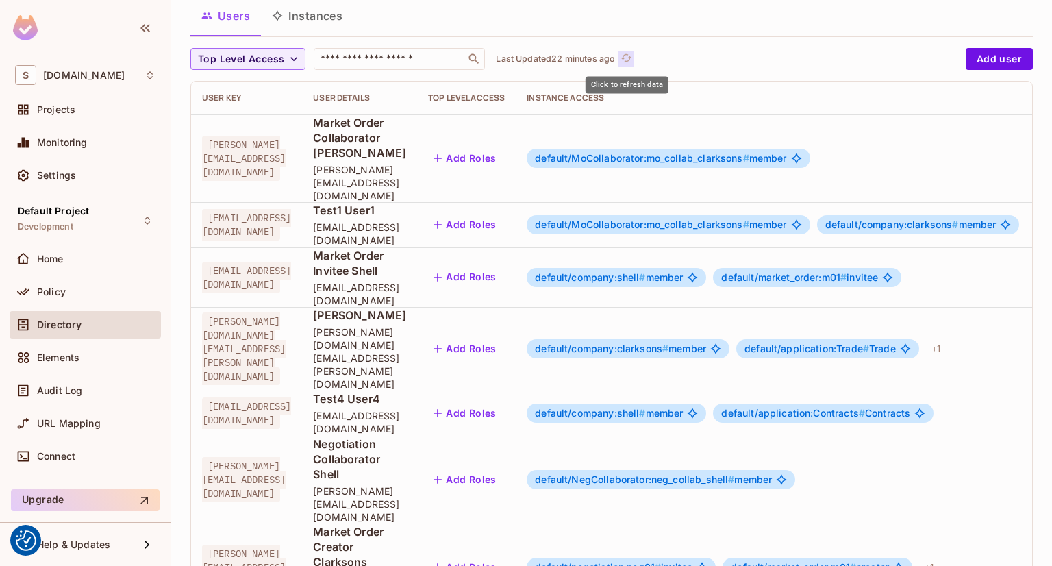
click at [624, 54] on icon "refresh" at bounding box center [626, 58] width 12 height 12
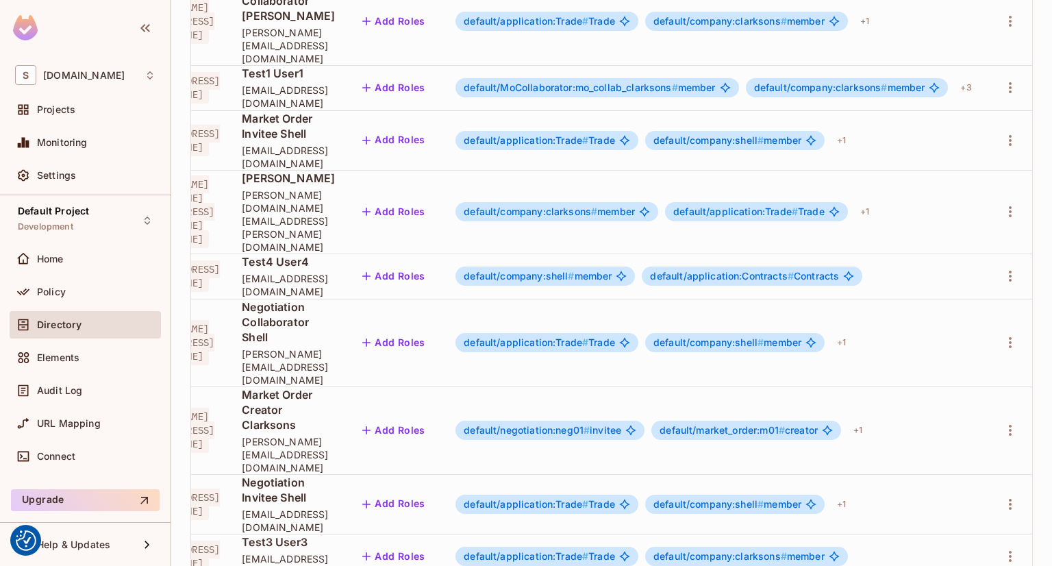
scroll to position [0, 137]
click at [867, 419] on div "+ 1" at bounding box center [858, 430] width 20 height 22
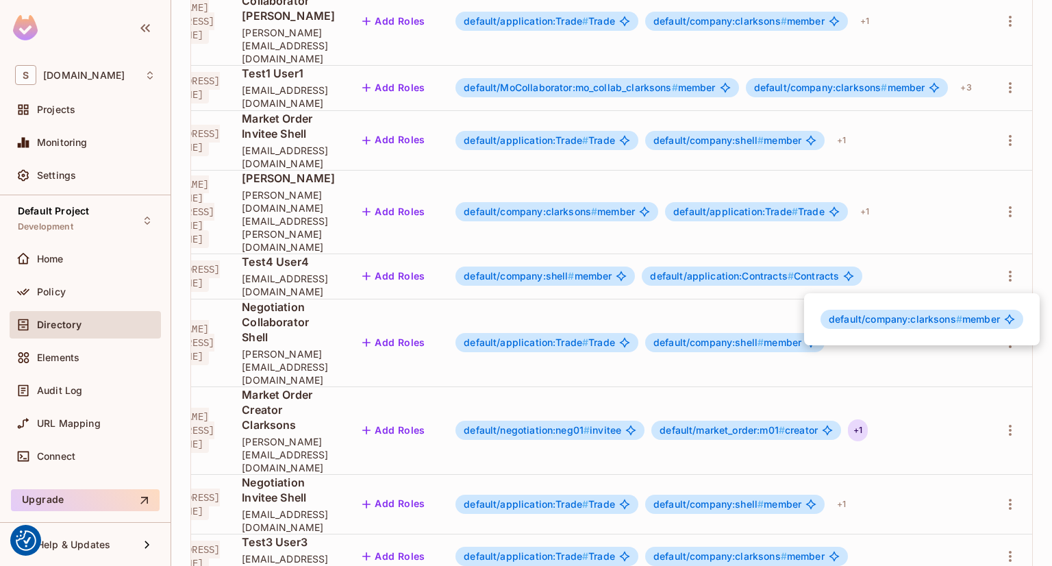
click at [234, 485] on div at bounding box center [526, 283] width 1052 height 566
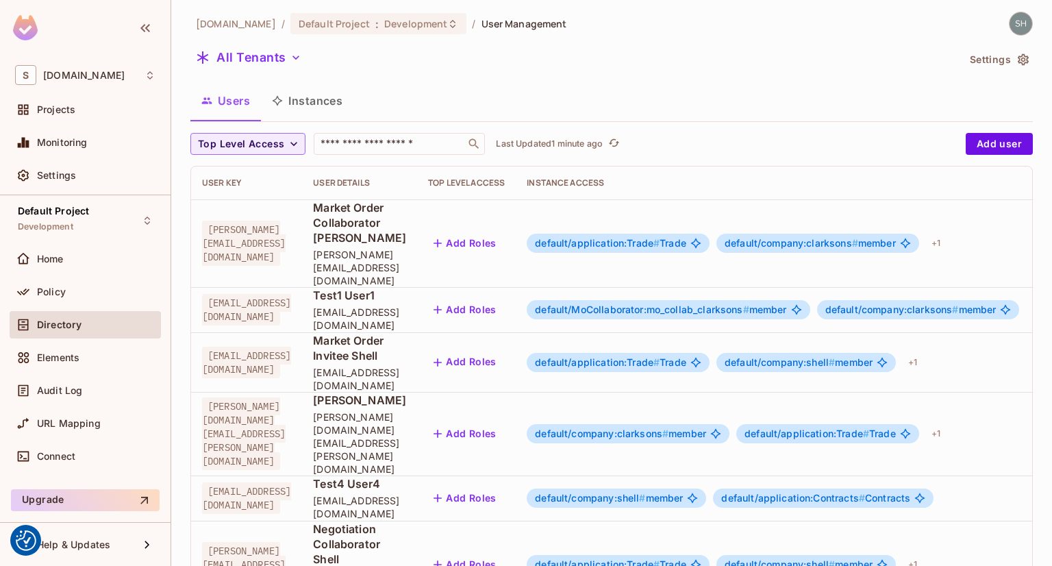
scroll to position [0, 0]
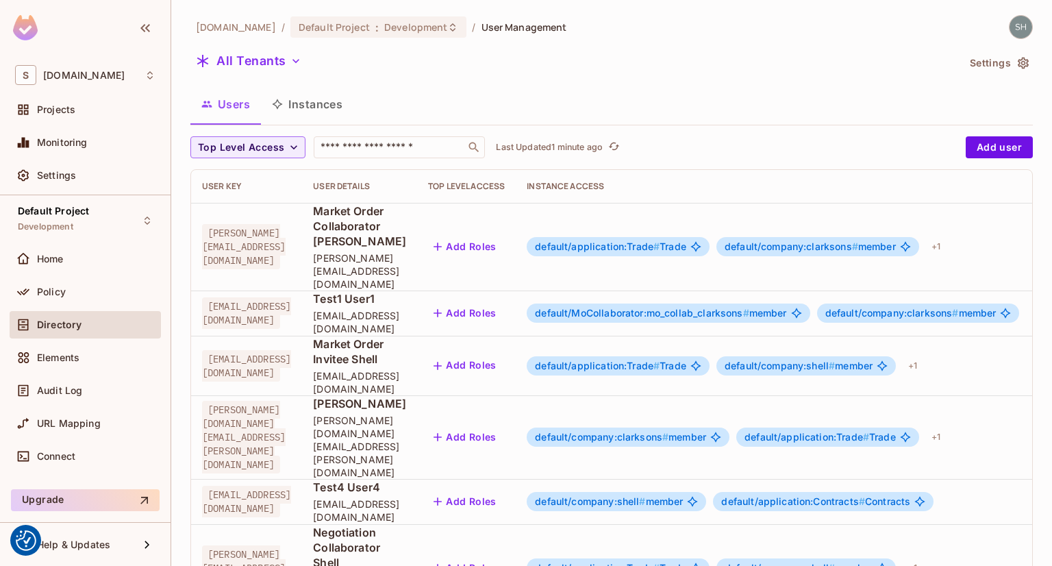
click at [316, 108] on button "Instances" at bounding box center [307, 104] width 92 height 34
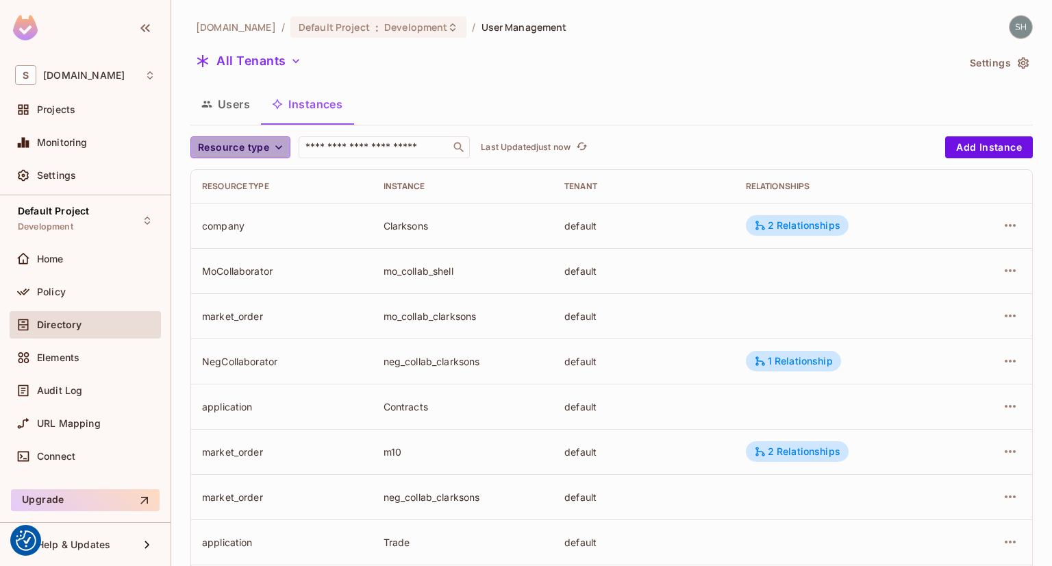
click at [279, 146] on icon "button" at bounding box center [278, 147] width 7 height 4
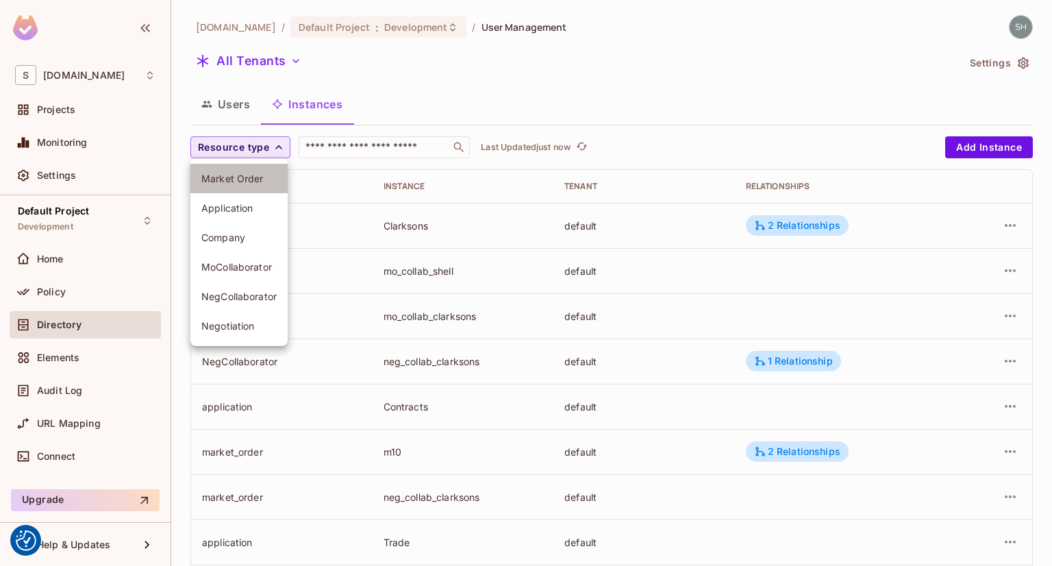
click at [244, 177] on span "Market Order" at bounding box center [238, 178] width 75 height 13
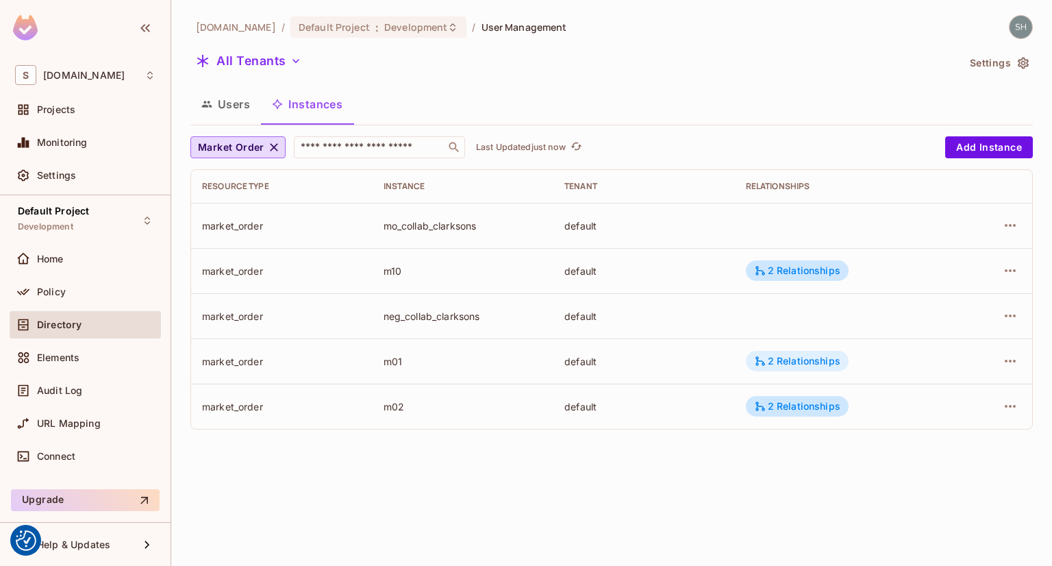
click at [817, 364] on div "2 Relationships" at bounding box center [797, 361] width 86 height 12
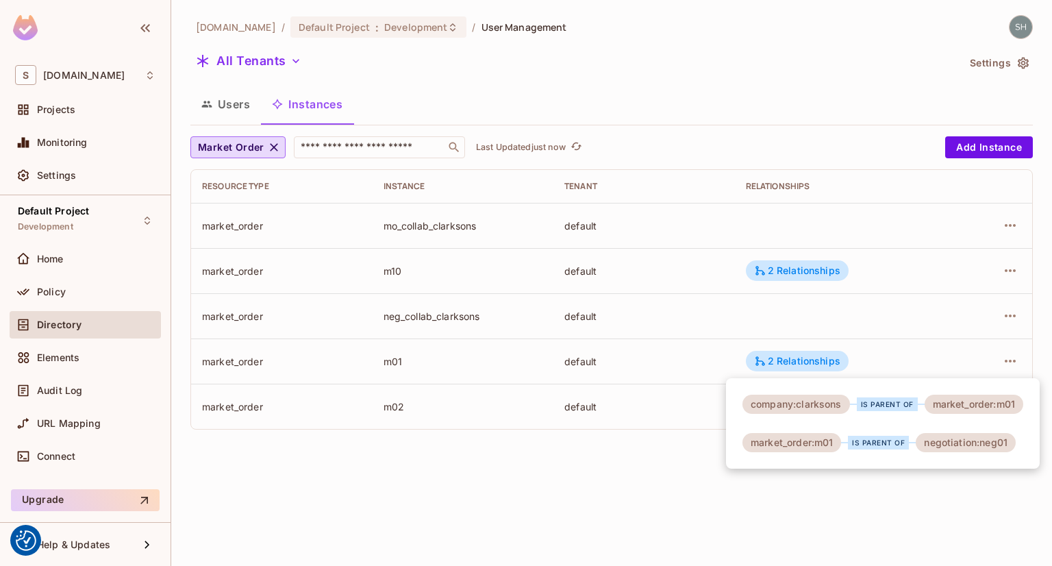
click at [230, 105] on div at bounding box center [526, 283] width 1052 height 566
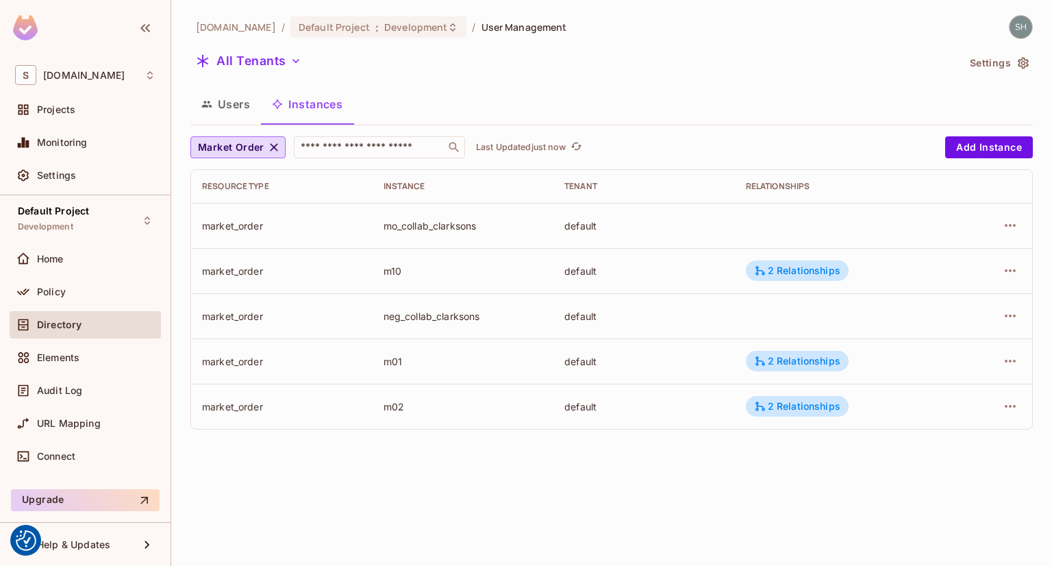
click at [230, 105] on button "Users" at bounding box center [225, 104] width 71 height 34
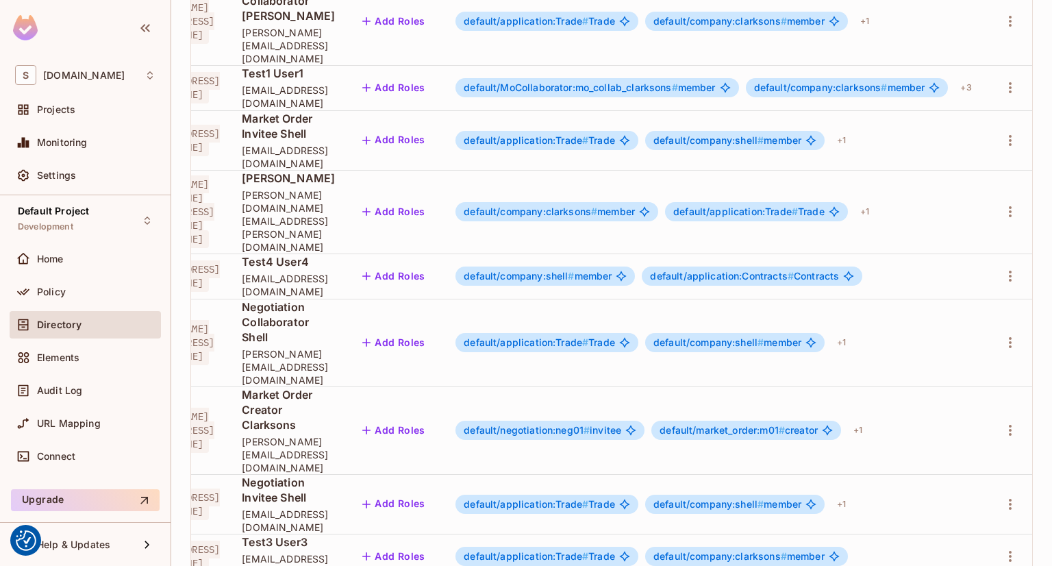
scroll to position [0, 212]
click at [1002, 422] on icon "button" at bounding box center [1010, 430] width 16 height 16
click at [928, 306] on div "Edit" at bounding box center [920, 307] width 18 height 14
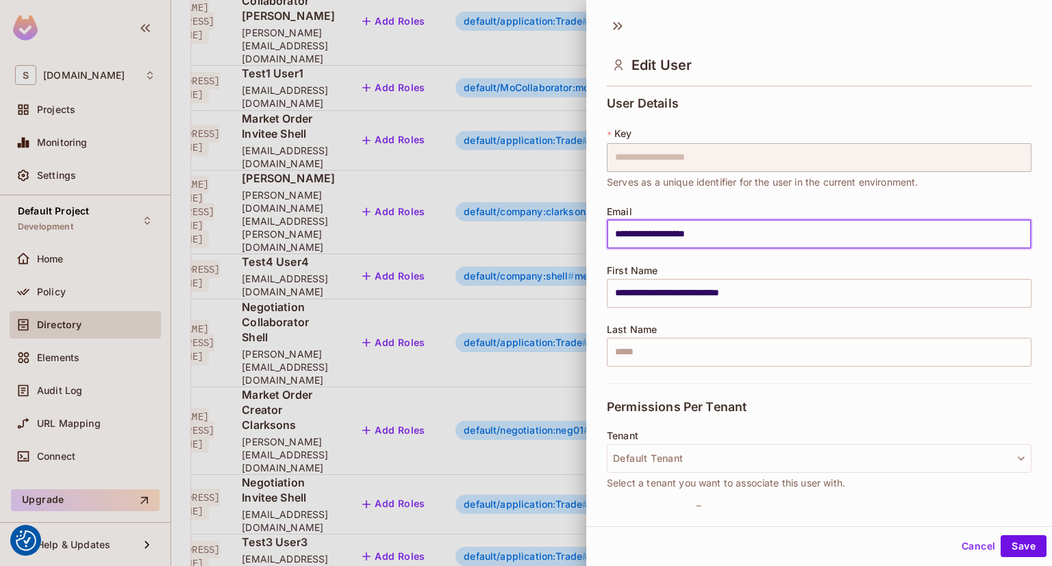
drag, startPoint x: 725, startPoint y: 231, endPoint x: 613, endPoint y: 242, distance: 112.1
click at [613, 242] on input "**********" at bounding box center [819, 234] width 425 height 29
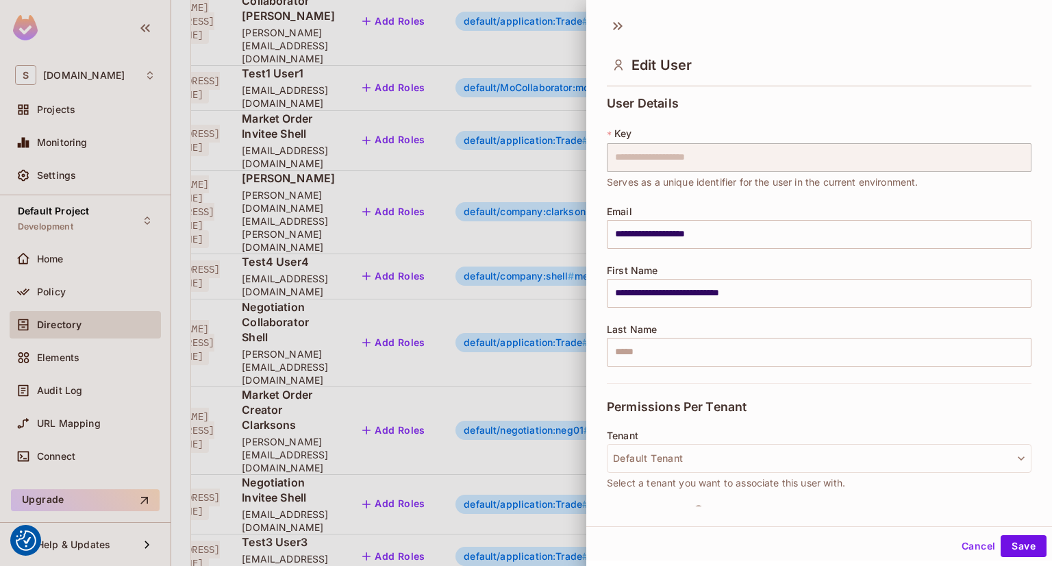
click at [965, 546] on button "Cancel" at bounding box center [978, 546] width 45 height 22
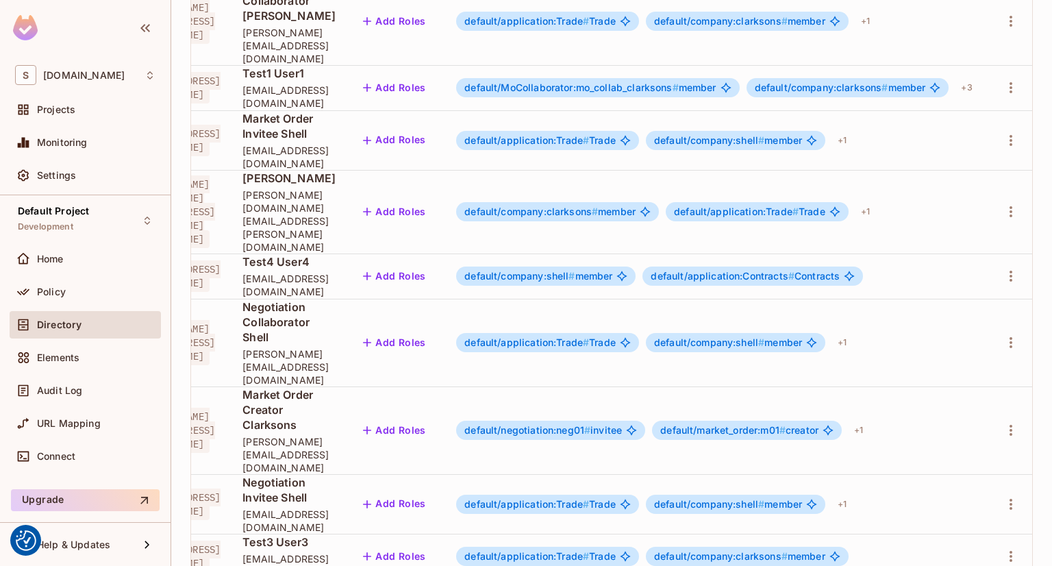
scroll to position [0, 103]
click at [867, 419] on div "+ 1" at bounding box center [858, 430] width 20 height 22
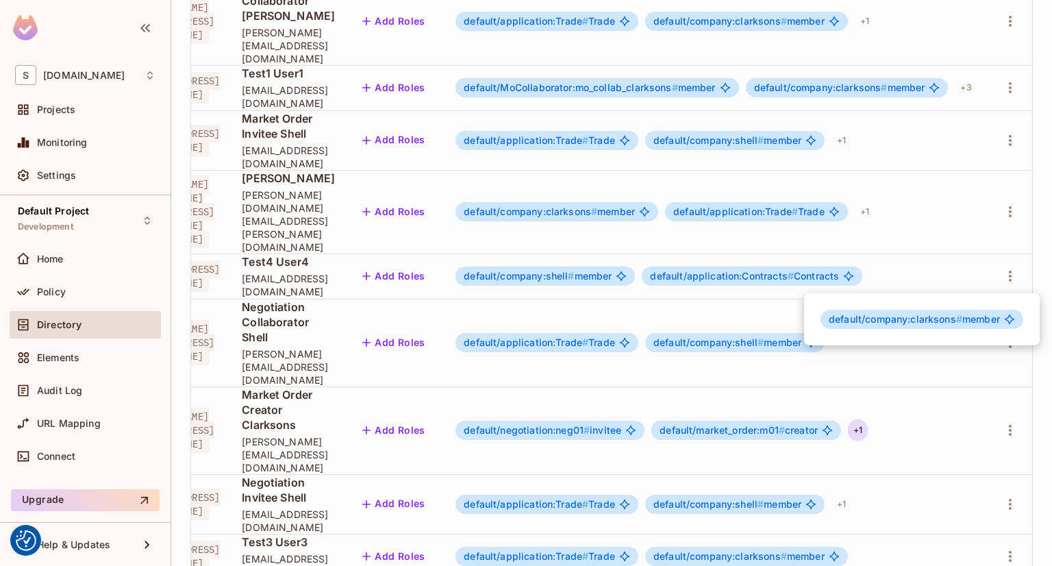
click at [241, 485] on div at bounding box center [526, 283] width 1052 height 566
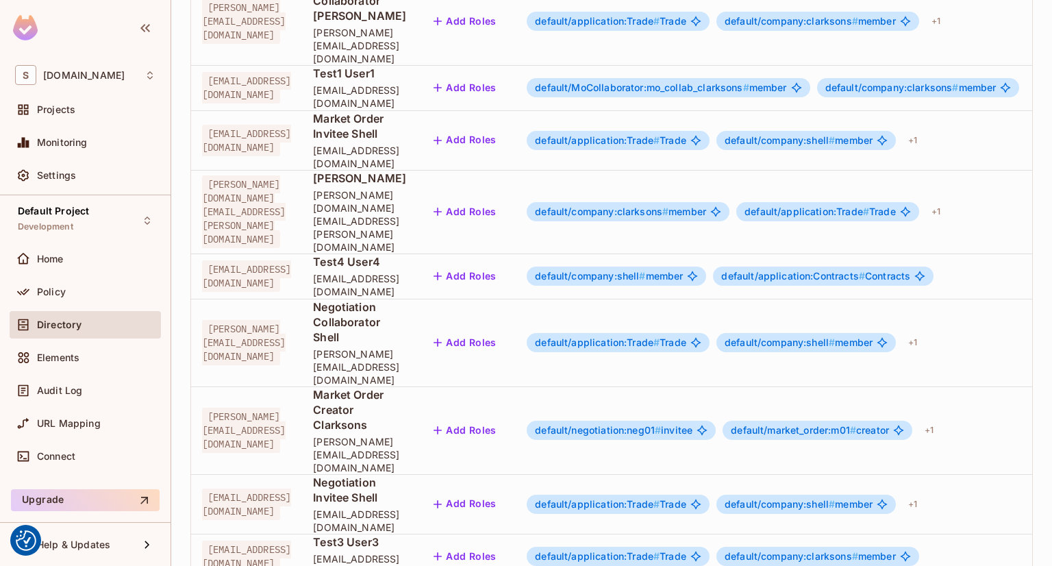
scroll to position [0, 0]
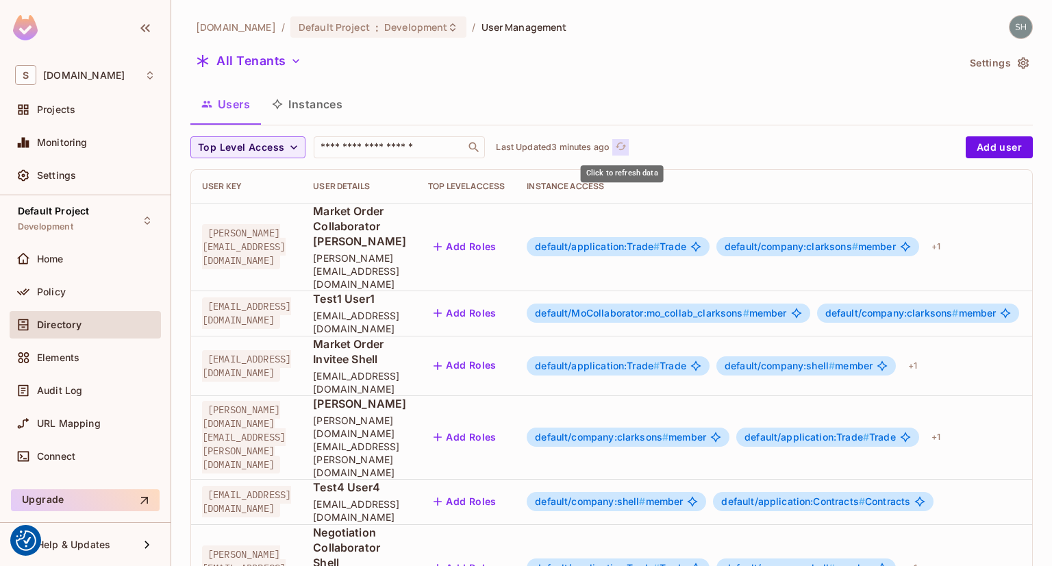
click at [623, 147] on icon "refresh" at bounding box center [621, 146] width 12 height 12
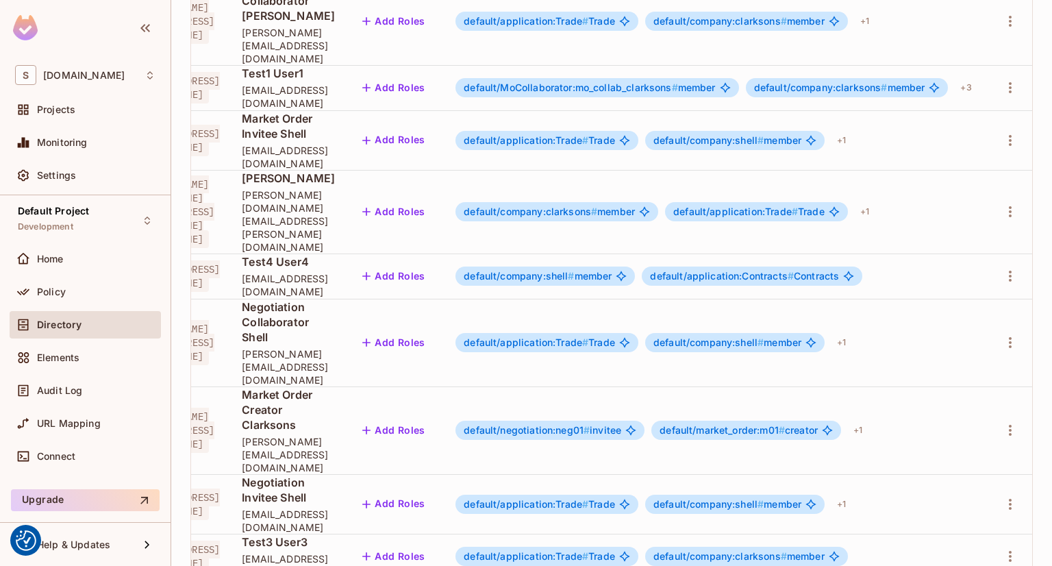
scroll to position [0, 125]
click at [867, 419] on div "+ 1" at bounding box center [858, 430] width 20 height 22
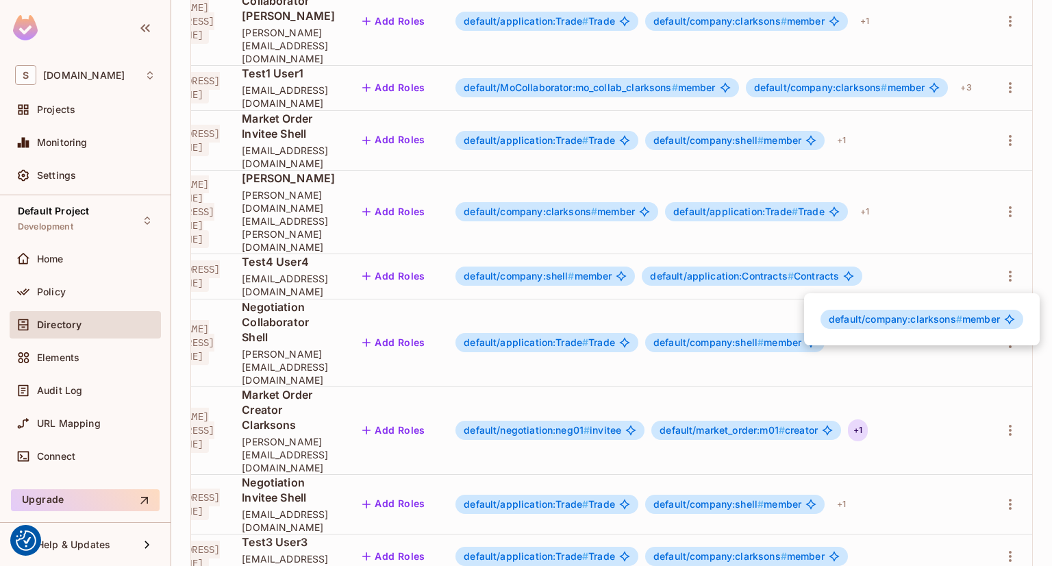
click at [234, 483] on div at bounding box center [526, 283] width 1052 height 566
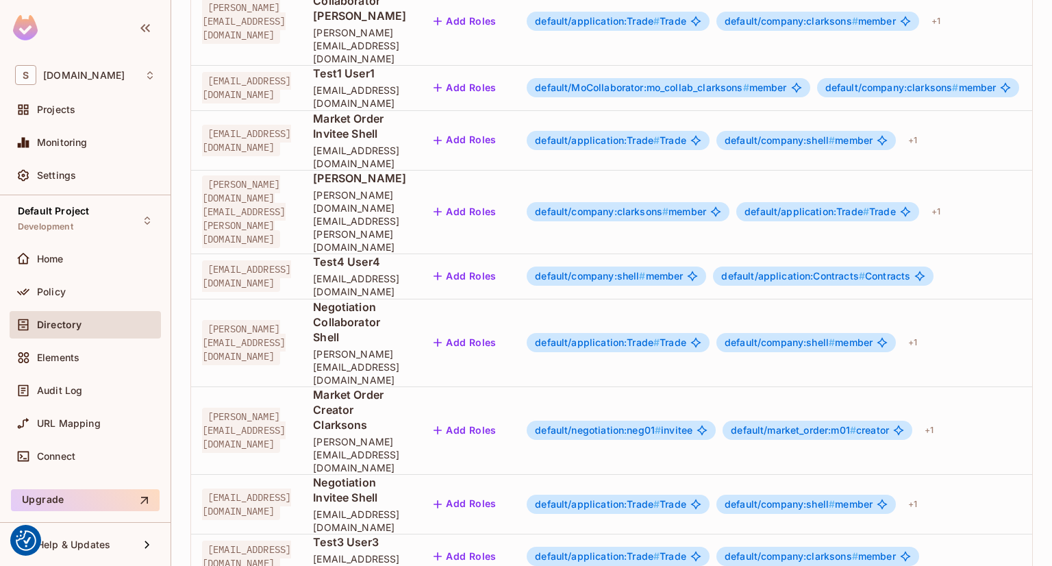
scroll to position [0, 0]
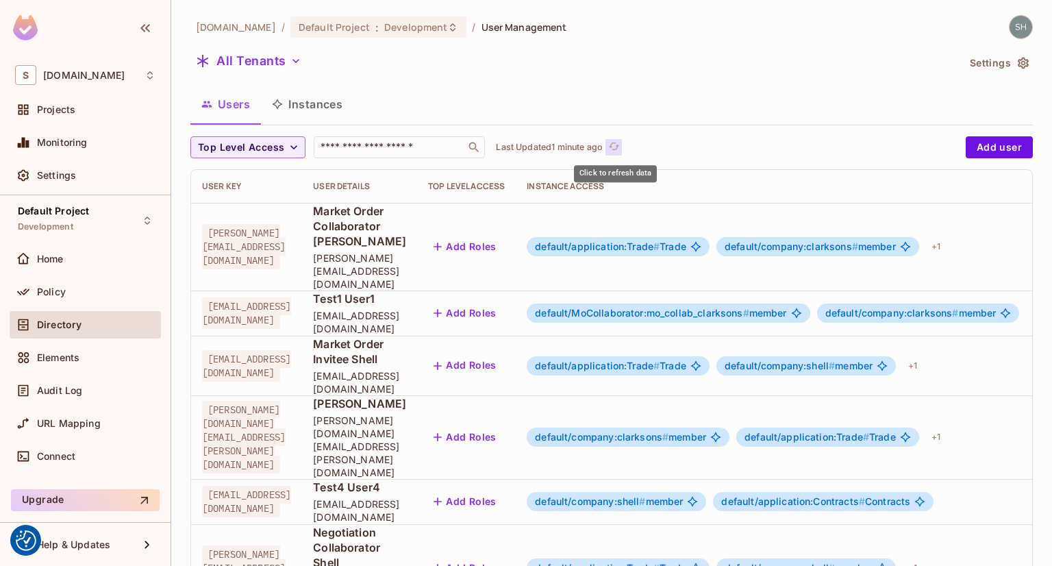
click at [619, 150] on icon "refresh" at bounding box center [614, 146] width 12 height 12
click at [687, 38] on div "[DOMAIN_NAME] / Default Project : Development / User Management" at bounding box center [611, 27] width 842 height 24
